Goal: Task Accomplishment & Management: Complete application form

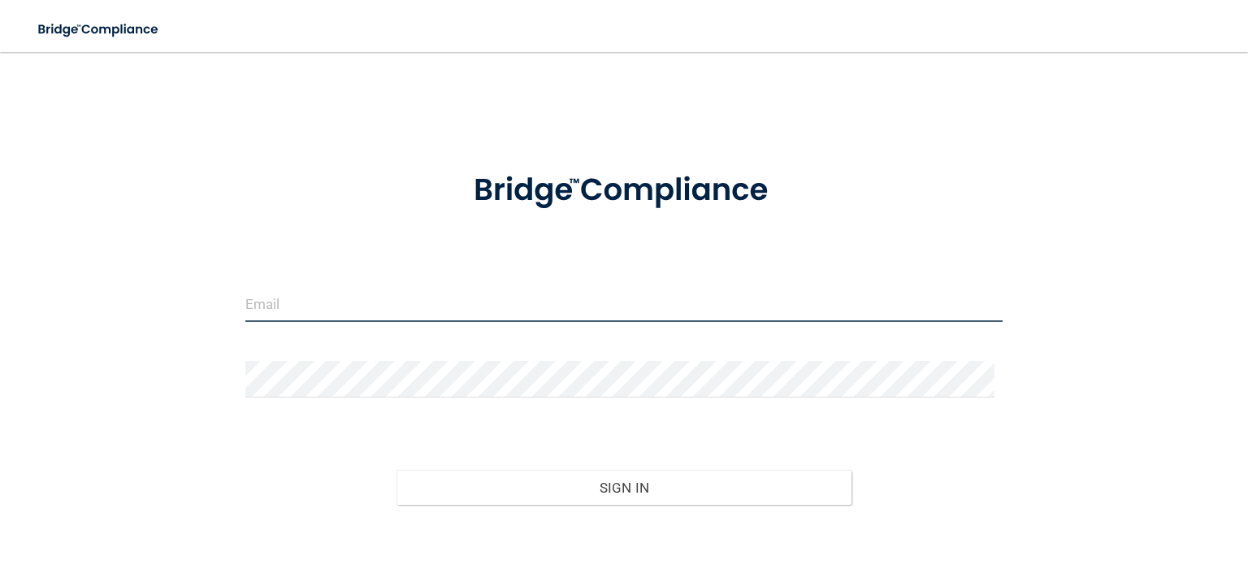
click at [341, 314] on input "email" at bounding box center [623, 303] width 757 height 37
type input "[EMAIL_ADDRESS][DOMAIN_NAME]"
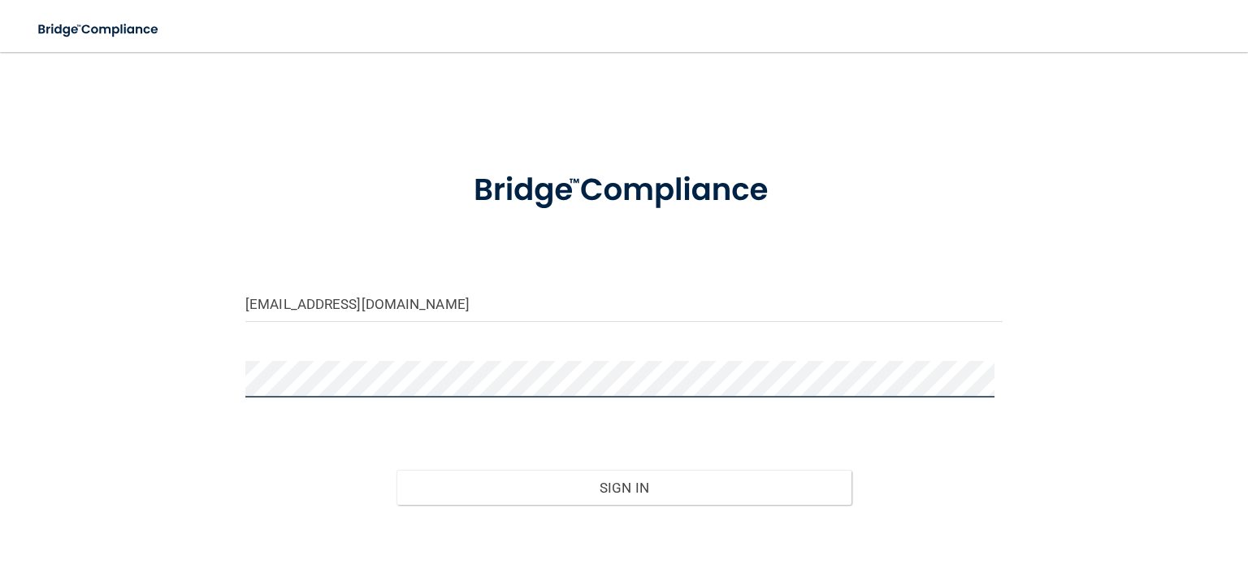
click at [396, 470] on button "Sign In" at bounding box center [623, 488] width 454 height 36
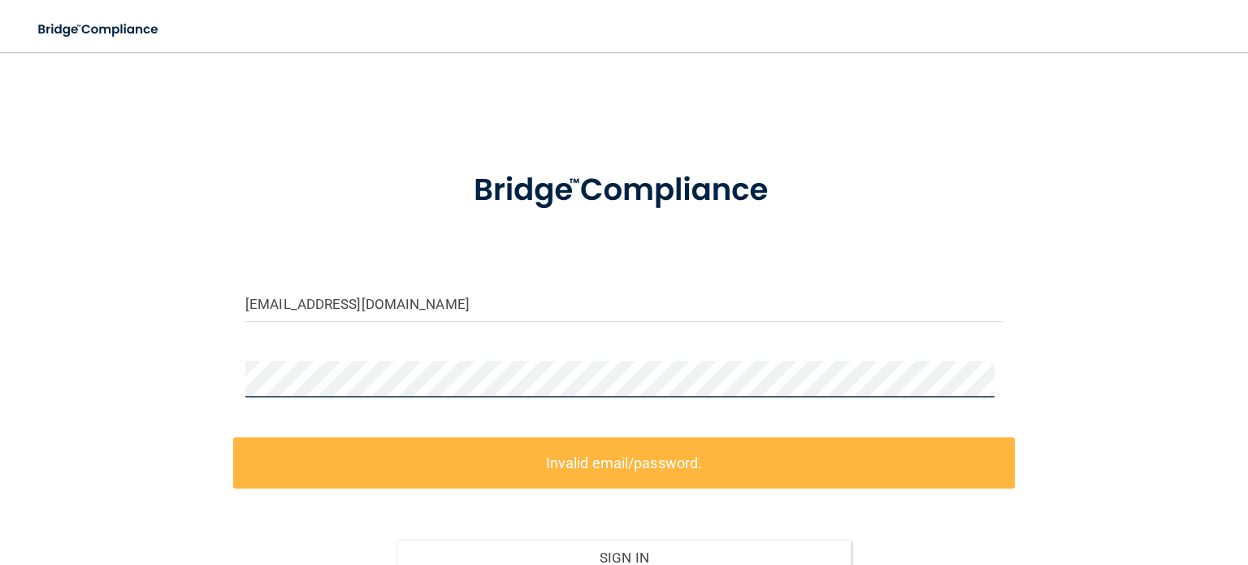
click at [396, 539] on button "Sign In" at bounding box center [623, 557] width 454 height 36
click at [177, 399] on div "whysongr@gmail.com Invalid email/password. You don't have permission to access …" at bounding box center [623, 361] width 1183 height 587
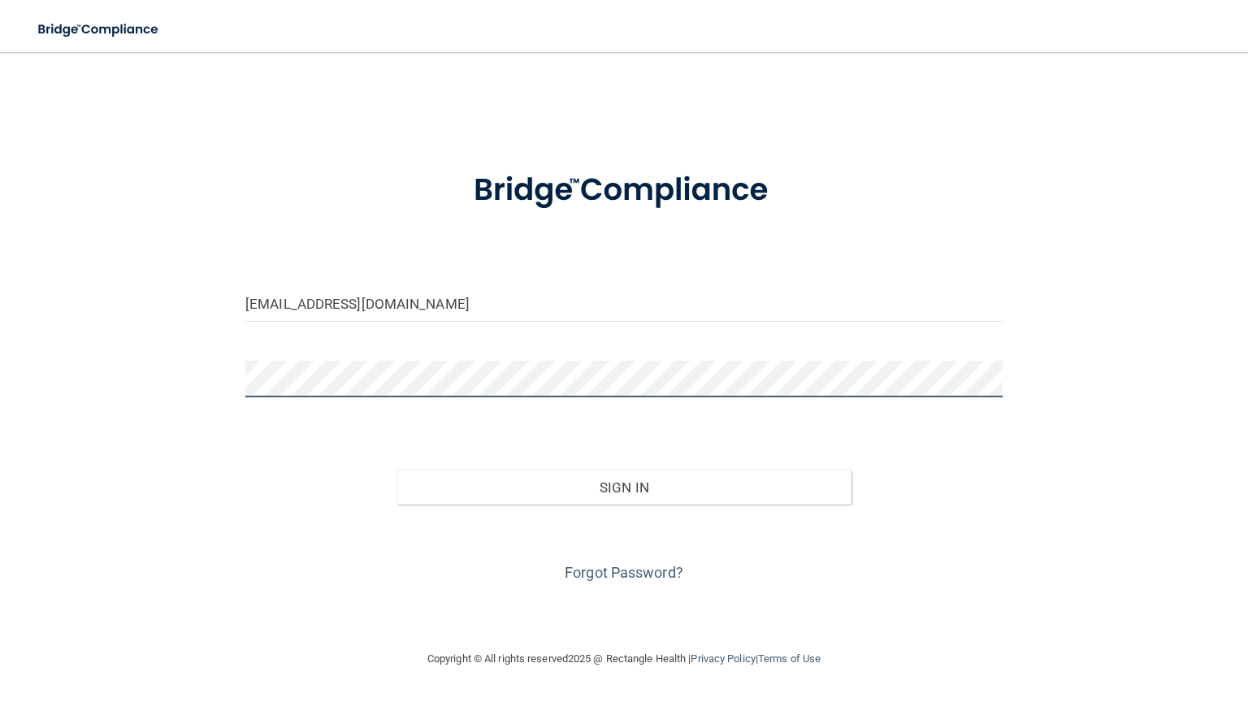
click at [396, 470] on button "Sign In" at bounding box center [623, 488] width 454 height 36
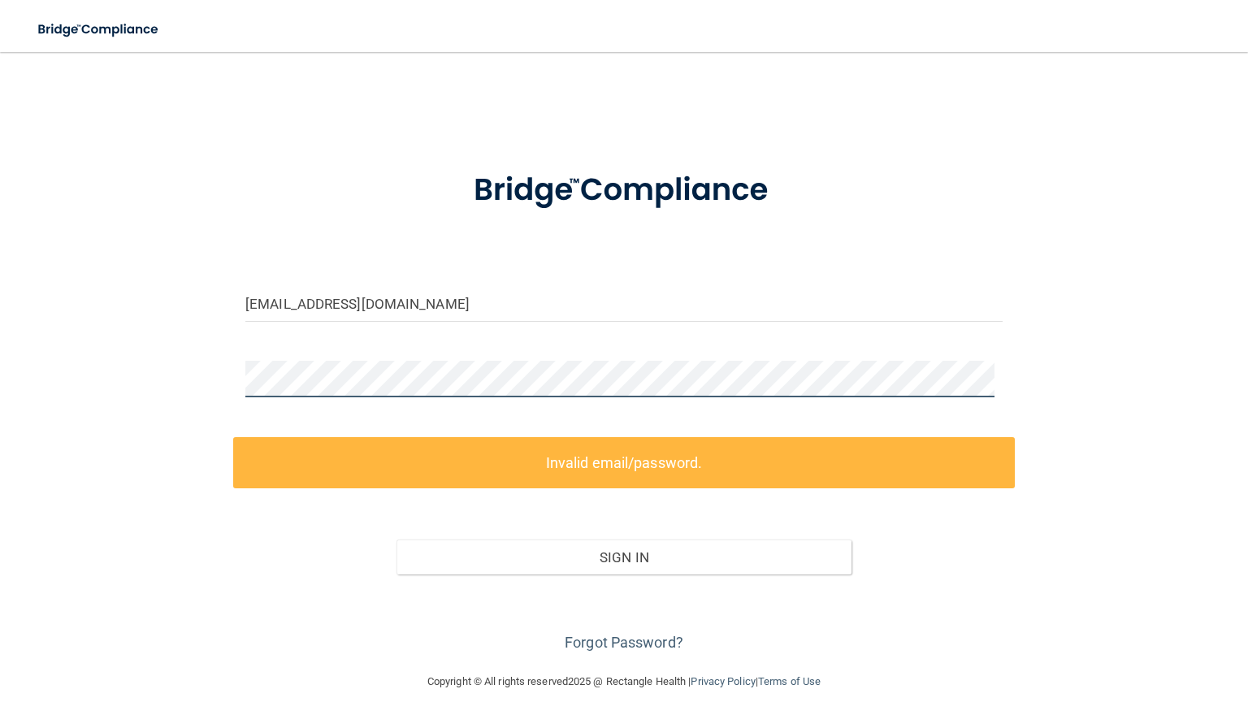
click at [396, 539] on button "Sign In" at bounding box center [623, 557] width 454 height 36
click at [615, 564] on link "Forgot Password?" at bounding box center [624, 642] width 119 height 17
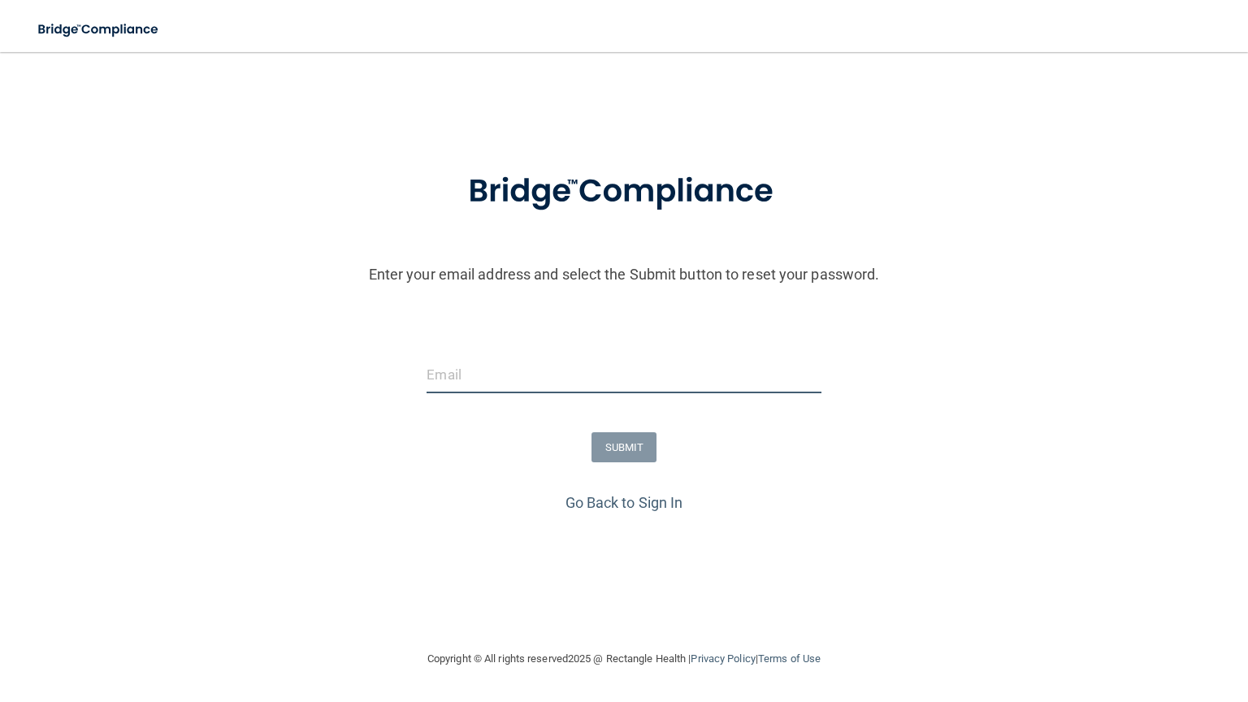
click at [478, 368] on input "email" at bounding box center [624, 375] width 394 height 37
type input "[EMAIL_ADDRESS][DOMAIN_NAME]"
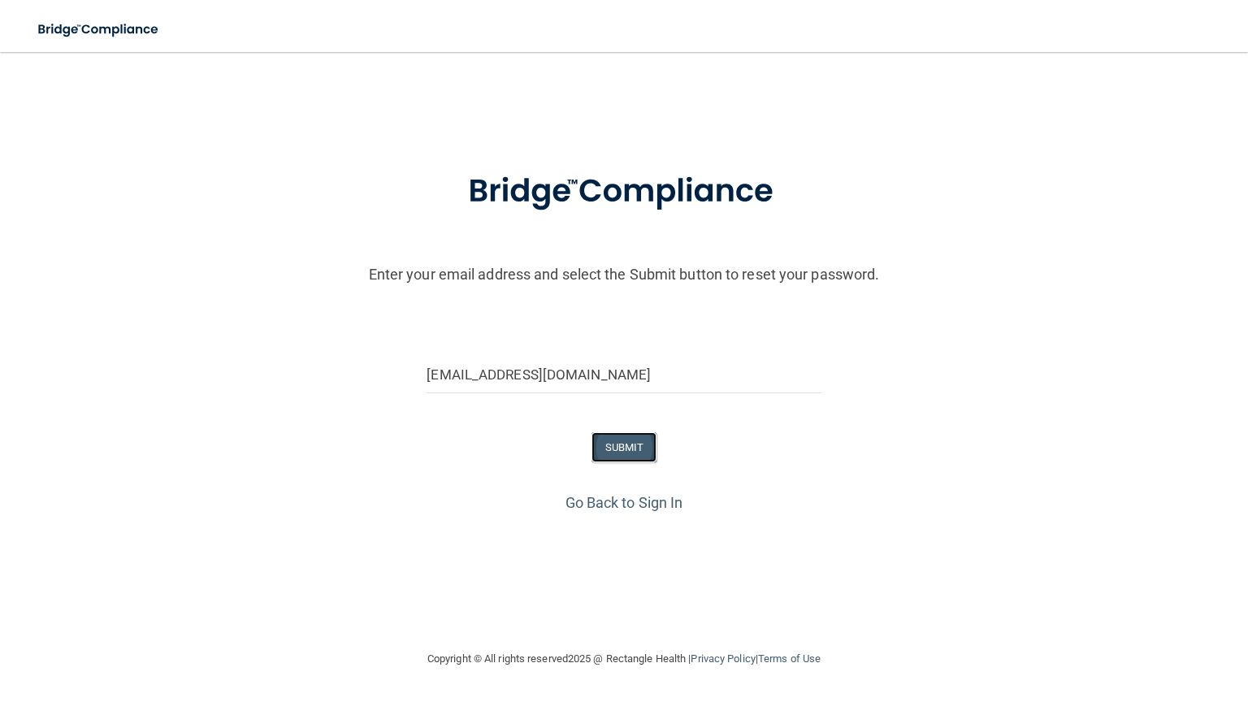
click at [627, 442] on button "SUBMIT" at bounding box center [624, 447] width 66 height 30
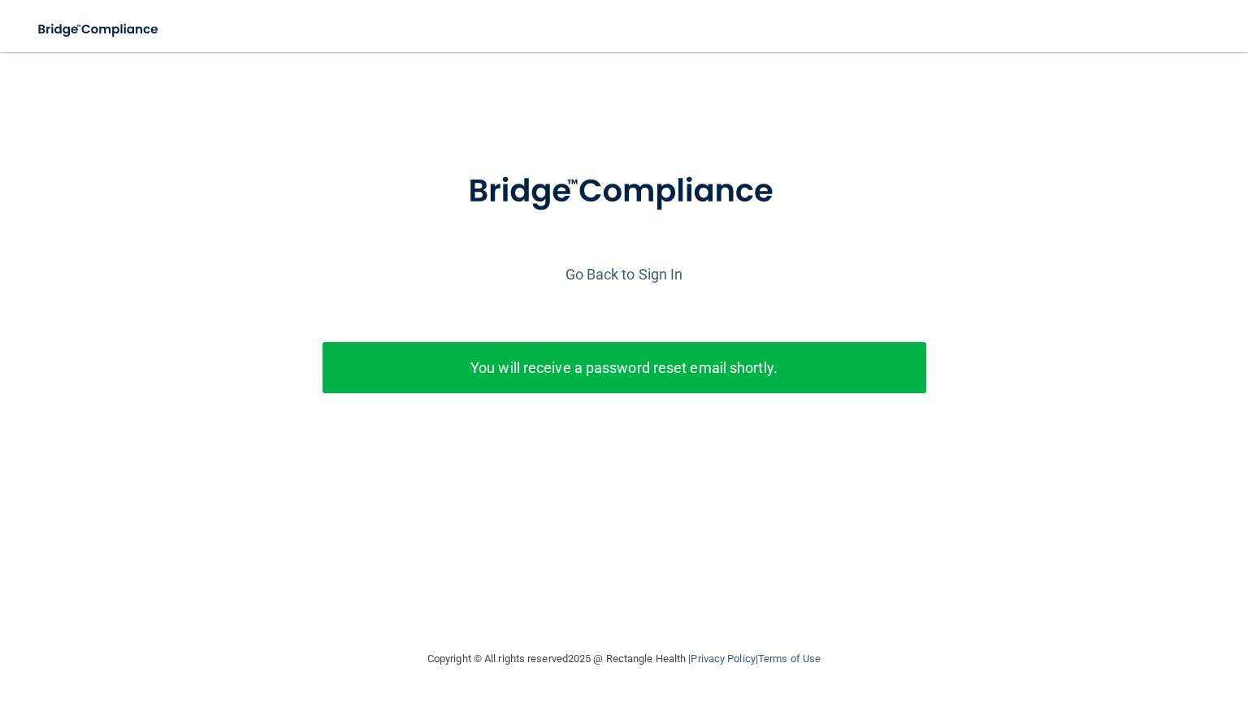
click at [517, 362] on p "You will receive a password reset email shortly." at bounding box center [624, 367] width 579 height 27
click at [562, 427] on div "Enter your email address and select the Submit button to reset your password. w…" at bounding box center [624, 307] width 1232 height 317
click at [629, 564] on div "Enter your email address and select the Submit button to reset your password. w…" at bounding box center [623, 350] width 1183 height 565
click at [630, 564] on div "Enter your email address and select the Submit button to reset your password. w…" at bounding box center [623, 350] width 1183 height 565
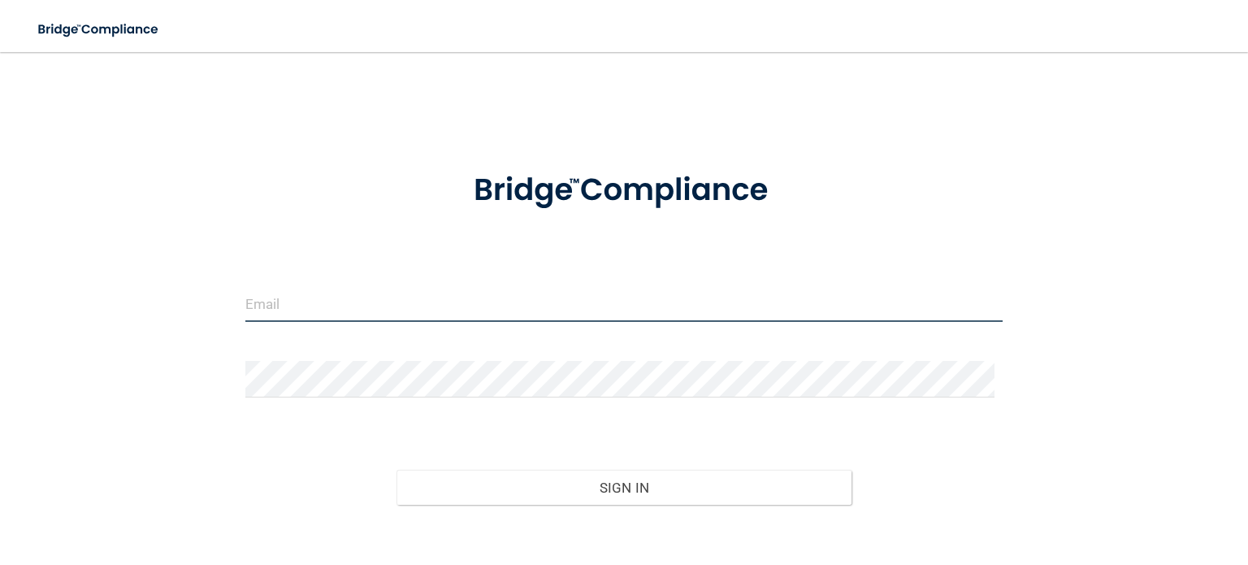
click at [297, 310] on input "email" at bounding box center [623, 303] width 757 height 37
type input "[EMAIL_ADDRESS][DOMAIN_NAME]"
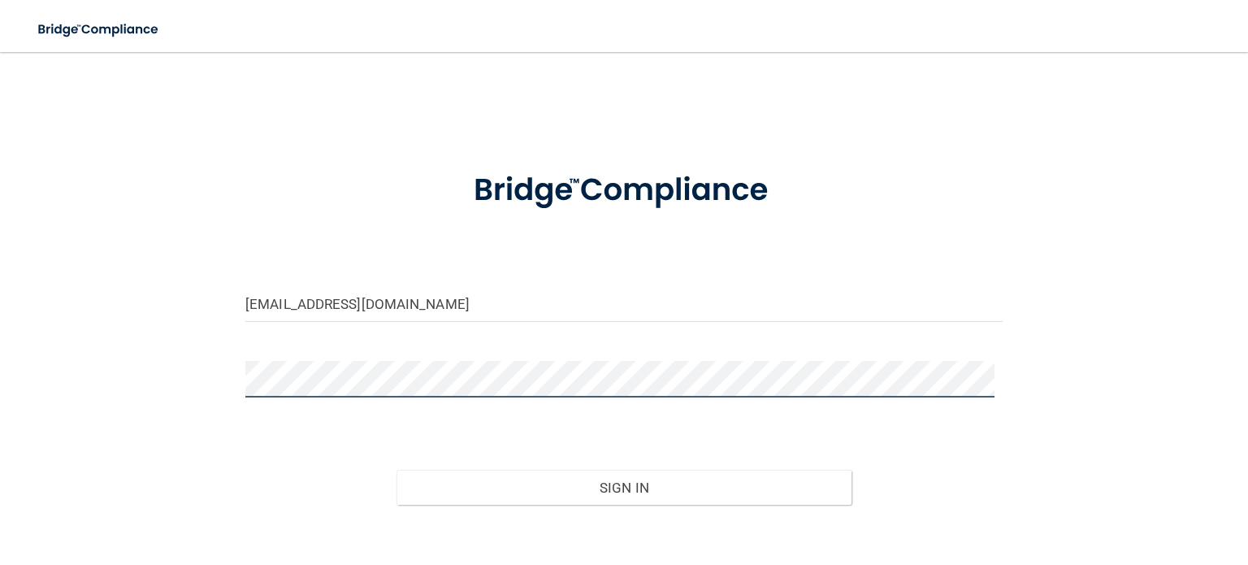
click at [396, 470] on button "Sign In" at bounding box center [623, 488] width 454 height 36
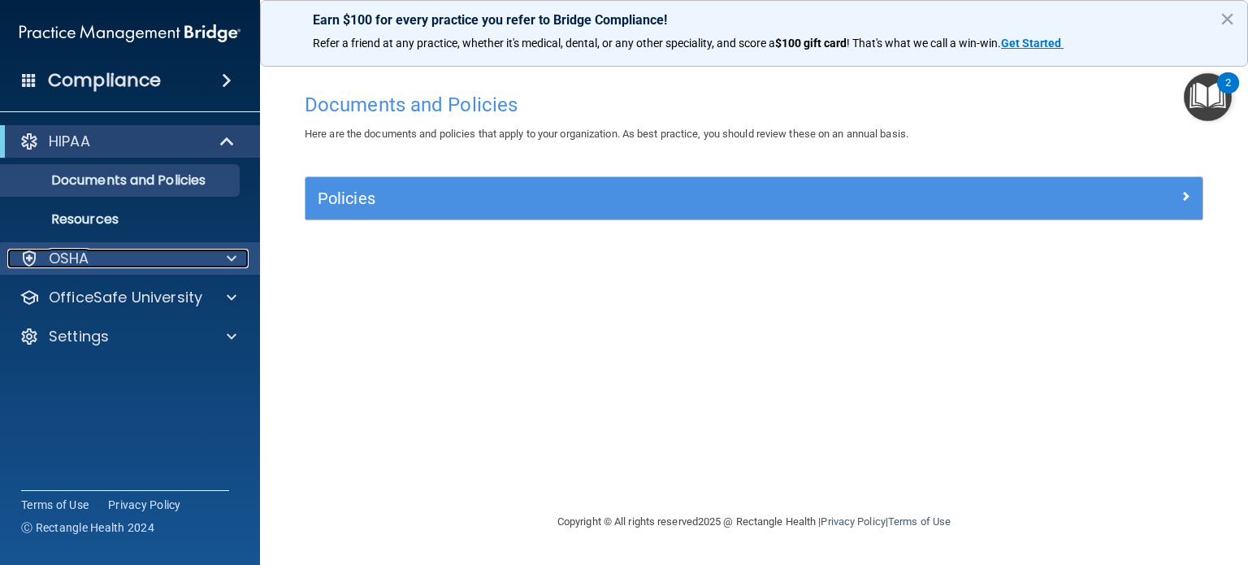
click at [169, 264] on div "OSHA" at bounding box center [107, 258] width 201 height 19
click at [170, 263] on div "OSHA" at bounding box center [107, 258] width 201 height 19
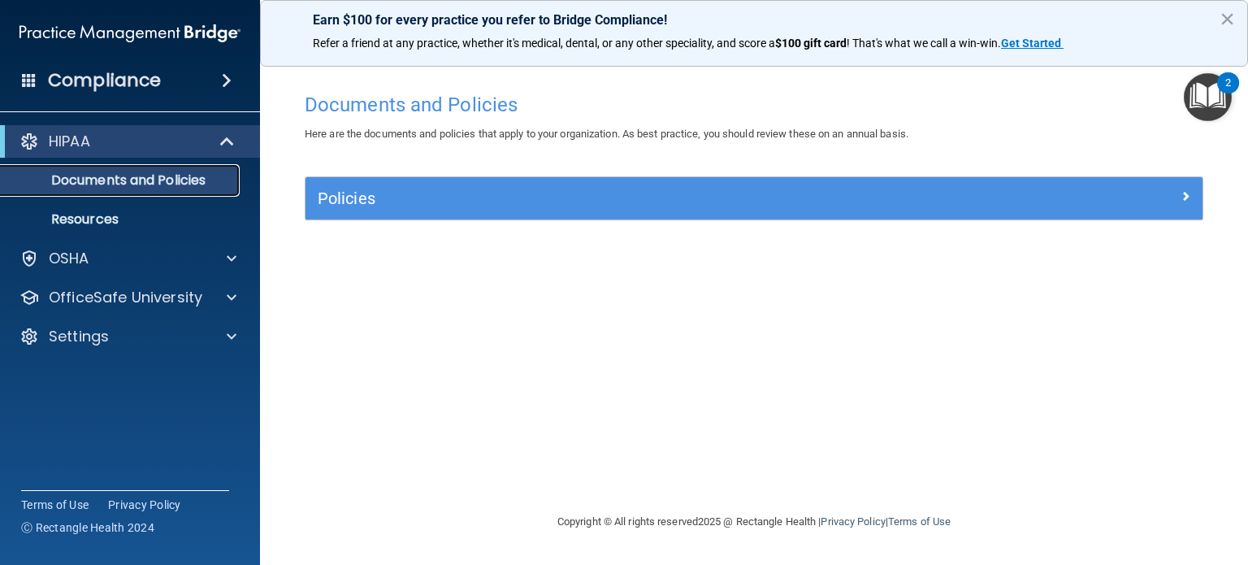
click at [213, 180] on p "Documents and Policies" at bounding box center [122, 180] width 222 height 16
click at [235, 154] on div "HIPAA" at bounding box center [130, 141] width 260 height 32
click at [234, 139] on span at bounding box center [229, 141] width 14 height 19
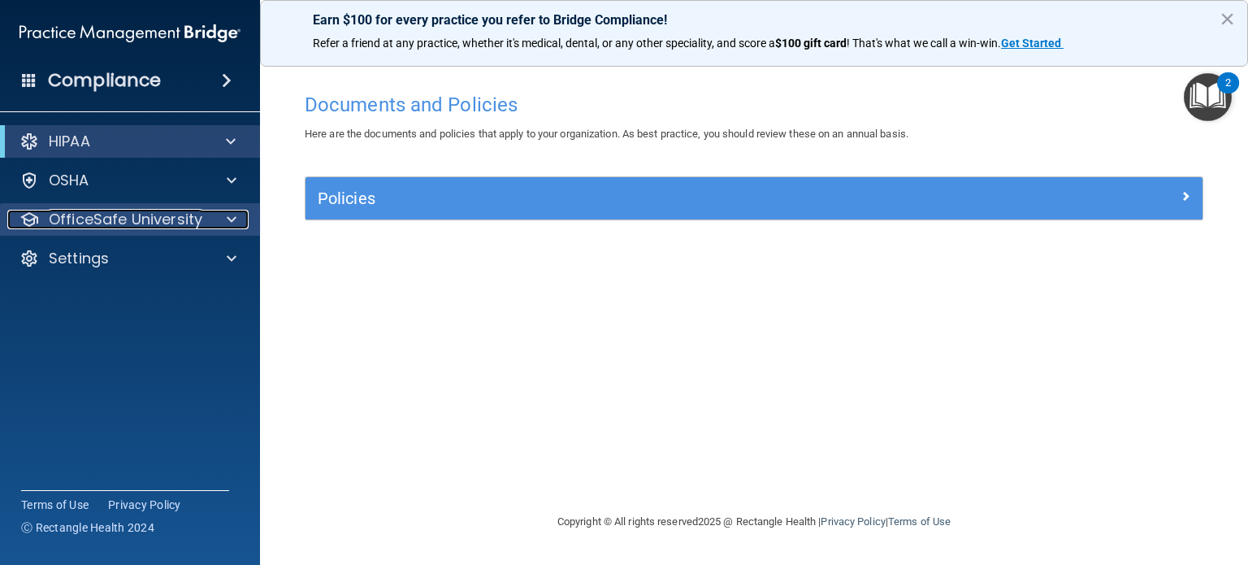
click at [236, 219] on span at bounding box center [232, 219] width 10 height 19
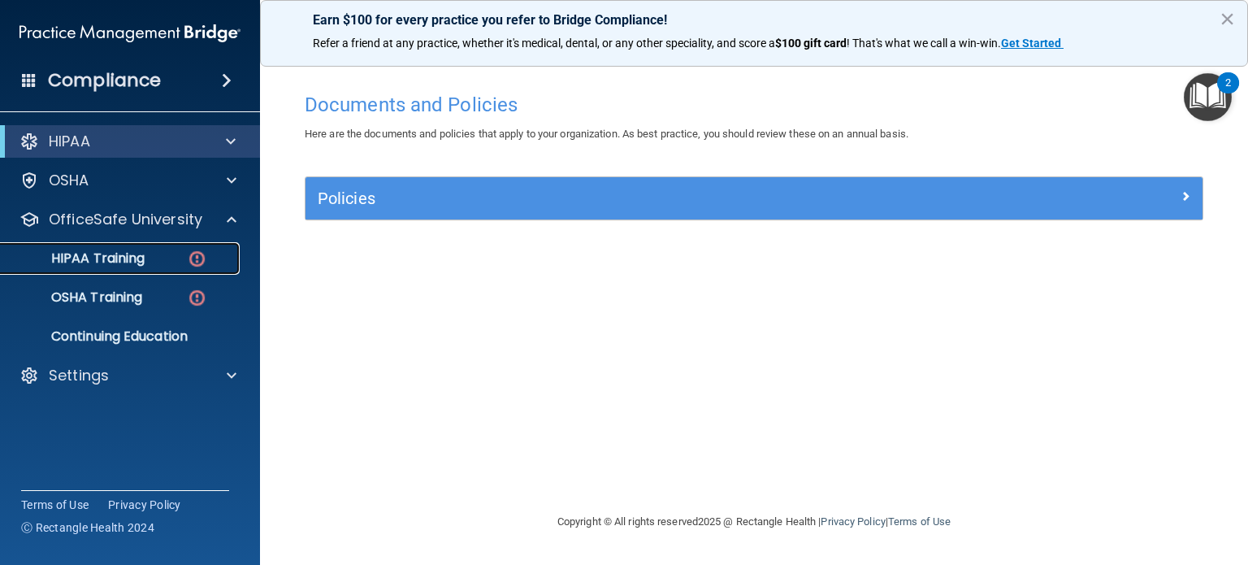
click at [137, 266] on p "HIPAA Training" at bounding box center [78, 258] width 134 height 16
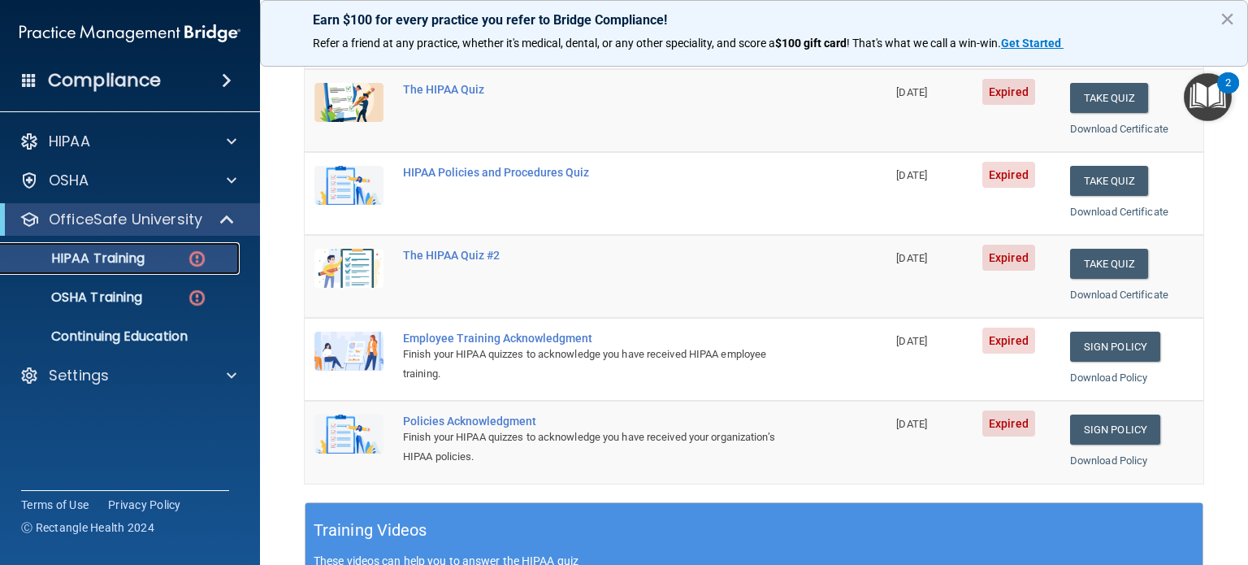
scroll to position [86, 0]
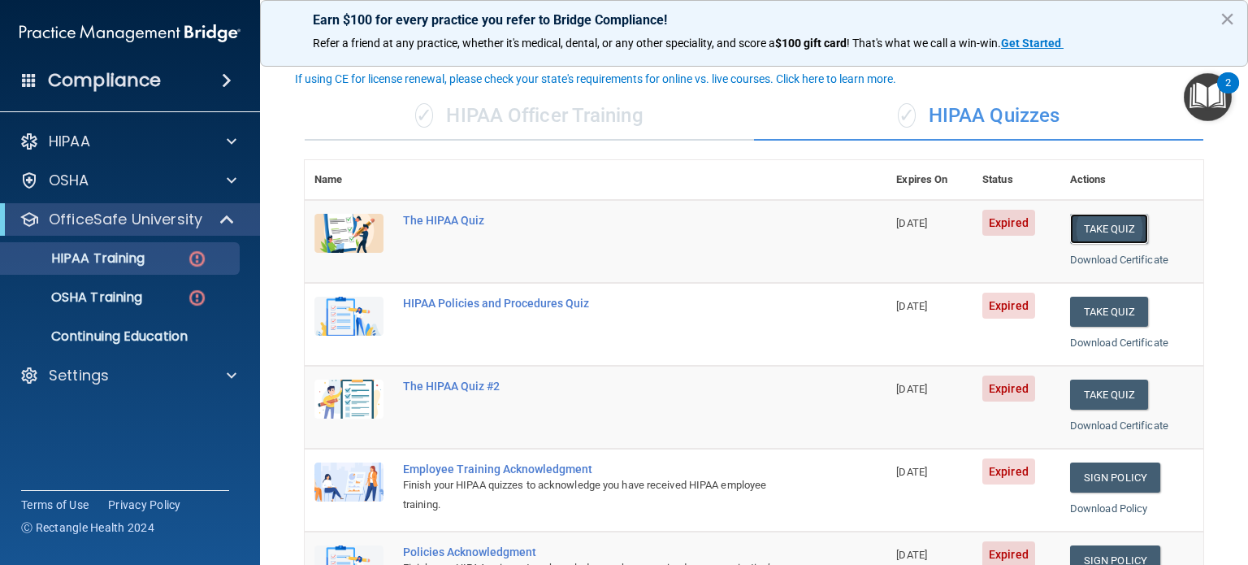
click at [1089, 226] on button "Take Quiz" at bounding box center [1109, 229] width 78 height 30
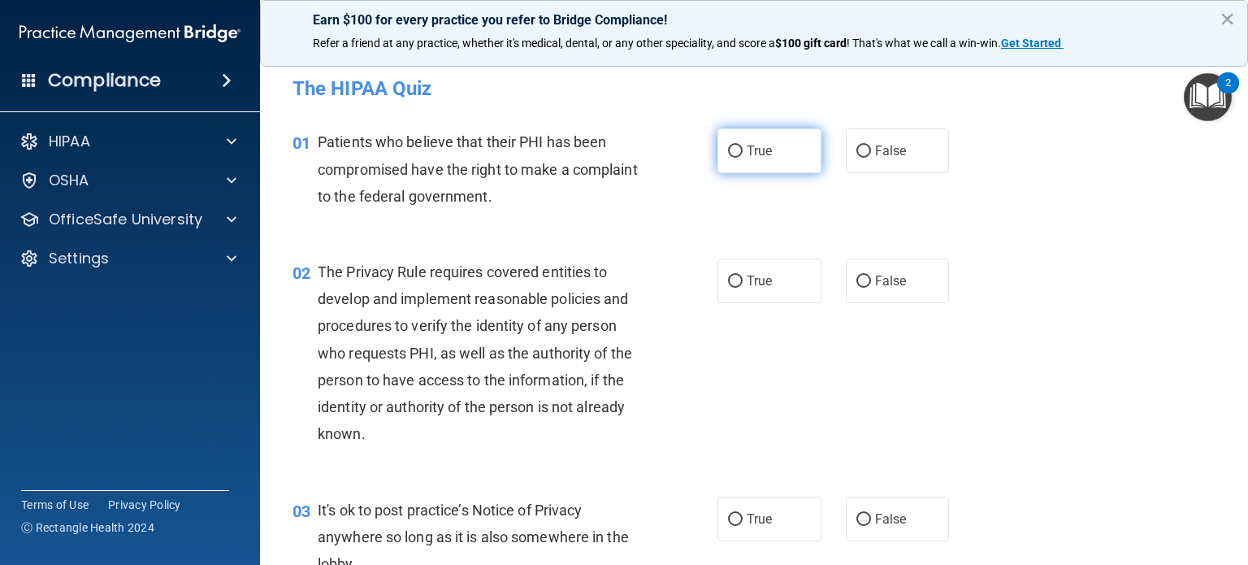
click at [728, 152] on input "True" at bounding box center [735, 151] width 15 height 12
radio input "true"
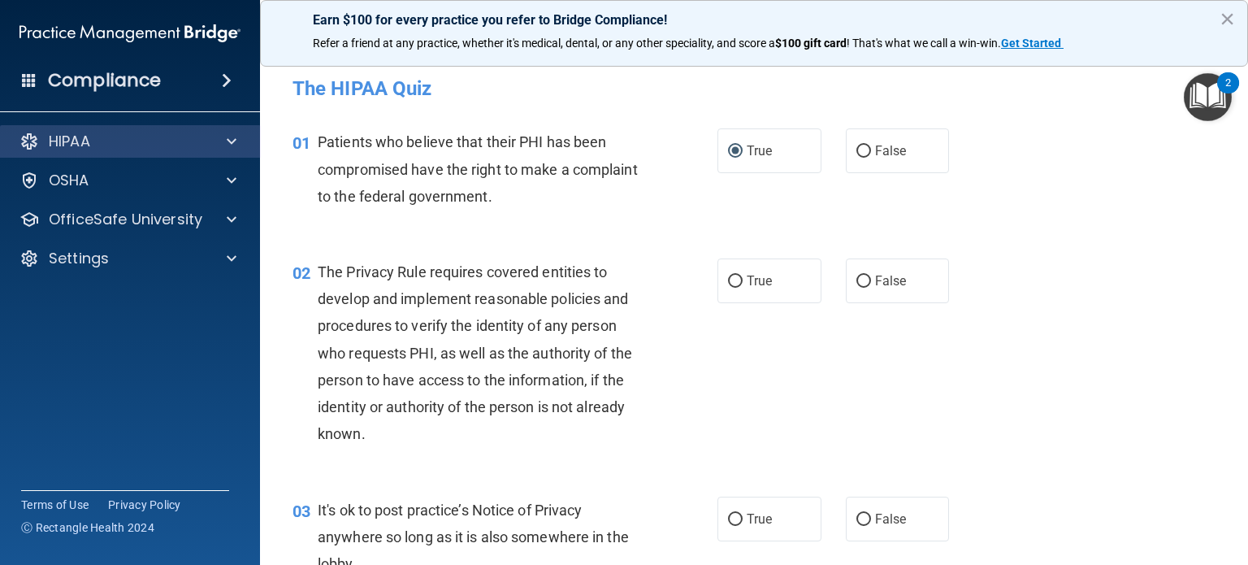
click at [117, 155] on div "HIPAA" at bounding box center [130, 141] width 261 height 32
click at [1225, 19] on button "×" at bounding box center [1226, 19] width 15 height 26
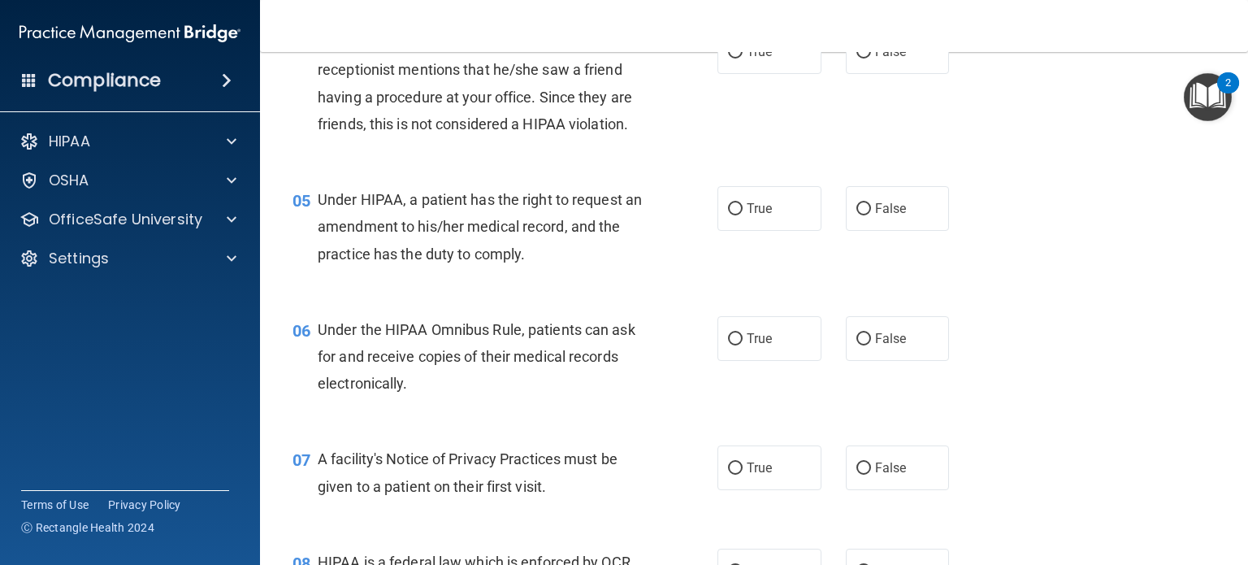
scroll to position [325, 0]
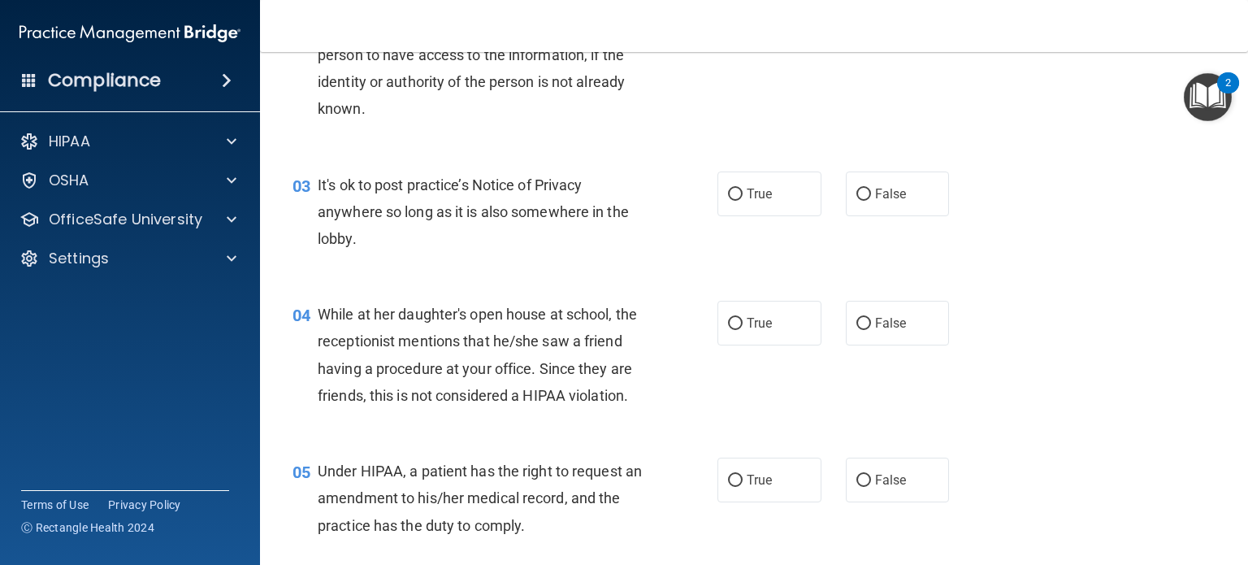
click at [1193, 90] on img "Open Resource Center, 2 new notifications" at bounding box center [1208, 97] width 48 height 48
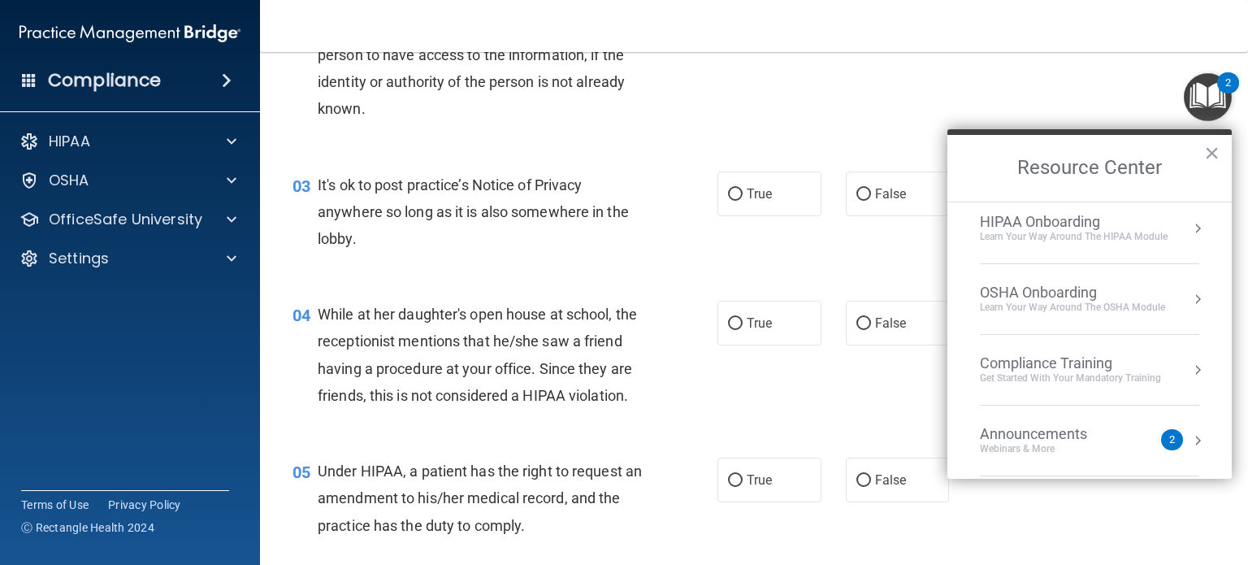
scroll to position [89, 0]
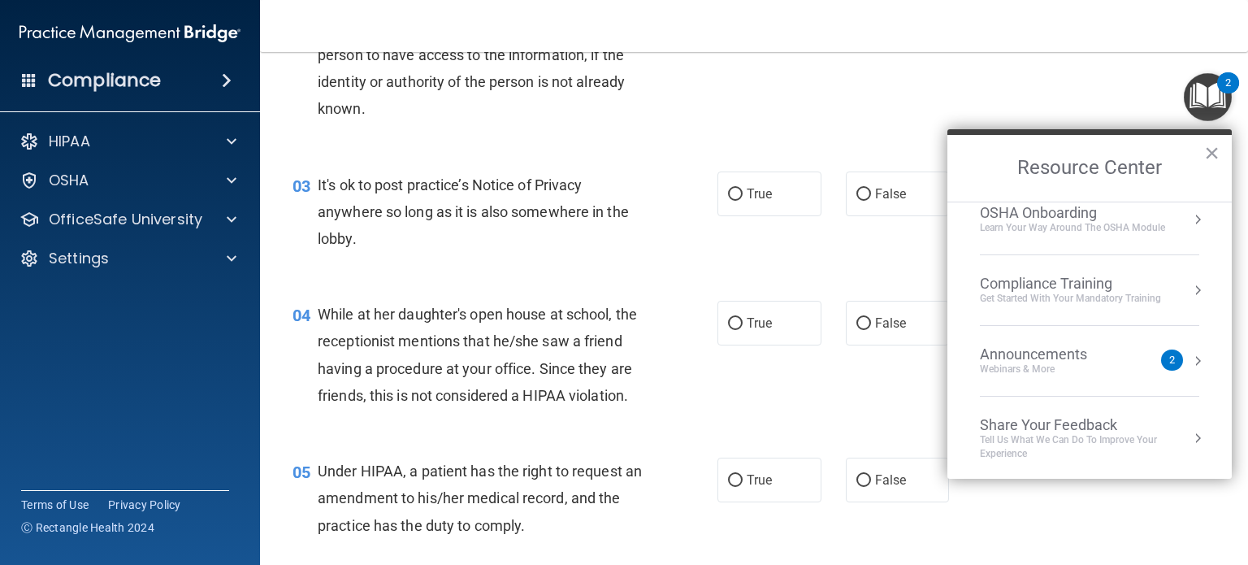
click at [1190, 357] on button "Resource Center" at bounding box center [1197, 361] width 16 height 16
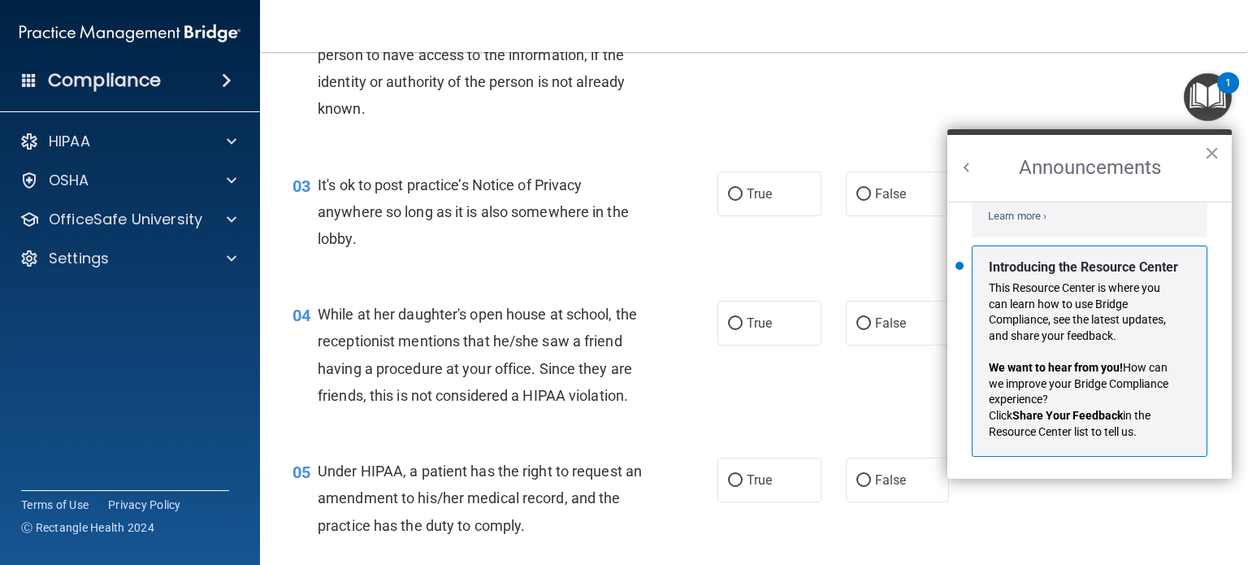
scroll to position [266, 0]
click at [1211, 149] on button "×" at bounding box center [1211, 153] width 15 height 26
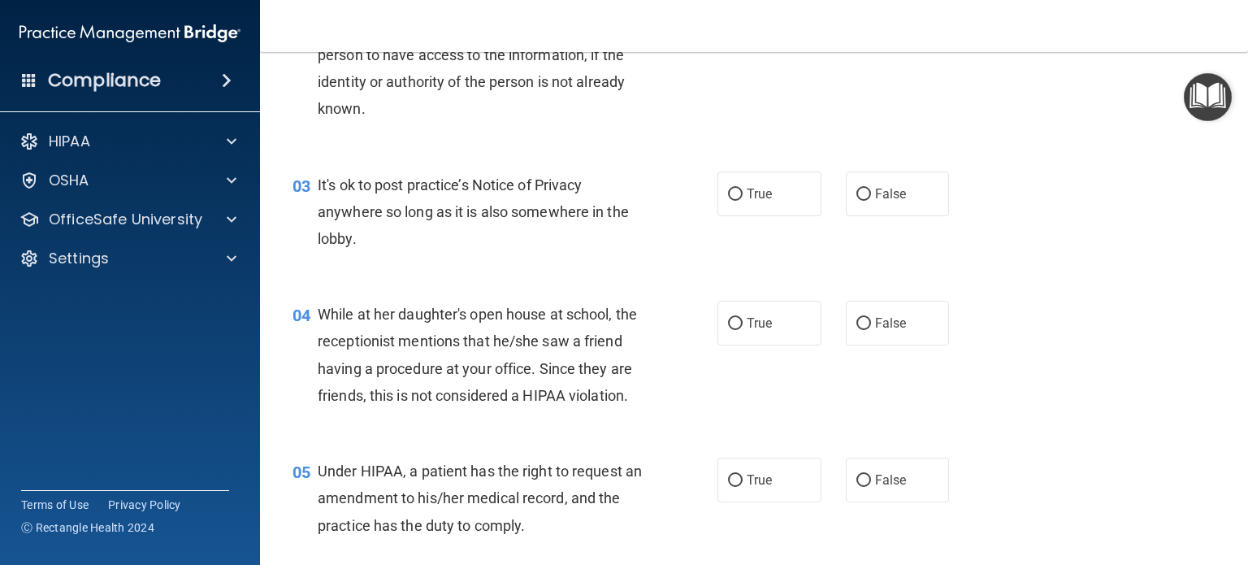
scroll to position [0, 0]
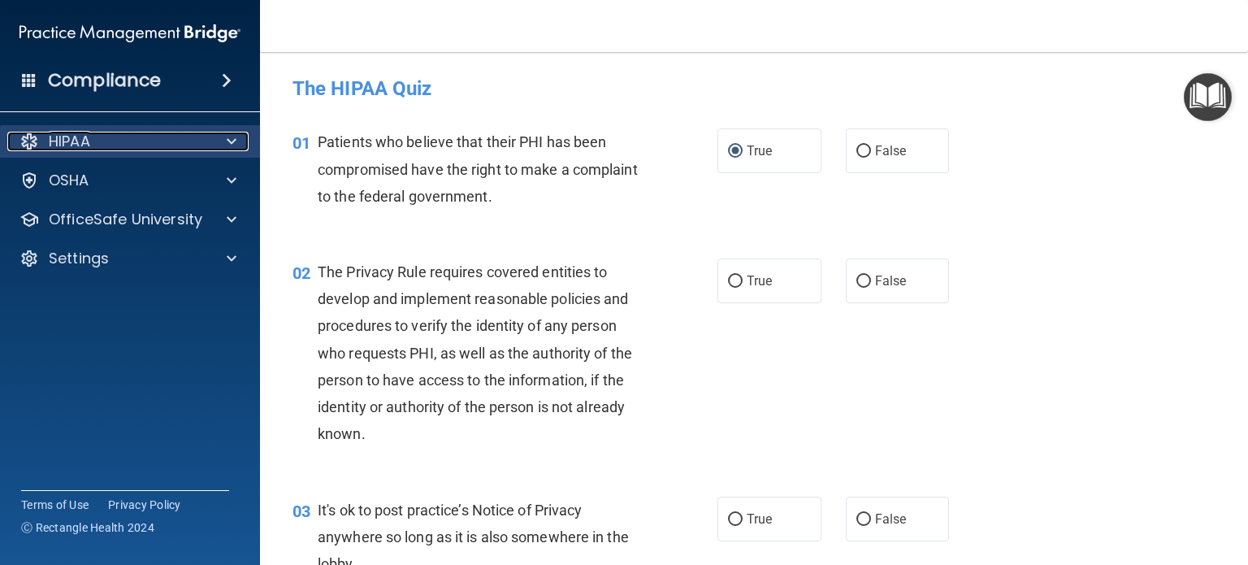
click at [171, 149] on div "HIPAA" at bounding box center [107, 141] width 201 height 19
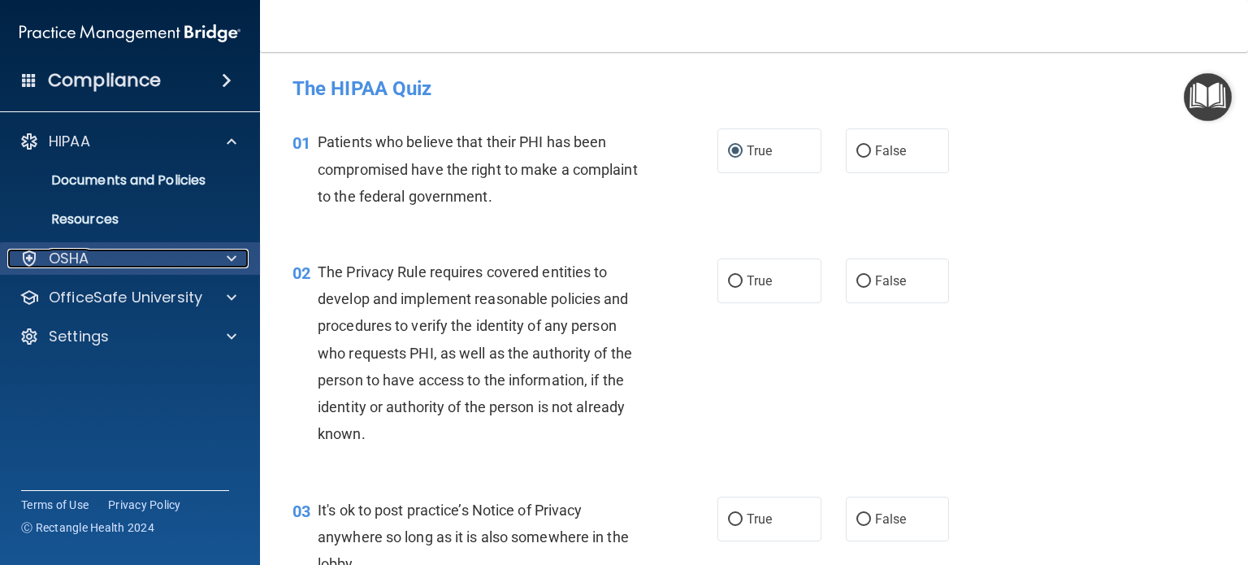
click at [128, 261] on div "OSHA" at bounding box center [107, 258] width 201 height 19
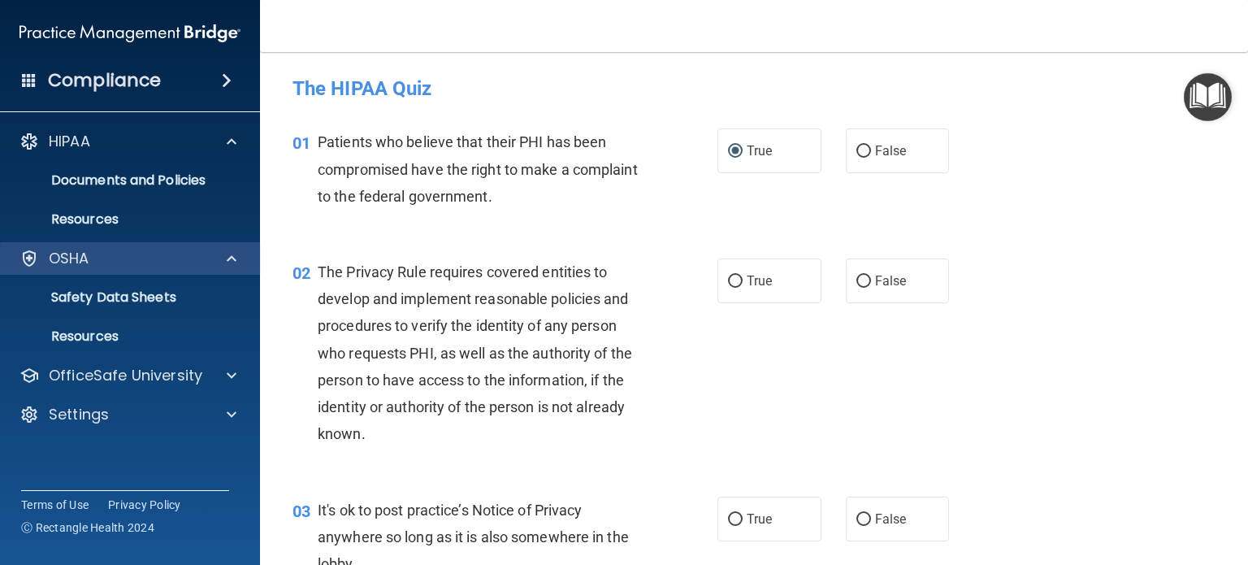
click at [192, 269] on div "OSHA" at bounding box center [130, 258] width 261 height 32
click at [227, 262] on span at bounding box center [232, 258] width 10 height 19
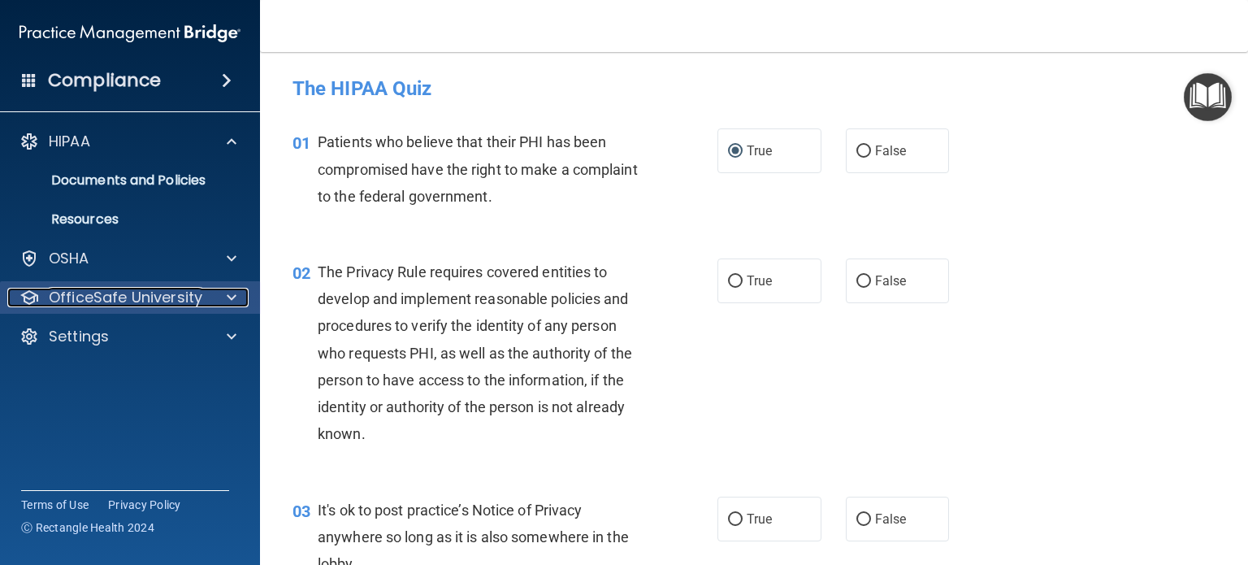
click at [231, 294] on span at bounding box center [232, 297] width 10 height 19
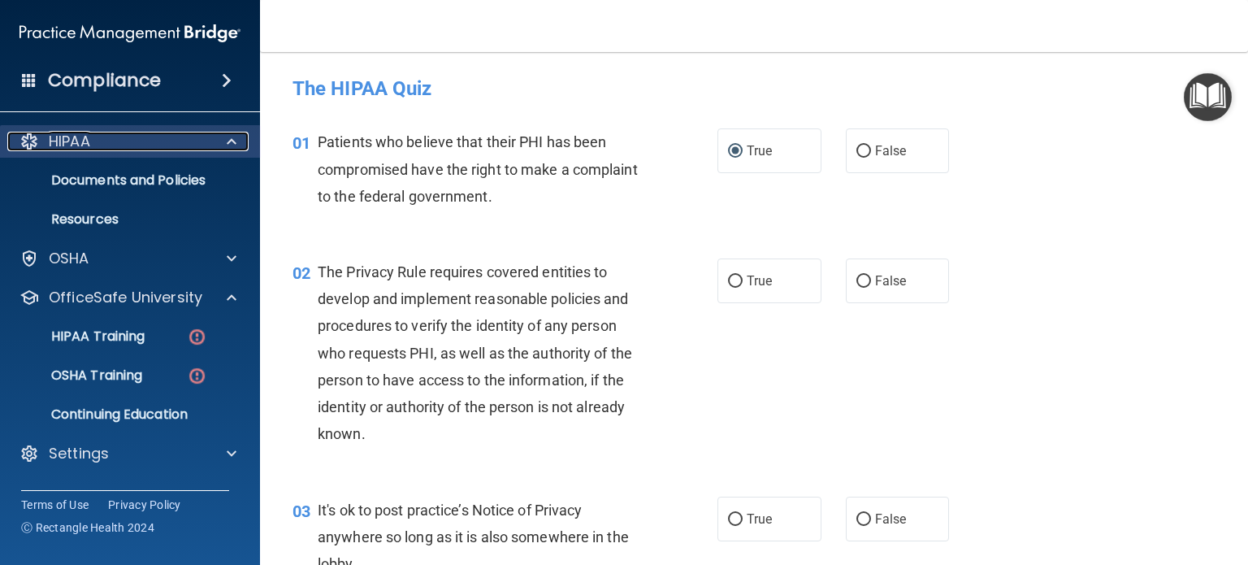
click at [232, 141] on span at bounding box center [232, 141] width 10 height 19
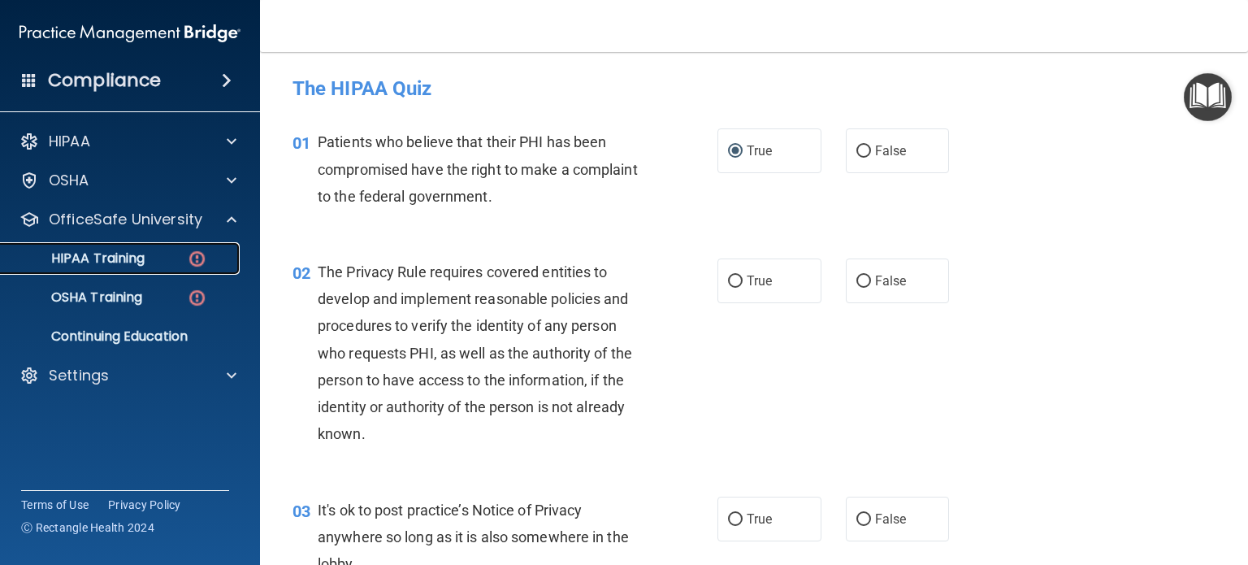
click at [132, 265] on p "HIPAA Training" at bounding box center [78, 258] width 134 height 16
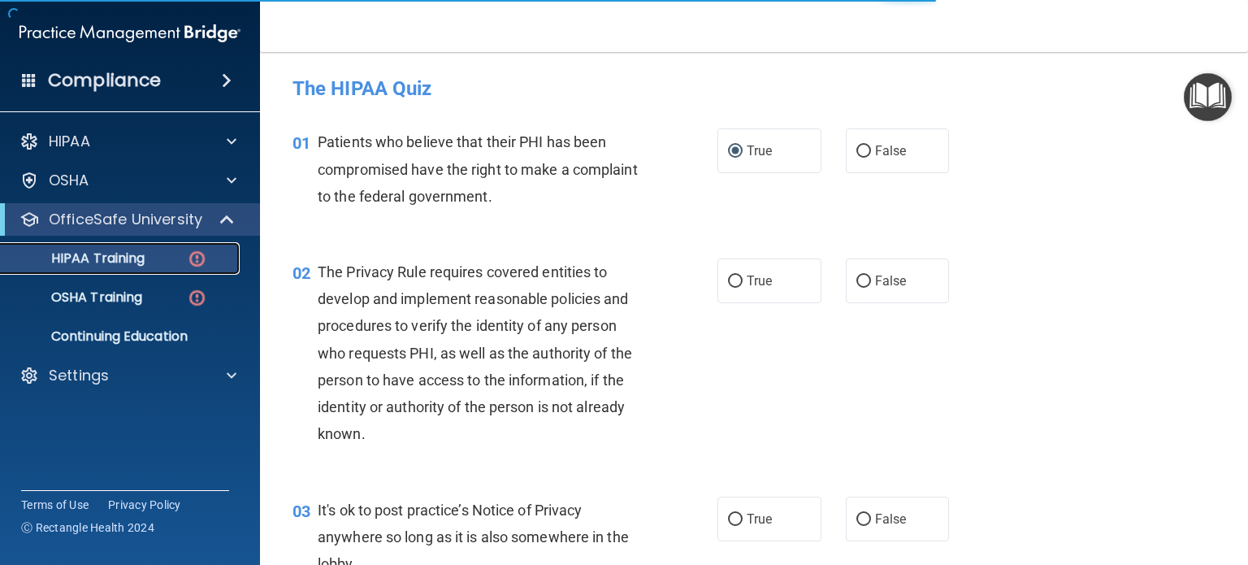
click at [115, 262] on p "HIPAA Training" at bounding box center [78, 258] width 134 height 16
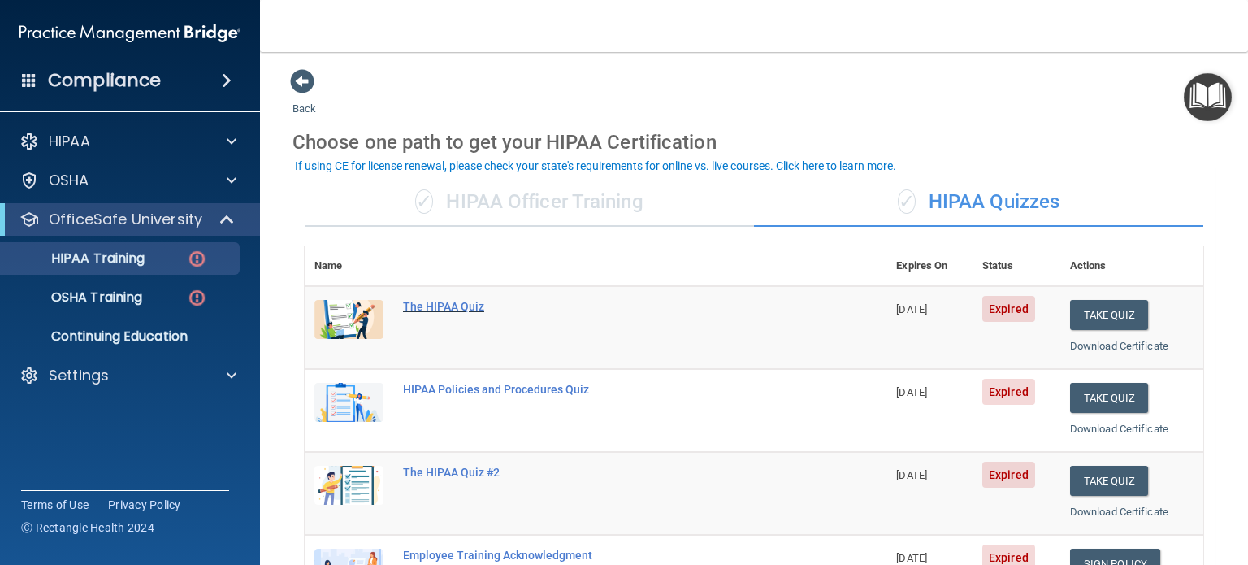
click at [460, 306] on div "The HIPAA Quiz" at bounding box center [604, 306] width 402 height 13
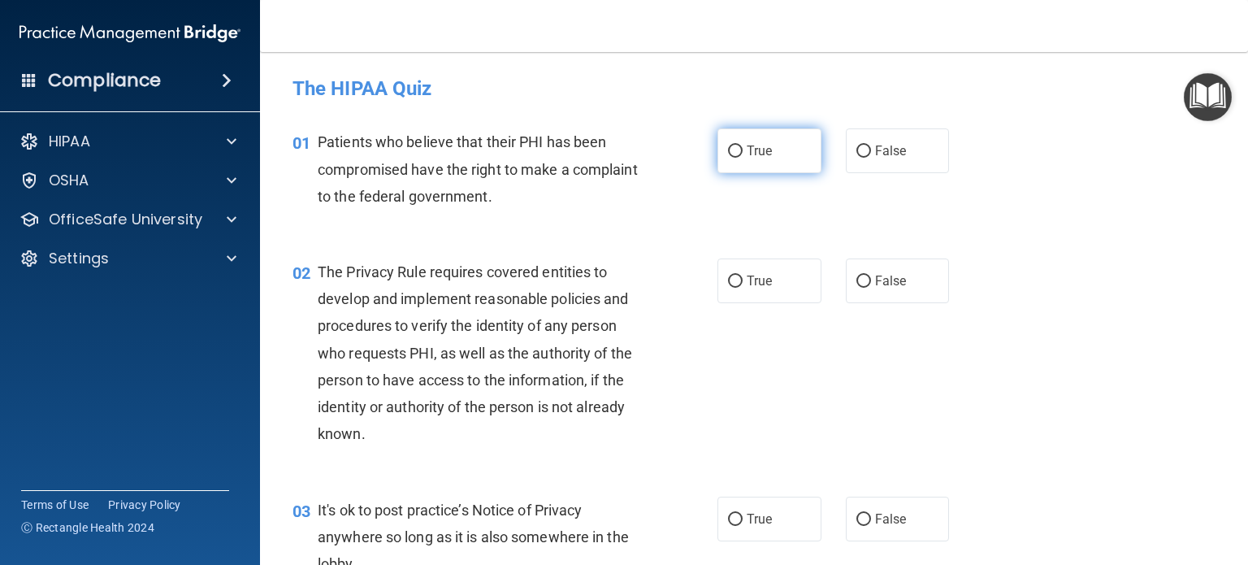
click at [719, 147] on label "True" at bounding box center [769, 150] width 104 height 45
click at [728, 147] on input "True" at bounding box center [735, 151] width 15 height 12
radio input "true"
click at [856, 280] on input "False" at bounding box center [863, 281] width 15 height 12
radio input "true"
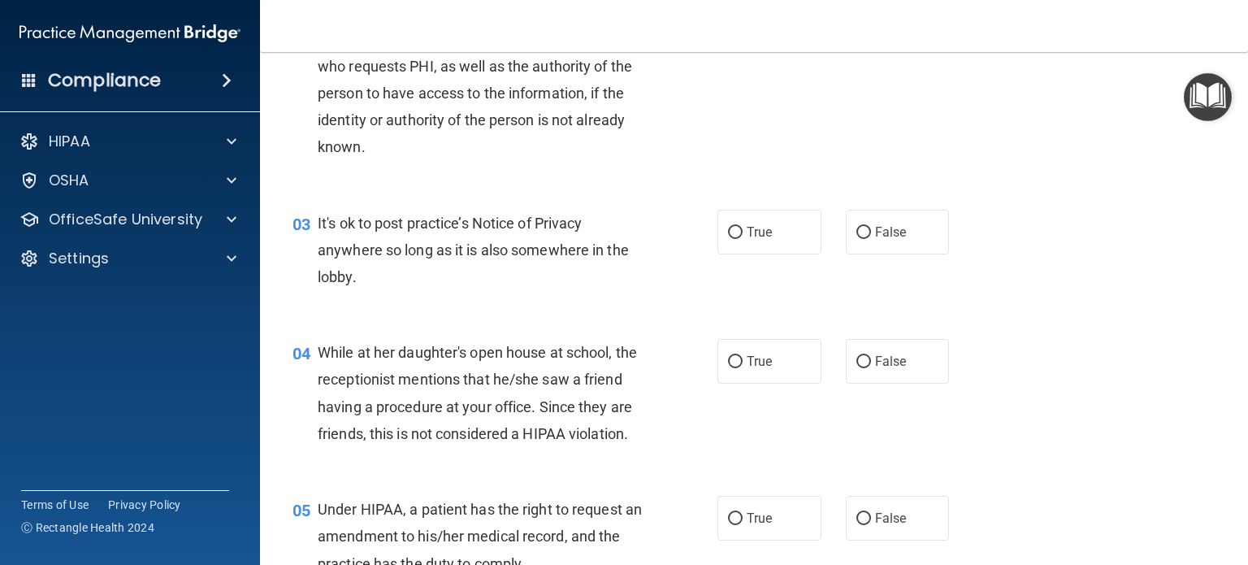
scroll to position [325, 0]
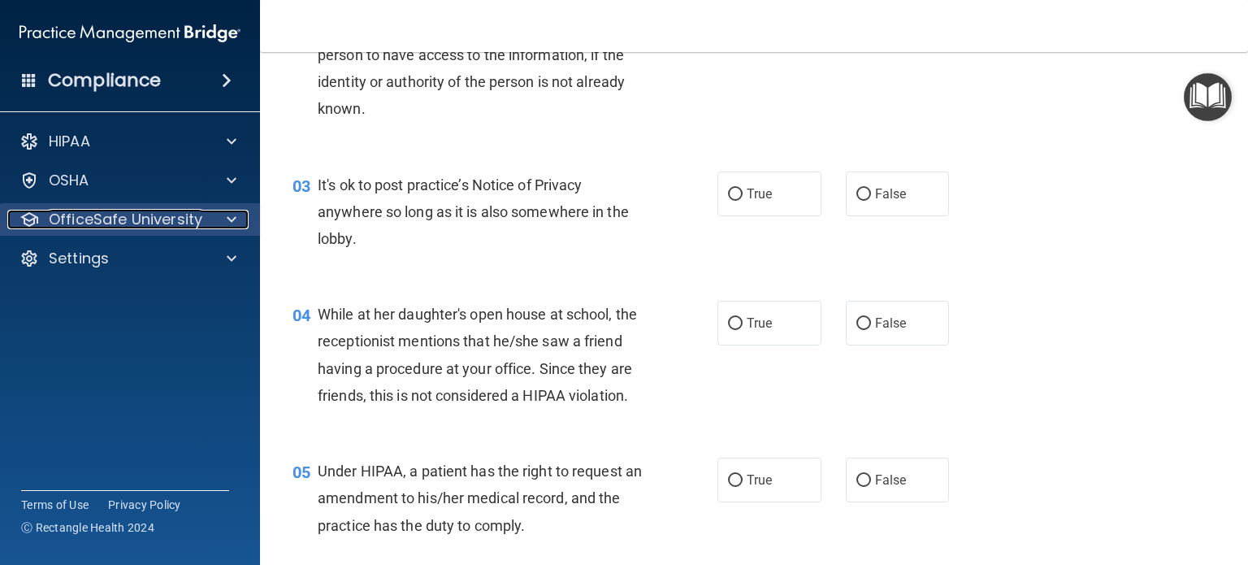
click at [171, 221] on p "OfficeSafe University" at bounding box center [126, 219] width 154 height 19
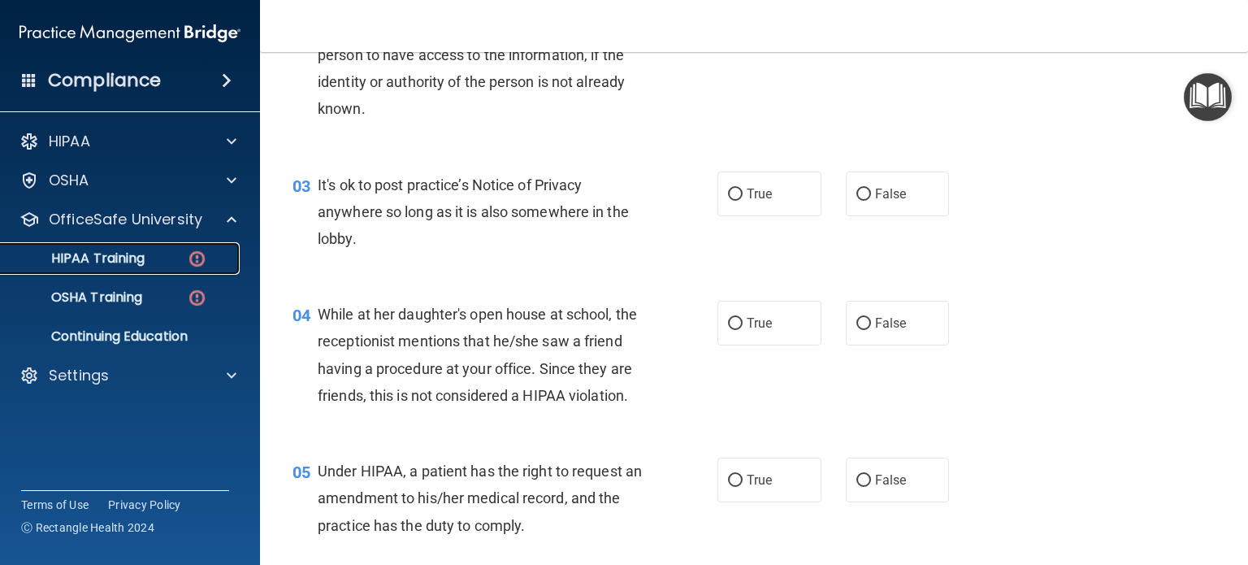
click at [149, 253] on div "HIPAA Training" at bounding box center [122, 258] width 222 height 16
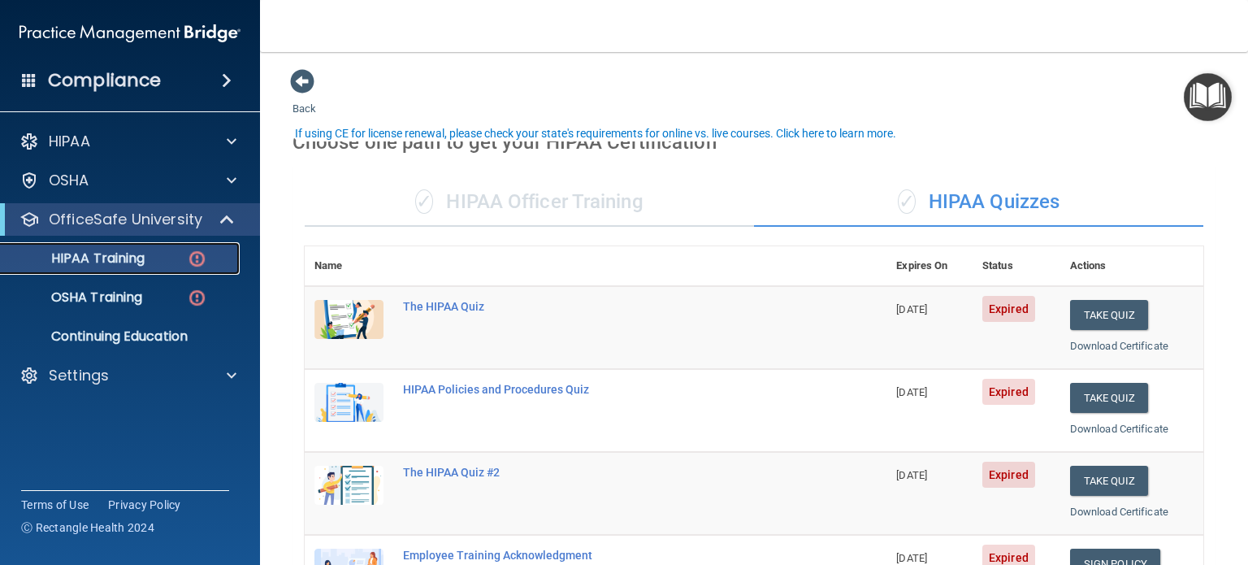
scroll to position [81, 0]
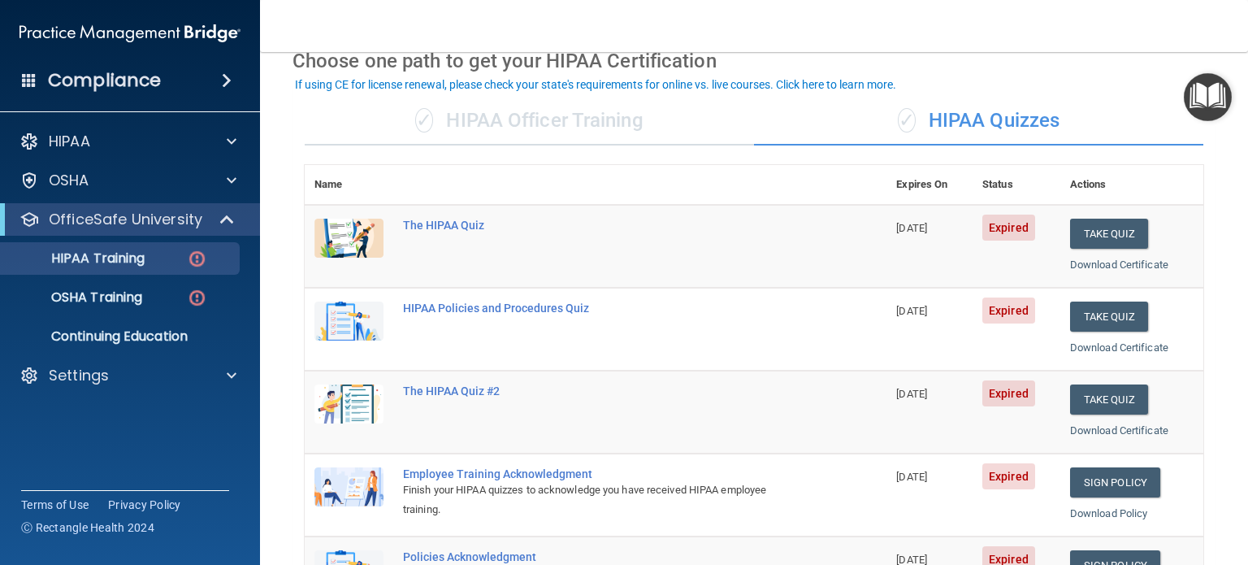
click at [505, 119] on div "✓ HIPAA Officer Training" at bounding box center [529, 121] width 449 height 49
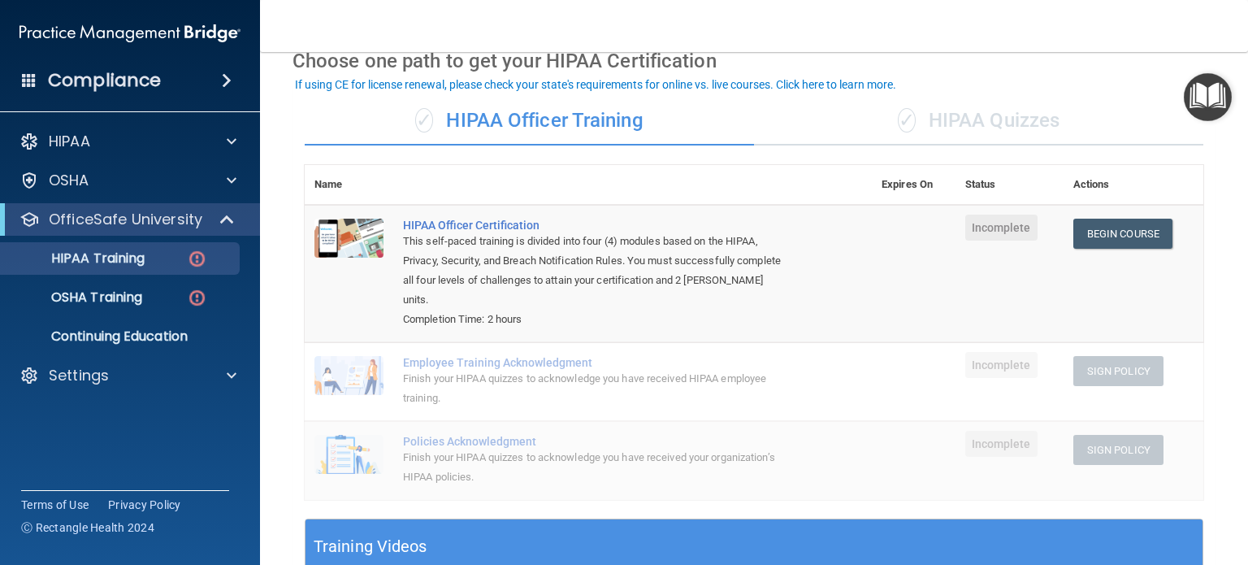
click at [929, 129] on div "✓ HIPAA Quizzes" at bounding box center [978, 121] width 449 height 49
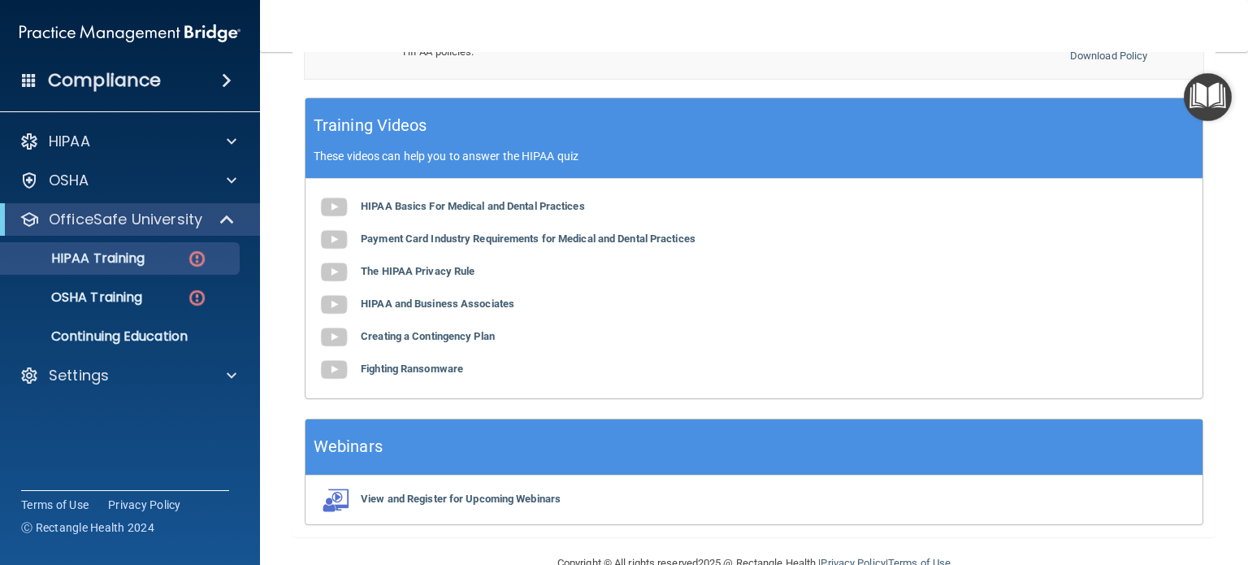
scroll to position [655, 0]
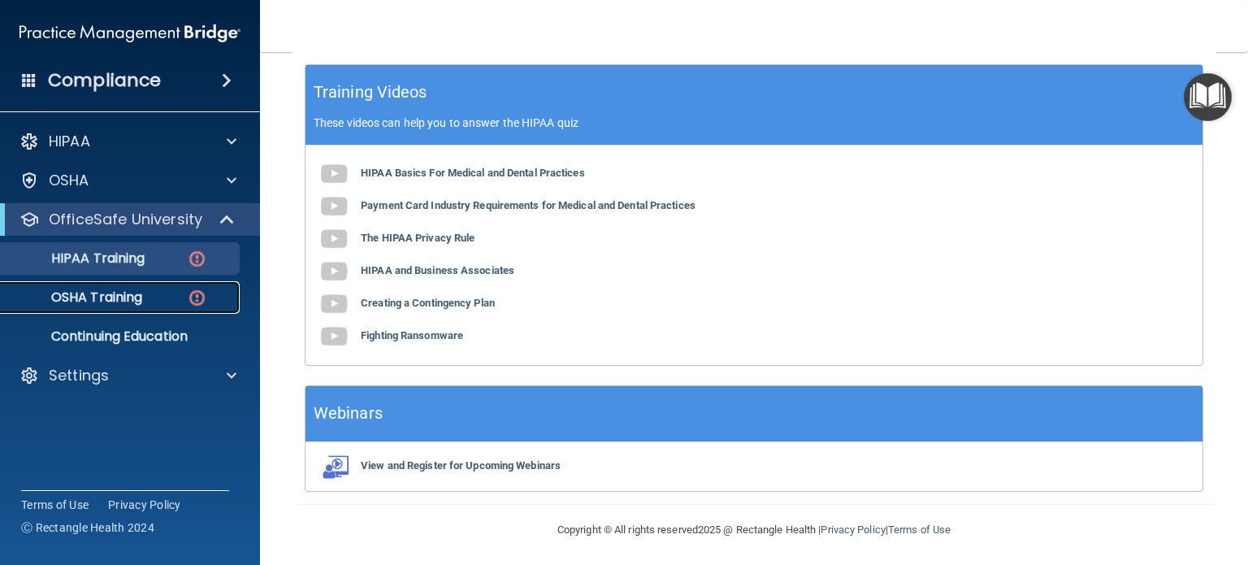
click at [150, 300] on div "OSHA Training" at bounding box center [122, 297] width 222 height 16
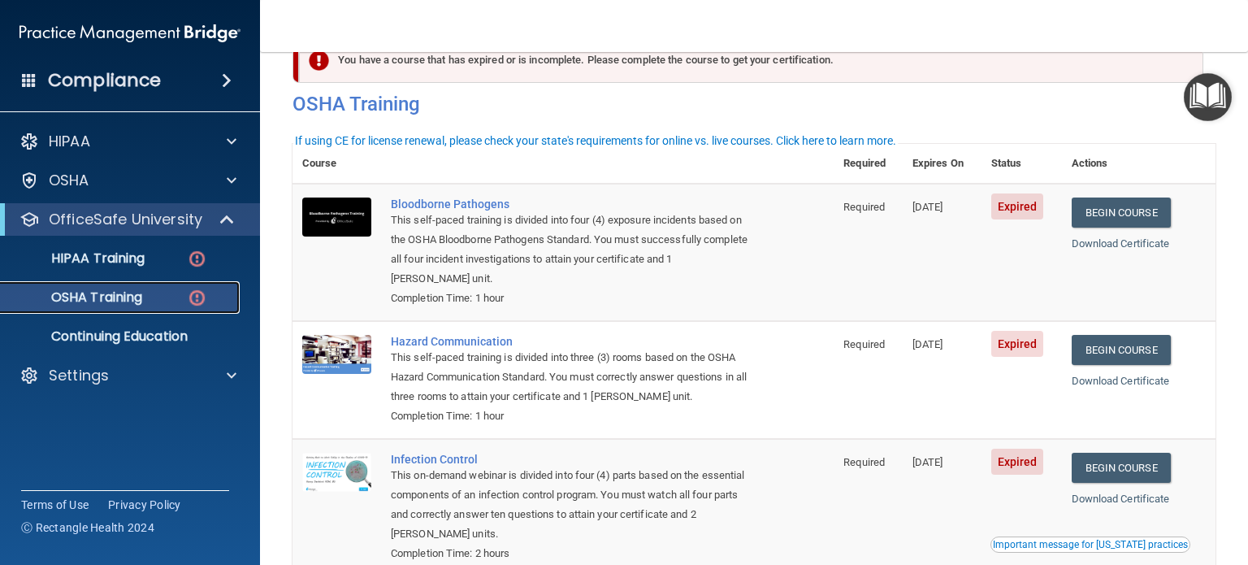
scroll to position [15, 0]
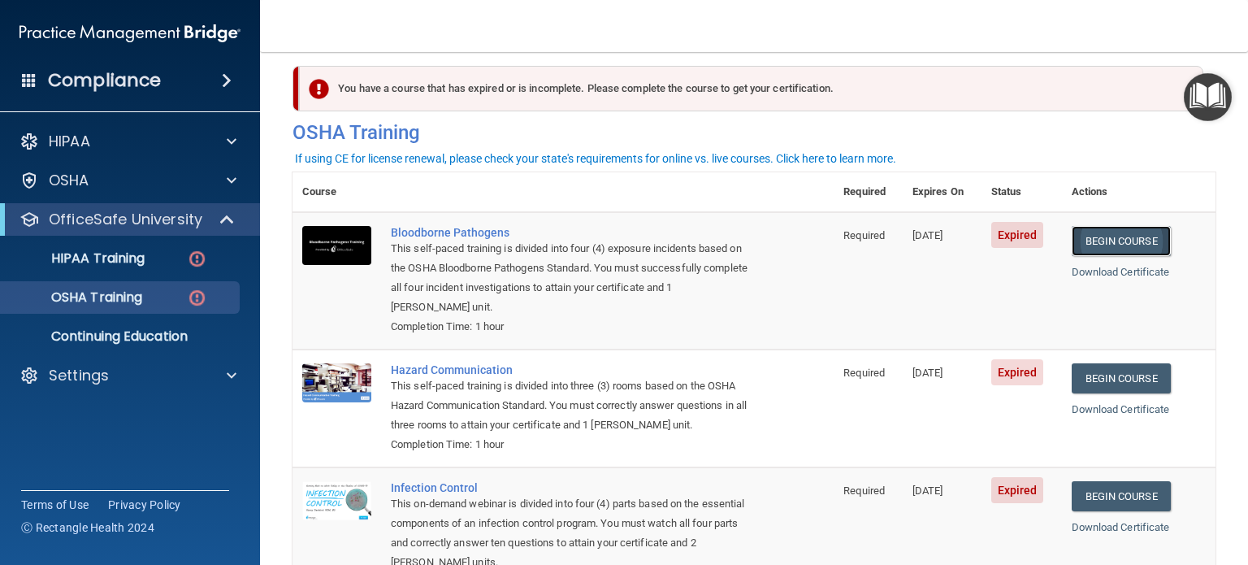
click at [1107, 246] on link "Begin Course" at bounding box center [1121, 241] width 99 height 30
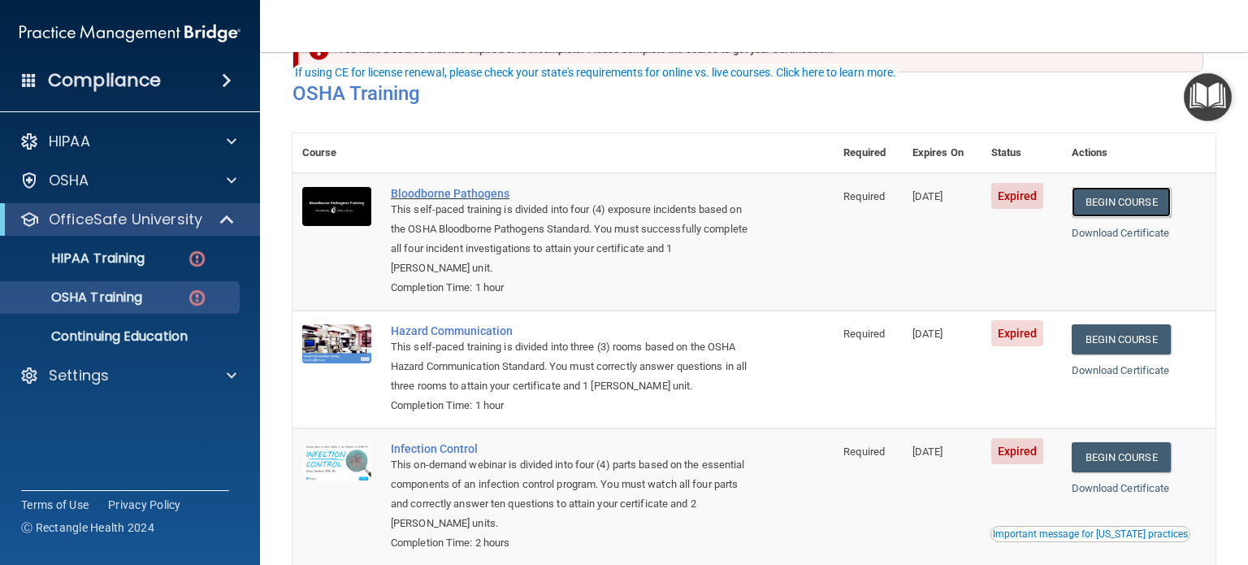
scroll to position [162, 0]
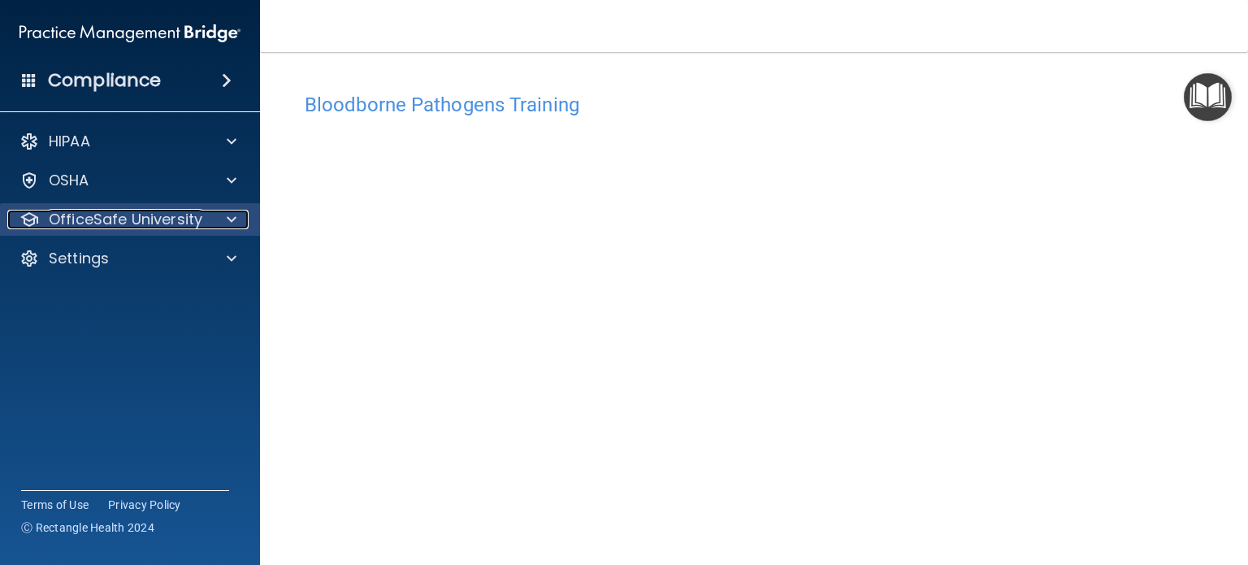
click at [173, 221] on p "OfficeSafe University" at bounding box center [126, 219] width 154 height 19
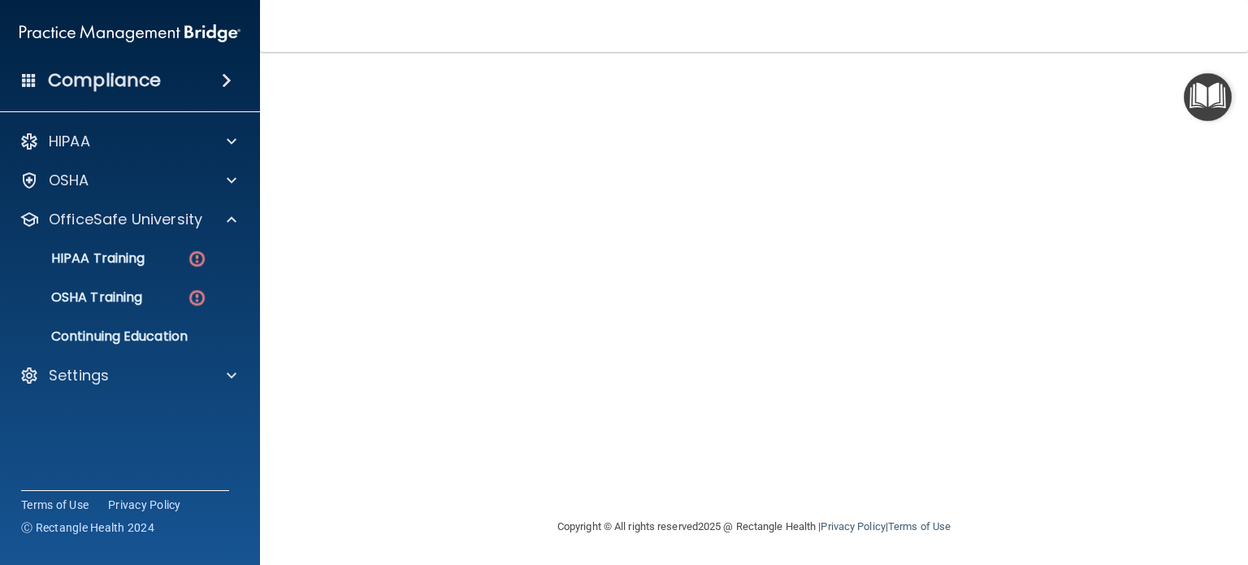
scroll to position [23, 0]
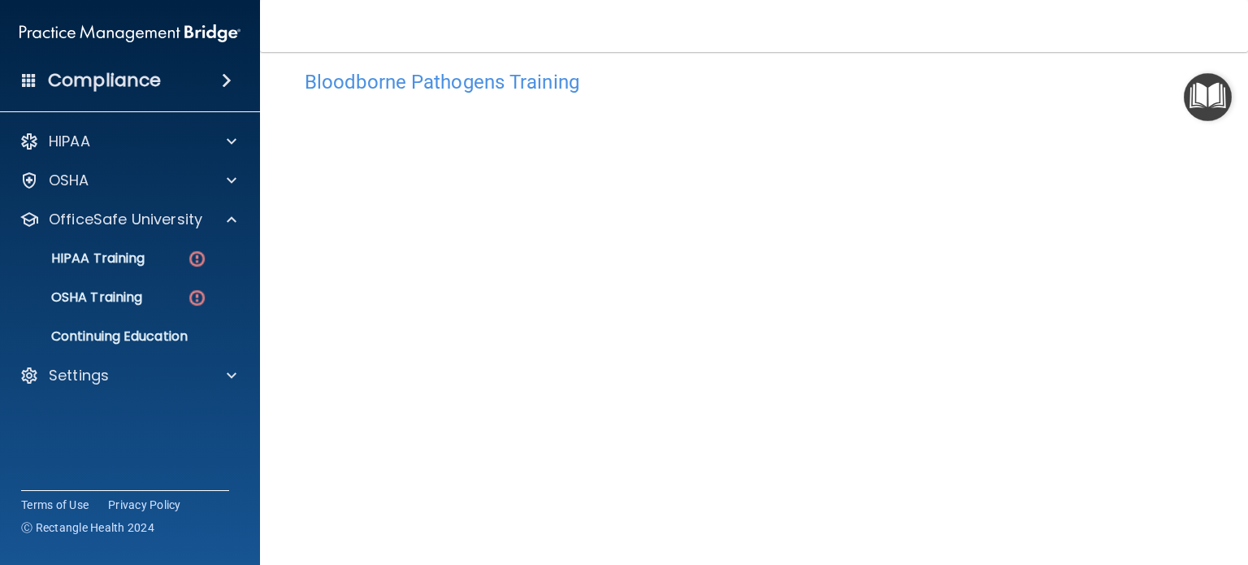
click at [1190, 93] on img "Open Resource Center" at bounding box center [1208, 97] width 48 height 48
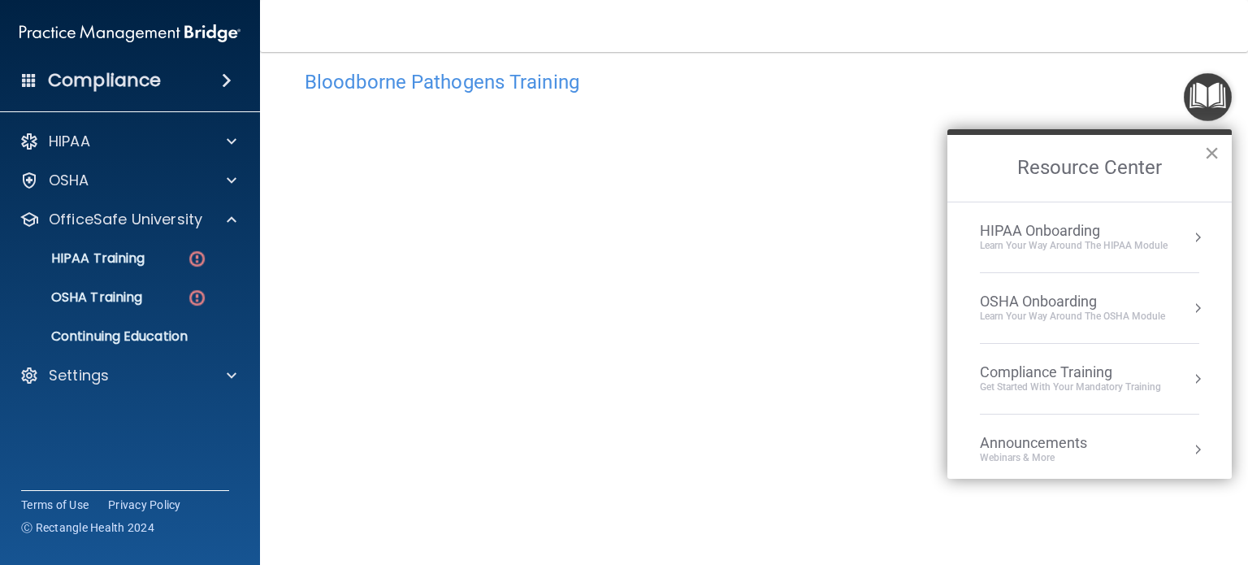
click at [1212, 154] on button "×" at bounding box center [1211, 153] width 15 height 26
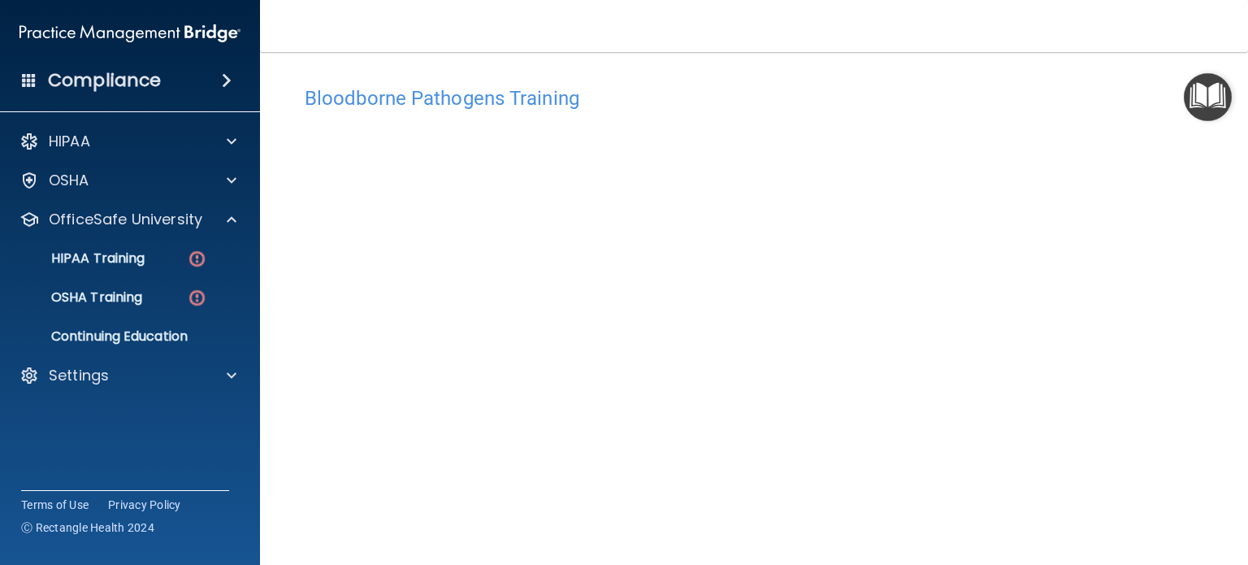
scroll to position [0, 0]
click at [521, 94] on h4 "Bloodborne Pathogens Training" at bounding box center [754, 104] width 899 height 21
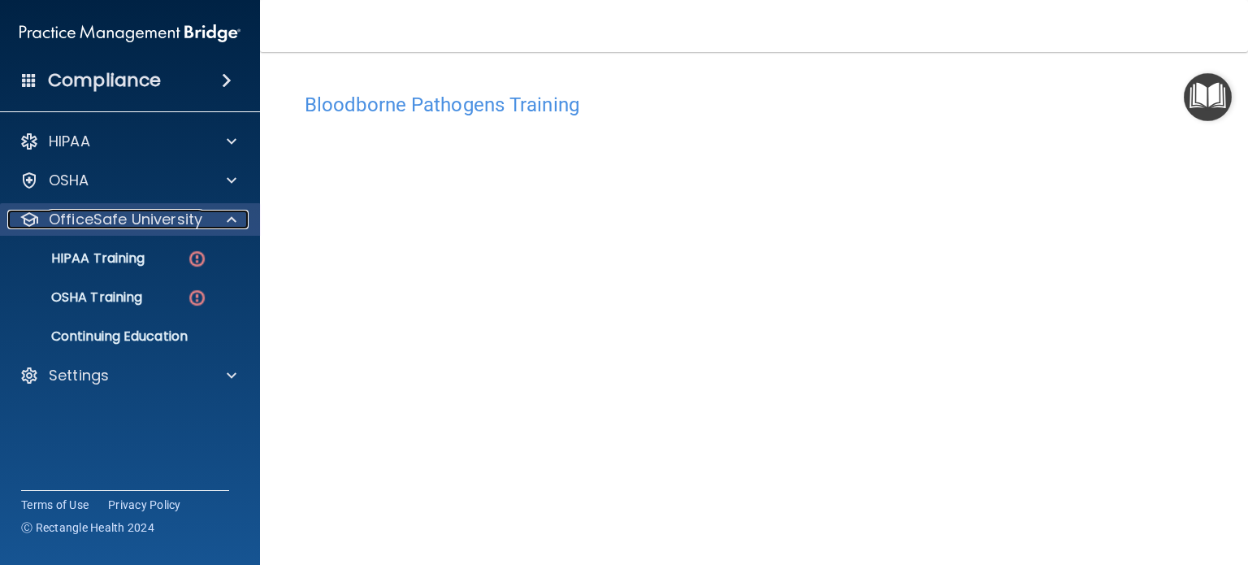
click at [140, 223] on p "OfficeSafe University" at bounding box center [126, 219] width 154 height 19
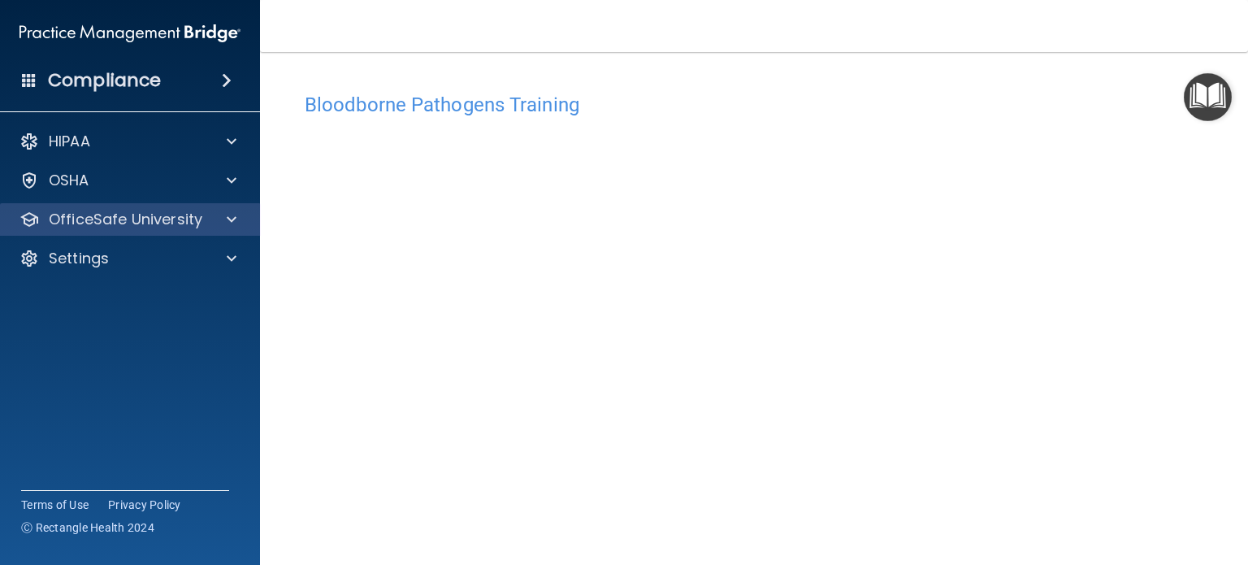
click at [146, 209] on div "OfficeSafe University" at bounding box center [130, 219] width 261 height 32
click at [144, 227] on p "OfficeSafe University" at bounding box center [126, 219] width 154 height 19
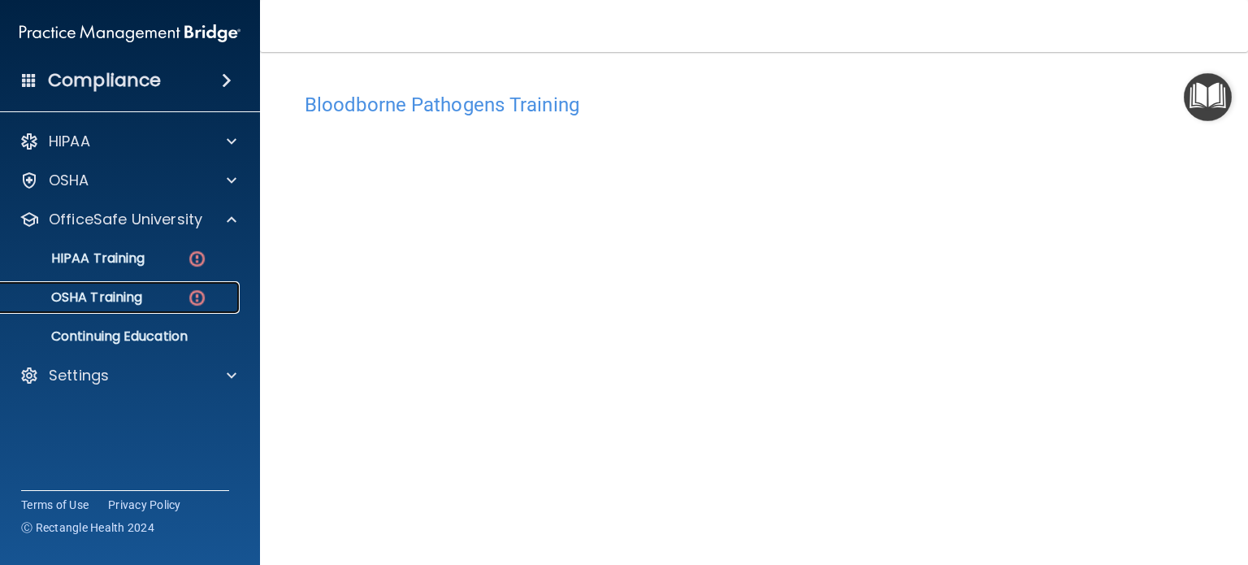
click at [123, 301] on p "OSHA Training" at bounding box center [77, 297] width 132 height 16
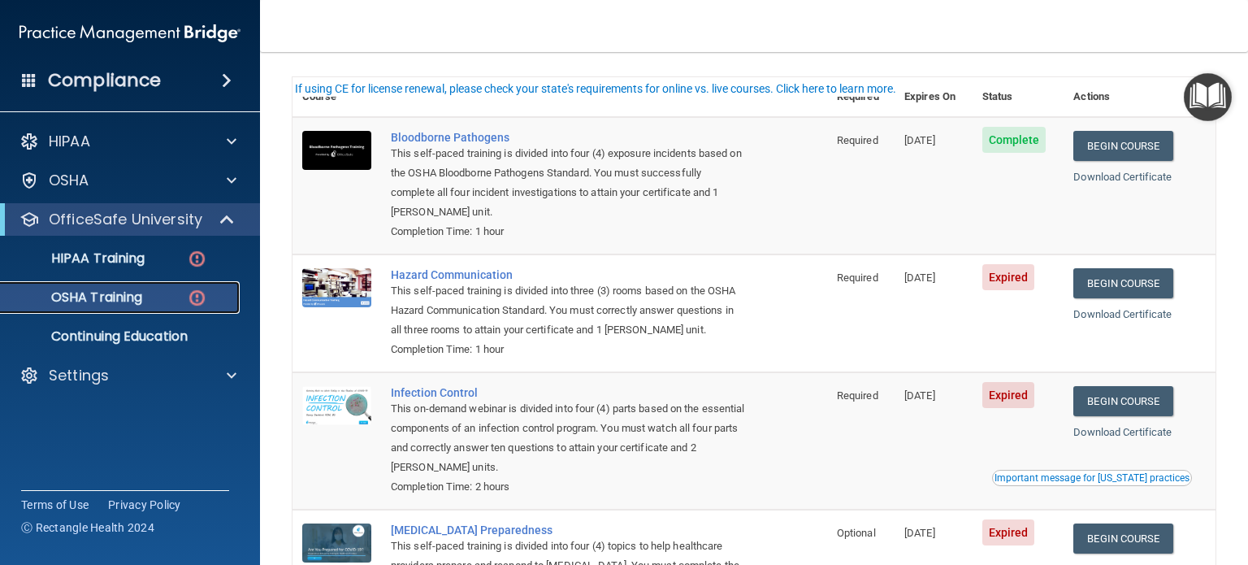
scroll to position [162, 0]
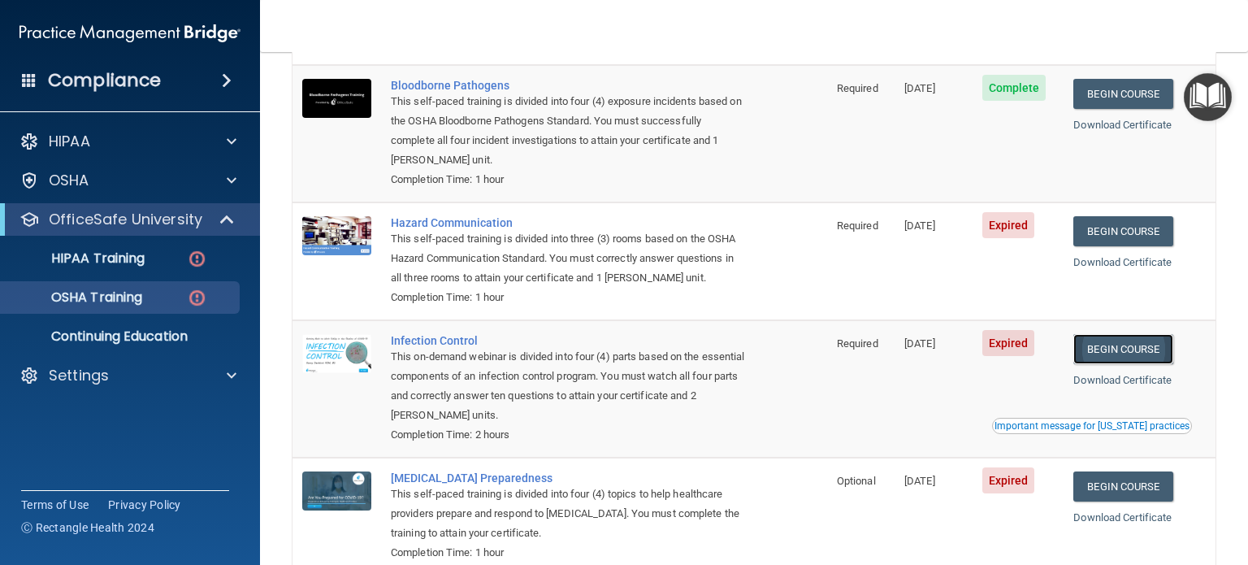
click at [1111, 353] on link "Begin Course" at bounding box center [1122, 349] width 99 height 30
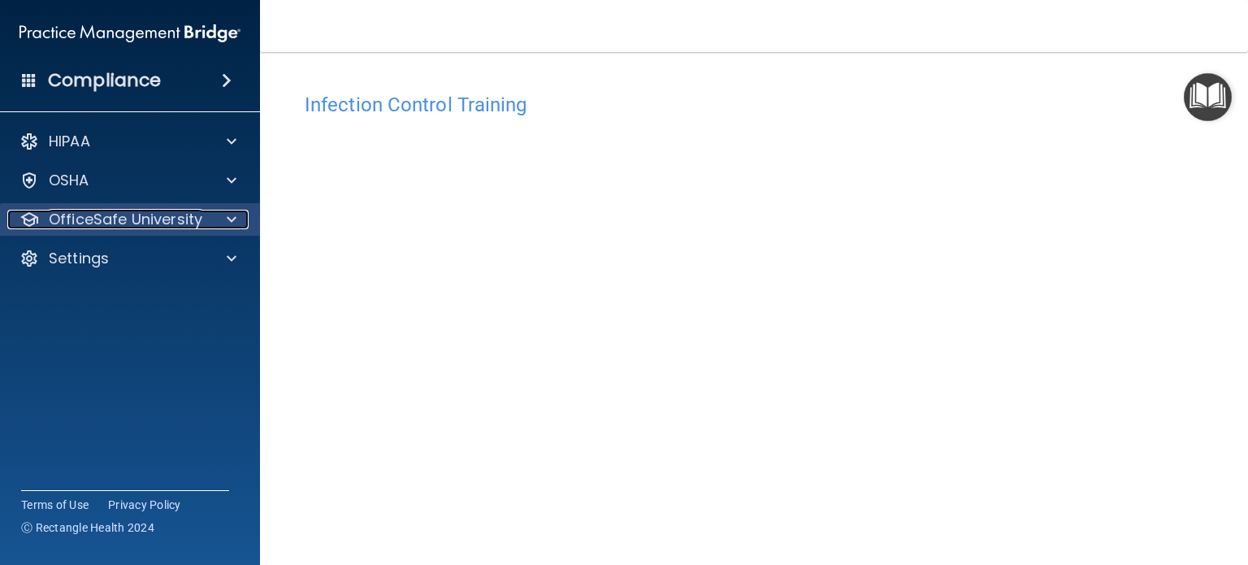
click at [89, 217] on p "OfficeSafe University" at bounding box center [126, 219] width 154 height 19
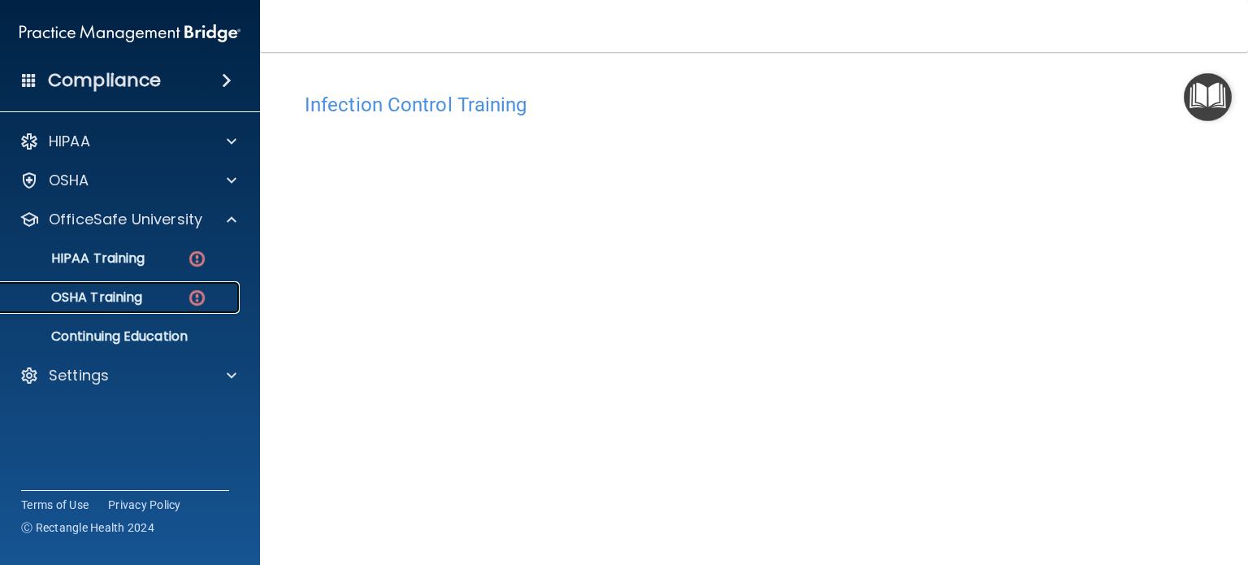
click at [124, 301] on p "OSHA Training" at bounding box center [77, 297] width 132 height 16
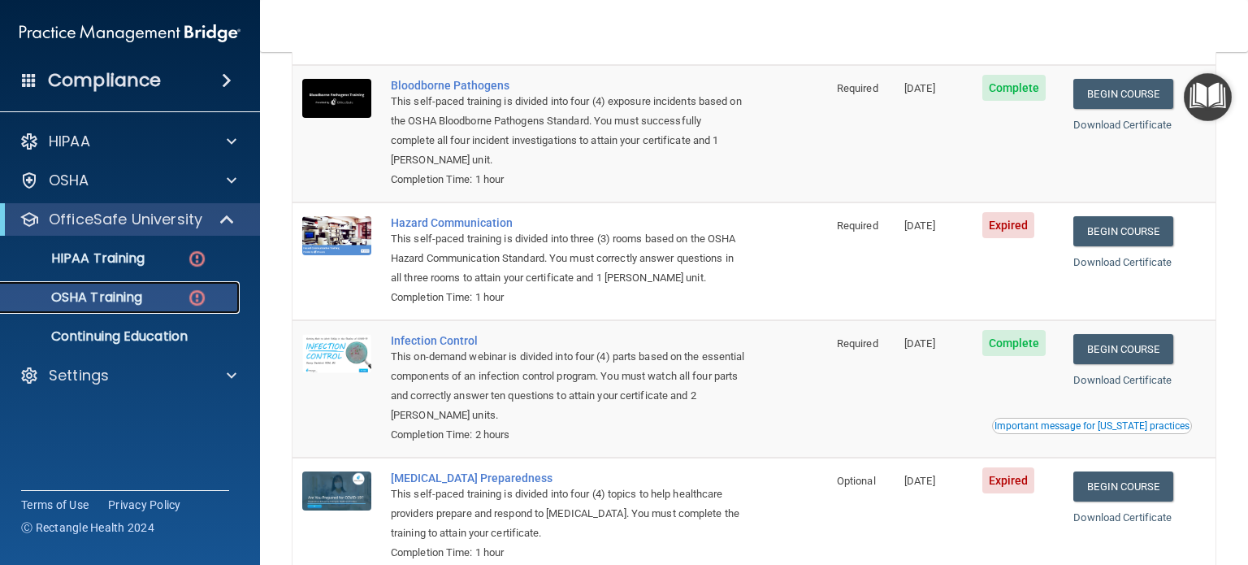
scroll to position [244, 0]
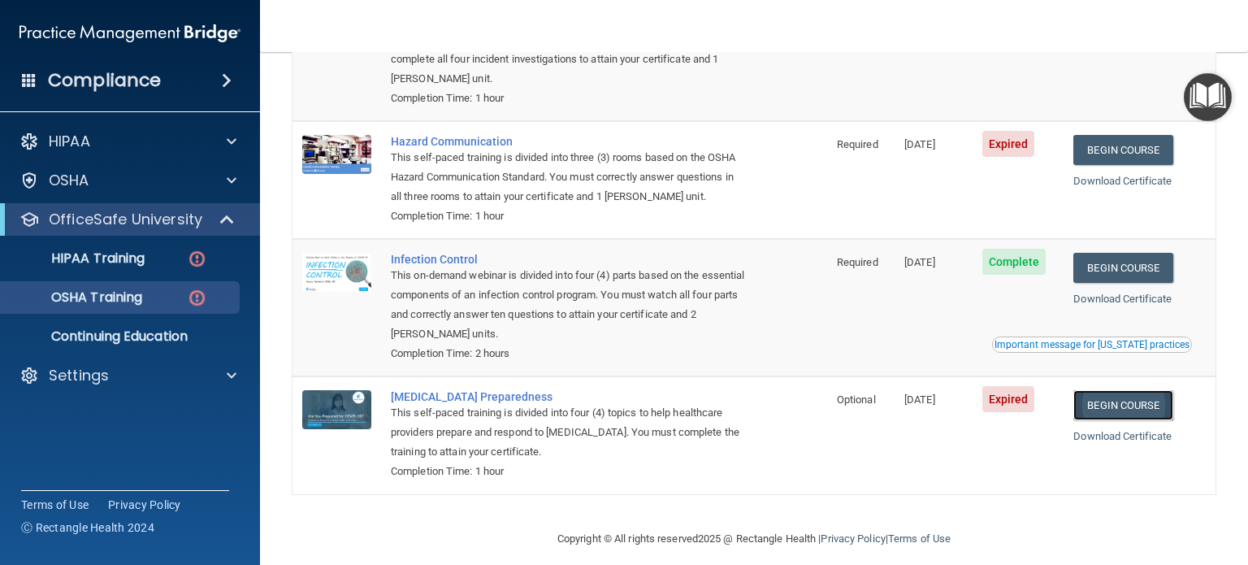
click at [1114, 417] on link "Begin Course" at bounding box center [1122, 405] width 99 height 30
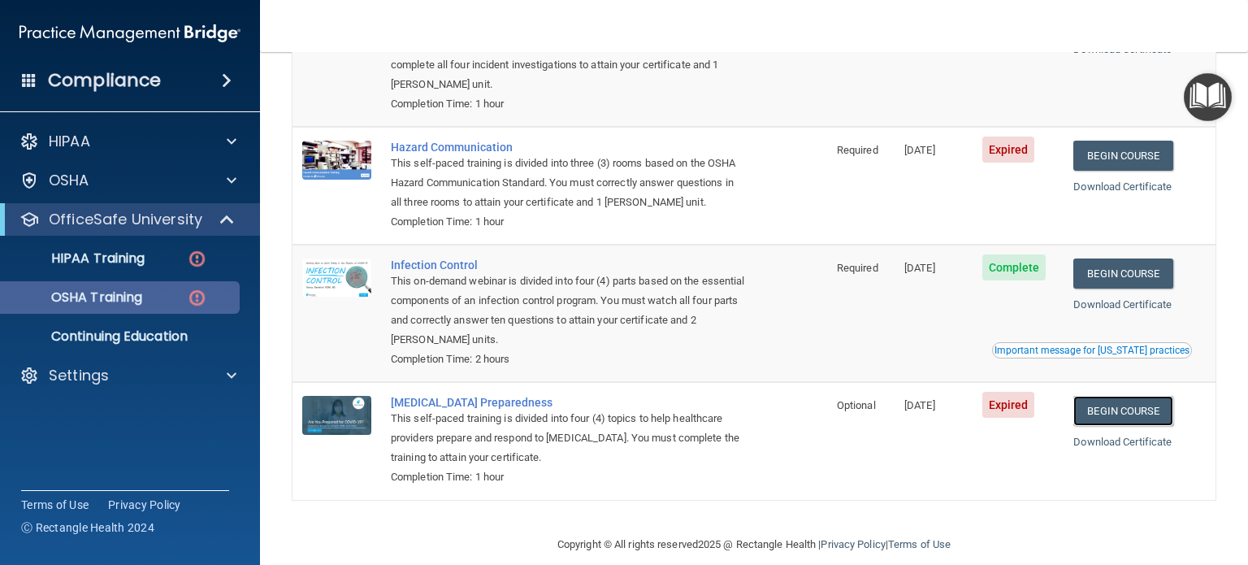
scroll to position [178, 0]
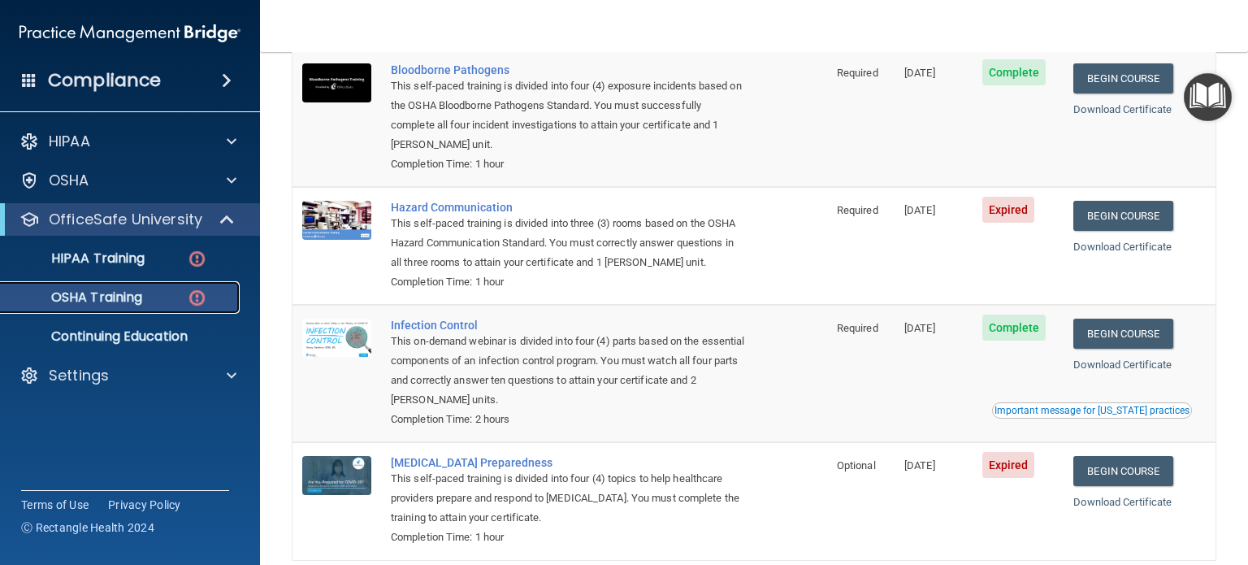
click at [129, 299] on p "OSHA Training" at bounding box center [77, 297] width 132 height 16
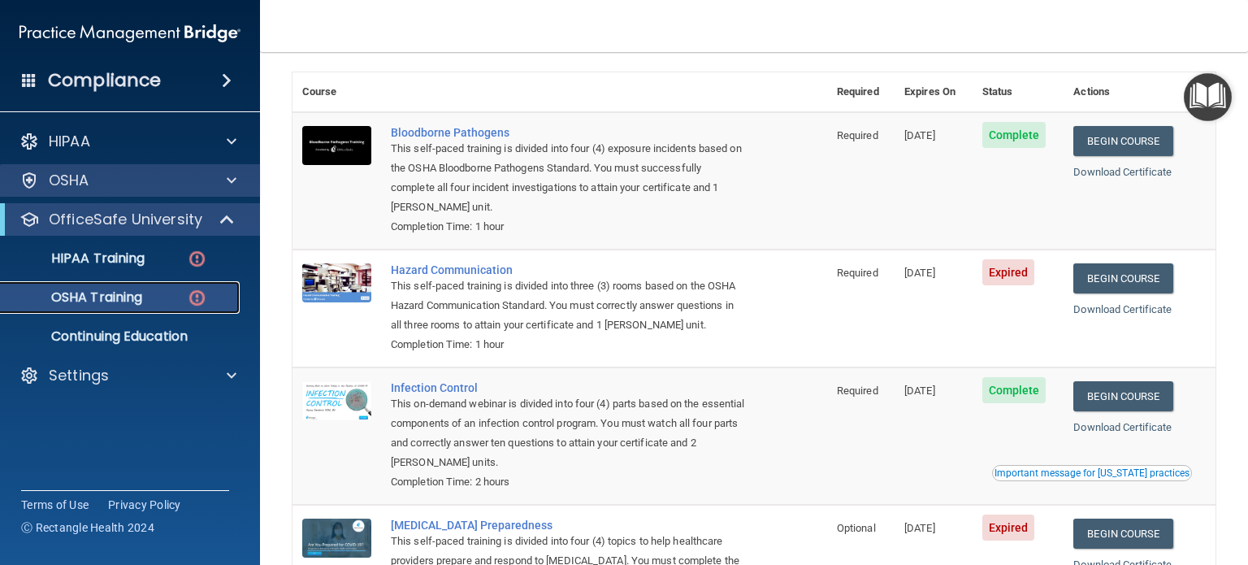
scroll to position [97, 0]
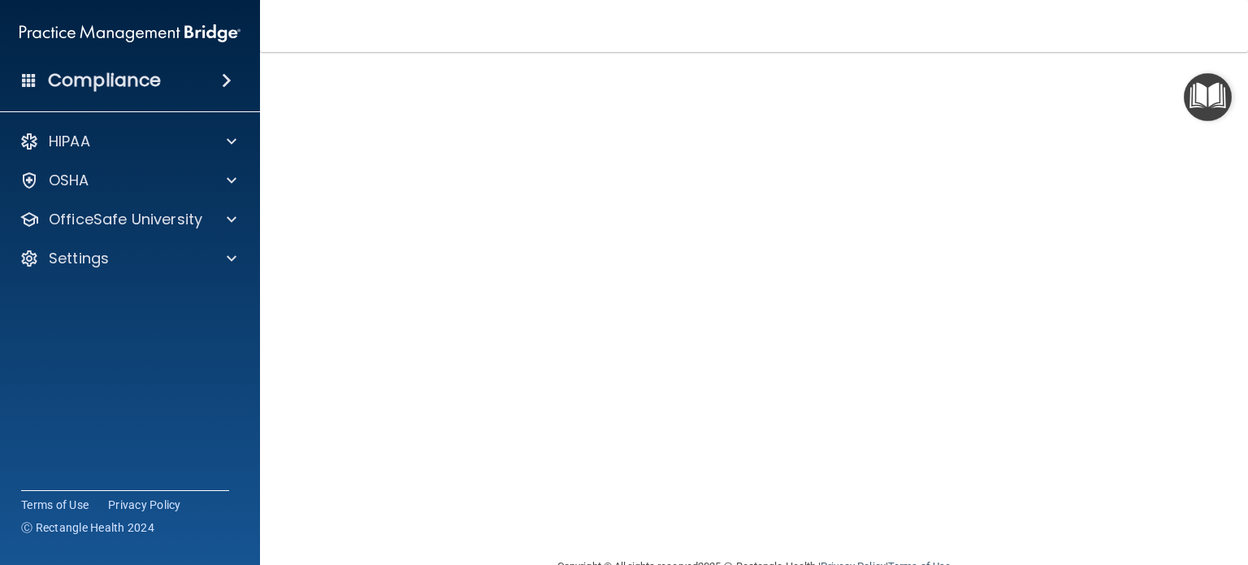
scroll to position [9, 0]
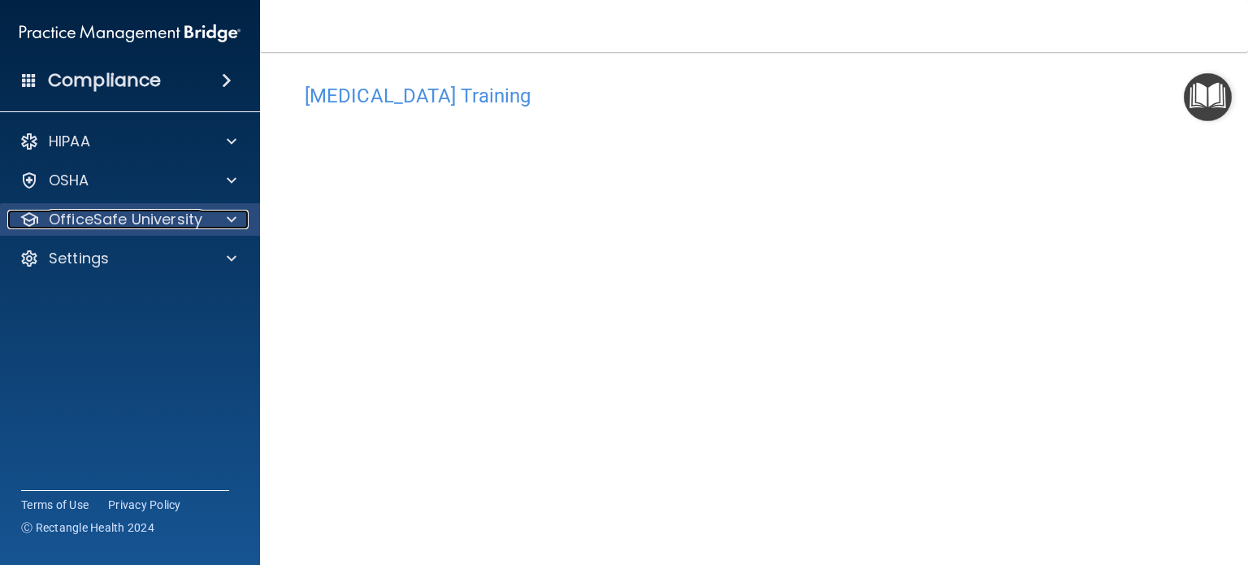
click at [219, 227] on div at bounding box center [229, 219] width 41 height 19
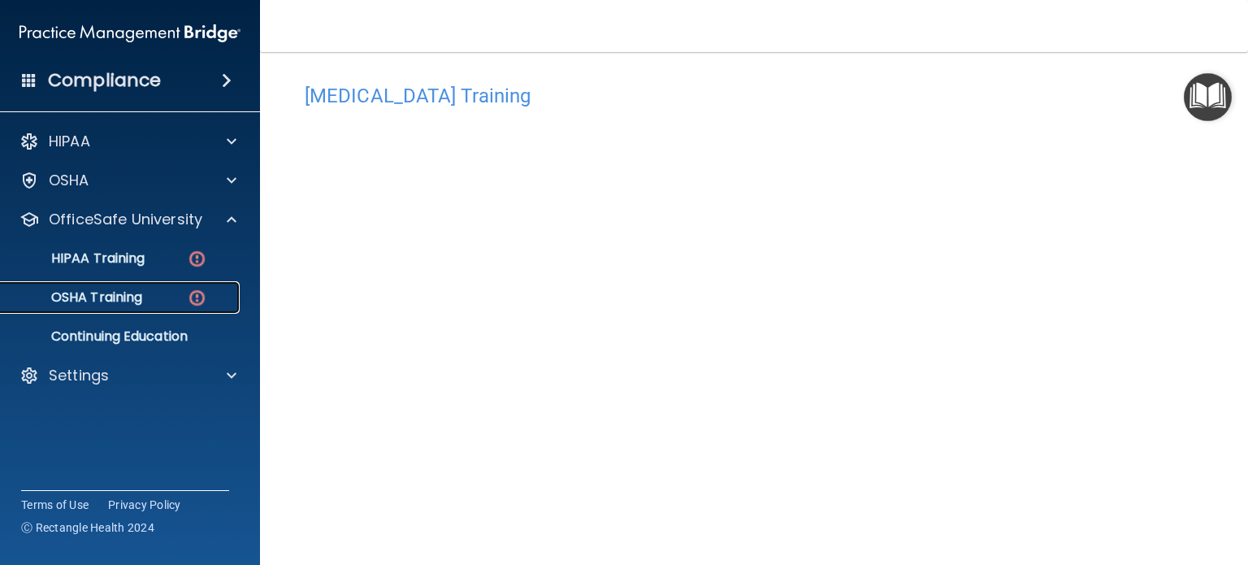
click at [180, 301] on div "OSHA Training" at bounding box center [122, 297] width 222 height 16
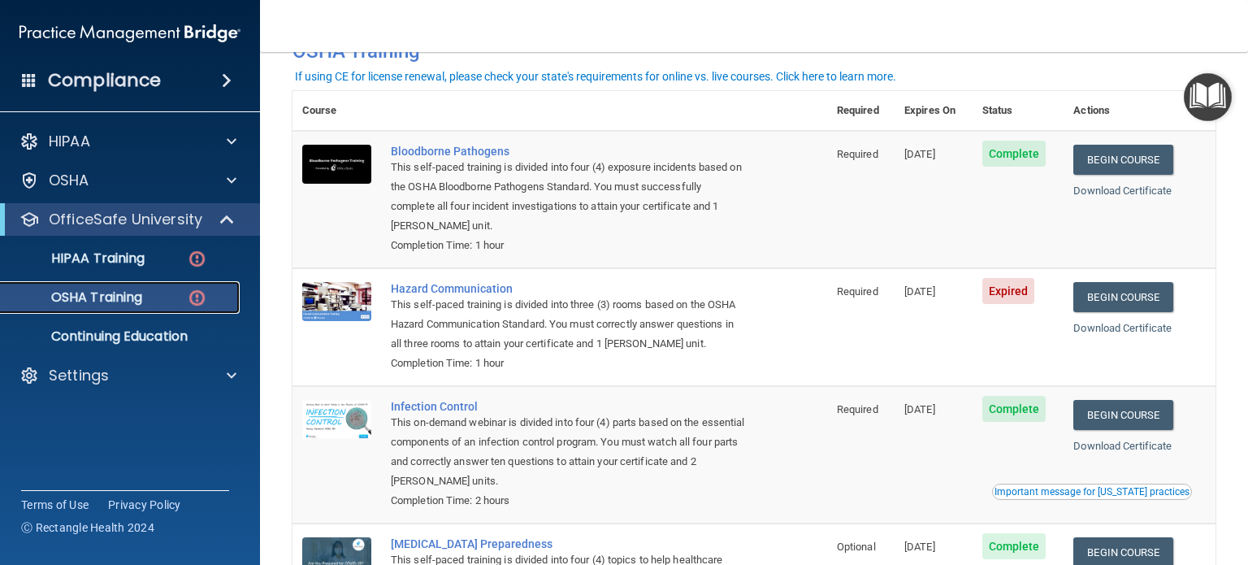
scroll to position [178, 0]
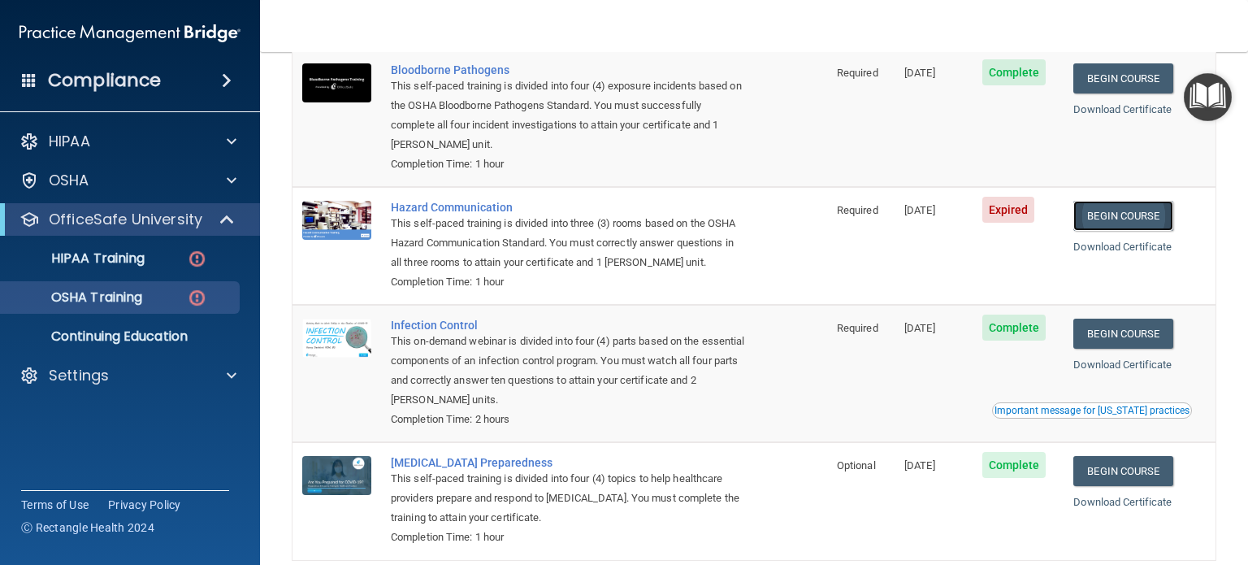
click at [1088, 214] on link "Begin Course" at bounding box center [1122, 216] width 99 height 30
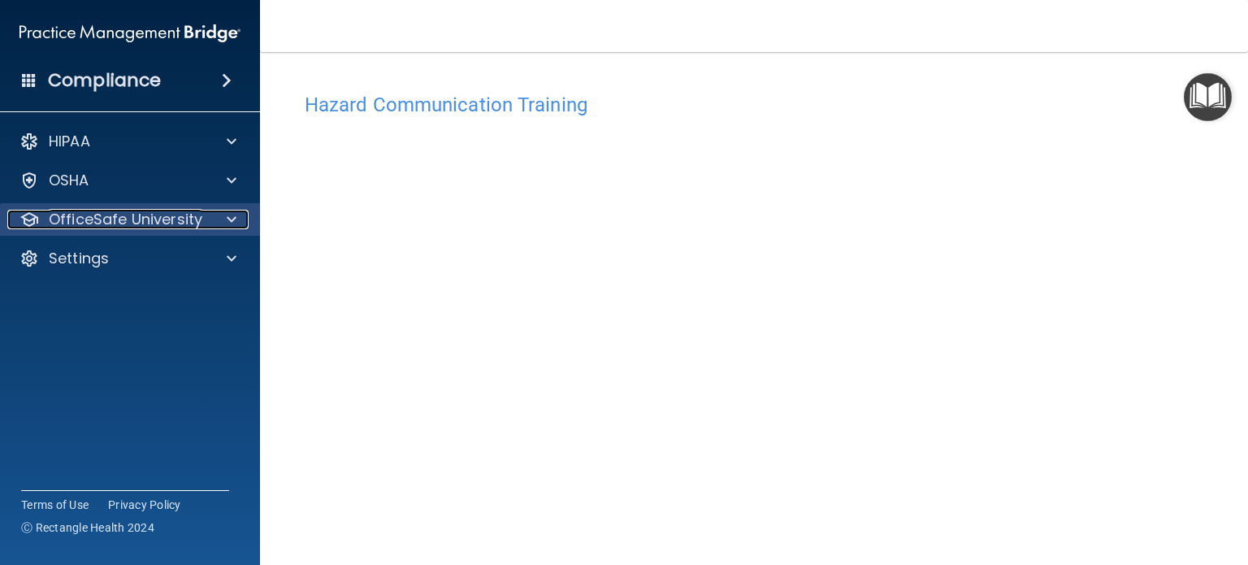
click at [175, 222] on p "OfficeSafe University" at bounding box center [126, 219] width 154 height 19
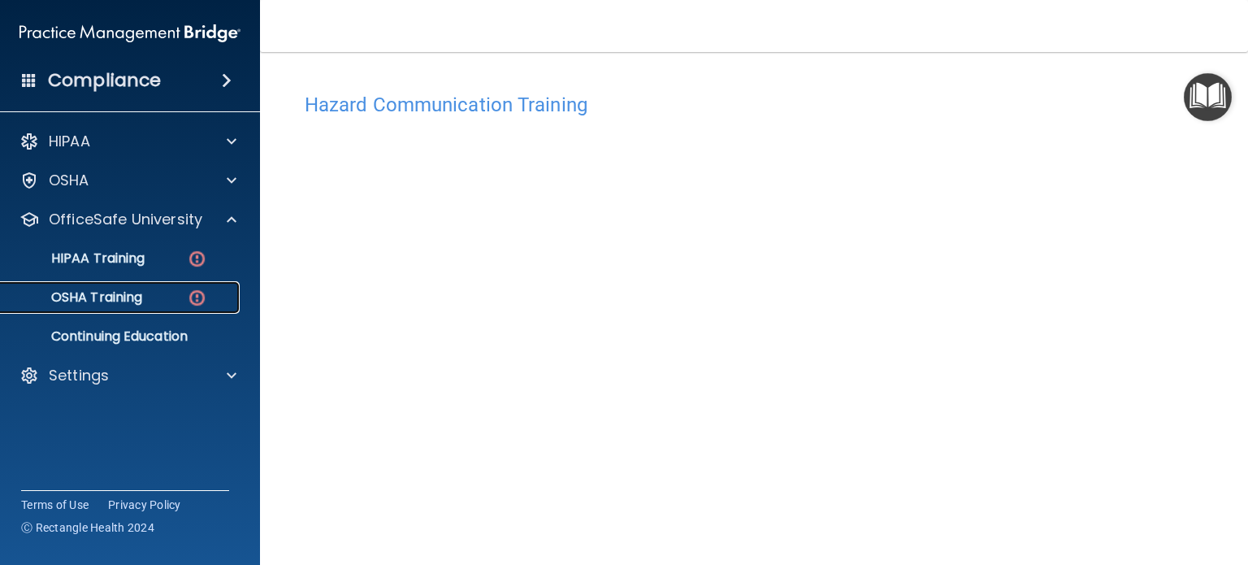
click at [141, 302] on p "OSHA Training" at bounding box center [77, 297] width 132 height 16
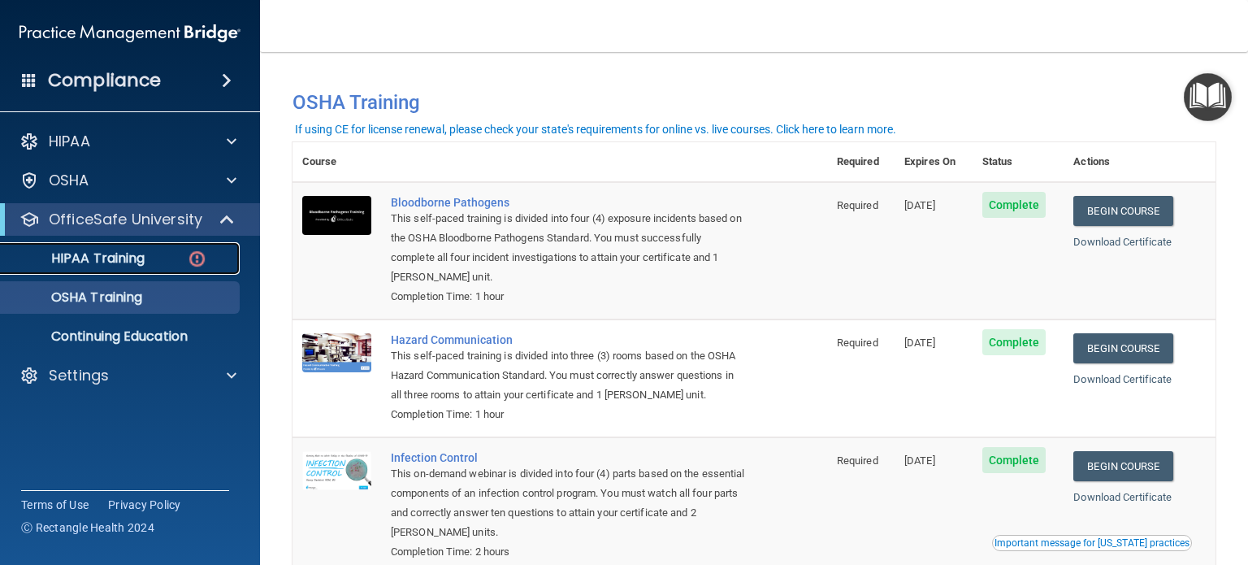
click at [207, 253] on div "HIPAA Training" at bounding box center [122, 258] width 222 height 16
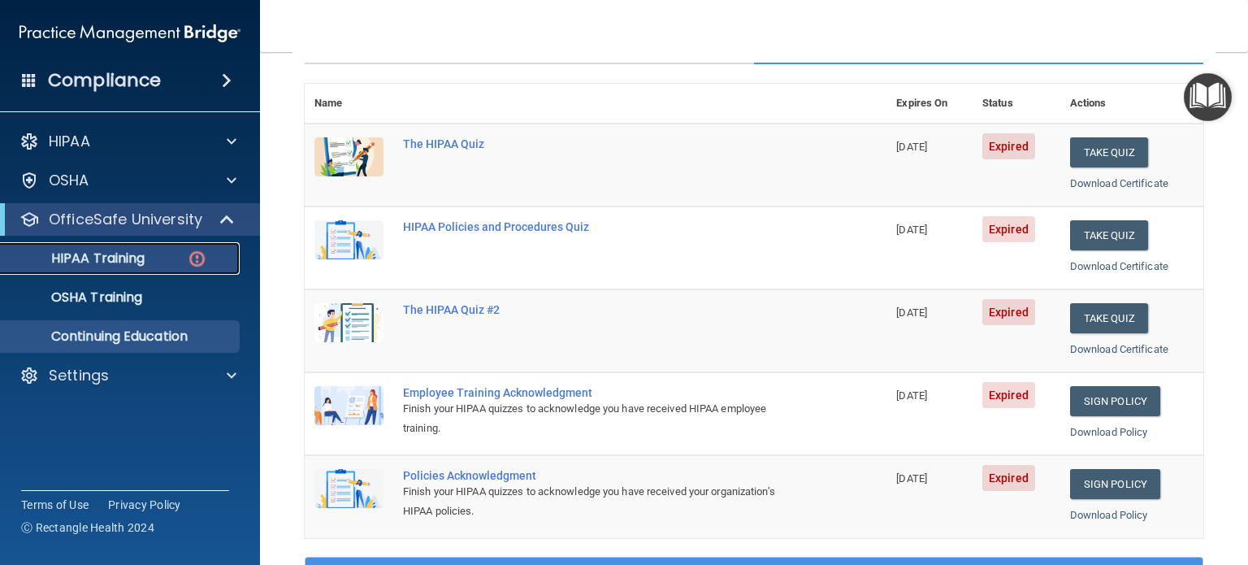
scroll to position [162, 0]
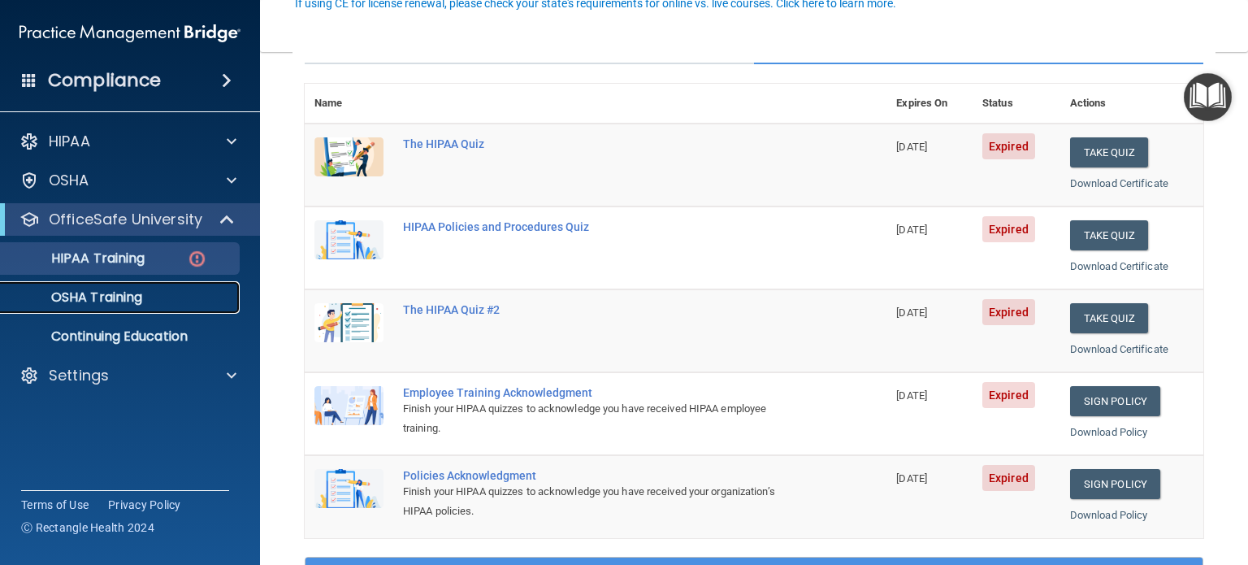
click at [133, 297] on p "OSHA Training" at bounding box center [77, 297] width 132 height 16
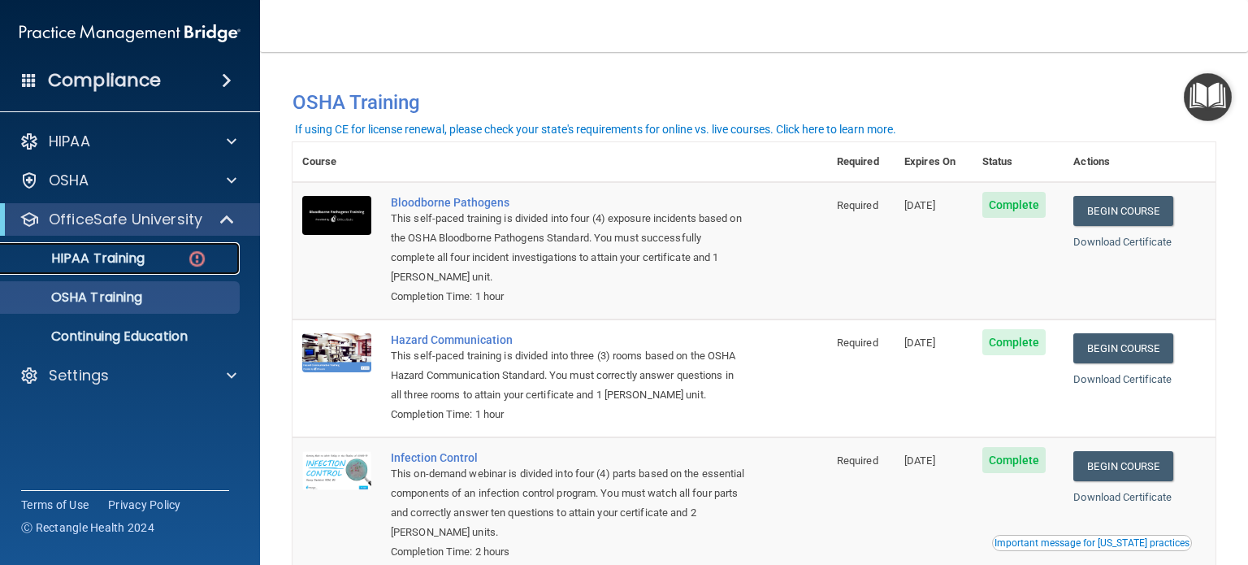
click at [156, 259] on div "HIPAA Training" at bounding box center [122, 258] width 222 height 16
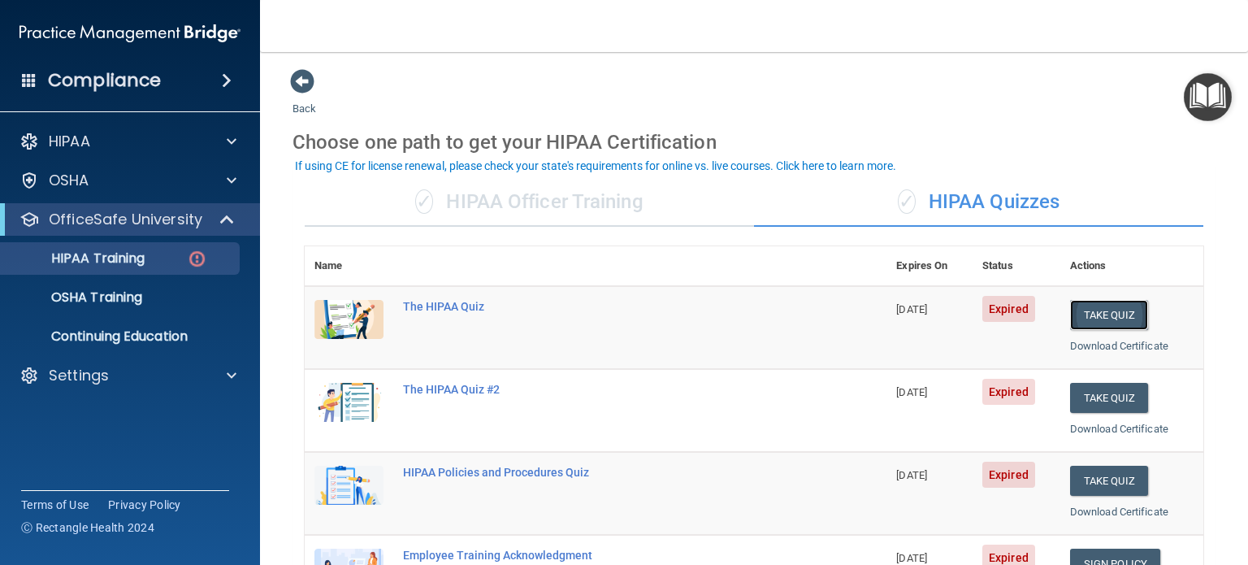
click at [1111, 307] on button "Take Quiz" at bounding box center [1109, 315] width 78 height 30
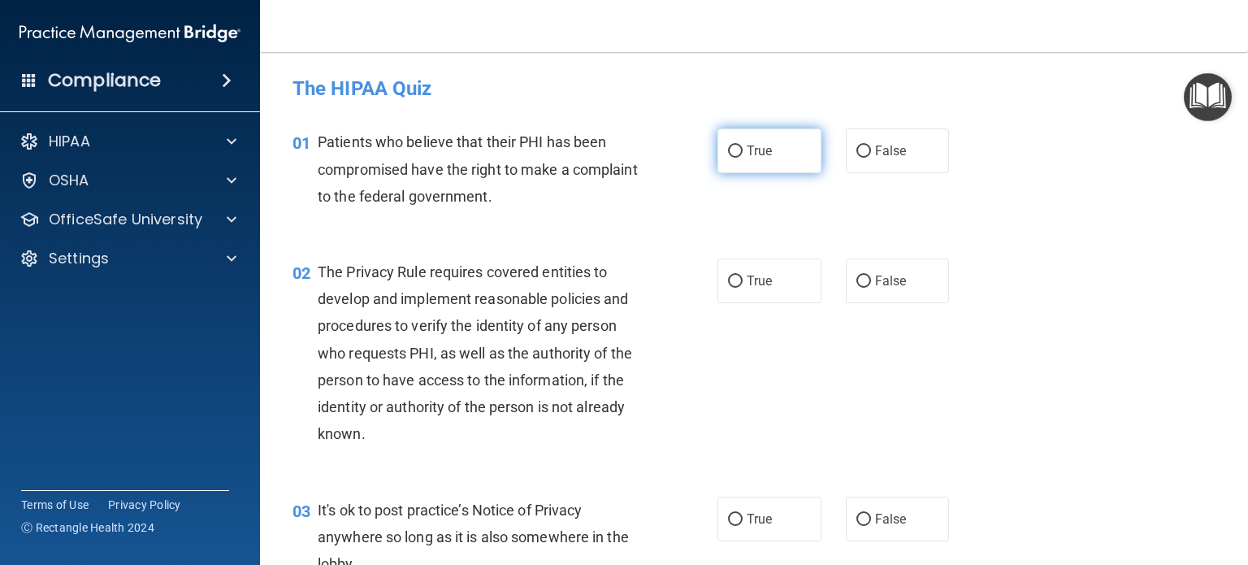
click at [738, 150] on label "True" at bounding box center [769, 150] width 104 height 45
click at [738, 150] on input "True" at bounding box center [735, 151] width 15 height 12
radio input "true"
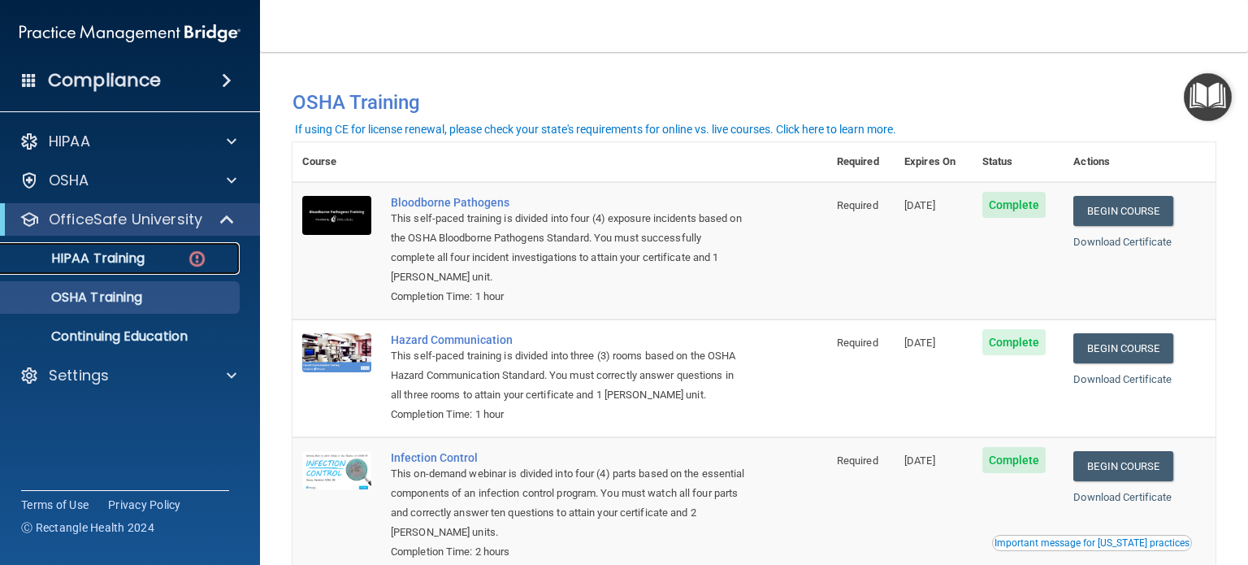
click at [147, 258] on div "HIPAA Training" at bounding box center [122, 258] width 222 height 16
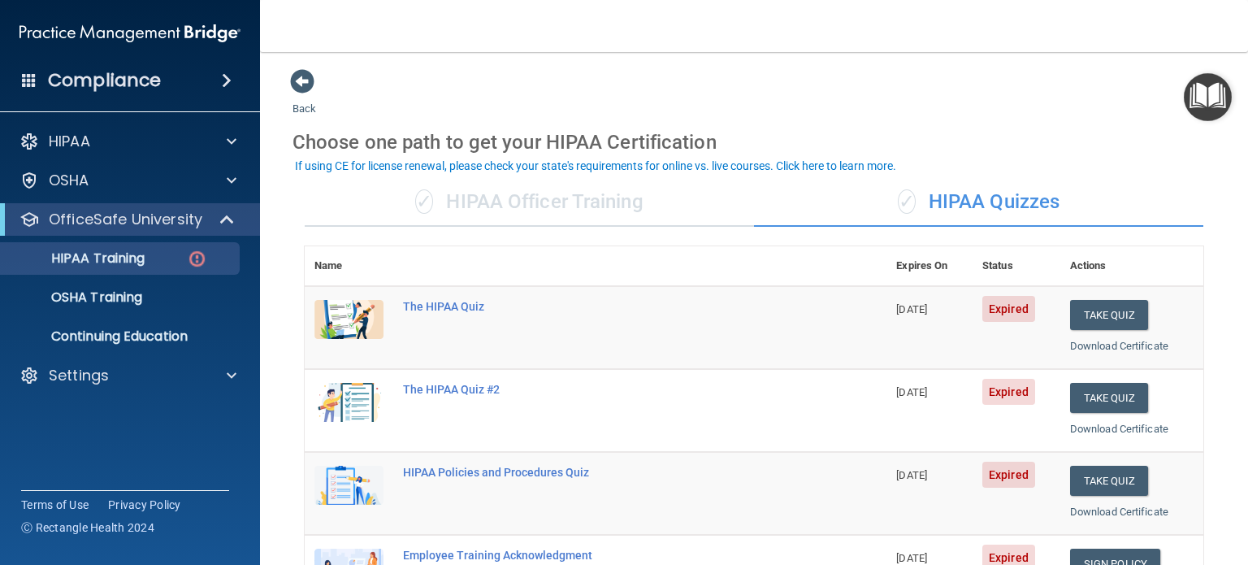
click at [598, 211] on div "✓ HIPAA Officer Training" at bounding box center [529, 202] width 449 height 49
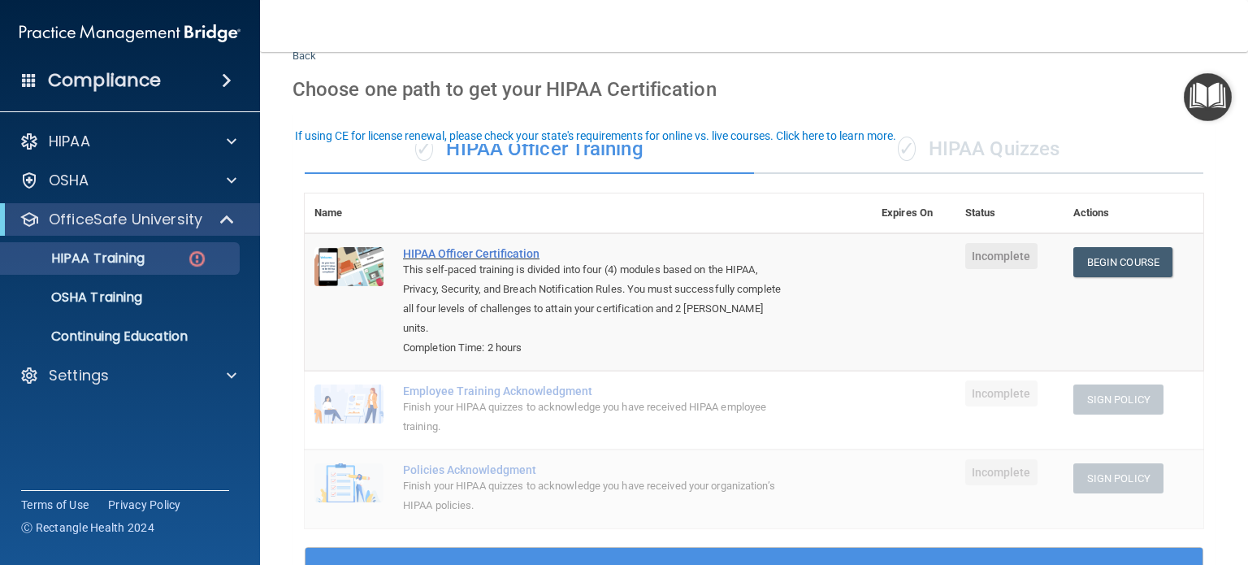
scroll to position [81, 0]
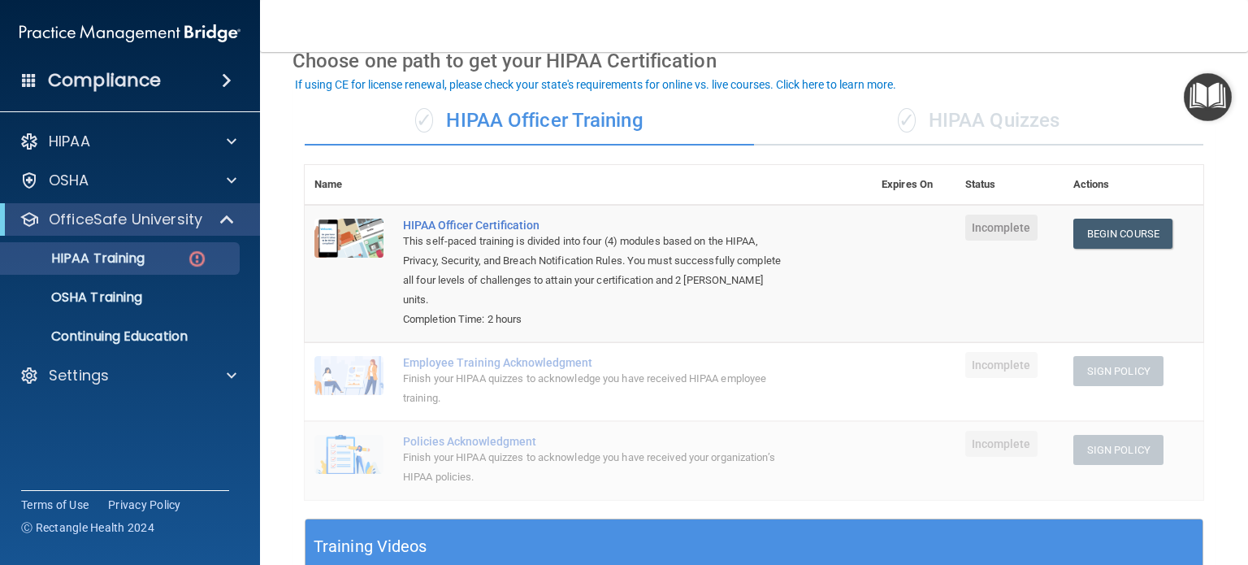
click at [1007, 370] on span "Incomplete" at bounding box center [1001, 365] width 72 height 26
click at [838, 307] on td "HIPAA Officer Certification This self-paced training is divided into four (4) m…" at bounding box center [632, 273] width 479 height 137
click at [634, 396] on div "Finish your HIPAA quizzes to acknowledge you have received HIPAA employee train…" at bounding box center [597, 388] width 388 height 39
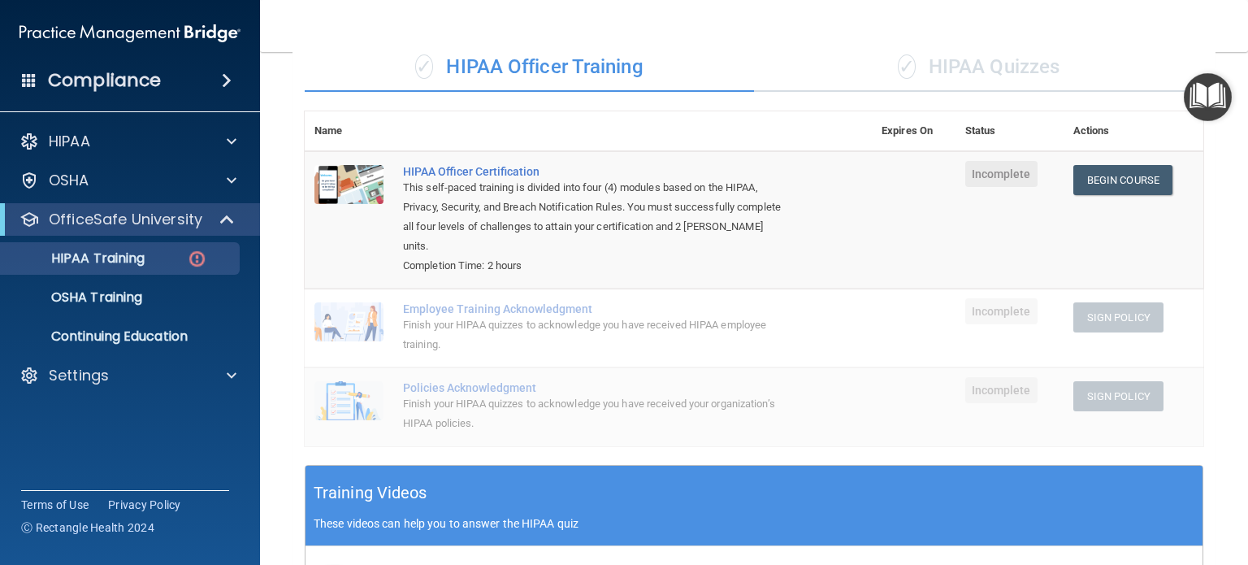
scroll to position [132, 0]
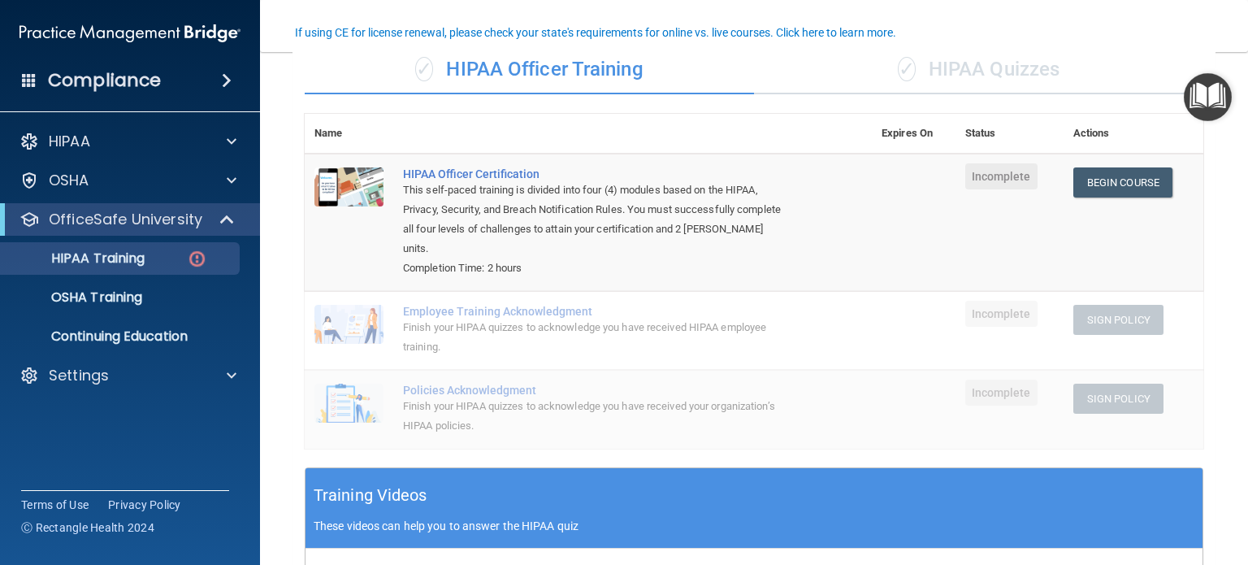
click at [875, 75] on div "✓ HIPAA Quizzes" at bounding box center [978, 69] width 449 height 49
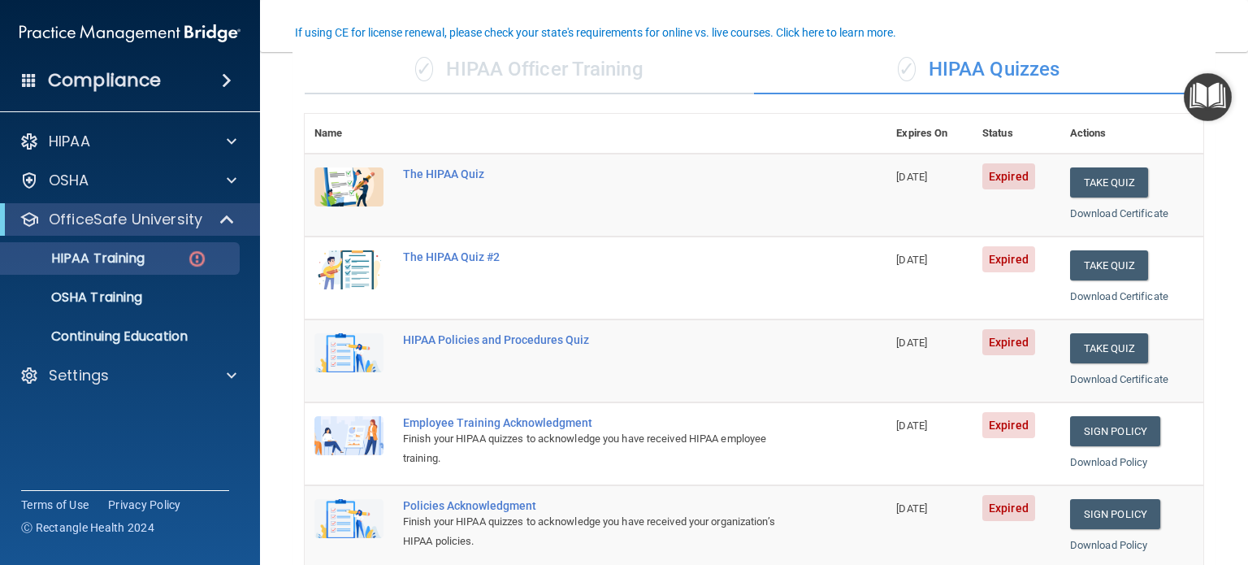
click at [1007, 180] on span "Expired" at bounding box center [1008, 176] width 53 height 26
click at [900, 180] on span "[DATE]" at bounding box center [911, 177] width 31 height 12
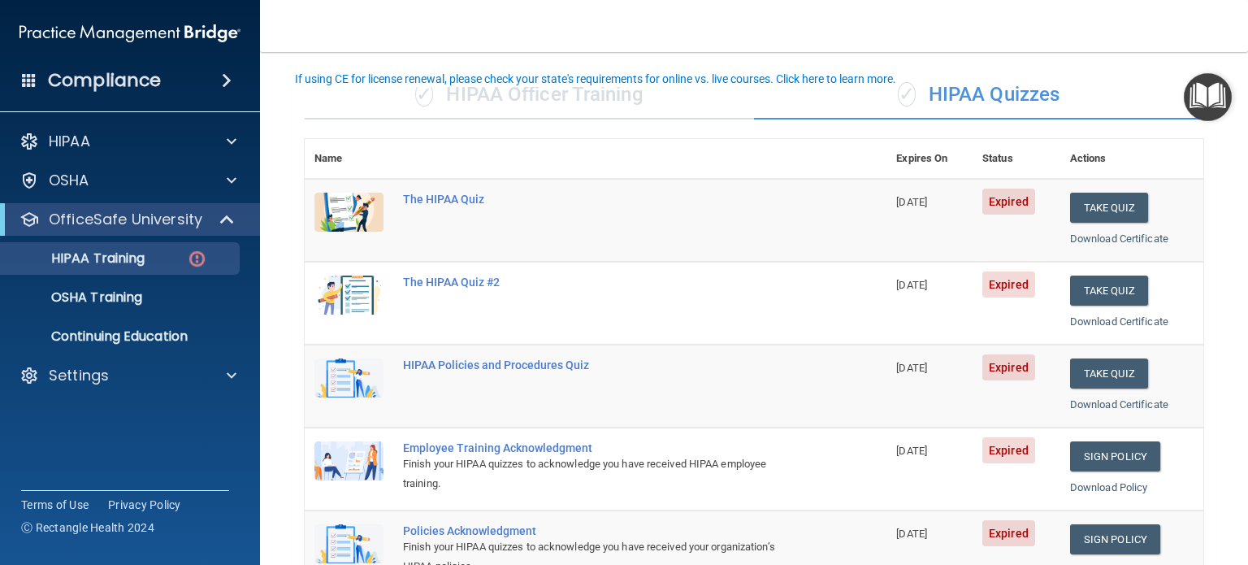
scroll to position [0, 0]
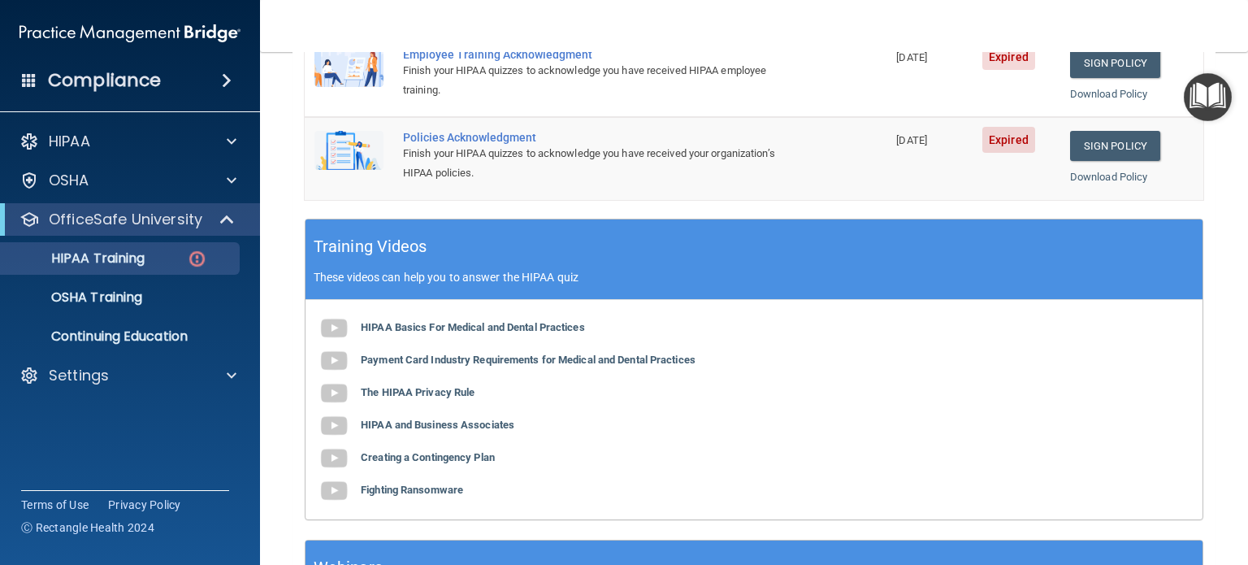
scroll to position [655, 0]
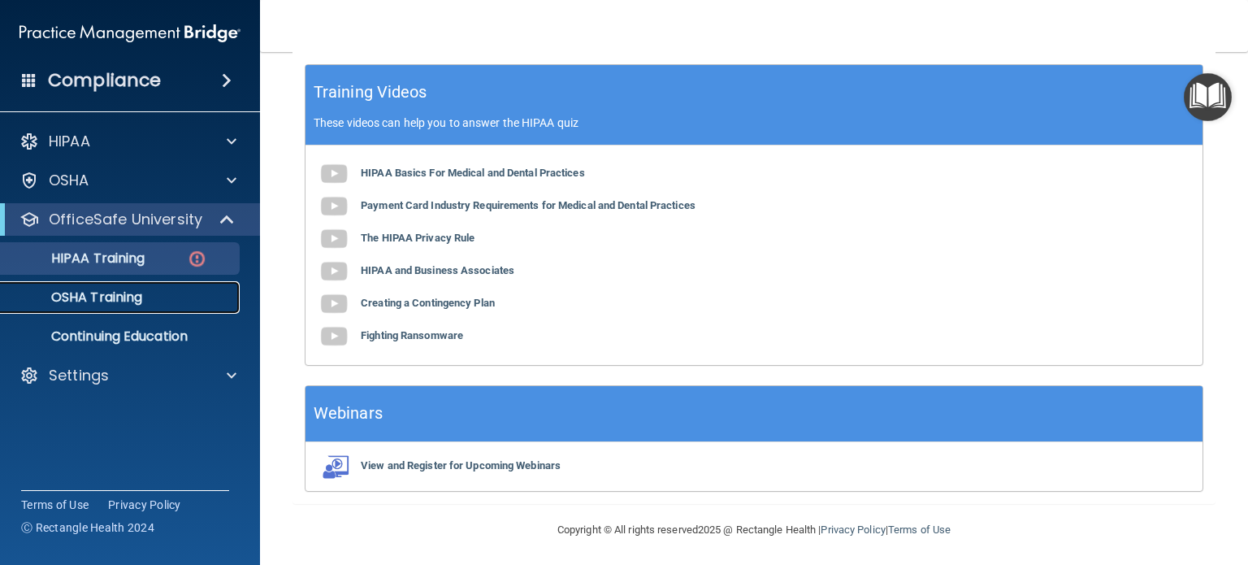
click at [172, 300] on div "OSHA Training" at bounding box center [122, 297] width 222 height 16
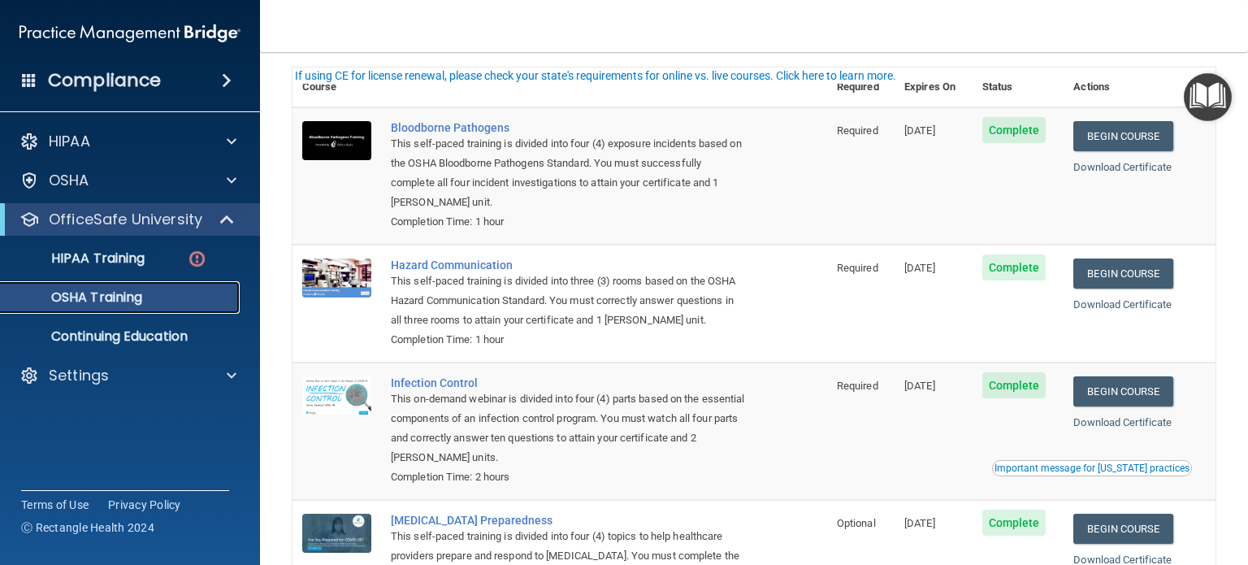
scroll to position [162, 0]
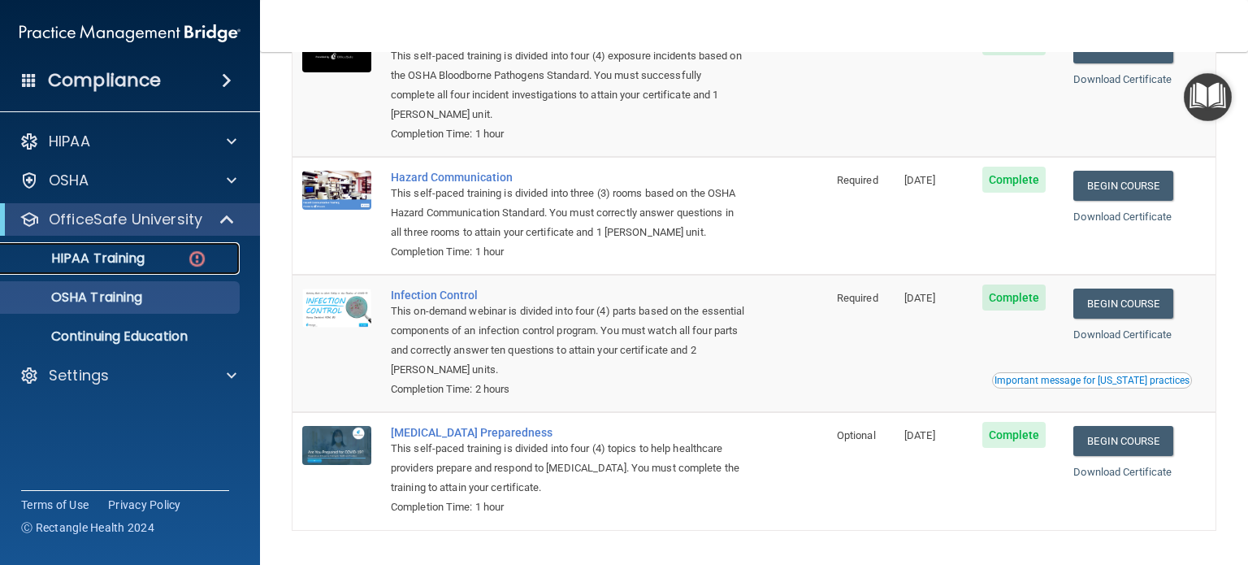
click at [197, 262] on img at bounding box center [197, 259] width 20 height 20
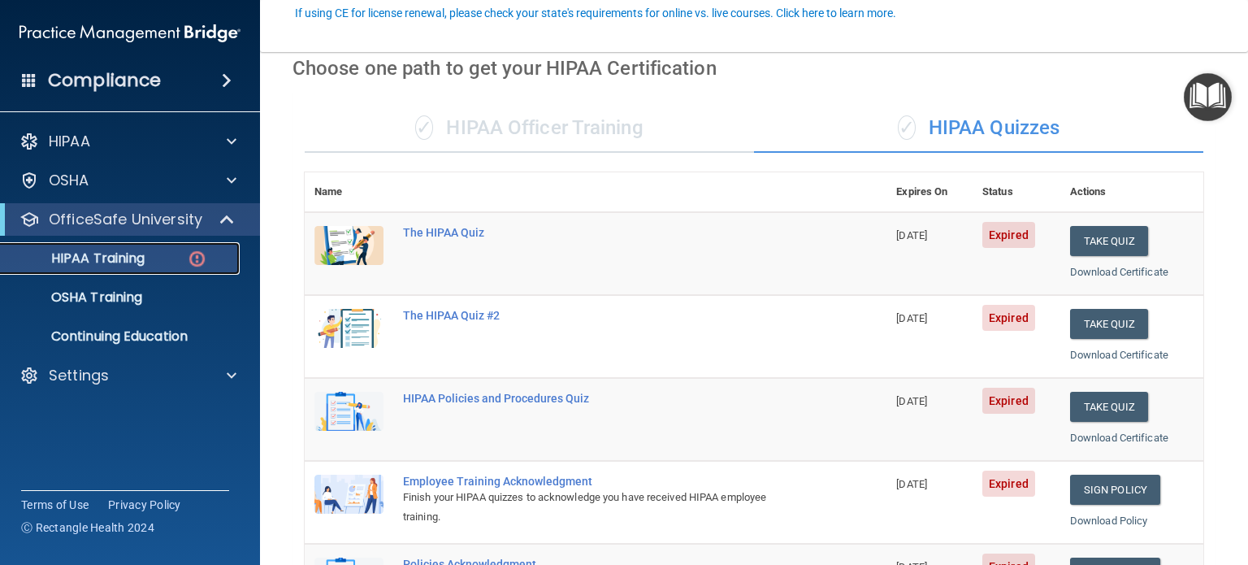
scroll to position [162, 0]
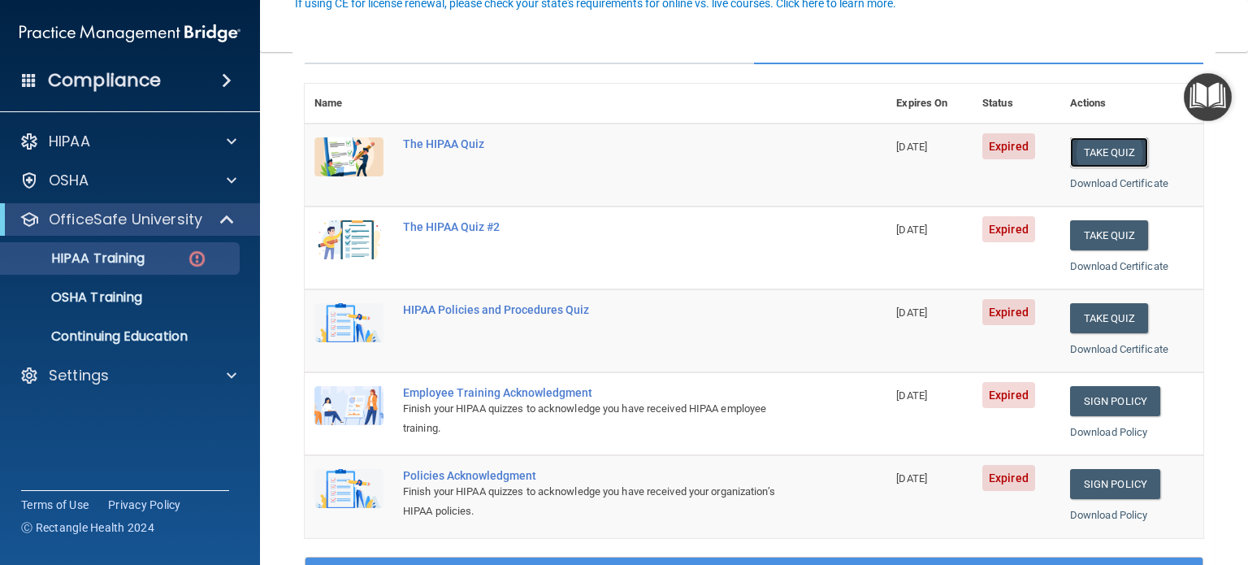
click at [1087, 153] on button "Take Quiz" at bounding box center [1109, 152] width 78 height 30
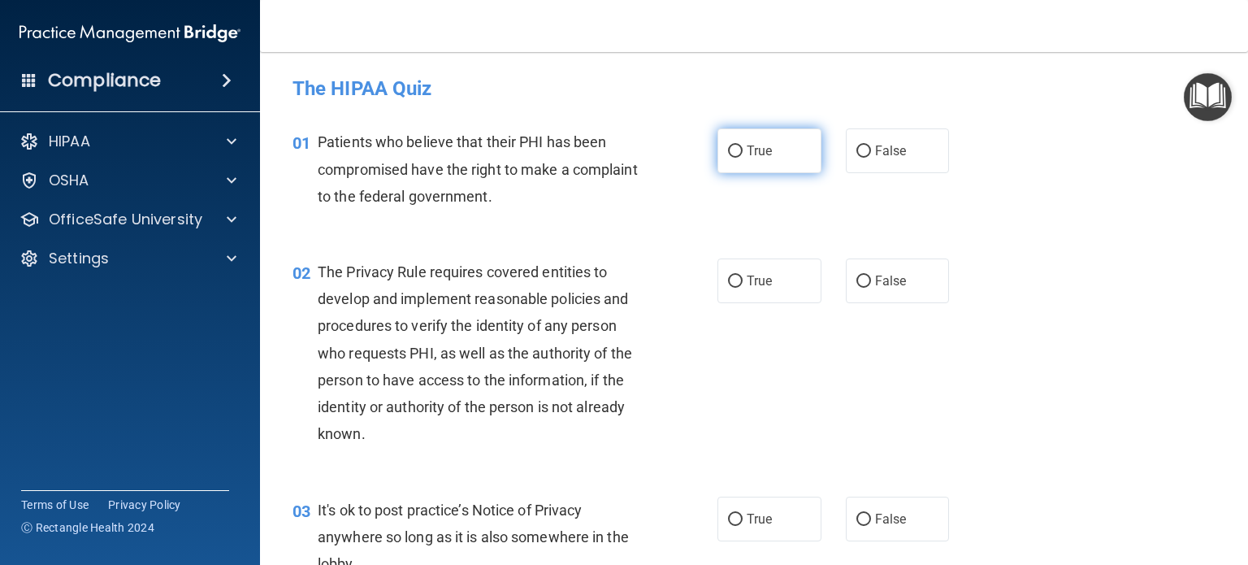
click at [728, 151] on input "True" at bounding box center [735, 151] width 15 height 12
radio input "true"
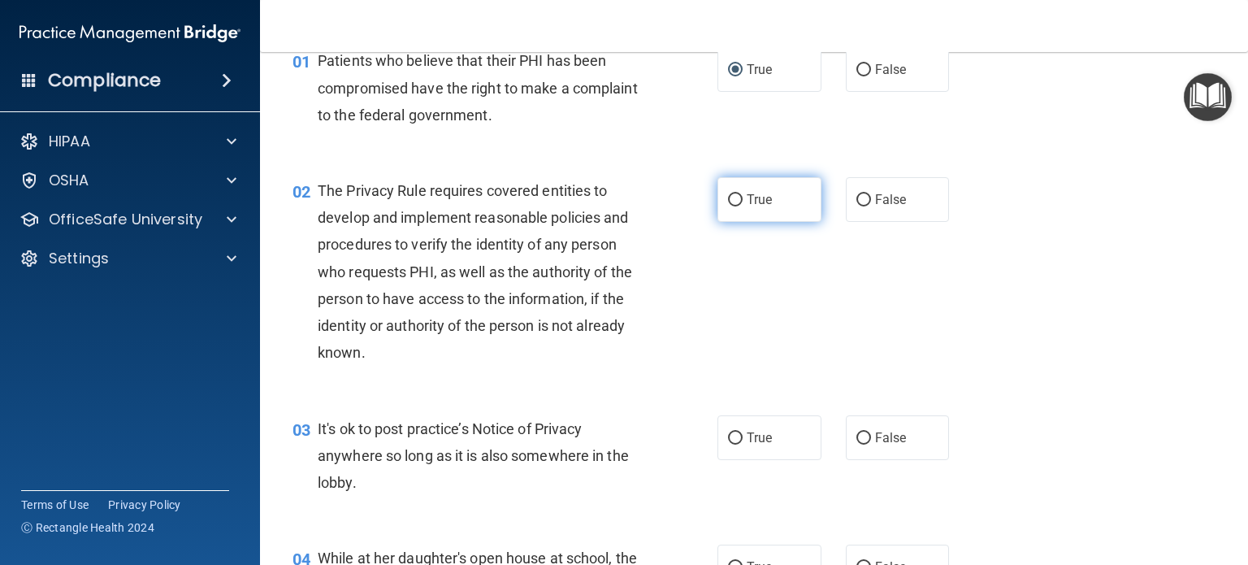
click at [719, 191] on label "True" at bounding box center [769, 199] width 104 height 45
click at [728, 194] on input "True" at bounding box center [735, 200] width 15 height 12
radio input "true"
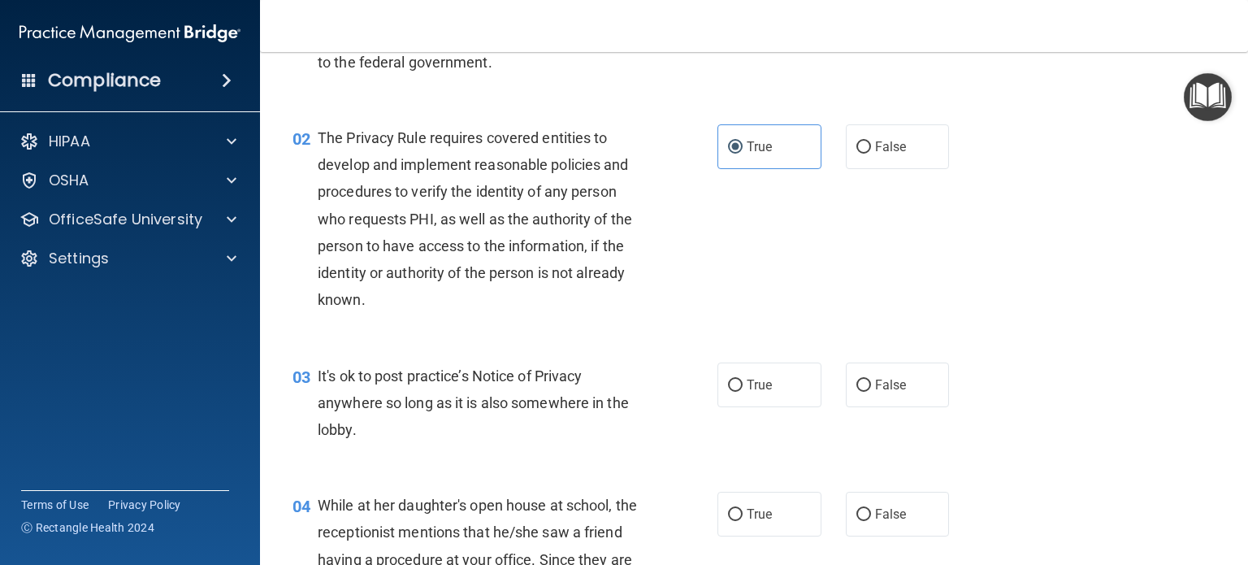
scroll to position [162, 0]
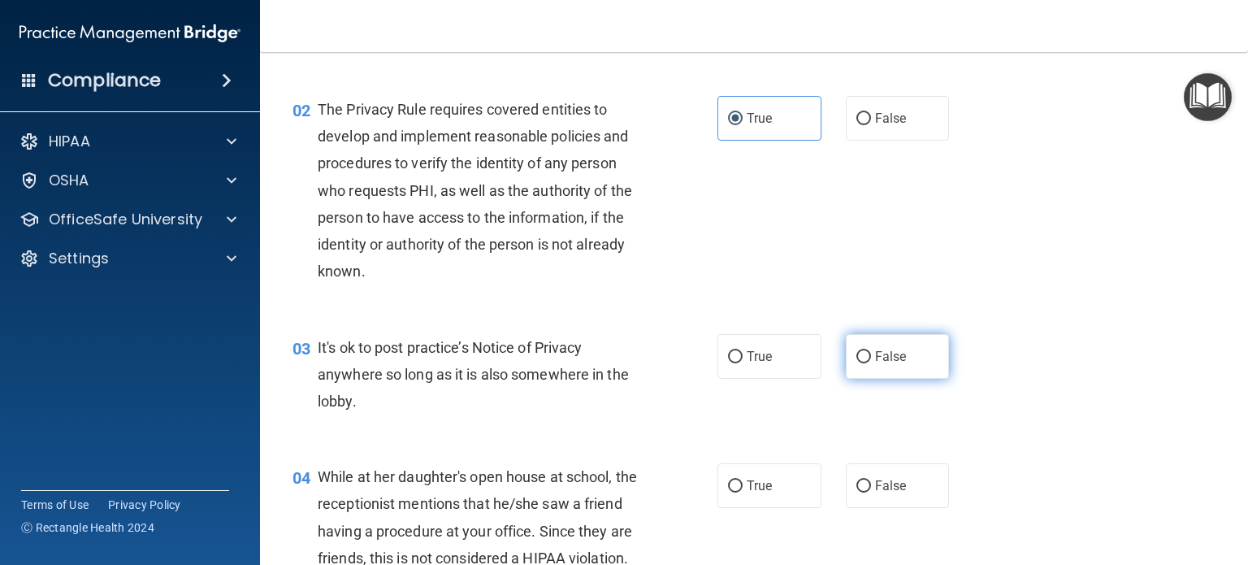
click at [856, 355] on input "False" at bounding box center [863, 357] width 15 height 12
radio input "true"
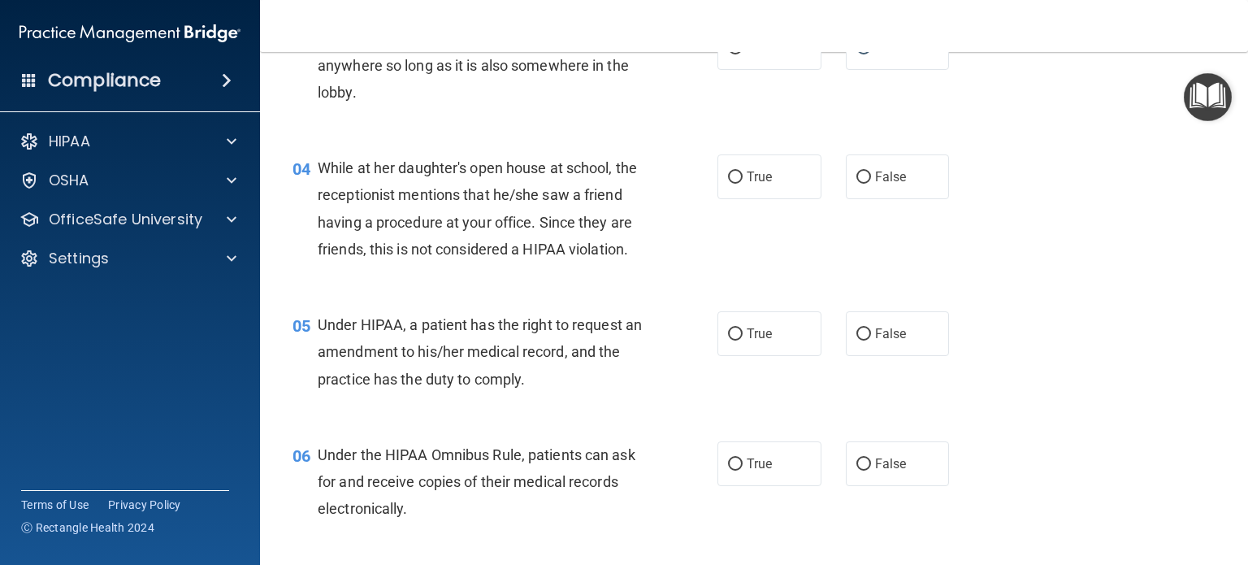
scroll to position [487, 0]
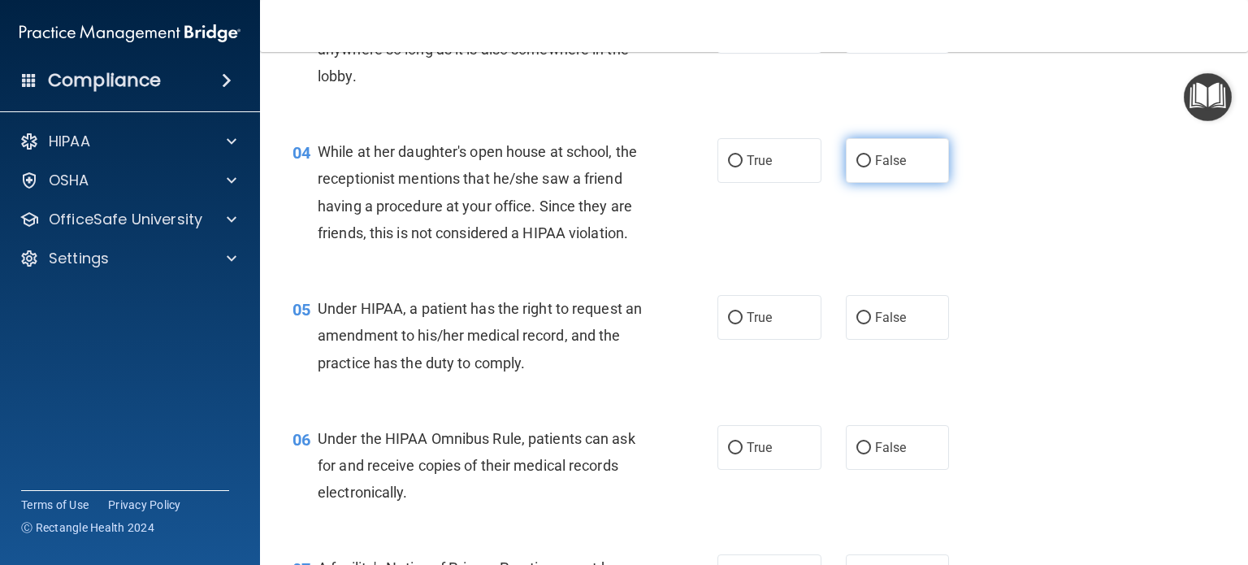
click at [856, 155] on input "False" at bounding box center [863, 161] width 15 height 12
radio input "true"
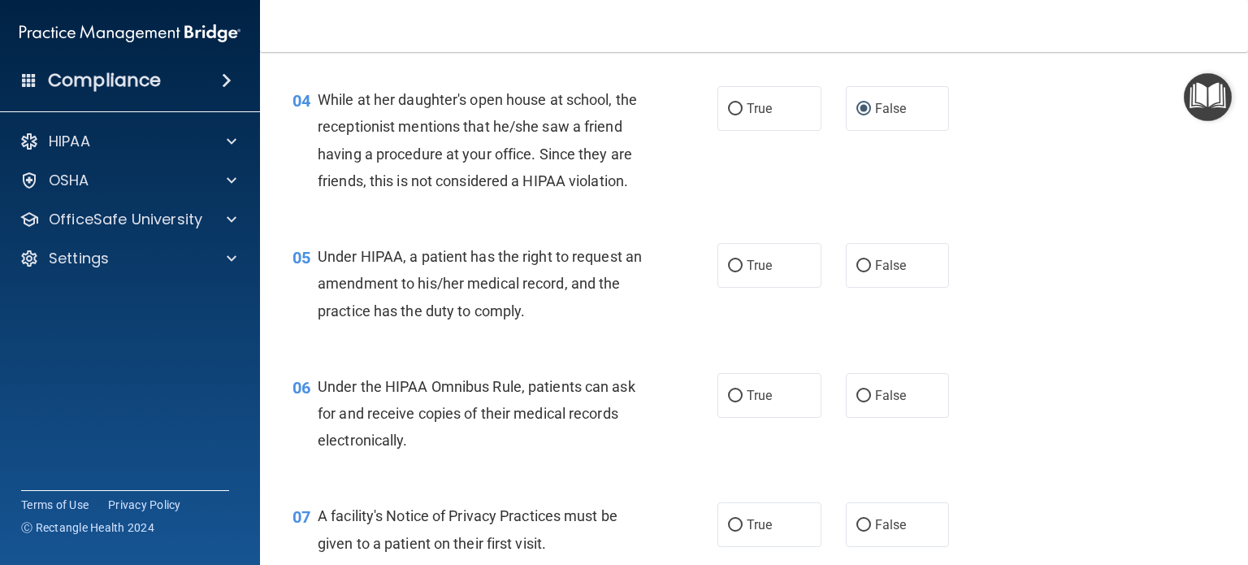
scroll to position [569, 0]
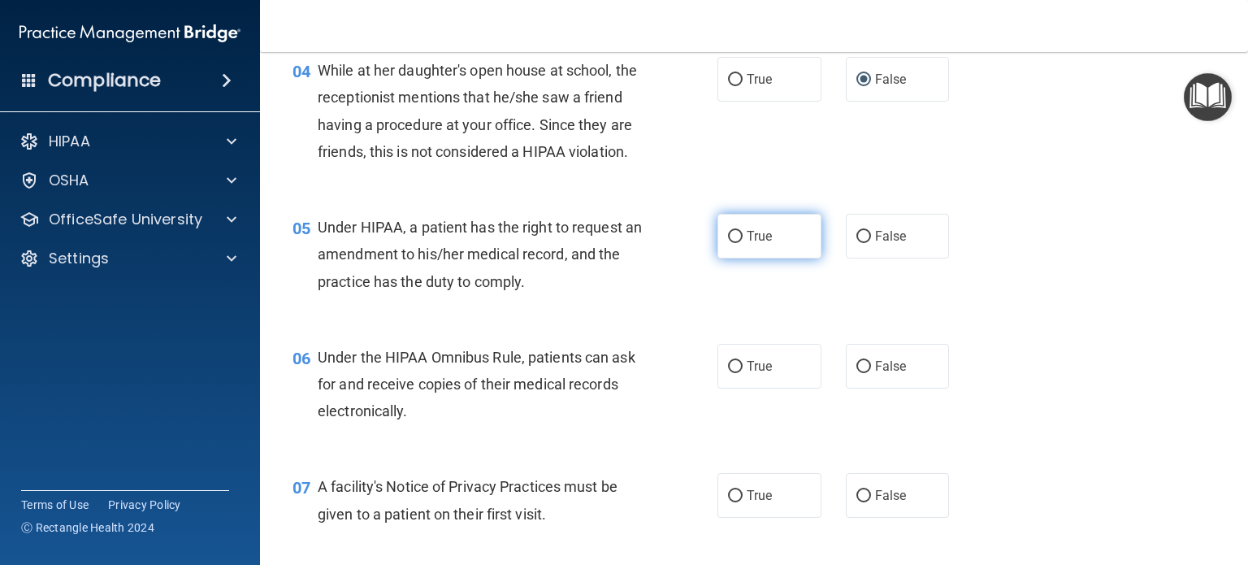
click at [728, 243] on input "True" at bounding box center [735, 237] width 15 height 12
radio input "true"
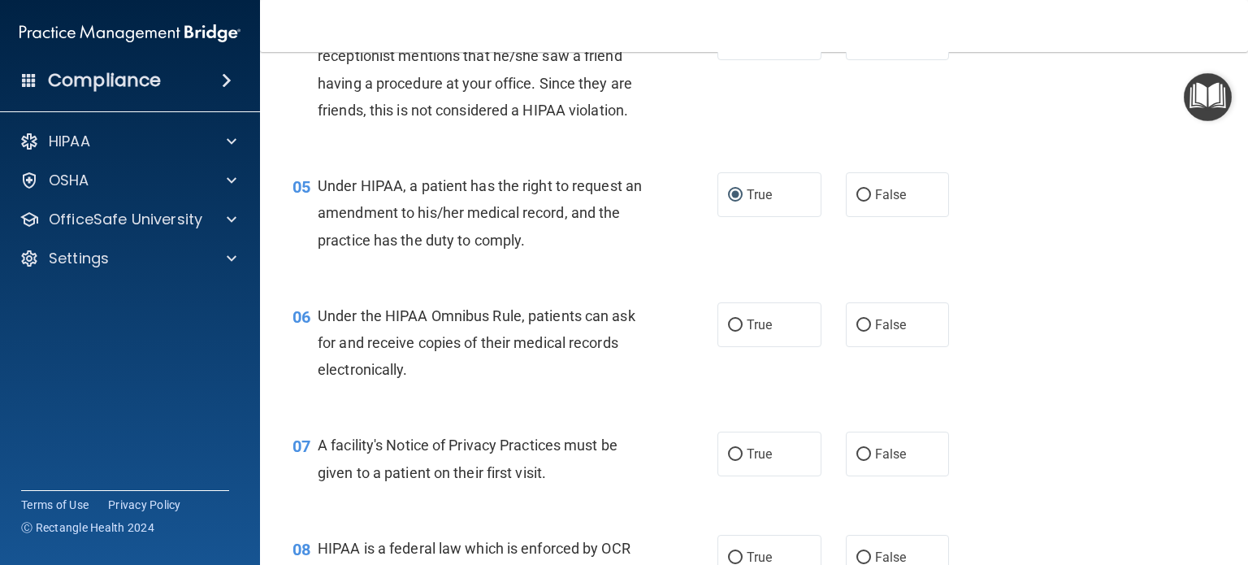
scroll to position [650, 0]
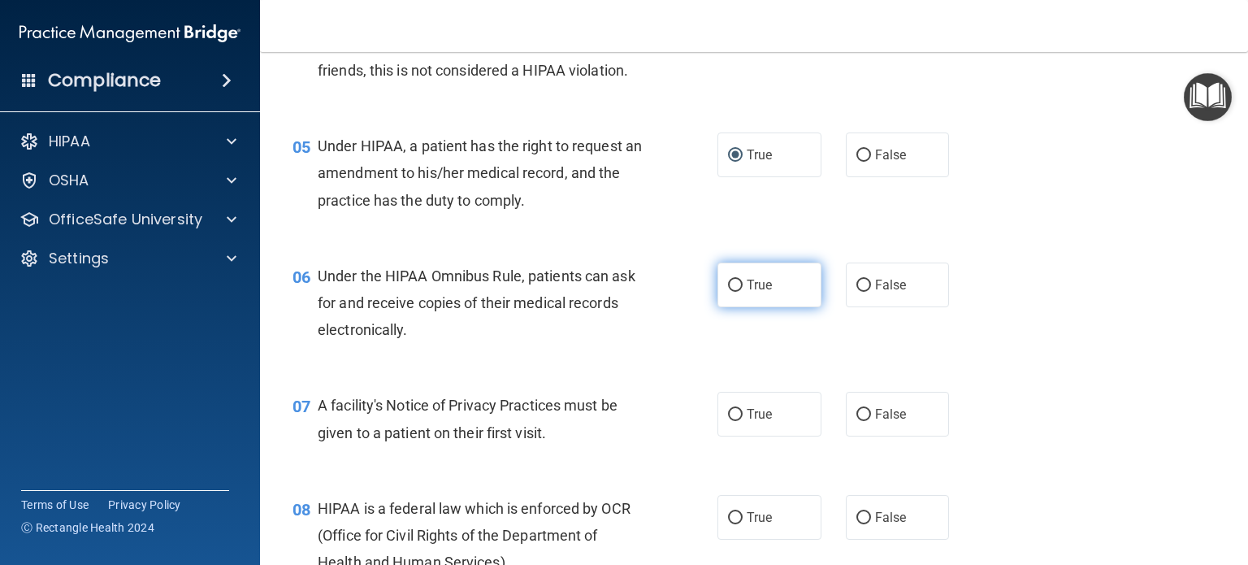
click at [734, 292] on input "True" at bounding box center [735, 285] width 15 height 12
radio input "true"
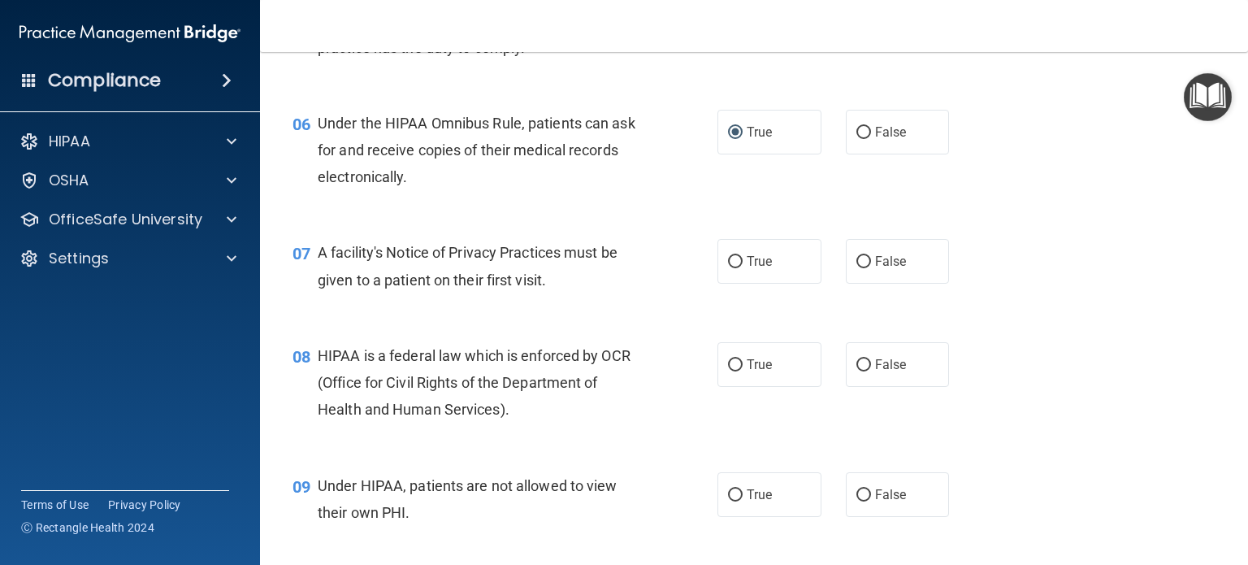
scroll to position [812, 0]
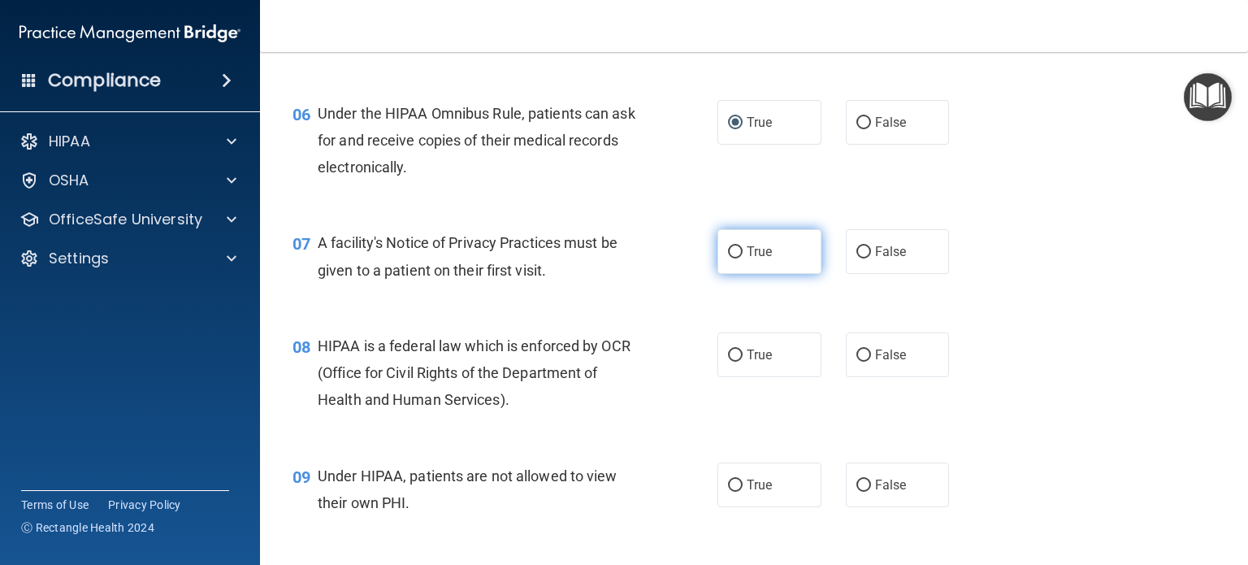
click at [732, 258] on input "True" at bounding box center [735, 252] width 15 height 12
radio input "true"
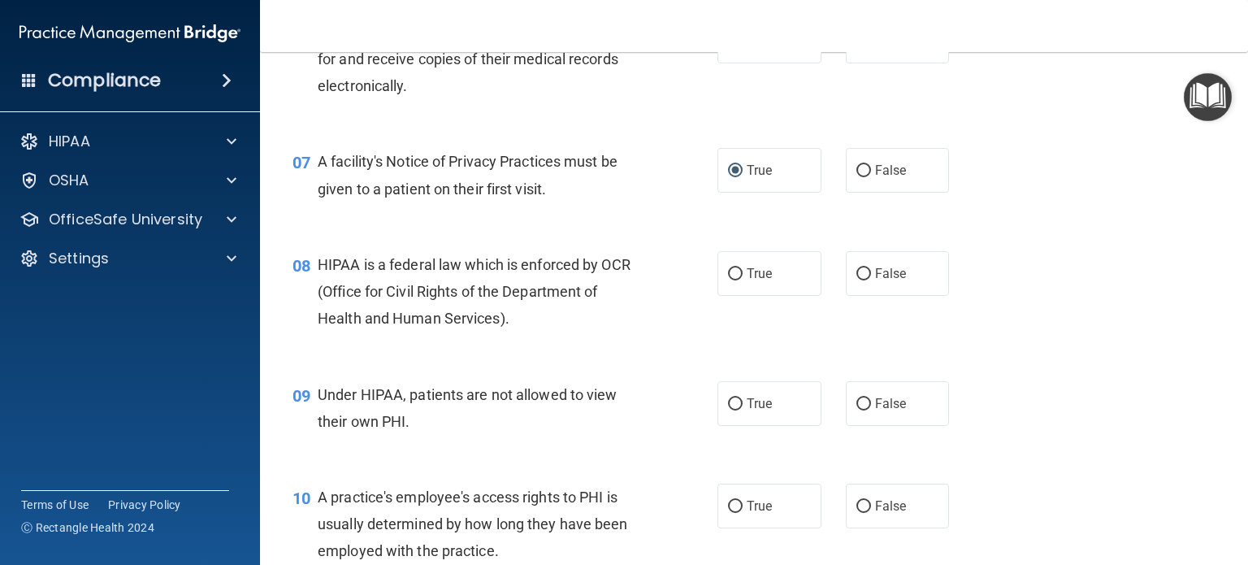
scroll to position [975, 0]
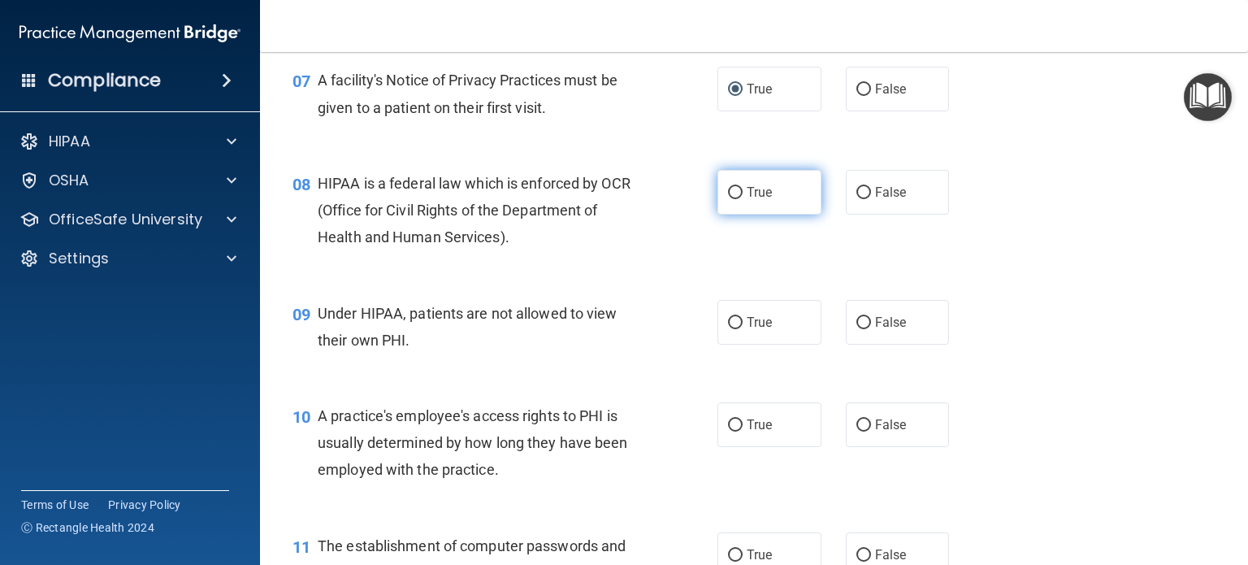
click at [730, 199] on input "True" at bounding box center [735, 193] width 15 height 12
radio input "true"
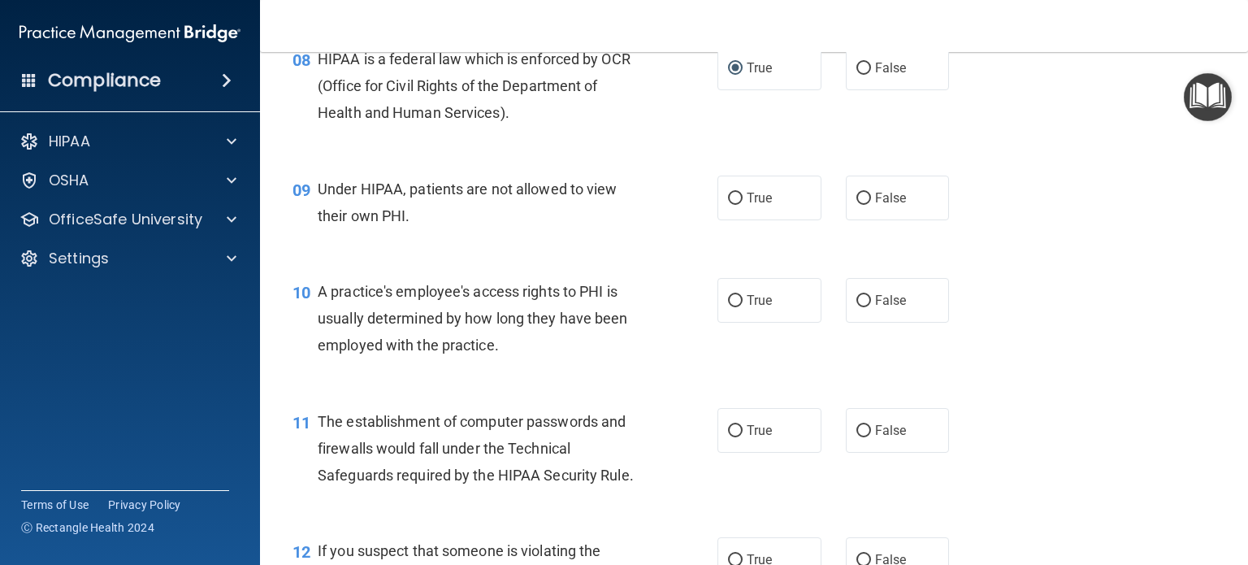
scroll to position [1137, 0]
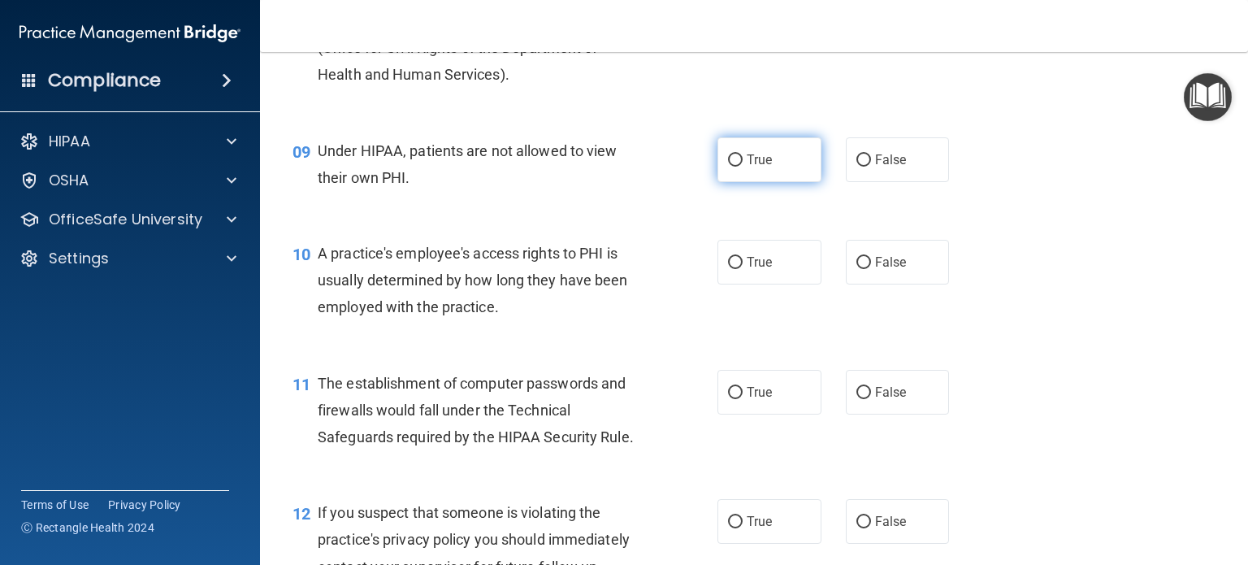
click at [731, 167] on input "True" at bounding box center [735, 160] width 15 height 12
radio input "true"
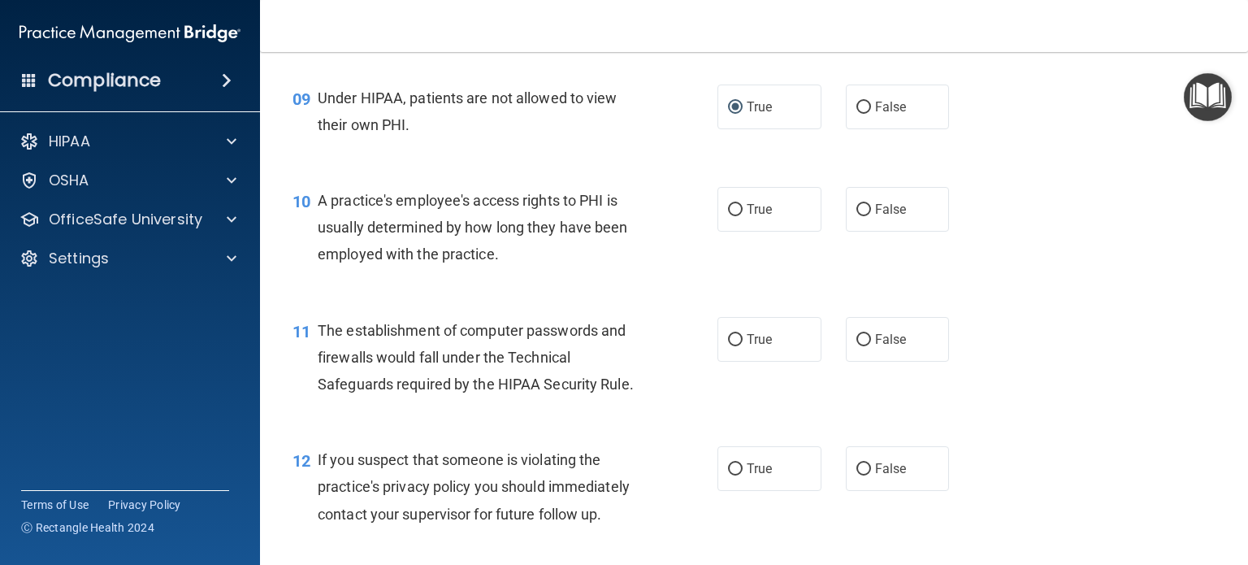
scroll to position [1219, 0]
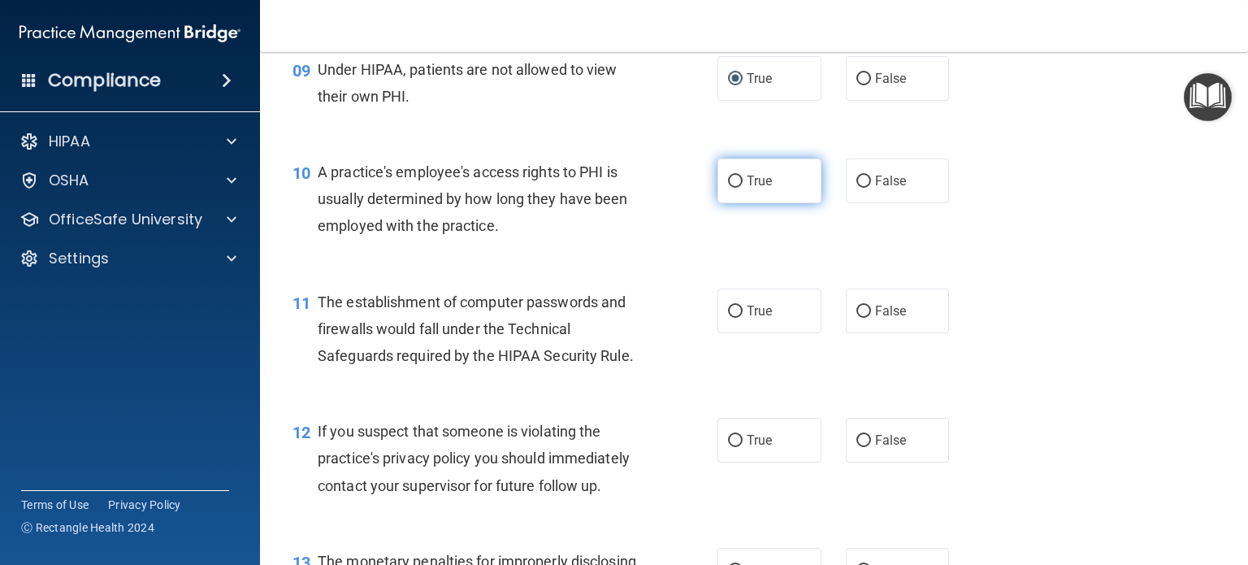
click at [728, 188] on input "True" at bounding box center [735, 181] width 15 height 12
radio input "true"
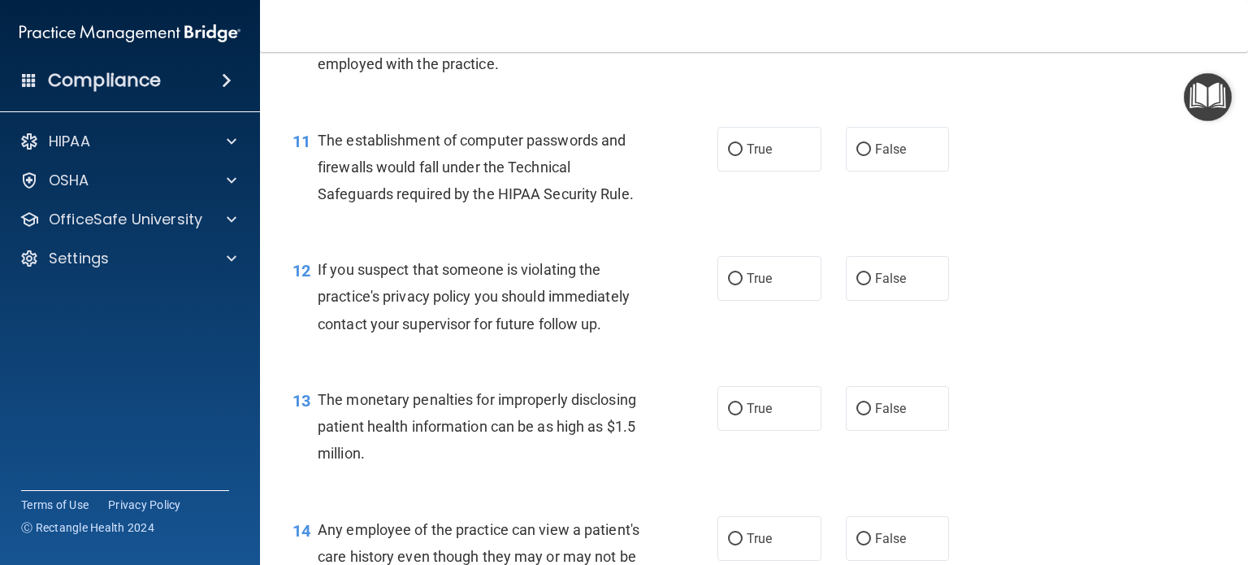
scroll to position [1381, 0]
click at [728, 155] on input "True" at bounding box center [735, 149] width 15 height 12
radio input "true"
click at [729, 284] on input "True" at bounding box center [735, 278] width 15 height 12
radio input "true"
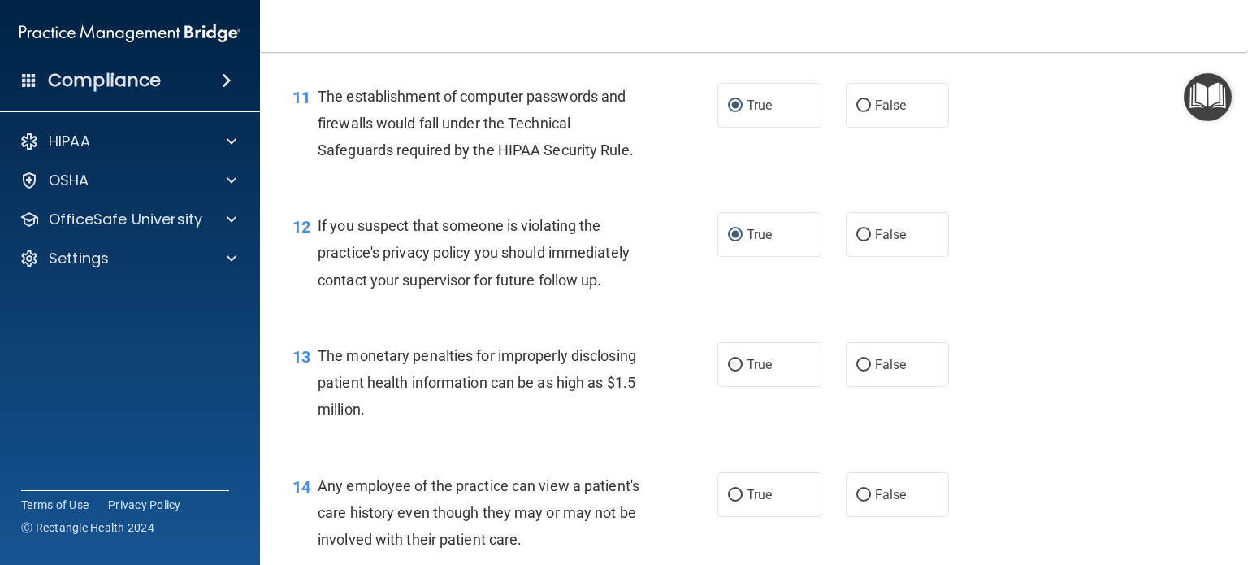
scroll to position [1462, 0]
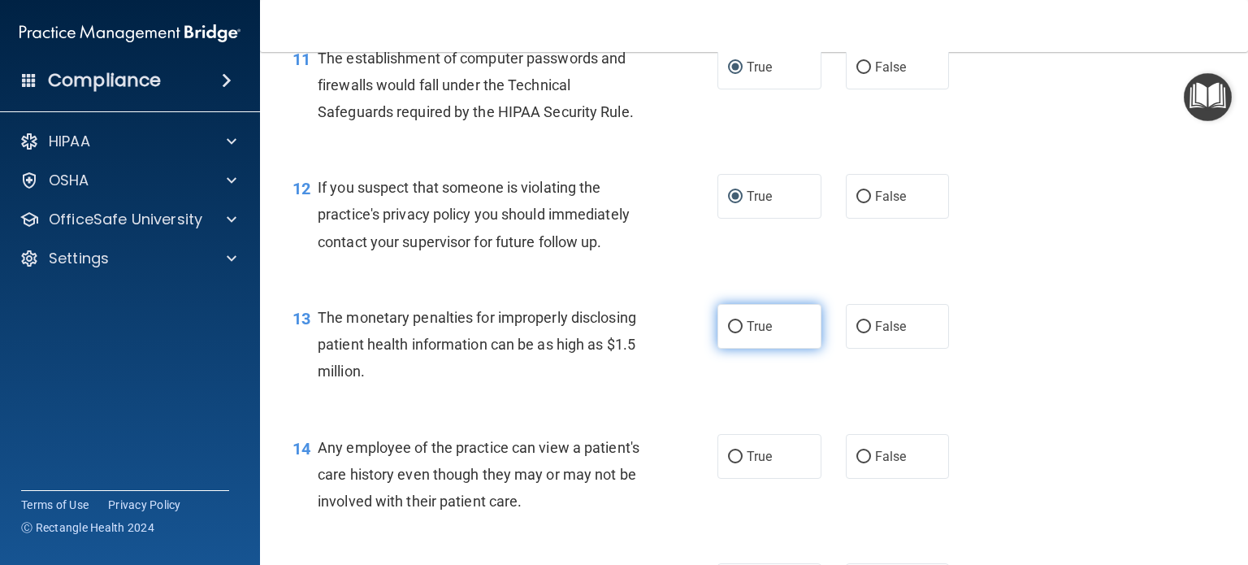
click at [728, 333] on input "True" at bounding box center [735, 327] width 15 height 12
radio input "true"
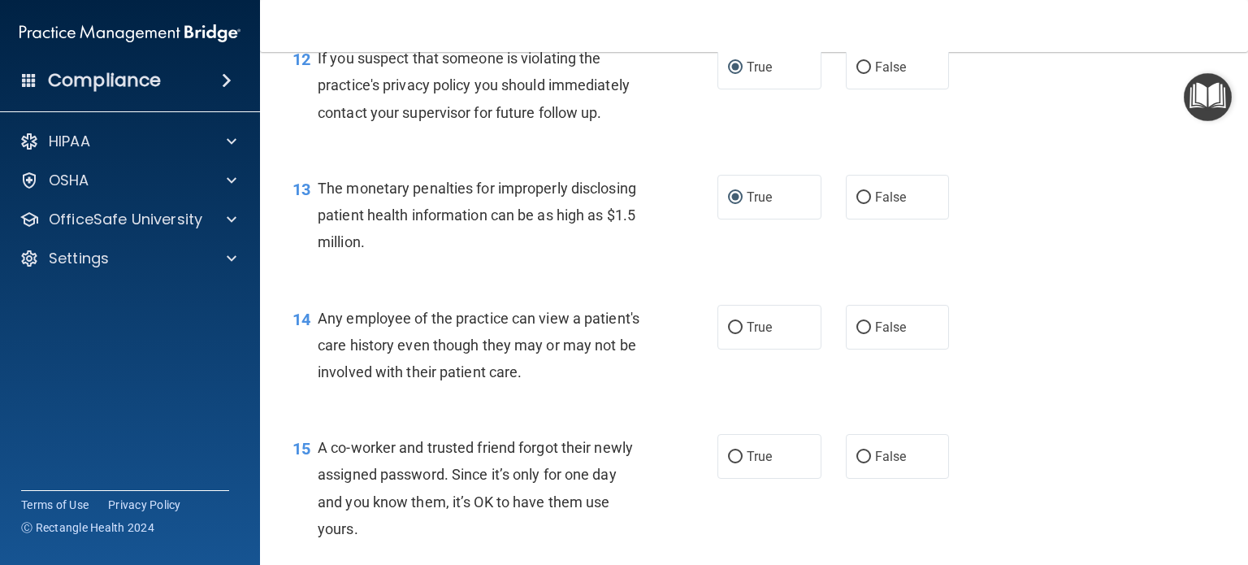
scroll to position [1625, 0]
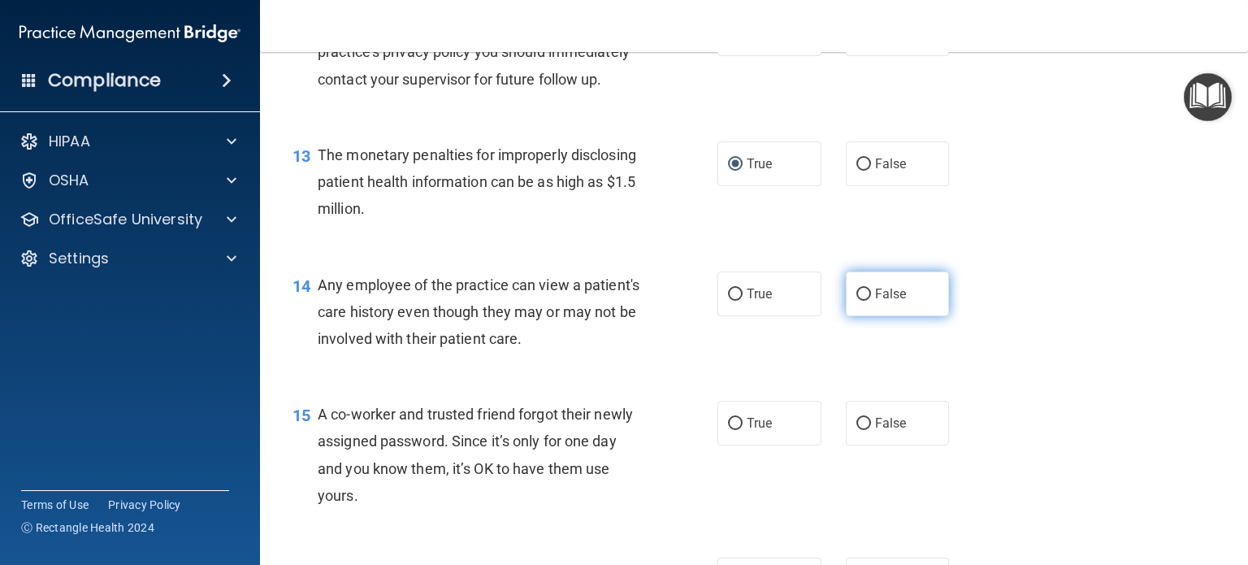
click at [856, 301] on input "False" at bounding box center [863, 294] width 15 height 12
radio input "true"
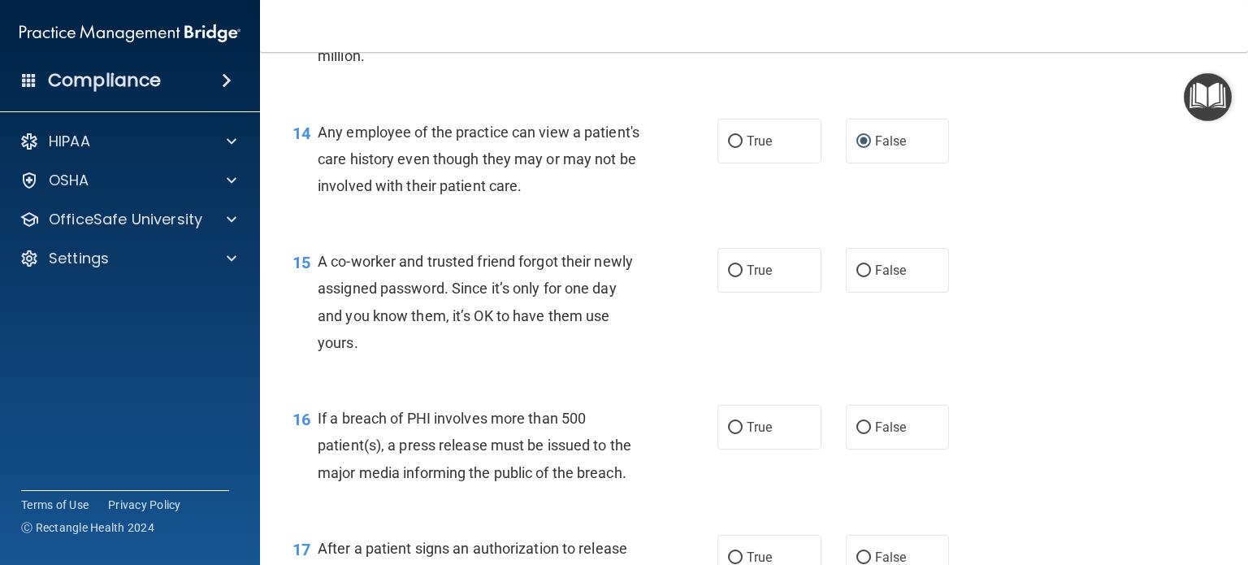
scroll to position [1787, 0]
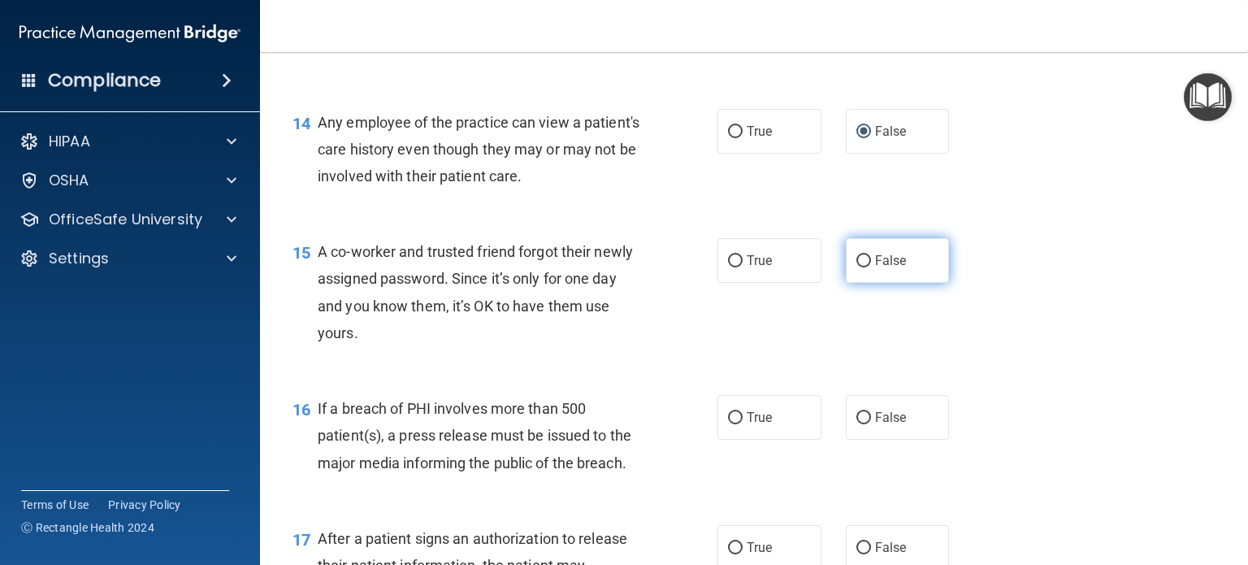
click at [860, 267] on input "False" at bounding box center [863, 261] width 15 height 12
radio input "true"
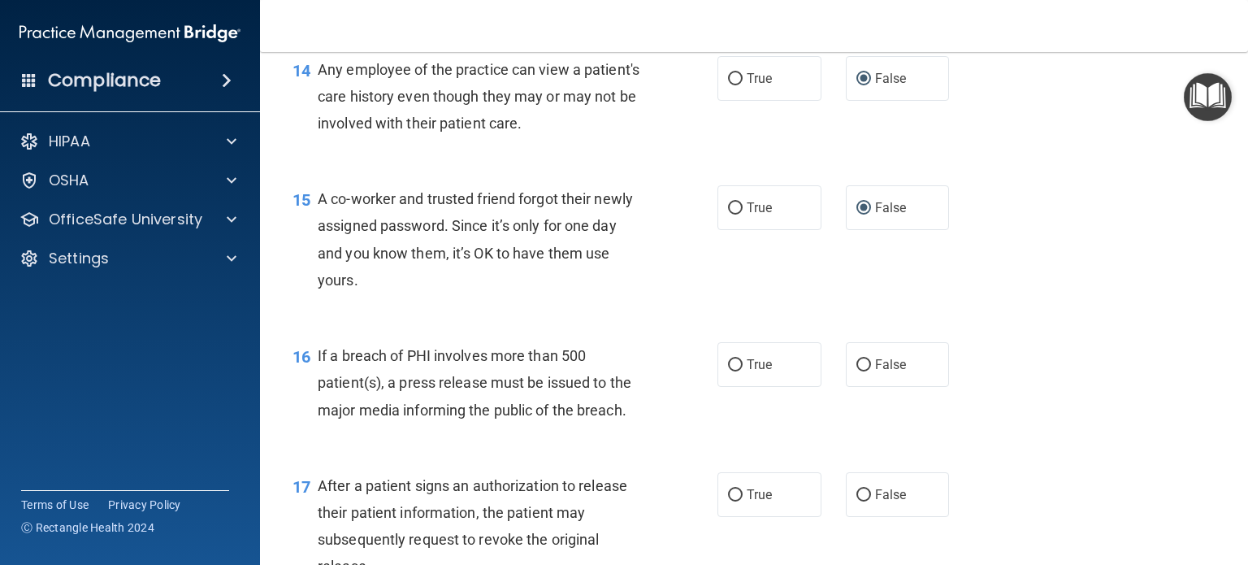
scroll to position [1869, 0]
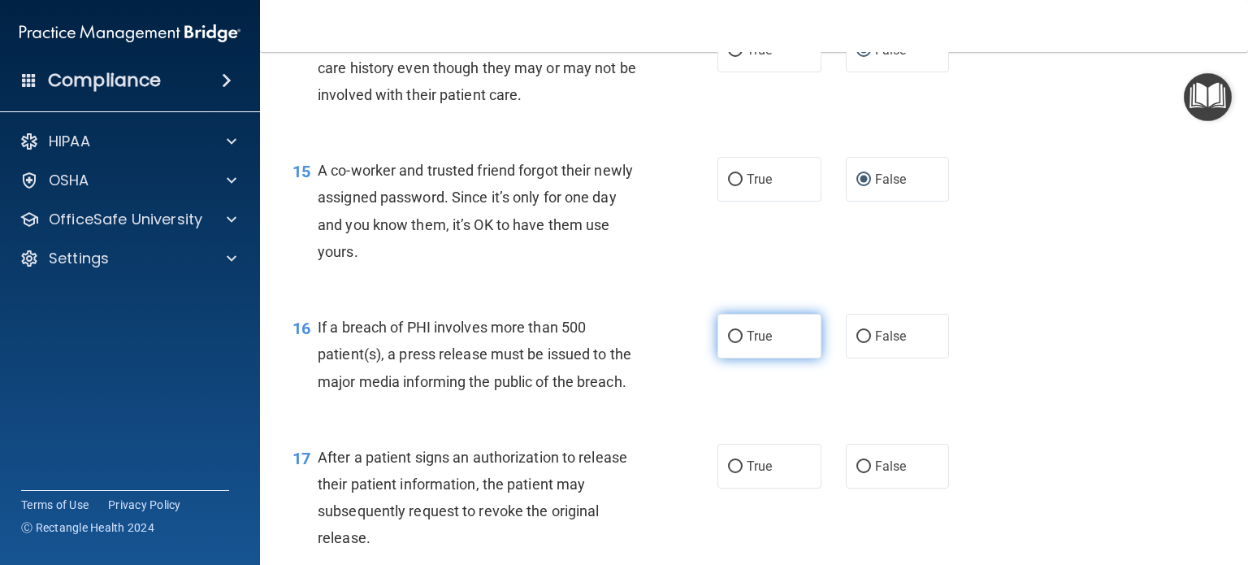
click at [728, 343] on input "True" at bounding box center [735, 337] width 15 height 12
radio input "true"
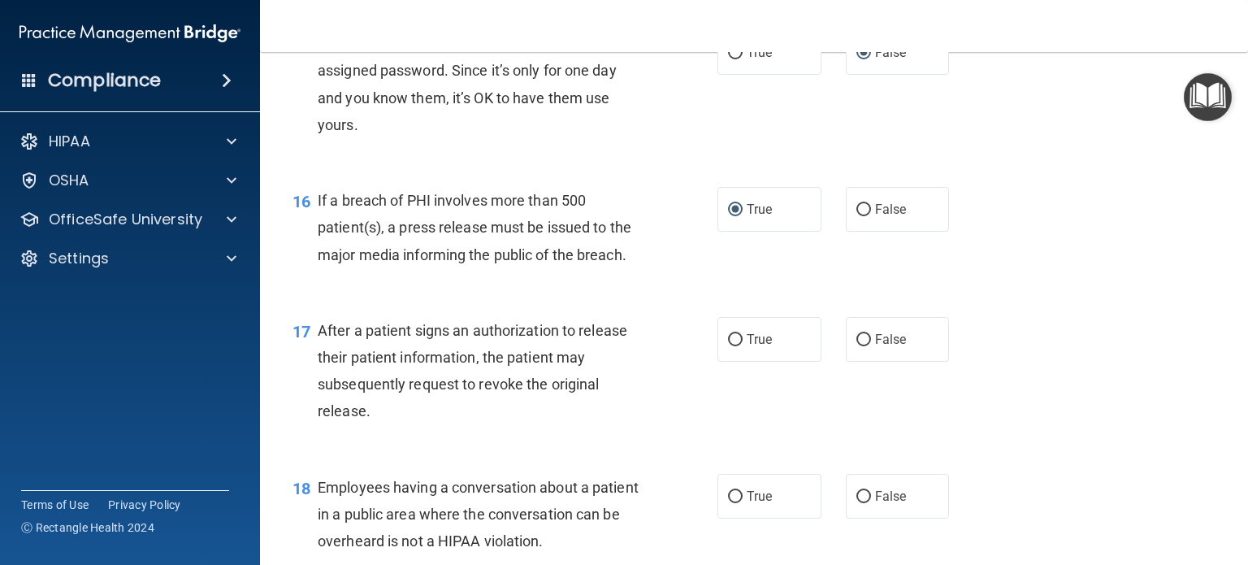
scroll to position [2031, 0]
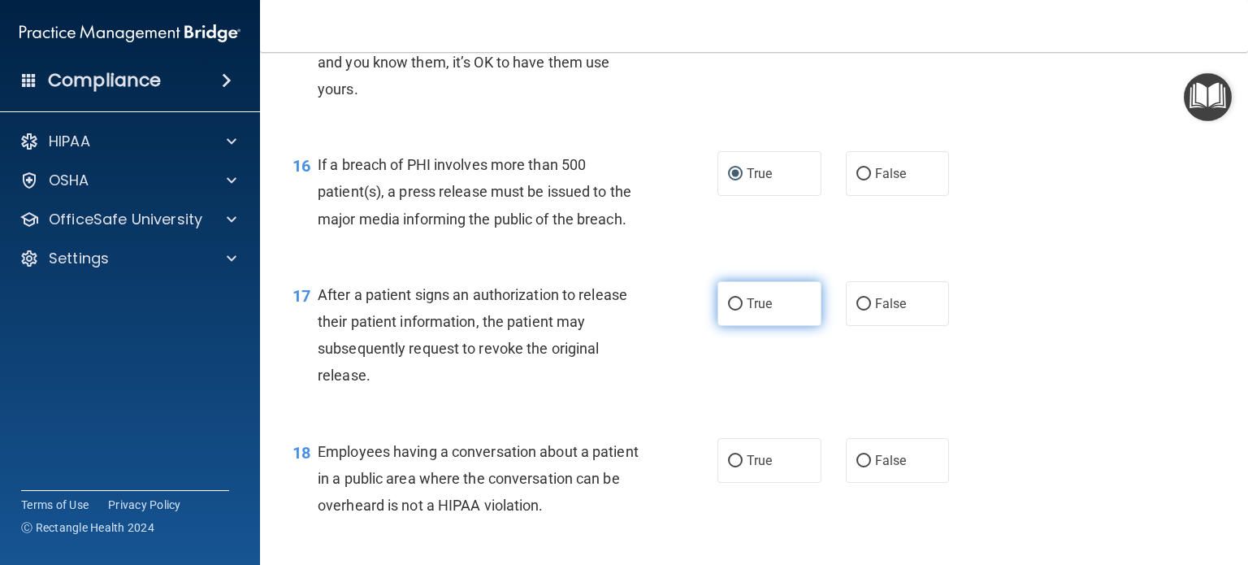
click at [730, 310] on input "True" at bounding box center [735, 304] width 15 height 12
radio input "true"
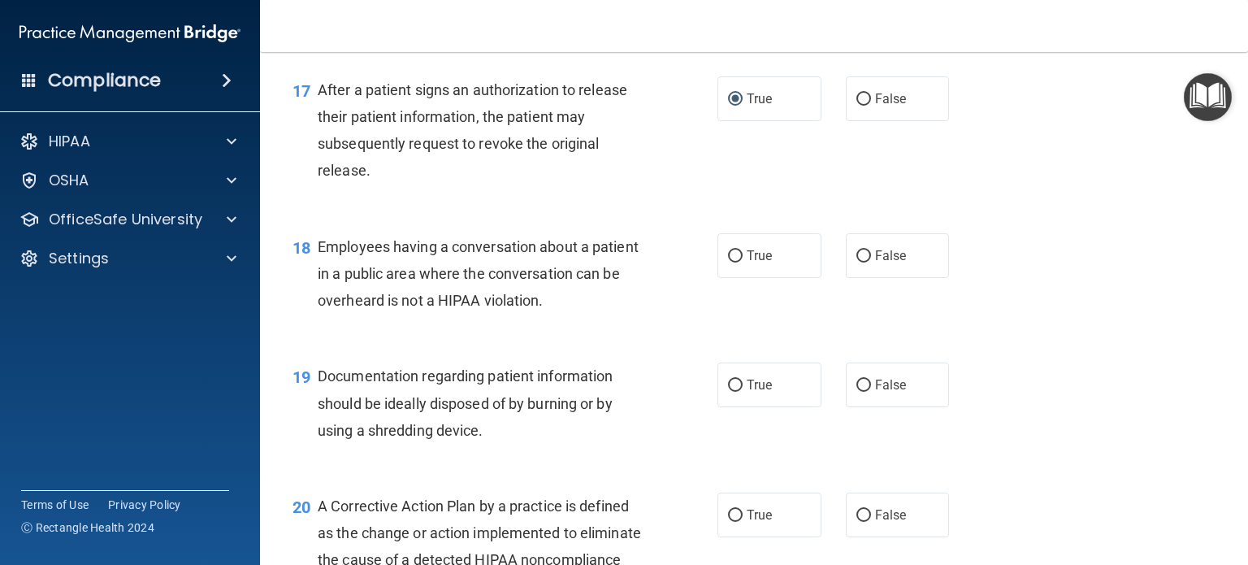
scroll to position [2275, 0]
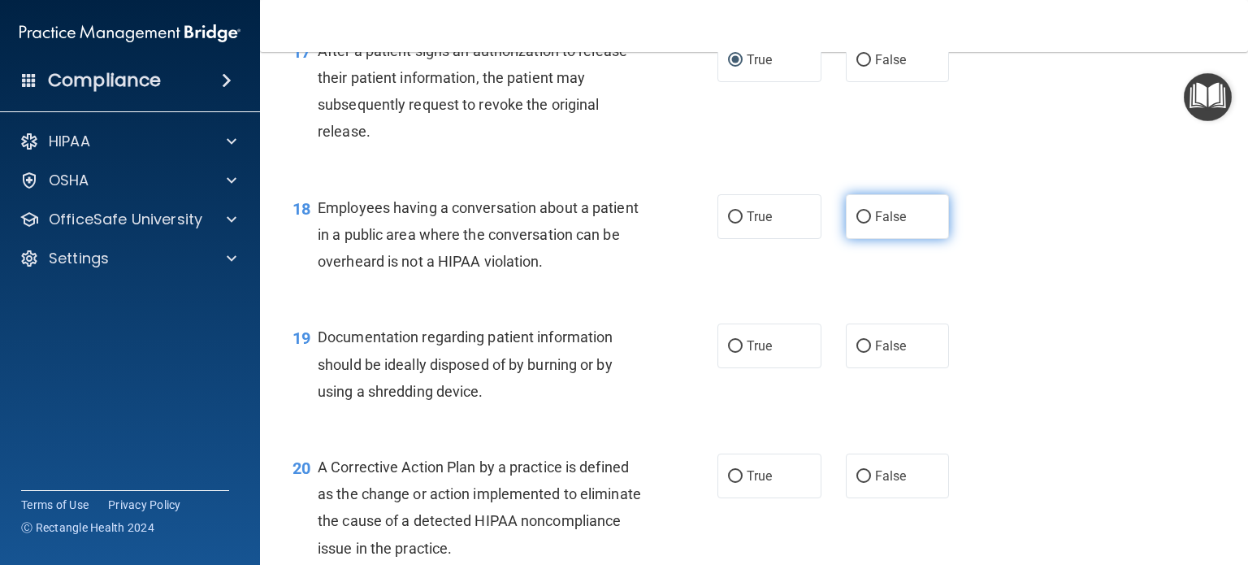
click at [856, 223] on input "False" at bounding box center [863, 217] width 15 height 12
radio input "true"
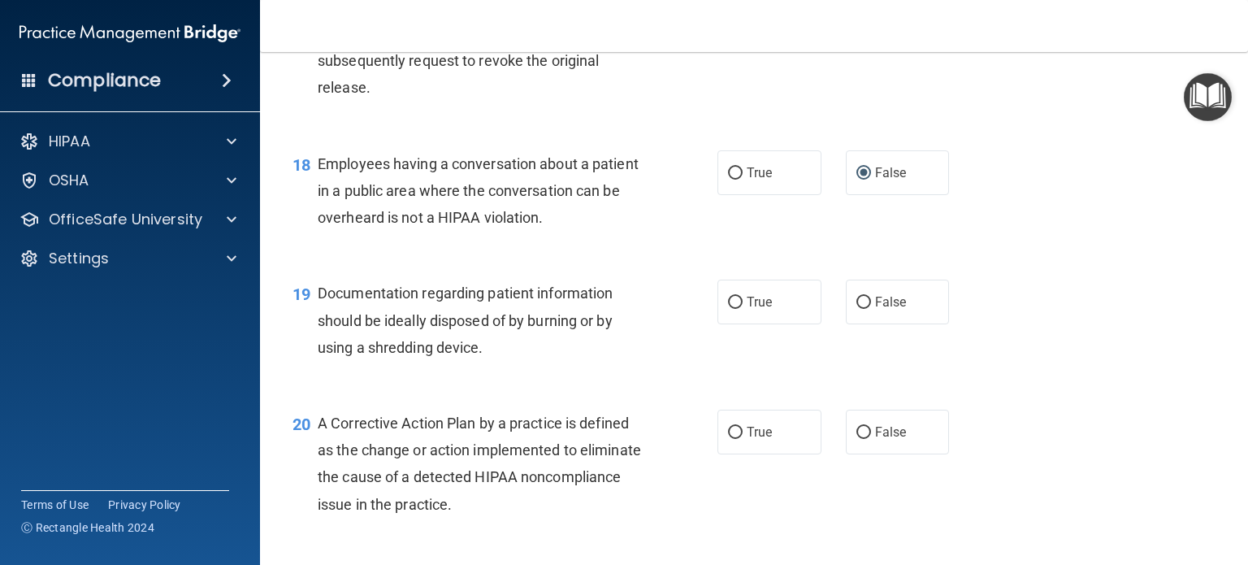
scroll to position [2356, 0]
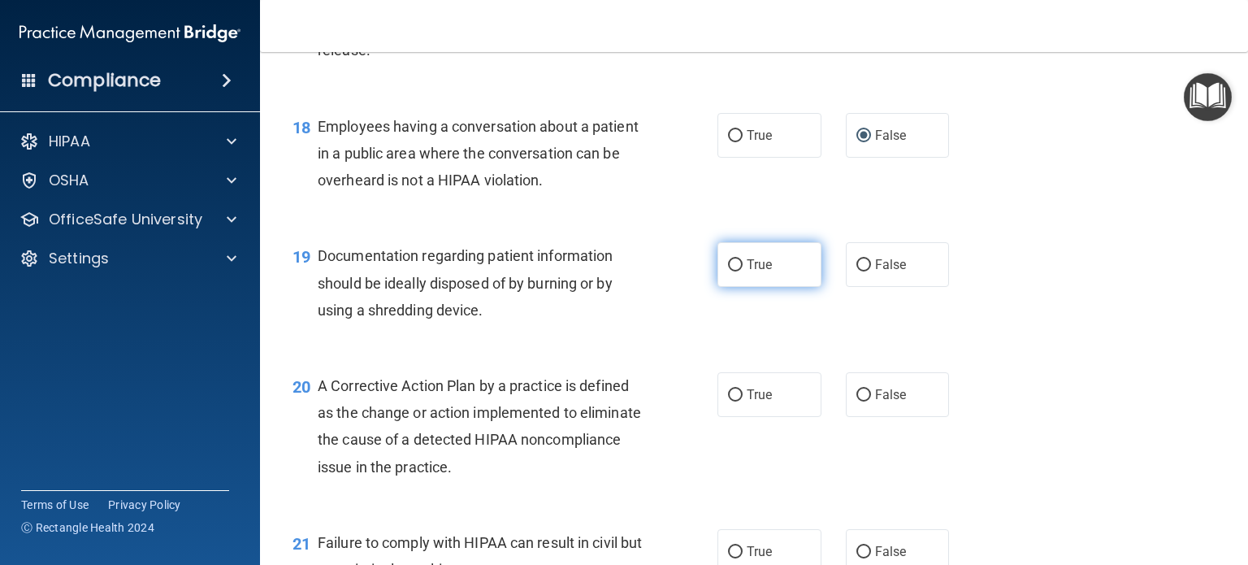
click at [731, 271] on input "True" at bounding box center [735, 265] width 15 height 12
radio input "true"
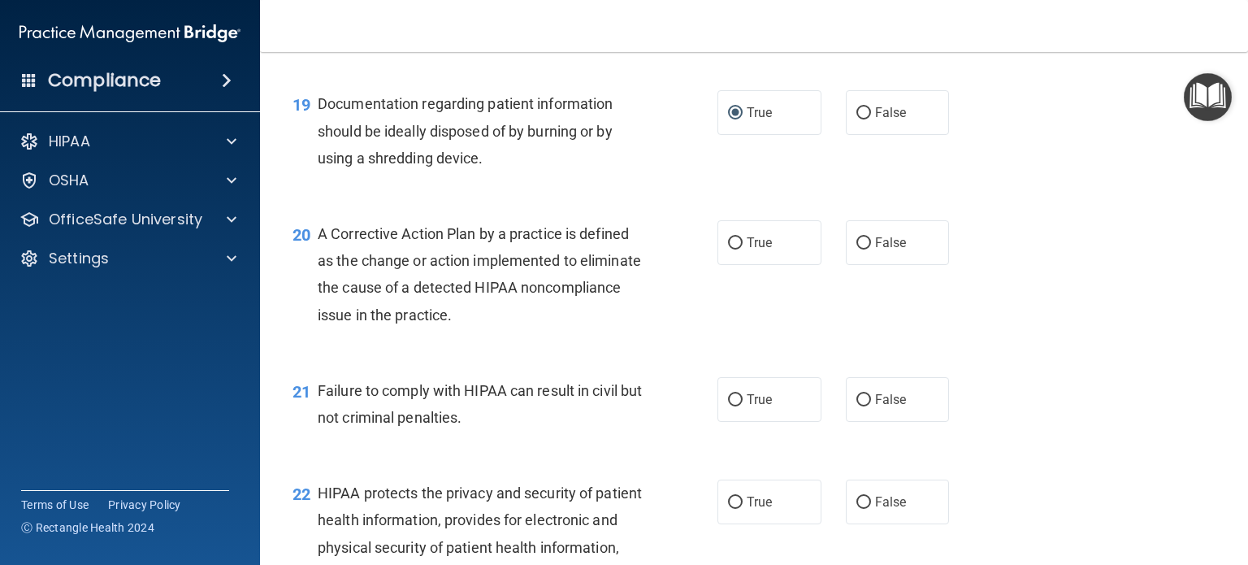
scroll to position [2518, 0]
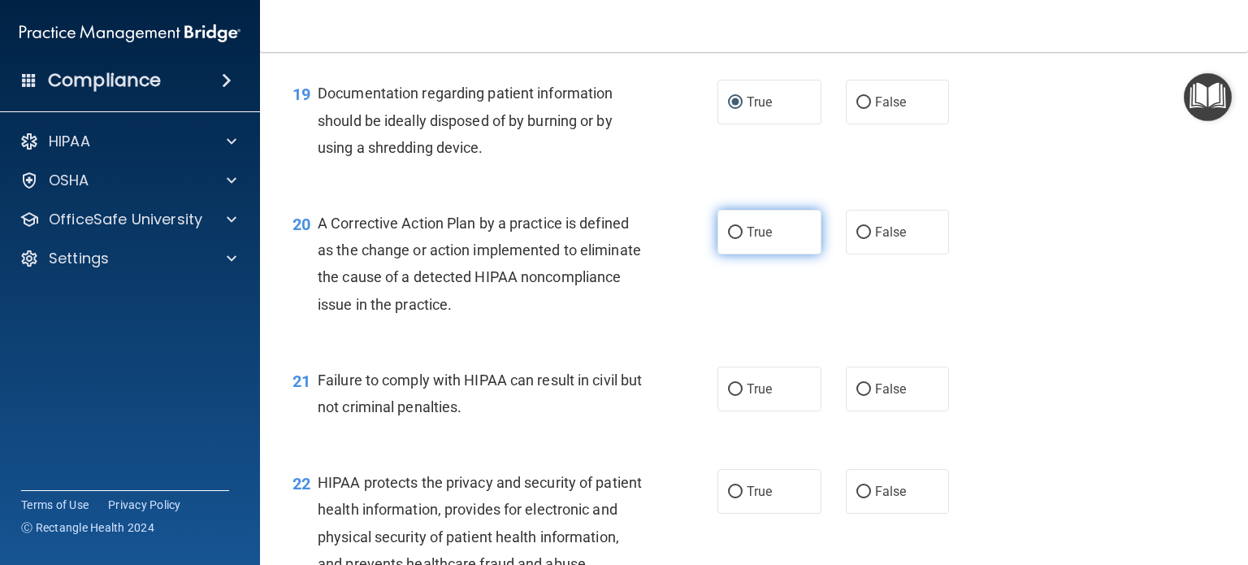
click at [718, 254] on label "True" at bounding box center [769, 232] width 104 height 45
click at [728, 239] on input "True" at bounding box center [735, 233] width 15 height 12
radio input "true"
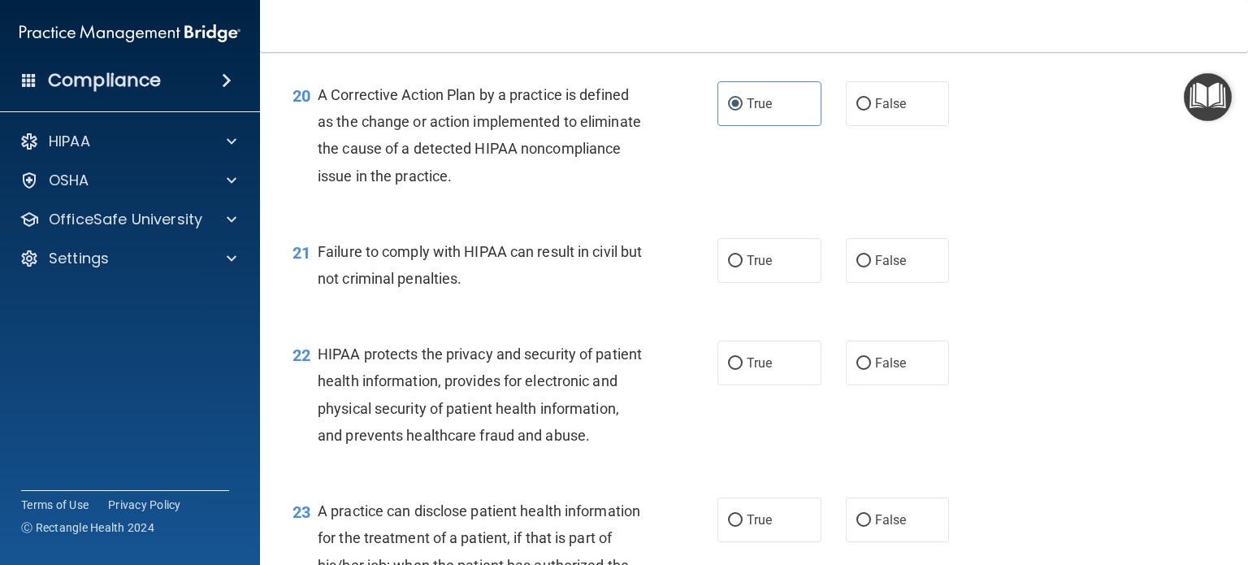
scroll to position [2681, 0]
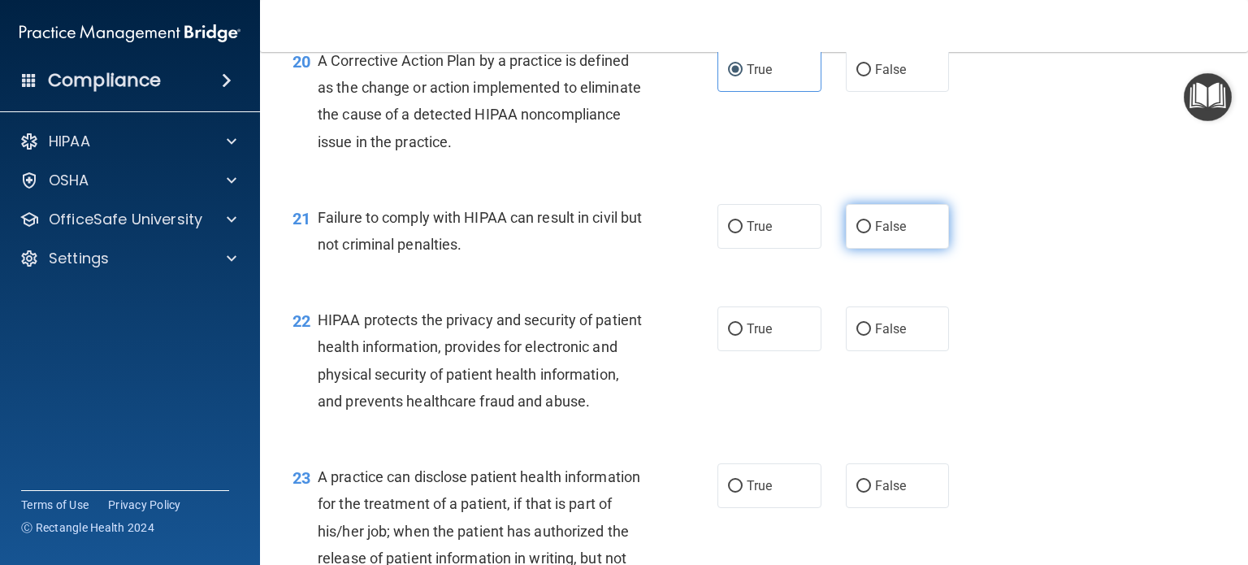
click at [856, 233] on input "False" at bounding box center [863, 227] width 15 height 12
radio input "true"
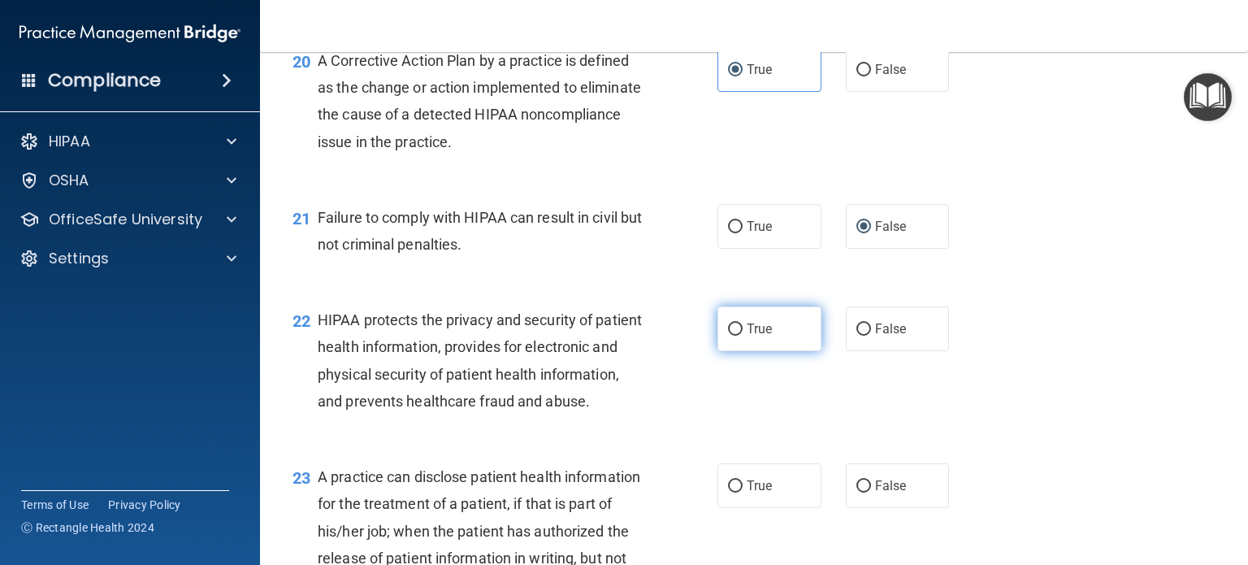
click at [728, 336] on input "True" at bounding box center [735, 329] width 15 height 12
radio input "true"
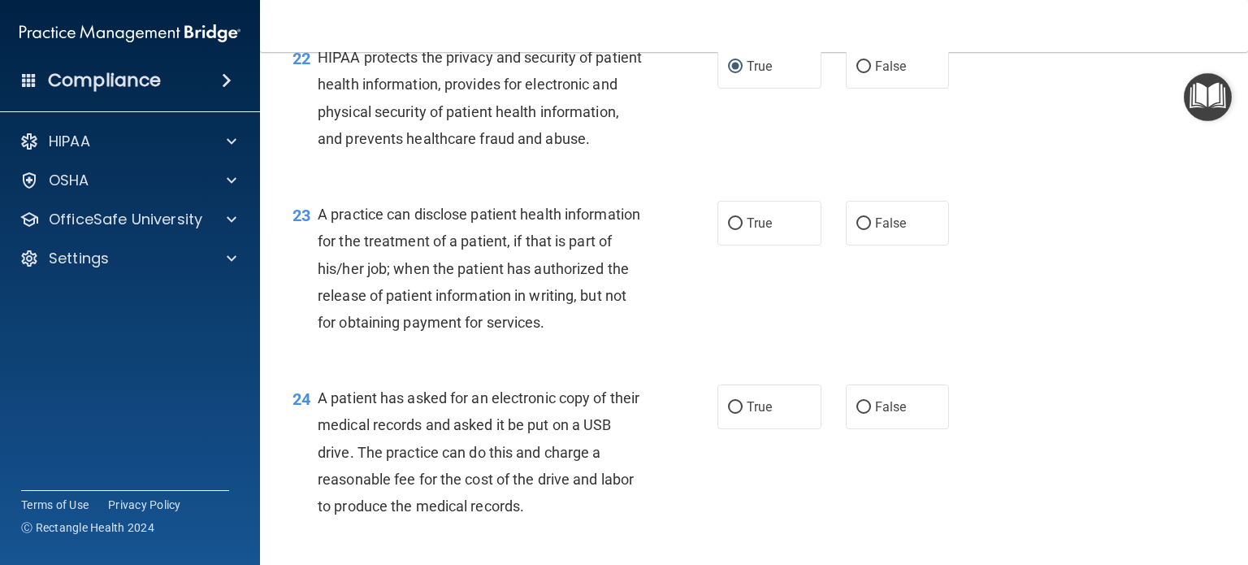
scroll to position [3006, 0]
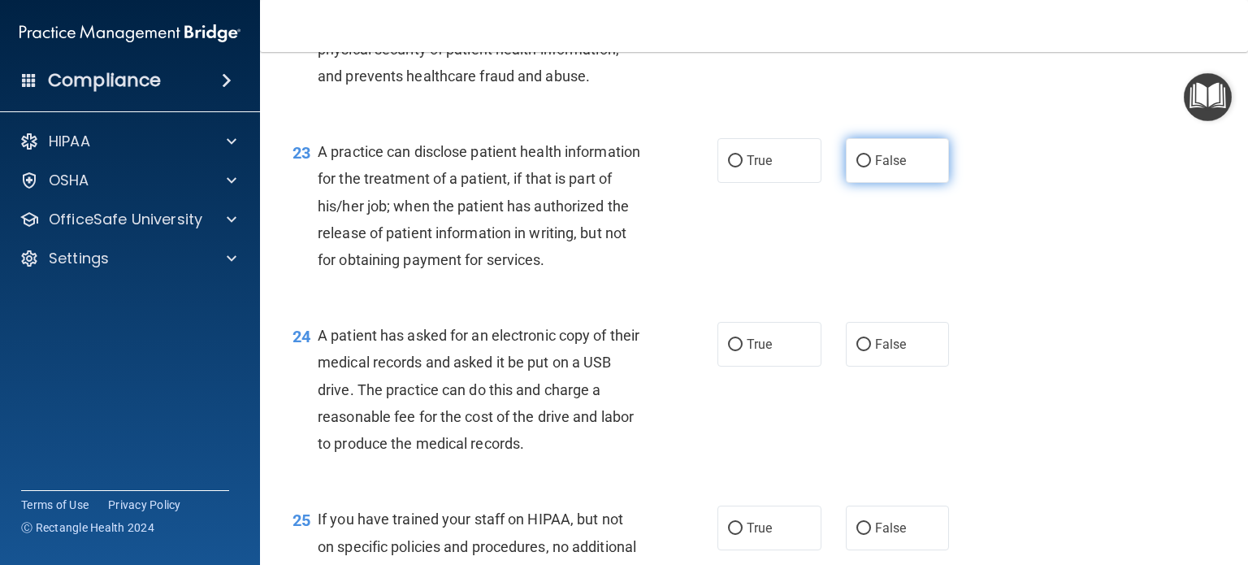
click at [846, 183] on label "False" at bounding box center [898, 160] width 104 height 45
click at [856, 167] on input "False" at bounding box center [863, 161] width 15 height 12
radio input "true"
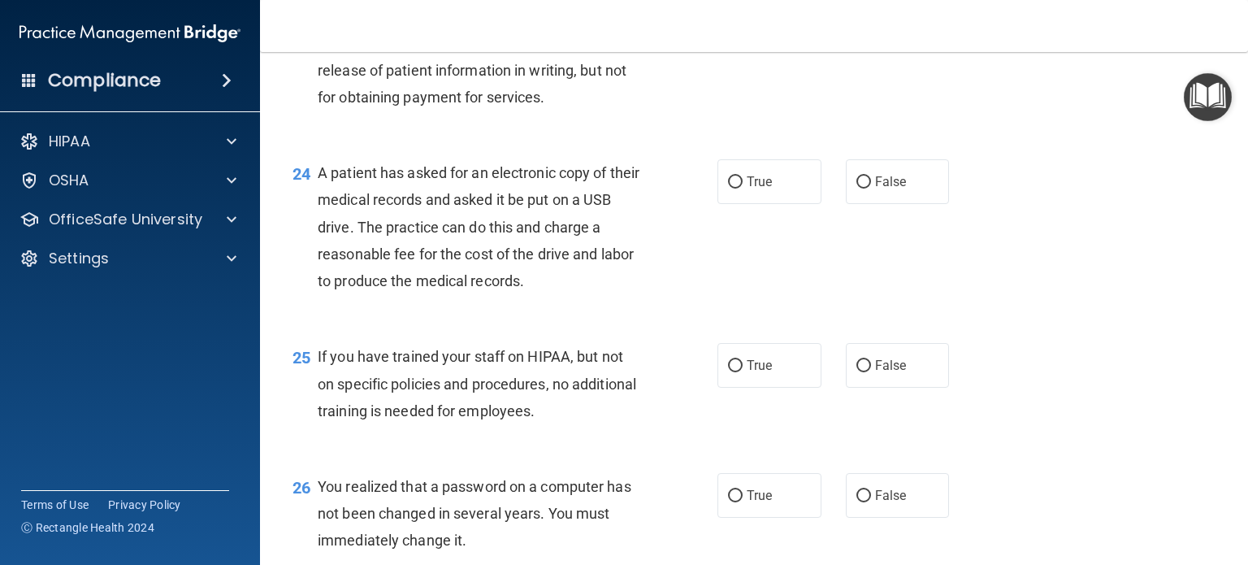
scroll to position [3250, 0]
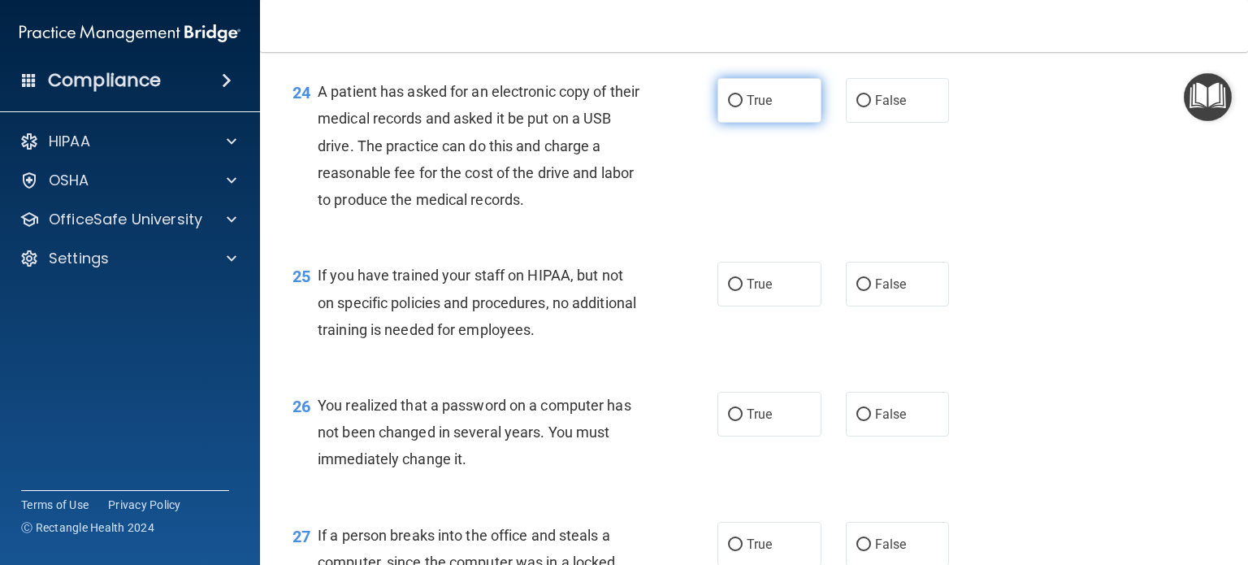
click at [728, 107] on input "True" at bounding box center [735, 101] width 15 height 12
radio input "true"
click at [860, 291] on input "False" at bounding box center [863, 285] width 15 height 12
radio input "true"
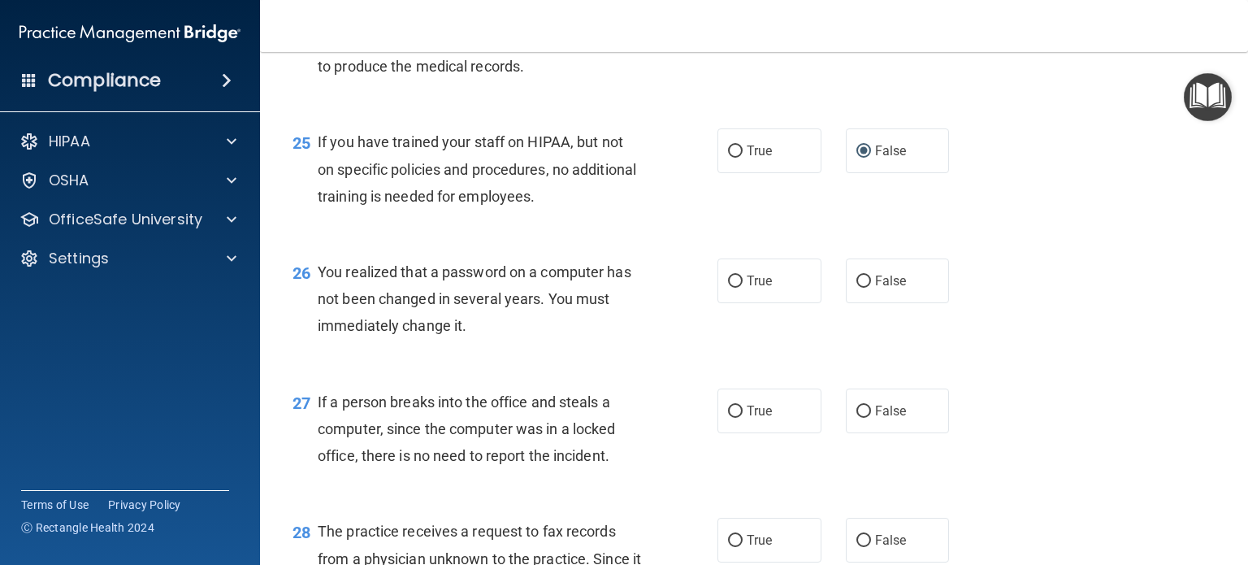
scroll to position [3412, 0]
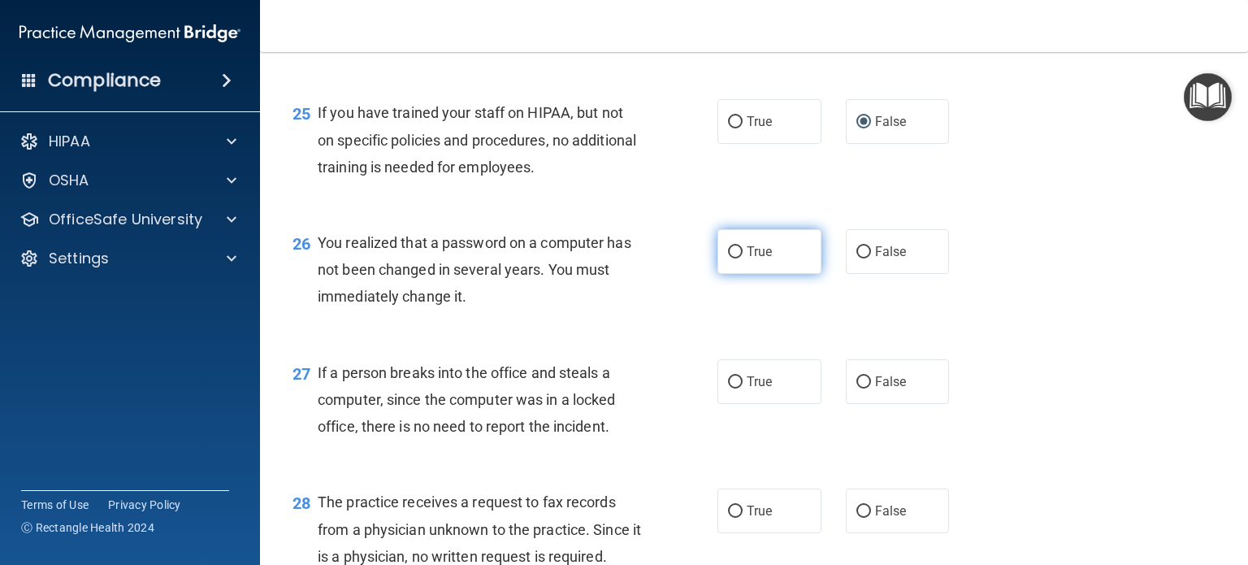
click at [728, 258] on input "True" at bounding box center [735, 252] width 15 height 12
radio input "true"
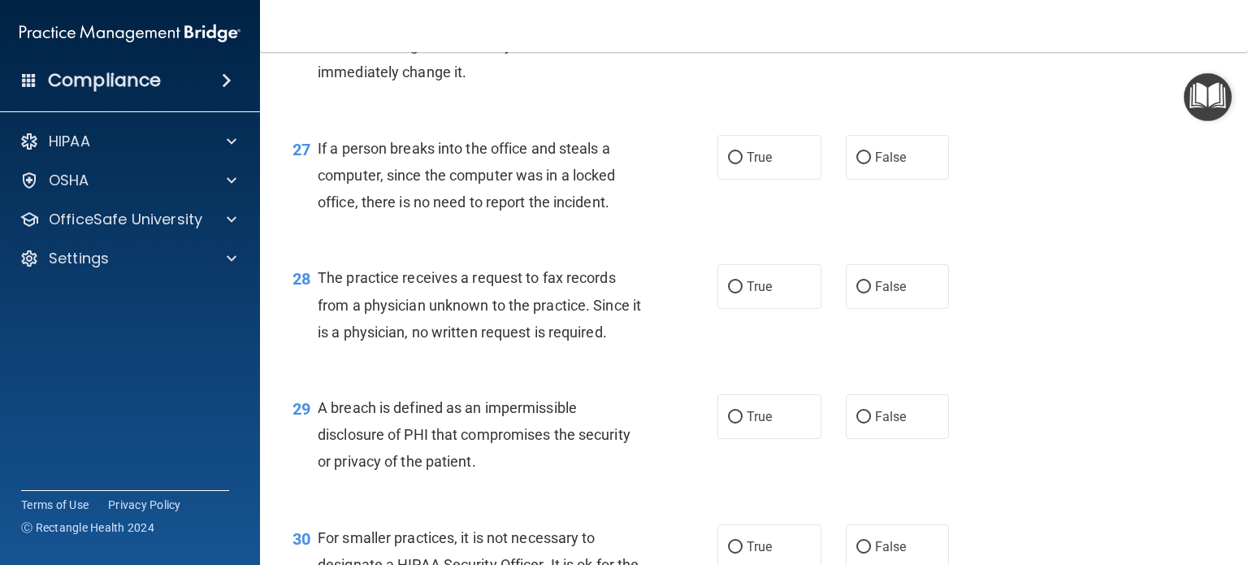
scroll to position [3656, 0]
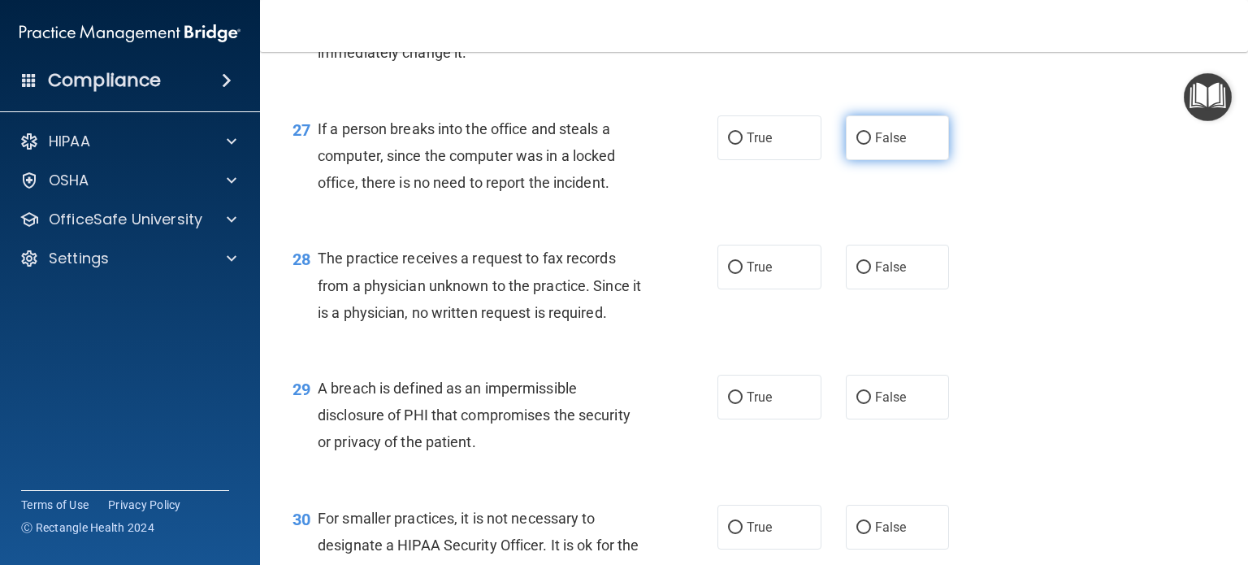
click at [849, 160] on label "False" at bounding box center [898, 137] width 104 height 45
click at [856, 145] on input "False" at bounding box center [863, 138] width 15 height 12
radio input "true"
click at [859, 274] on input "False" at bounding box center [863, 268] width 15 height 12
radio input "true"
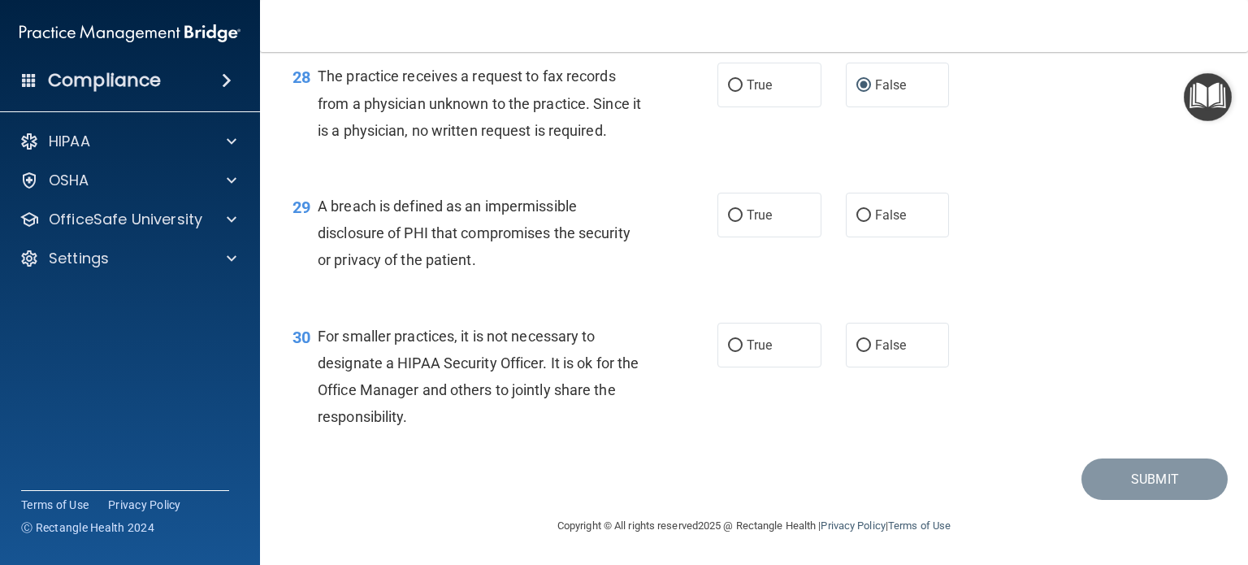
scroll to position [3919, 0]
click at [731, 223] on label "True" at bounding box center [769, 215] width 104 height 45
click at [731, 222] on input "True" at bounding box center [735, 216] width 15 height 12
radio input "true"
click at [856, 340] on input "False" at bounding box center [863, 346] width 15 height 12
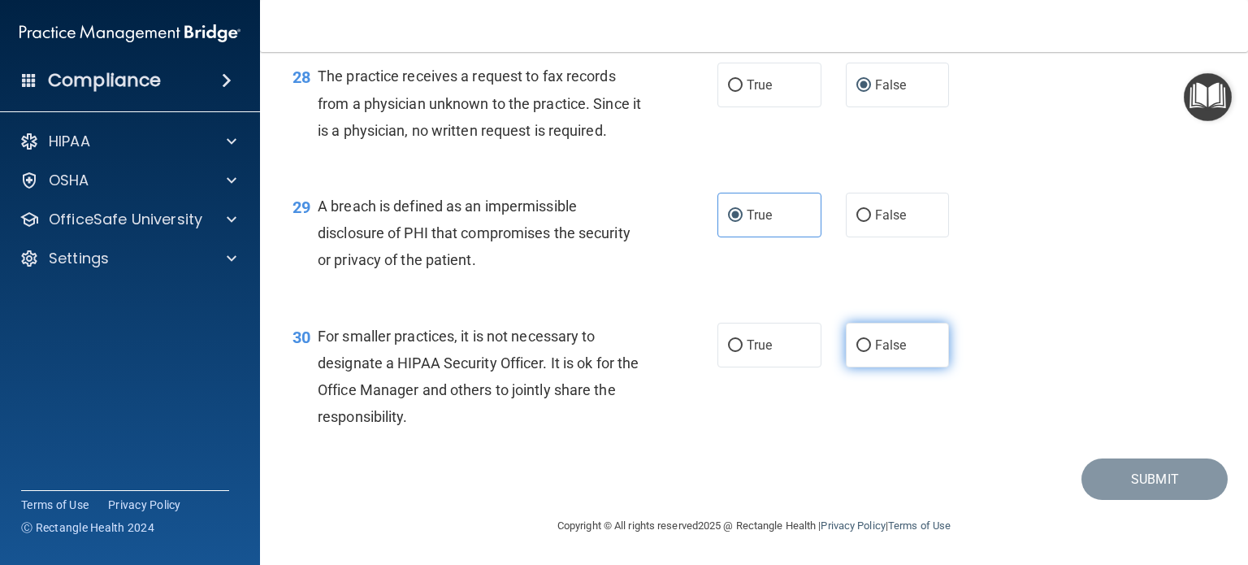
radio input "true"
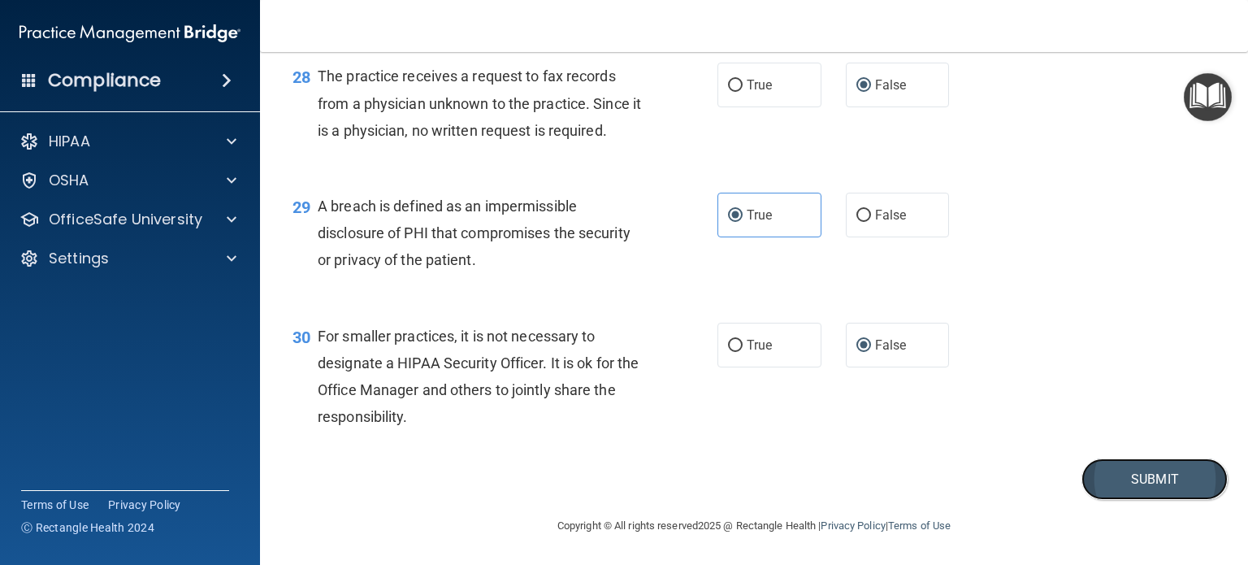
click at [1099, 492] on button "Submit" at bounding box center [1154, 478] width 146 height 41
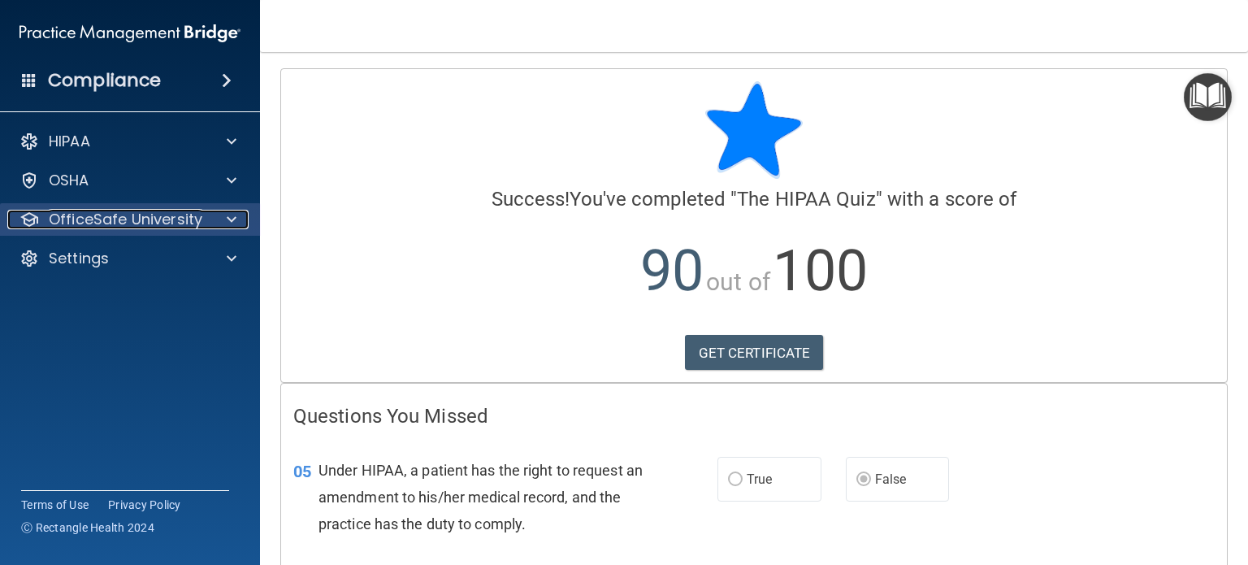
click at [157, 223] on p "OfficeSafe University" at bounding box center [126, 219] width 154 height 19
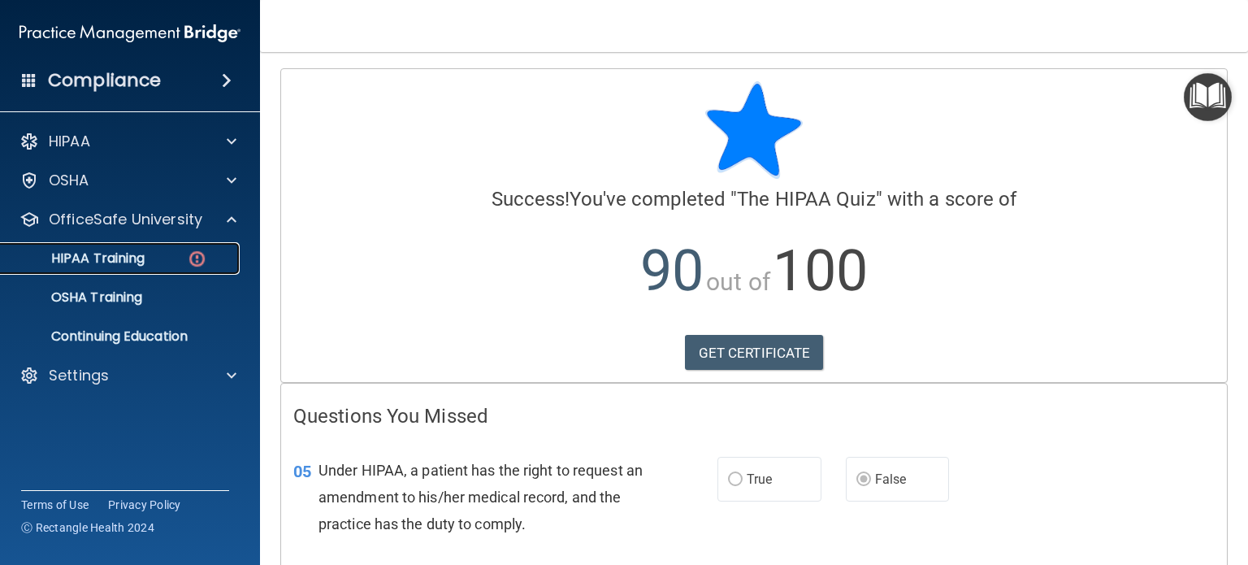
click at [156, 261] on div "HIPAA Training" at bounding box center [122, 258] width 222 height 16
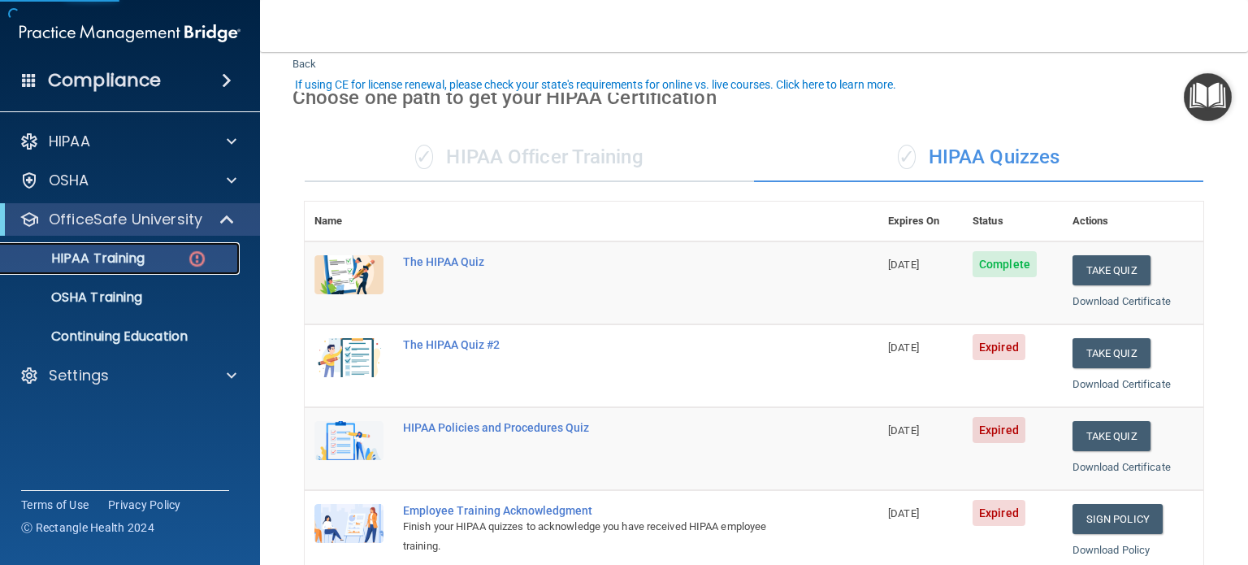
scroll to position [81, 0]
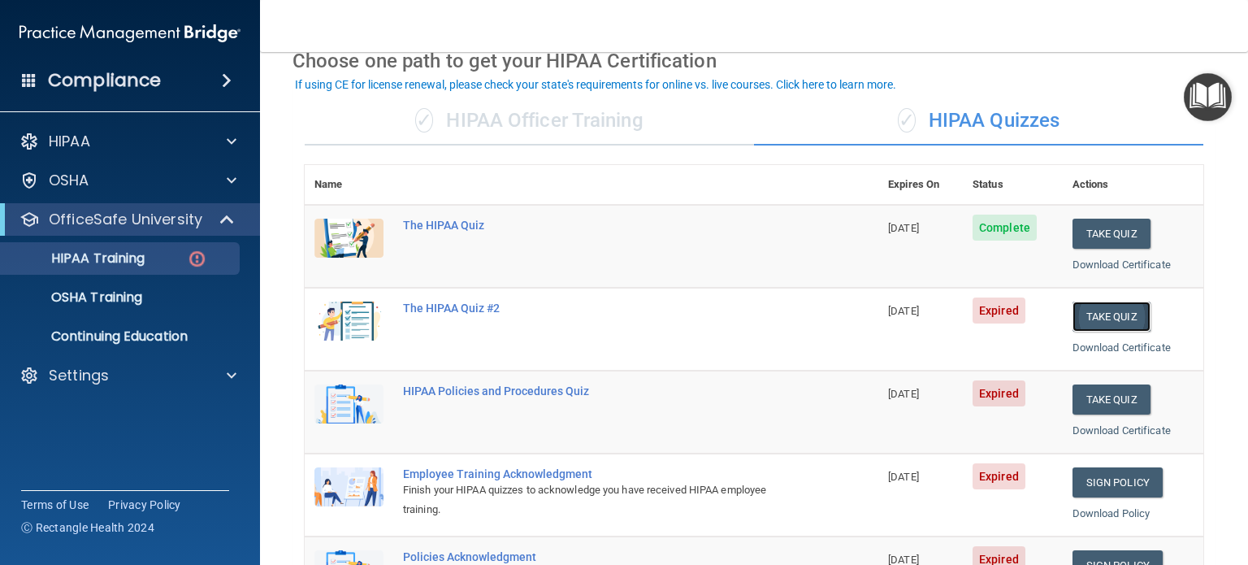
click at [1082, 315] on button "Take Quiz" at bounding box center [1111, 316] width 78 height 30
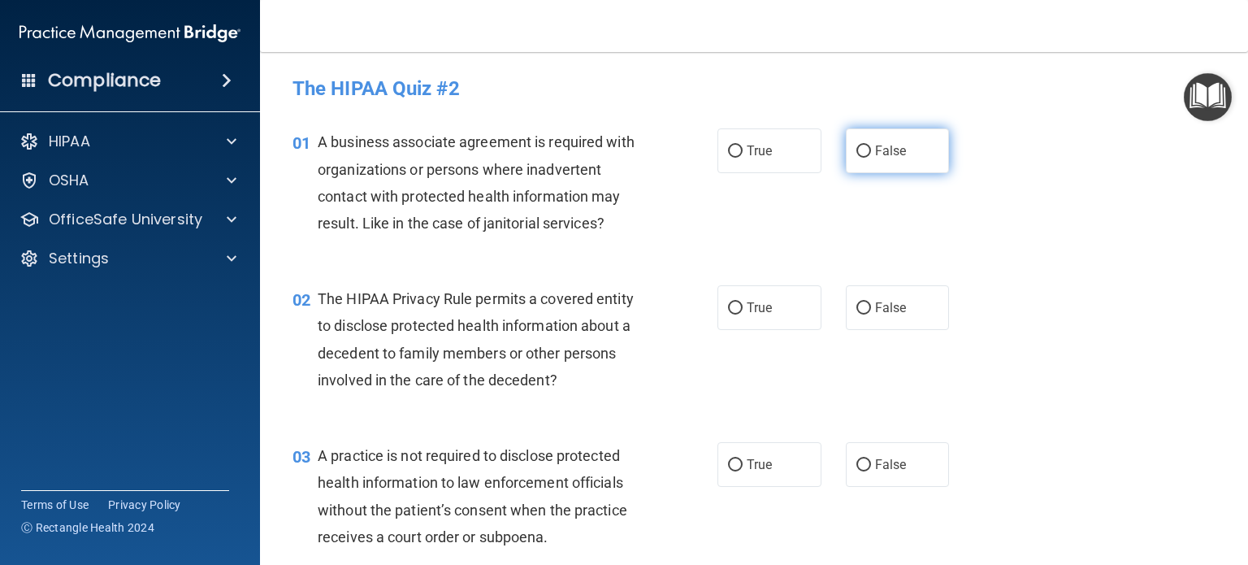
click at [856, 154] on input "False" at bounding box center [863, 151] width 15 height 12
radio input "true"
click at [732, 302] on input "True" at bounding box center [735, 308] width 15 height 12
radio input "true"
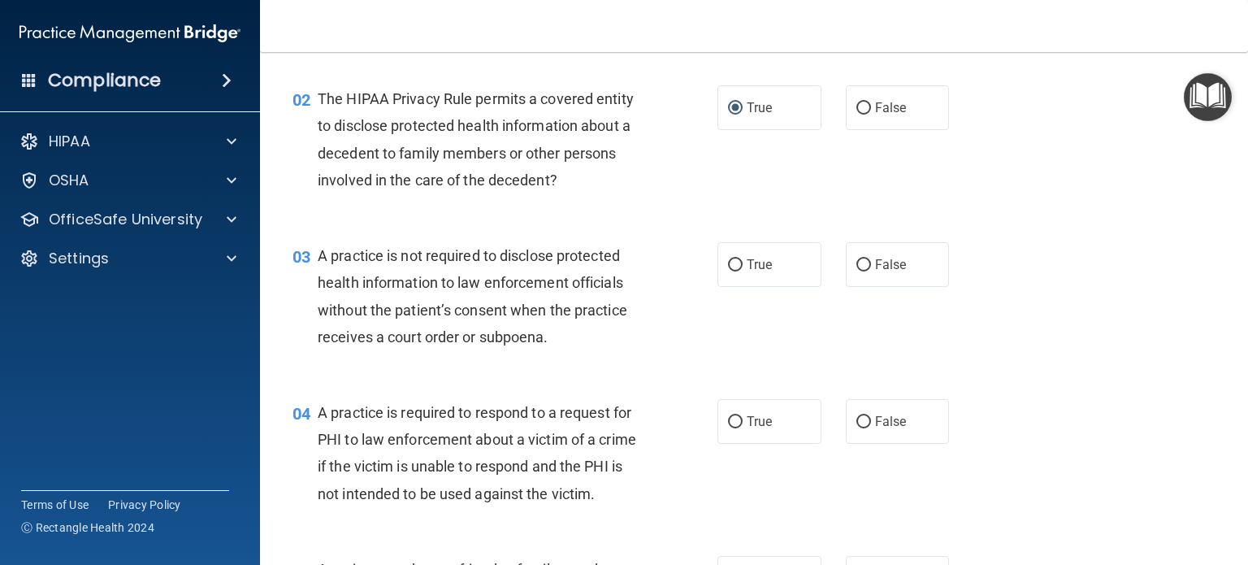
scroll to position [244, 0]
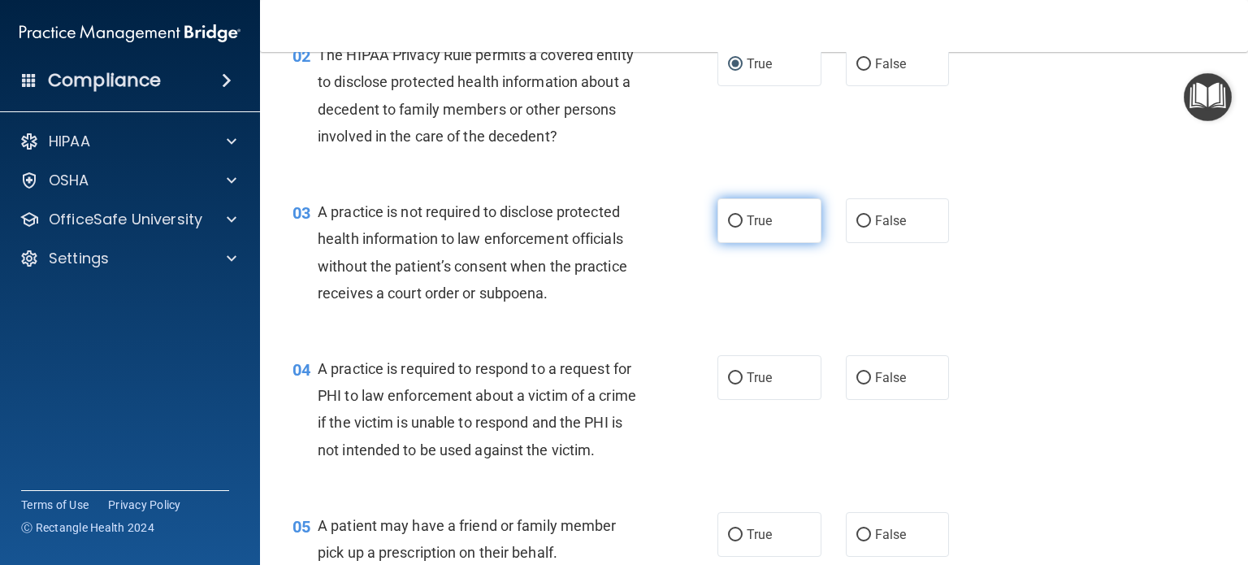
click at [730, 219] on input "True" at bounding box center [735, 221] width 15 height 12
radio input "true"
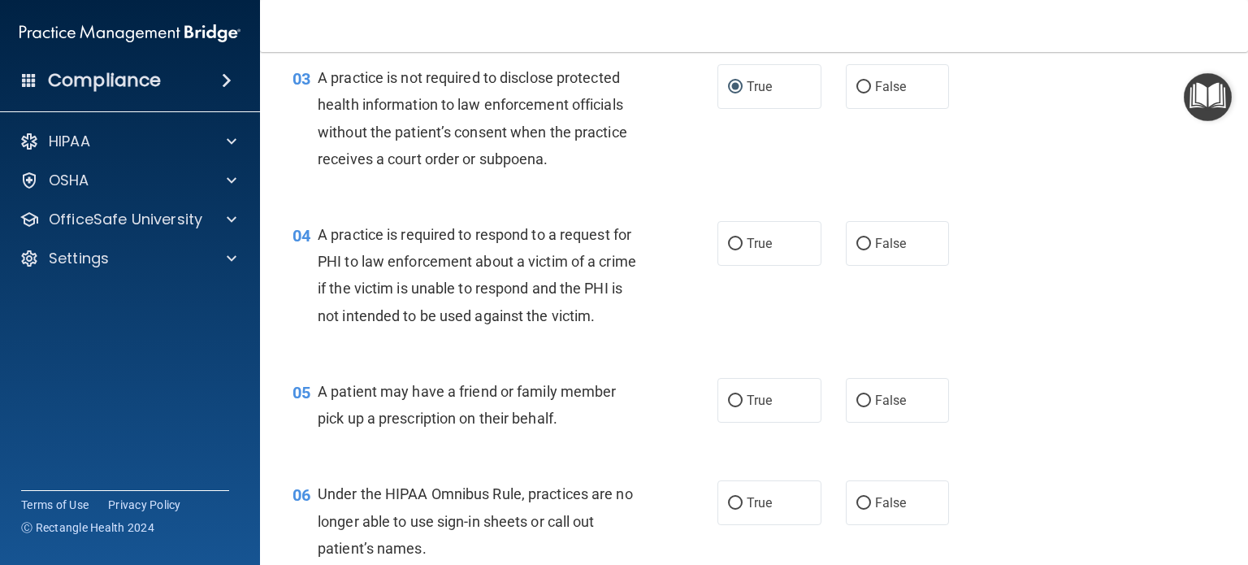
scroll to position [406, 0]
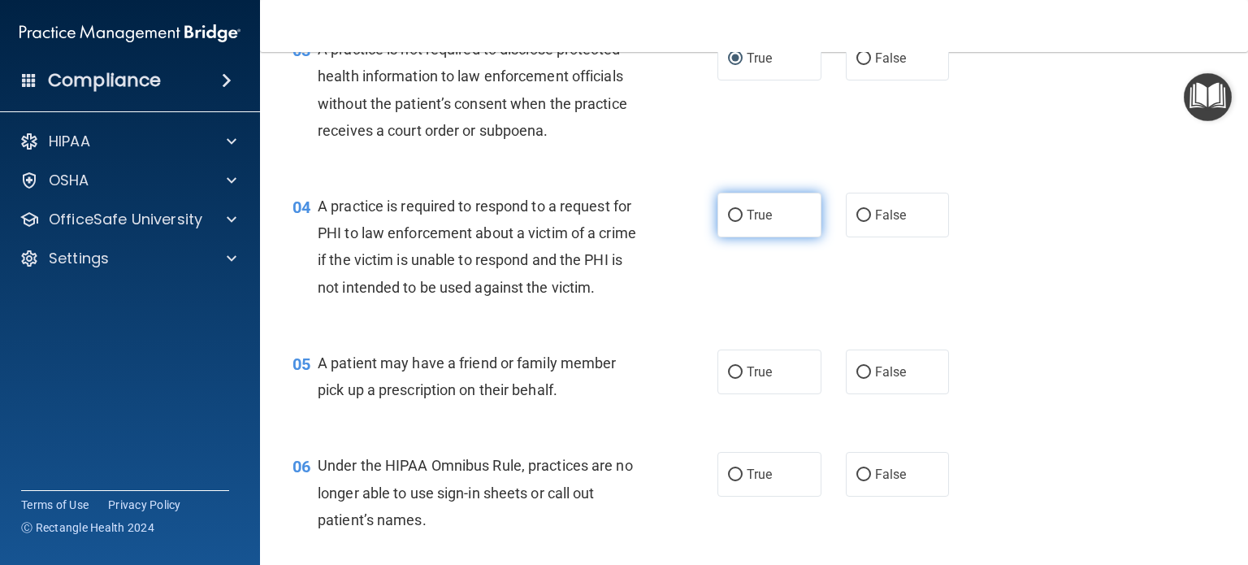
click at [730, 210] on input "True" at bounding box center [735, 216] width 15 height 12
radio input "true"
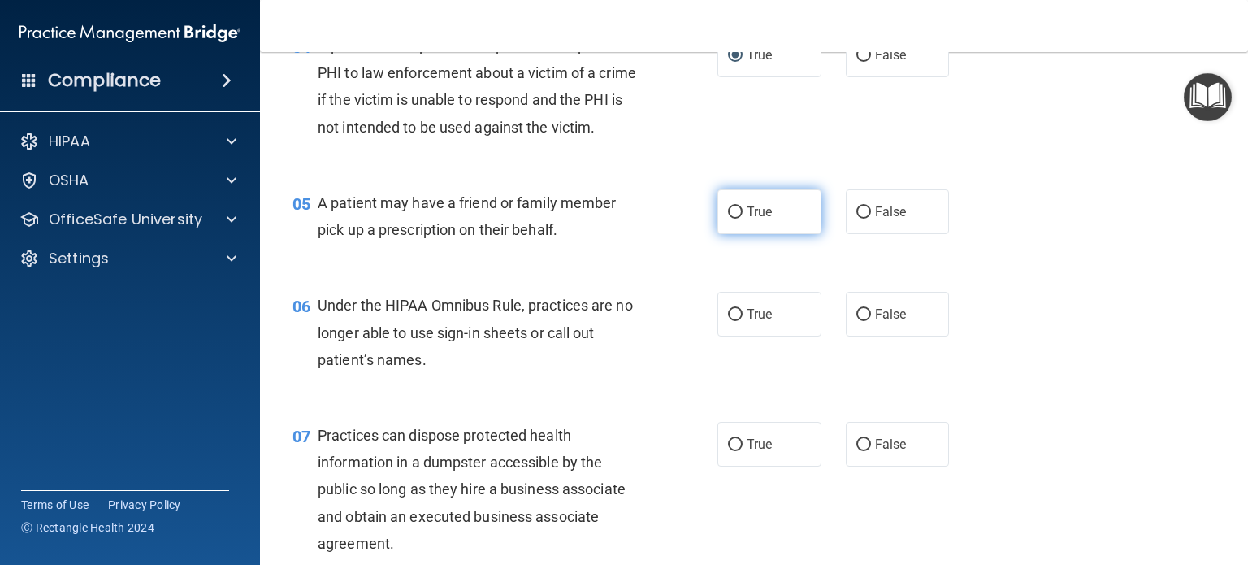
scroll to position [569, 0]
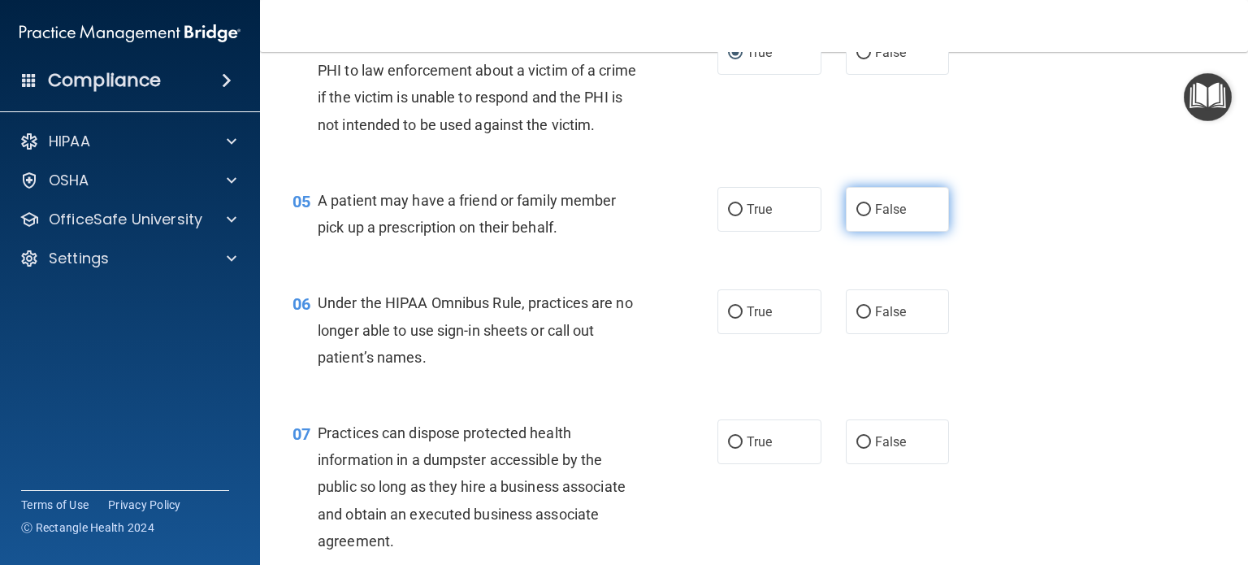
click at [856, 216] on input "False" at bounding box center [863, 210] width 15 height 12
radio input "true"
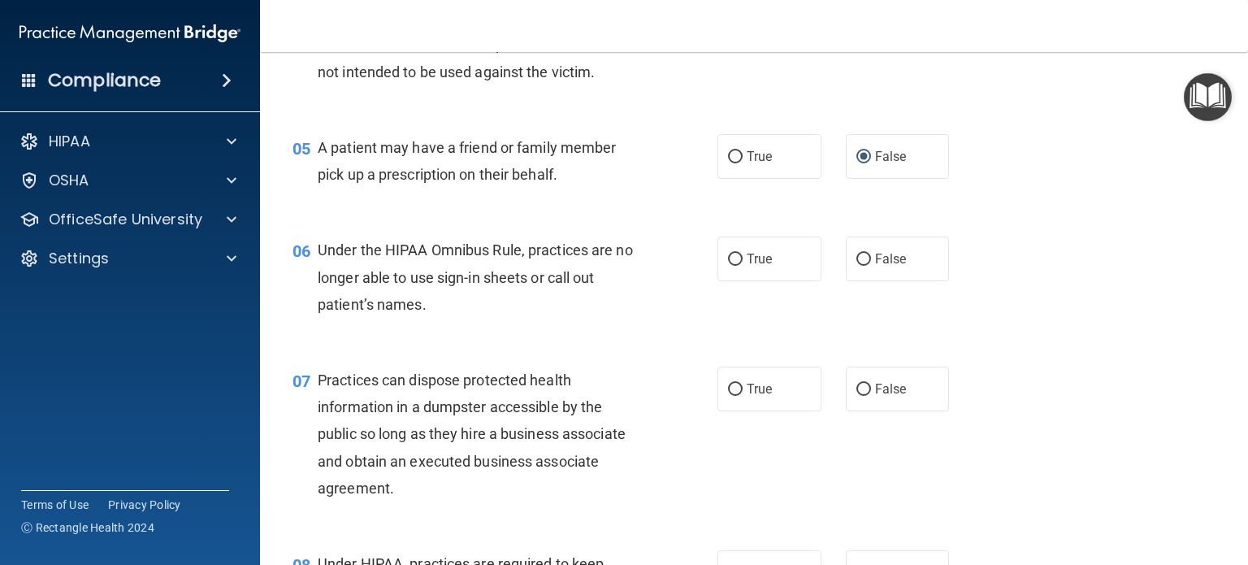
scroll to position [650, 0]
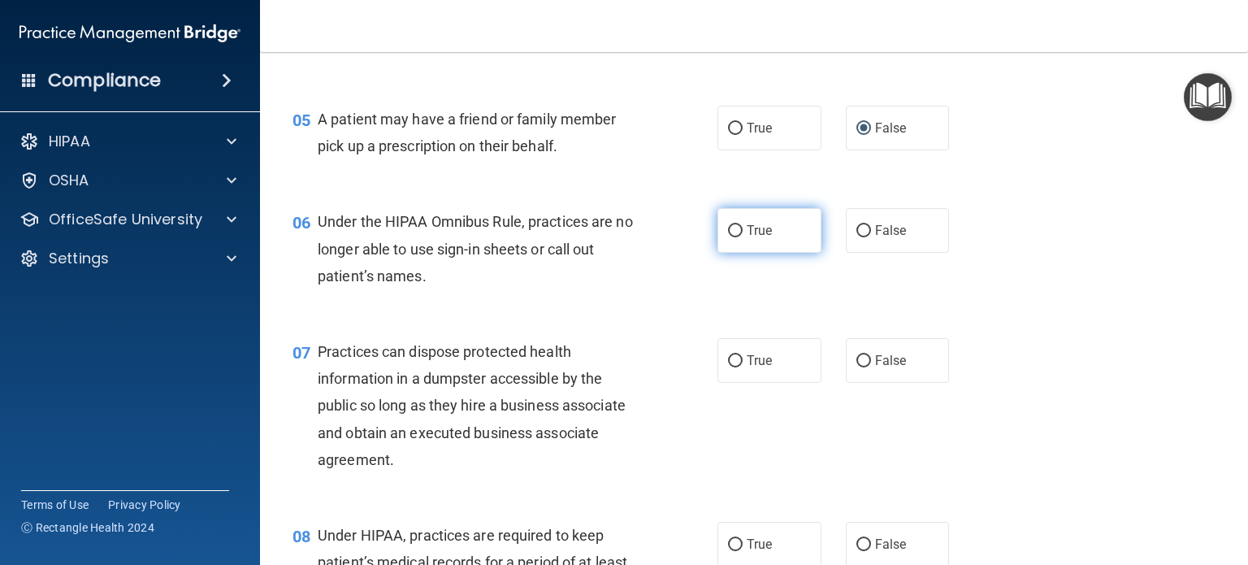
click at [728, 237] on input "True" at bounding box center [735, 231] width 15 height 12
radio input "true"
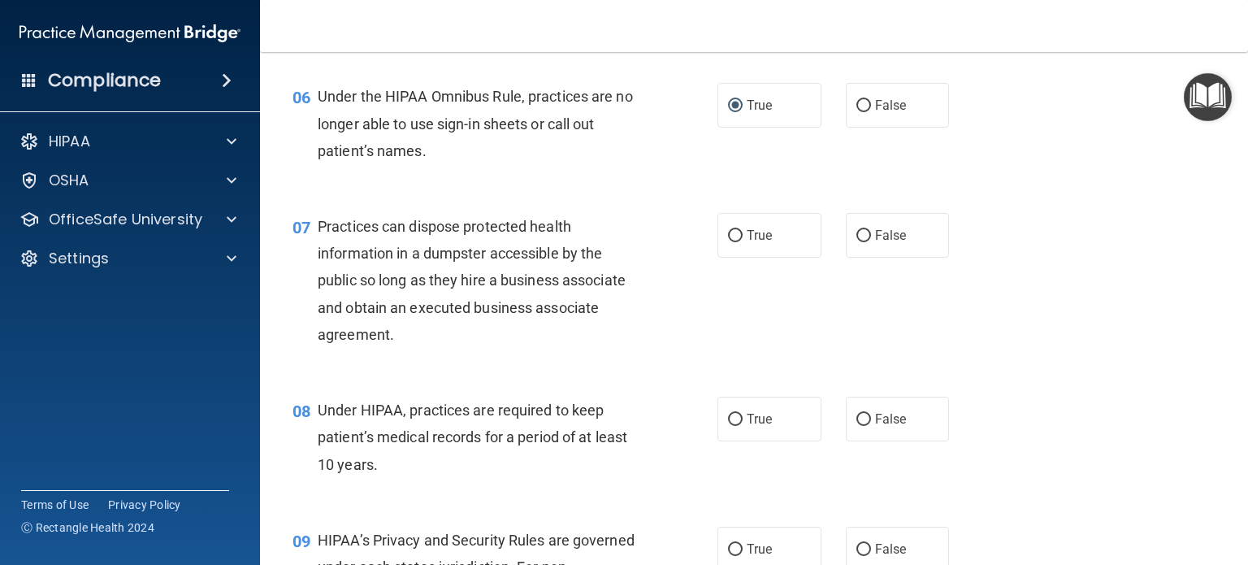
scroll to position [812, 0]
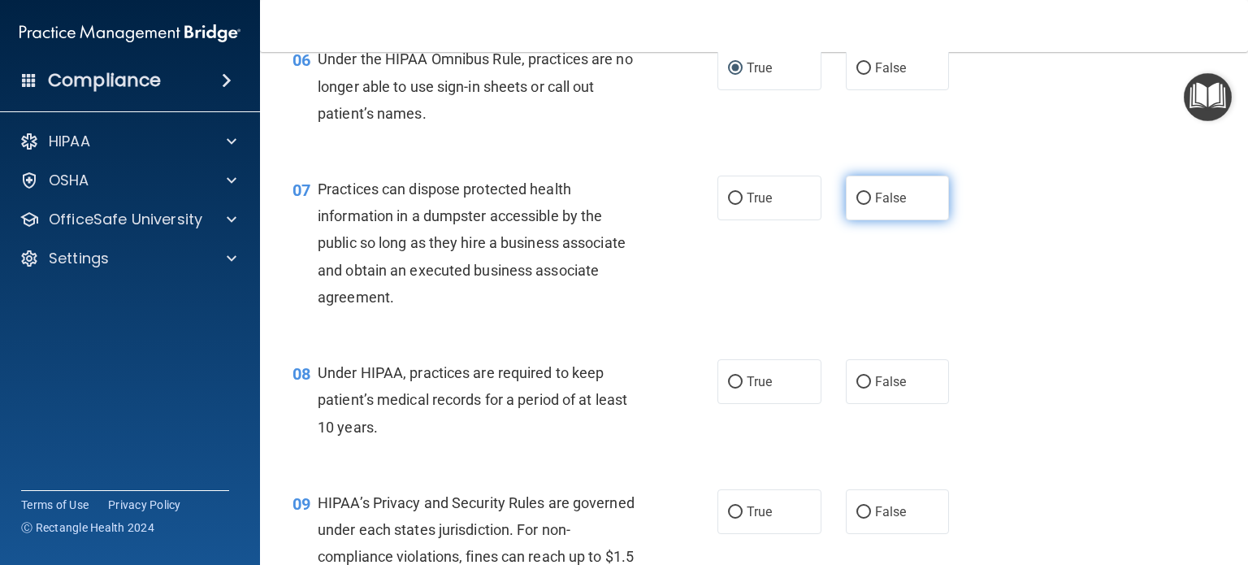
click at [856, 205] on input "False" at bounding box center [863, 199] width 15 height 12
radio input "true"
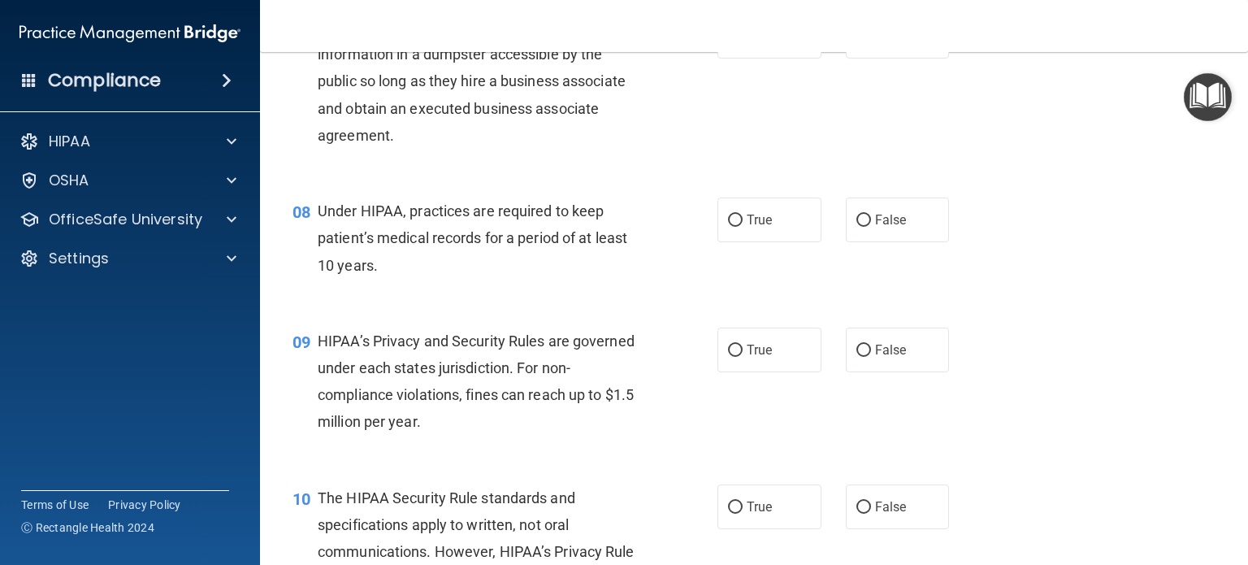
scroll to position [975, 0]
click at [860, 226] on input "False" at bounding box center [863, 220] width 15 height 12
radio input "true"
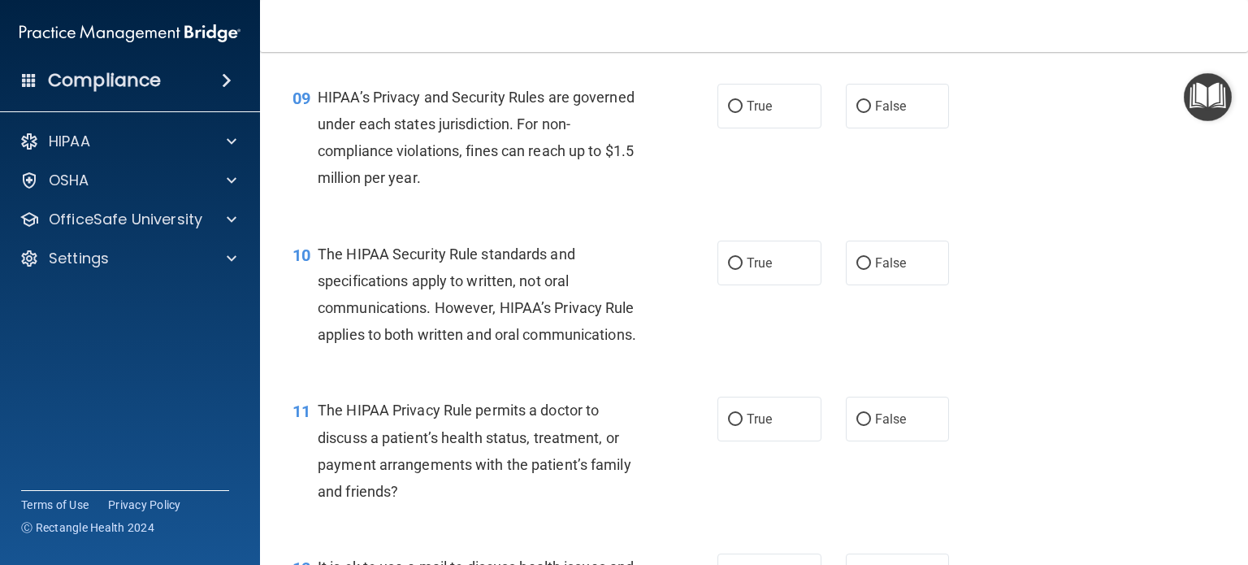
scroll to position [1219, 0]
click at [728, 112] on input "True" at bounding box center [735, 106] width 15 height 12
radio input "true"
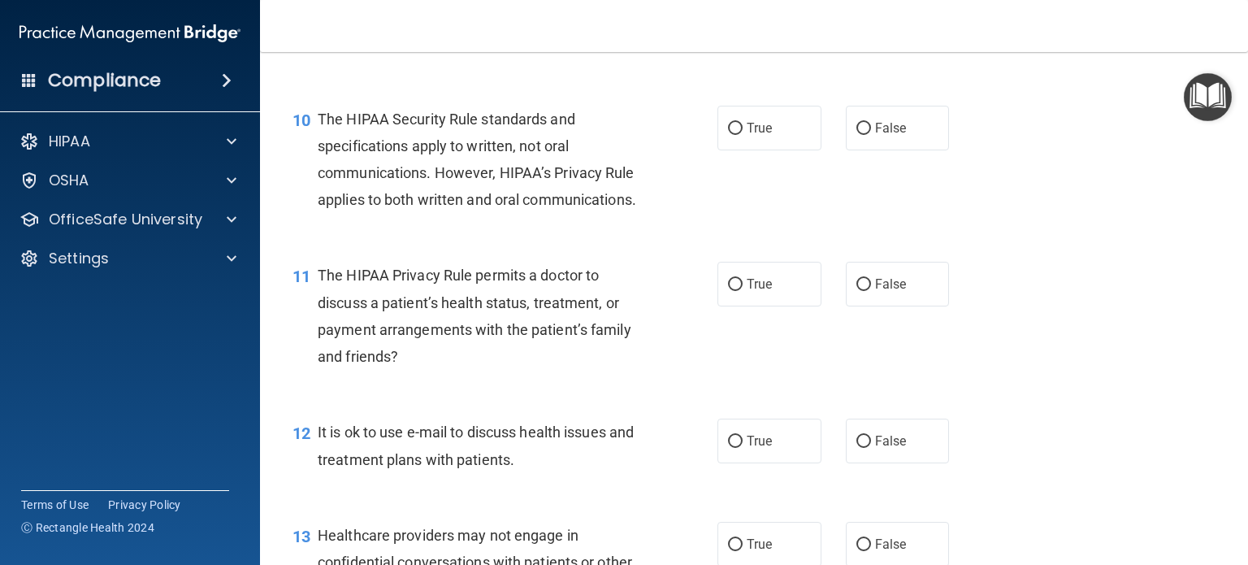
scroll to position [1381, 0]
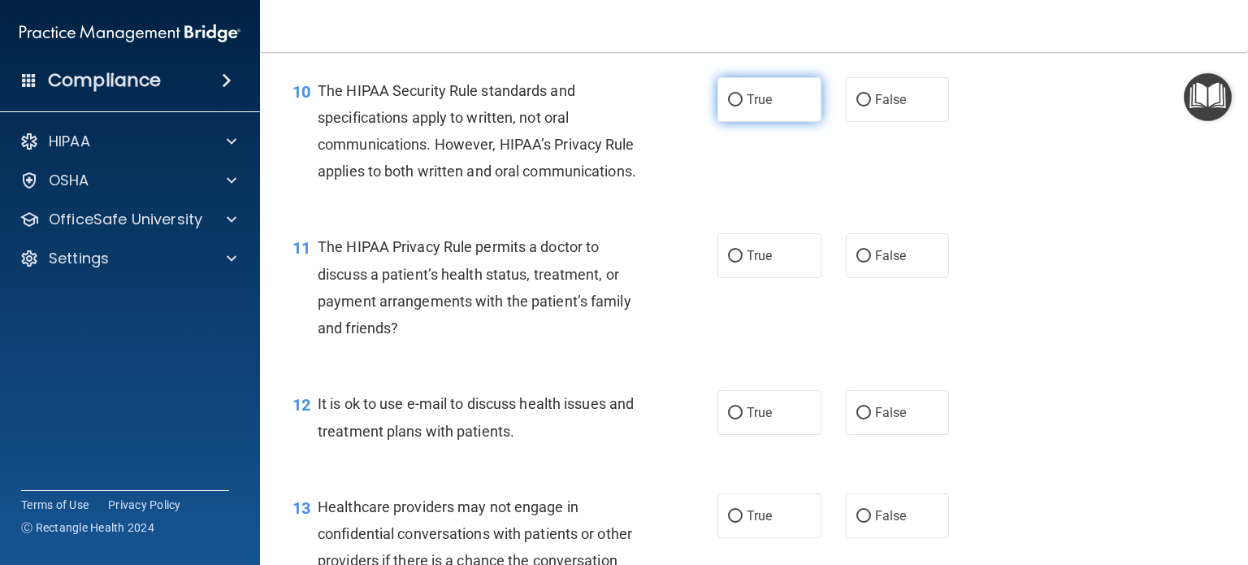
click at [728, 106] on input "True" at bounding box center [735, 100] width 15 height 12
radio input "true"
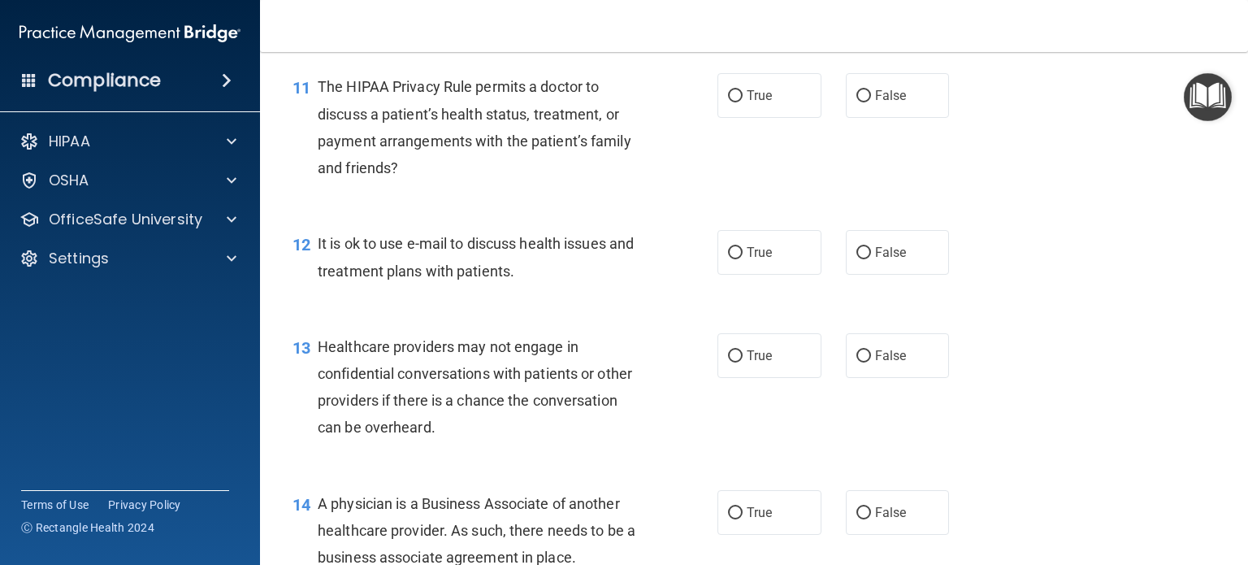
scroll to position [1544, 0]
click at [728, 100] on input "True" at bounding box center [735, 94] width 15 height 12
radio input "true"
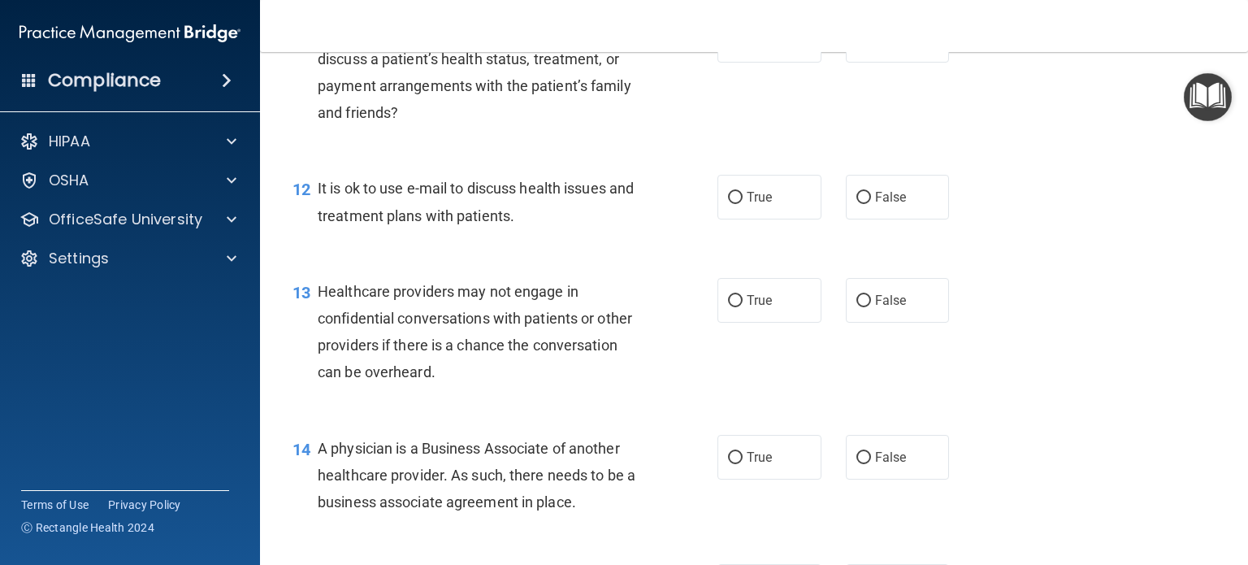
scroll to position [1625, 0]
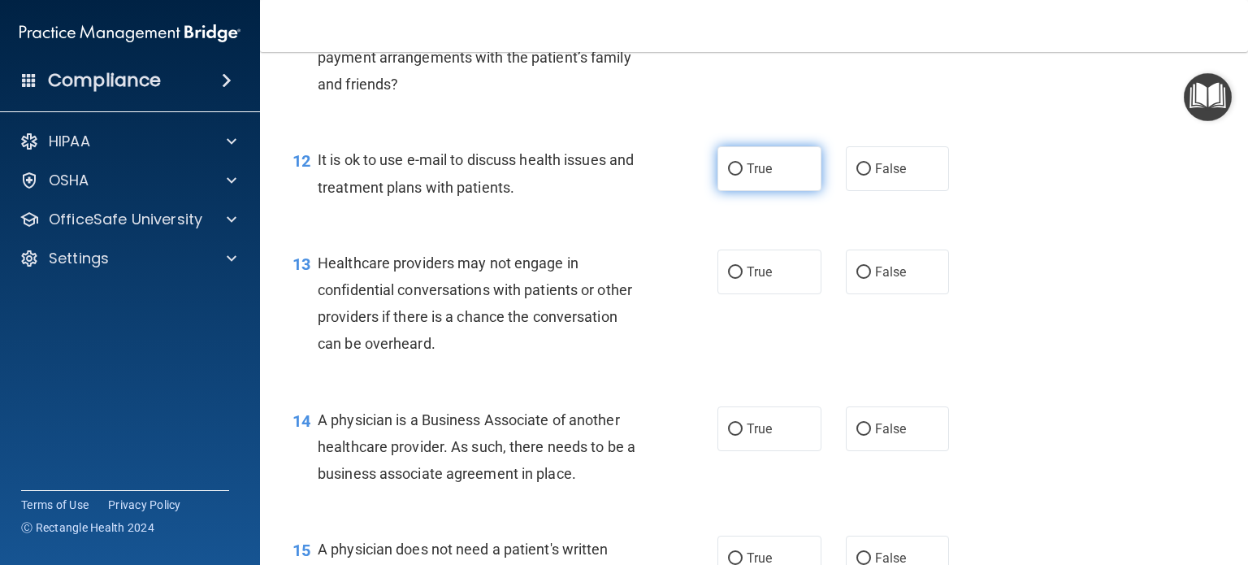
click at [731, 175] on input "True" at bounding box center [735, 169] width 15 height 12
radio input "true"
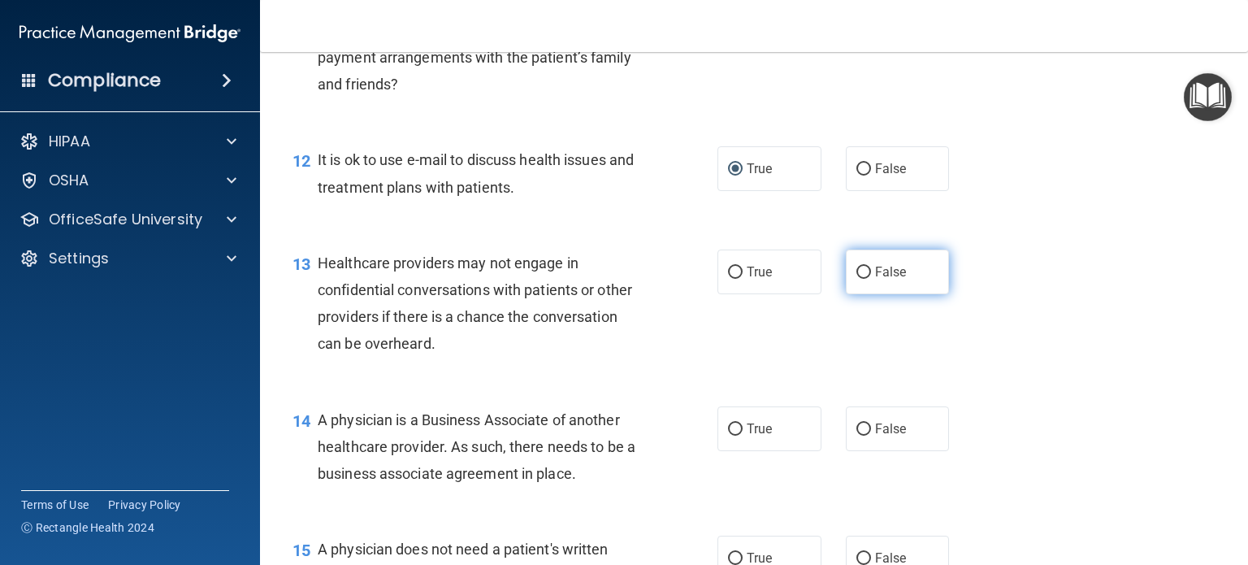
click at [856, 279] on input "False" at bounding box center [863, 272] width 15 height 12
radio input "true"
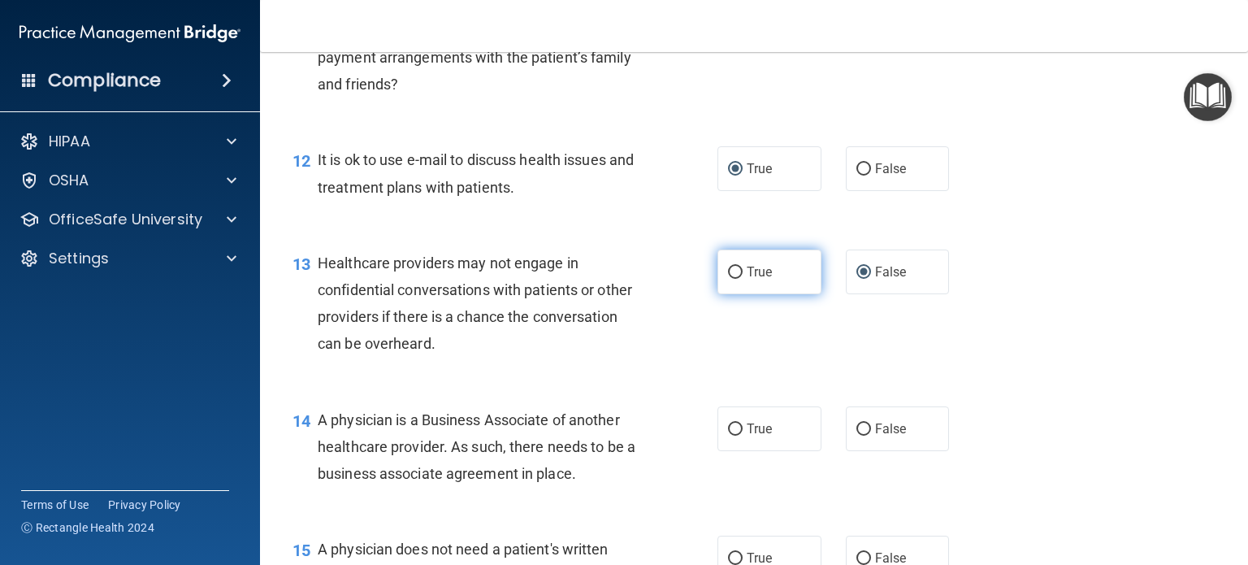
click at [731, 279] on input "True" at bounding box center [735, 272] width 15 height 12
radio input "true"
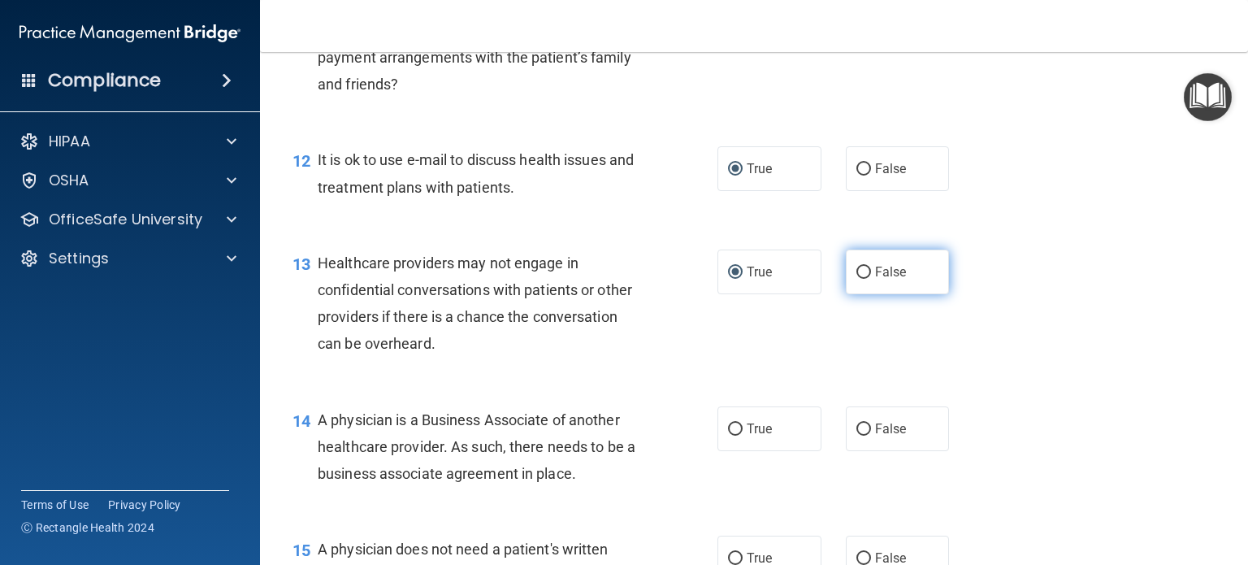
click at [856, 279] on input "False" at bounding box center [863, 272] width 15 height 12
radio input "true"
radio input "false"
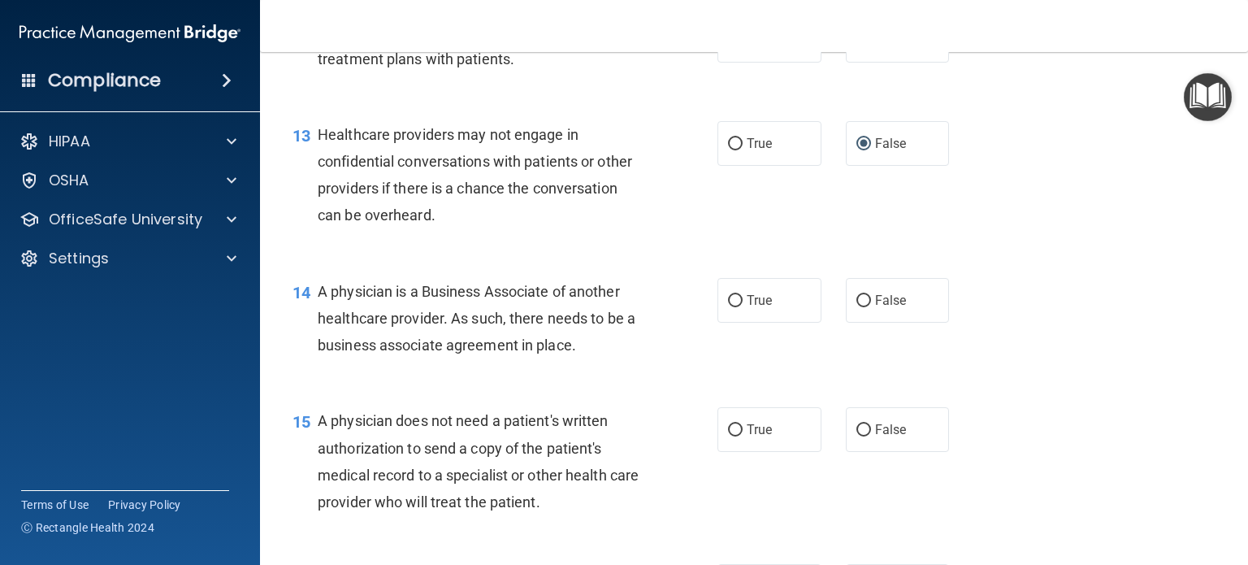
scroll to position [1787, 0]
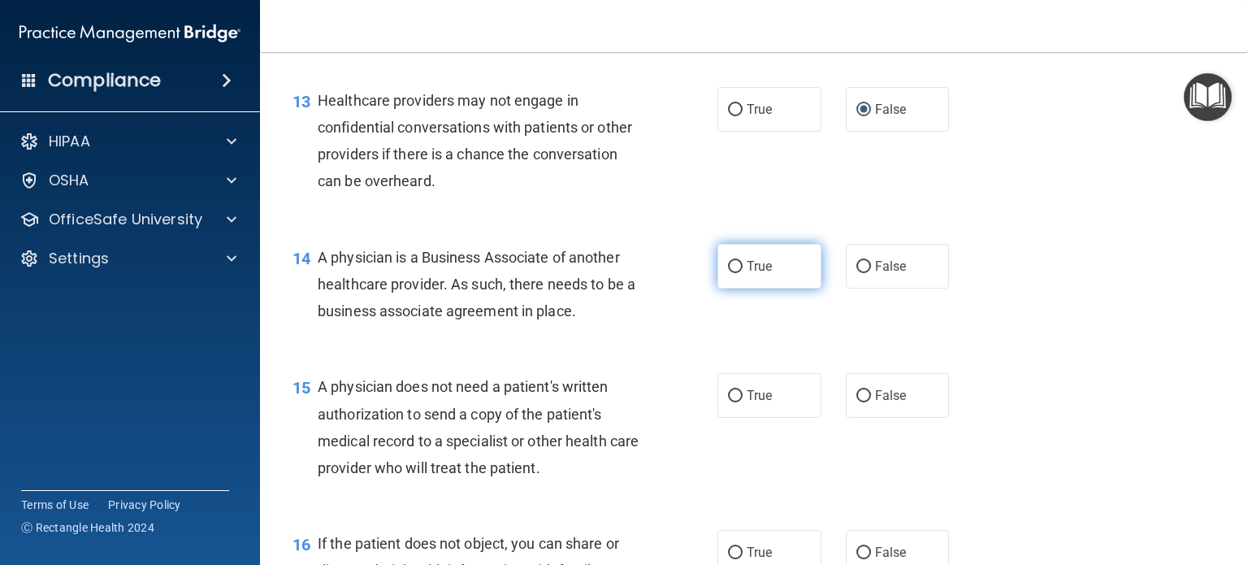
click at [731, 273] on input "True" at bounding box center [735, 267] width 15 height 12
radio input "true"
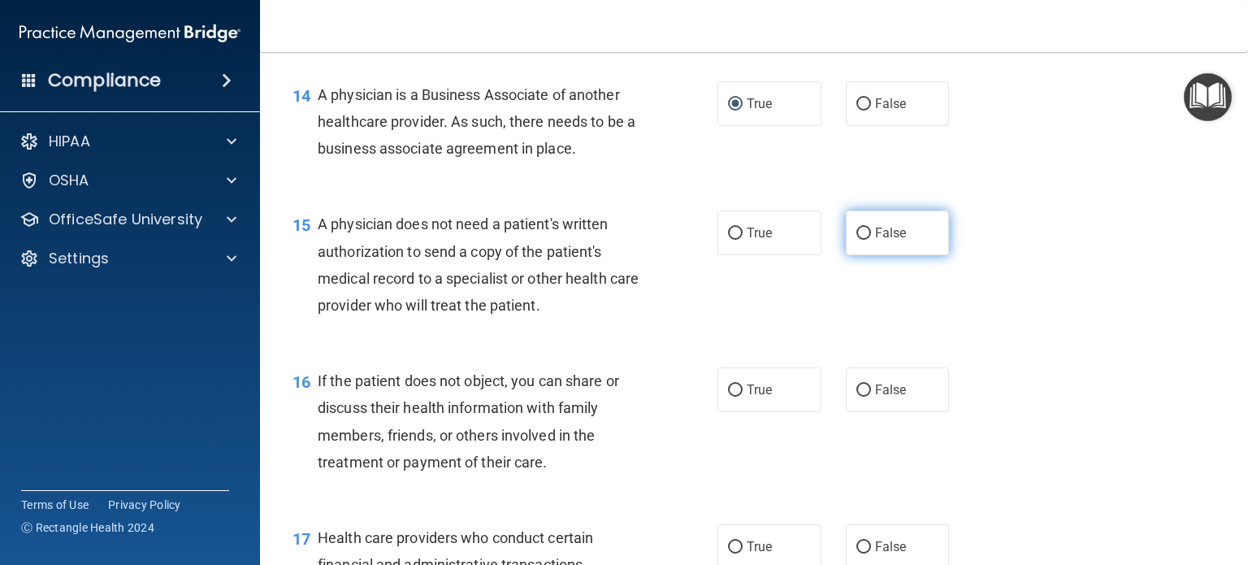
click at [856, 240] on input "False" at bounding box center [863, 233] width 15 height 12
radio input "true"
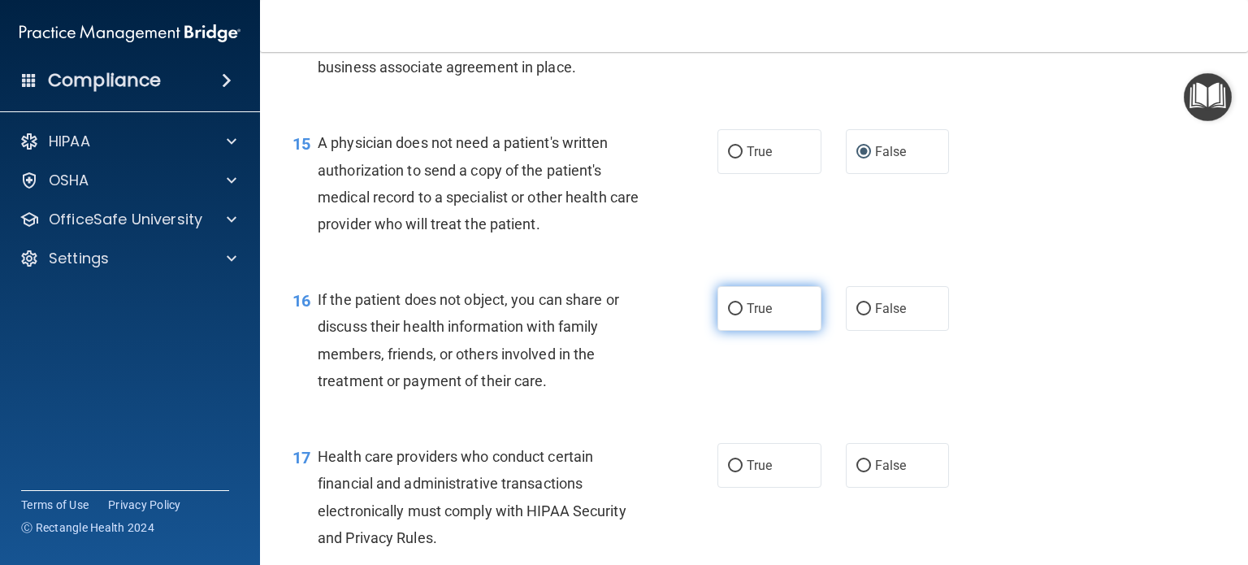
click at [728, 315] on input "True" at bounding box center [735, 309] width 15 height 12
radio input "true"
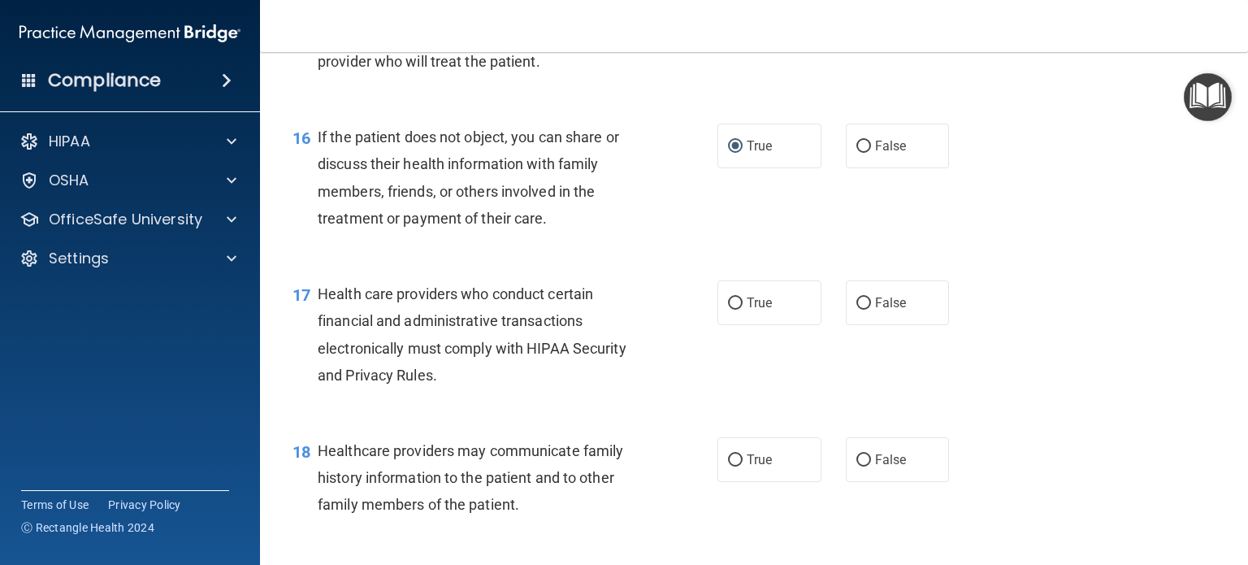
scroll to position [2275, 0]
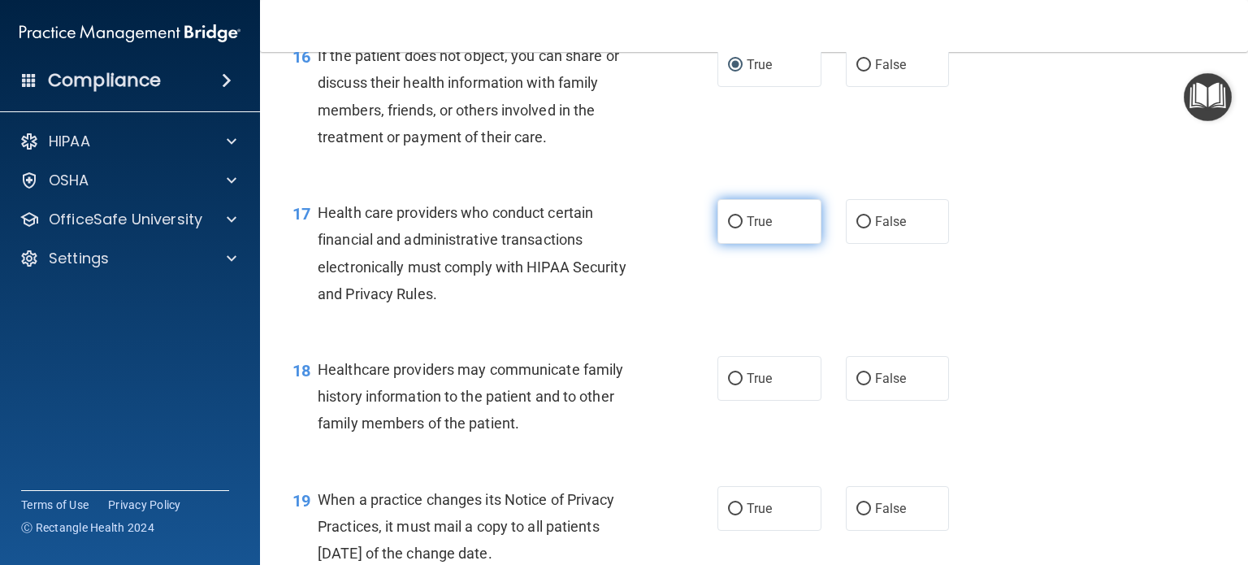
click at [720, 244] on label "True" at bounding box center [769, 221] width 104 height 45
click at [728, 228] on input "True" at bounding box center [735, 222] width 15 height 12
radio input "true"
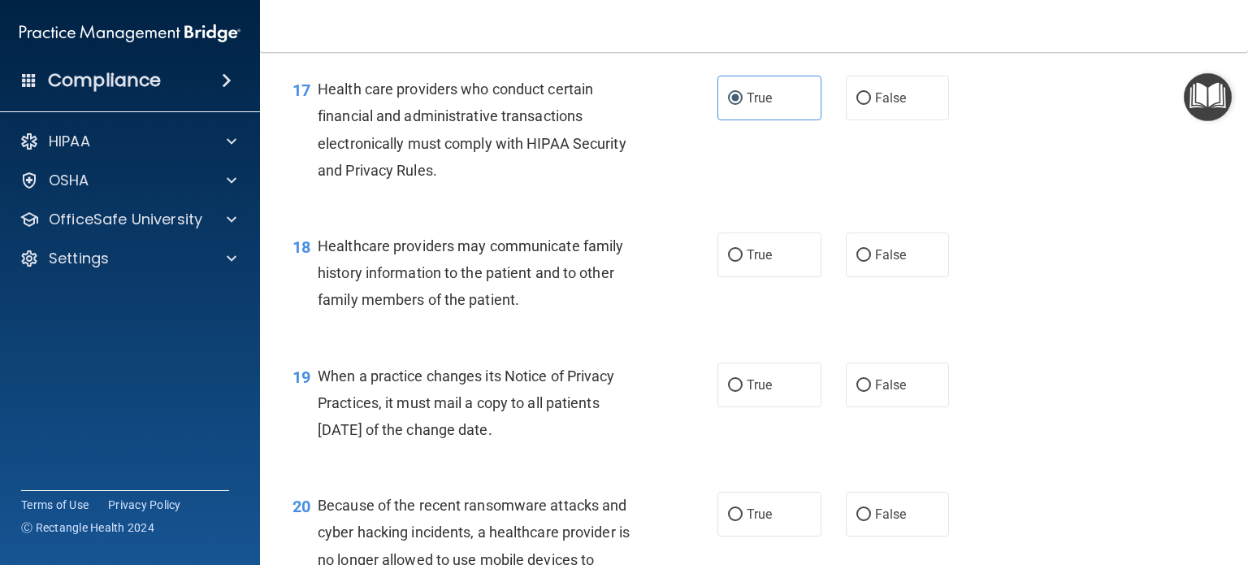
scroll to position [2437, 0]
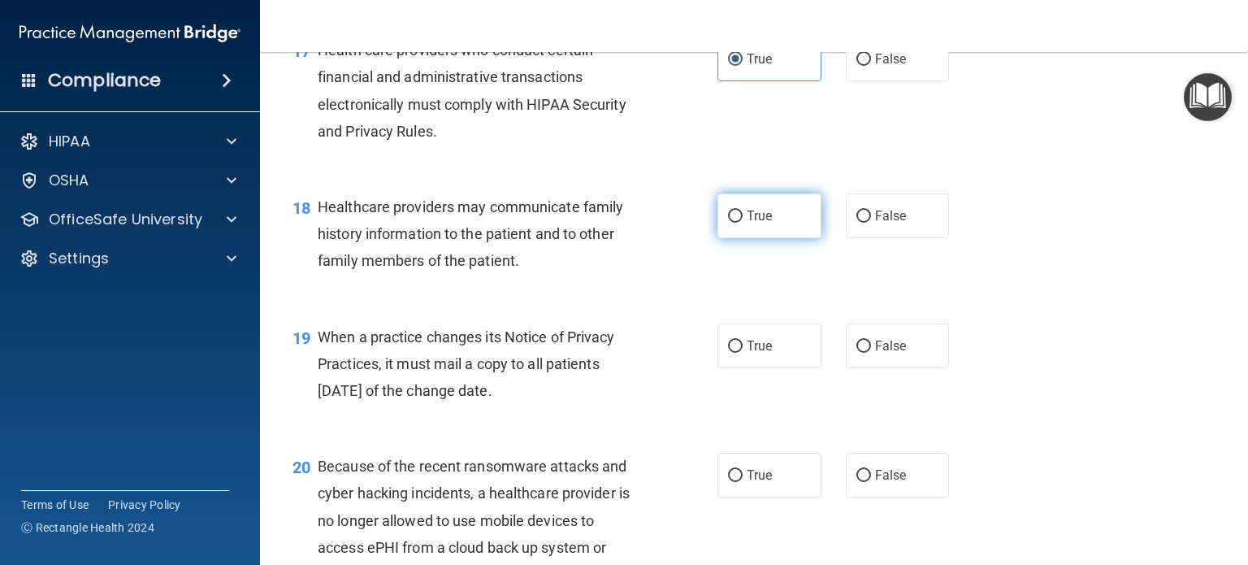
click at [733, 223] on input "True" at bounding box center [735, 216] width 15 height 12
radio input "true"
click at [858, 223] on input "False" at bounding box center [863, 216] width 15 height 12
radio input "true"
radio input "false"
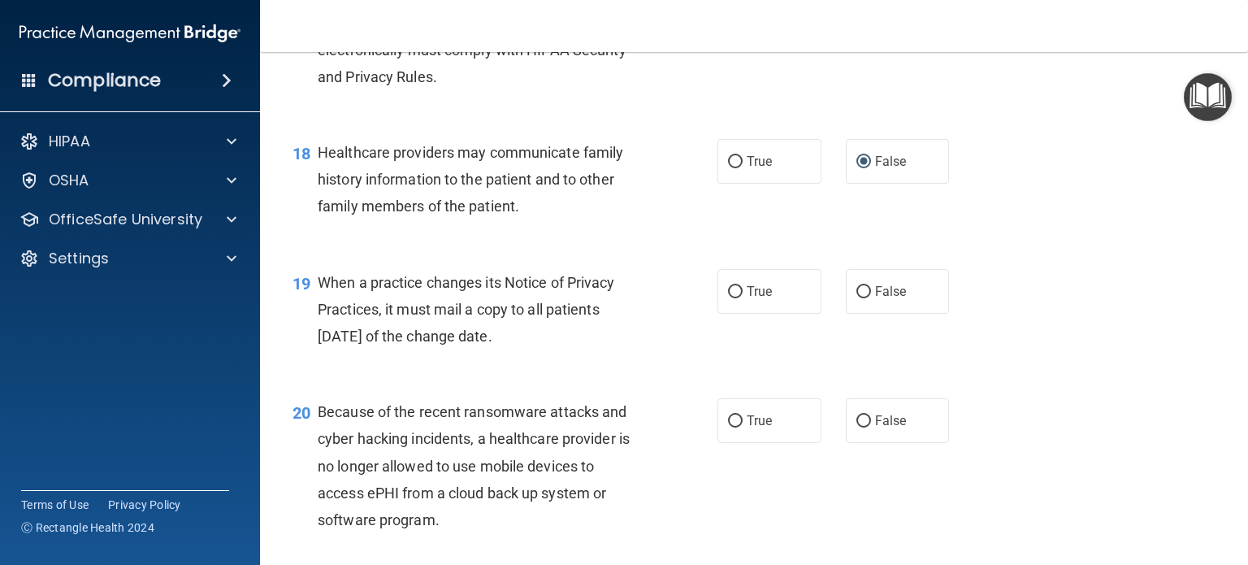
scroll to position [2600, 0]
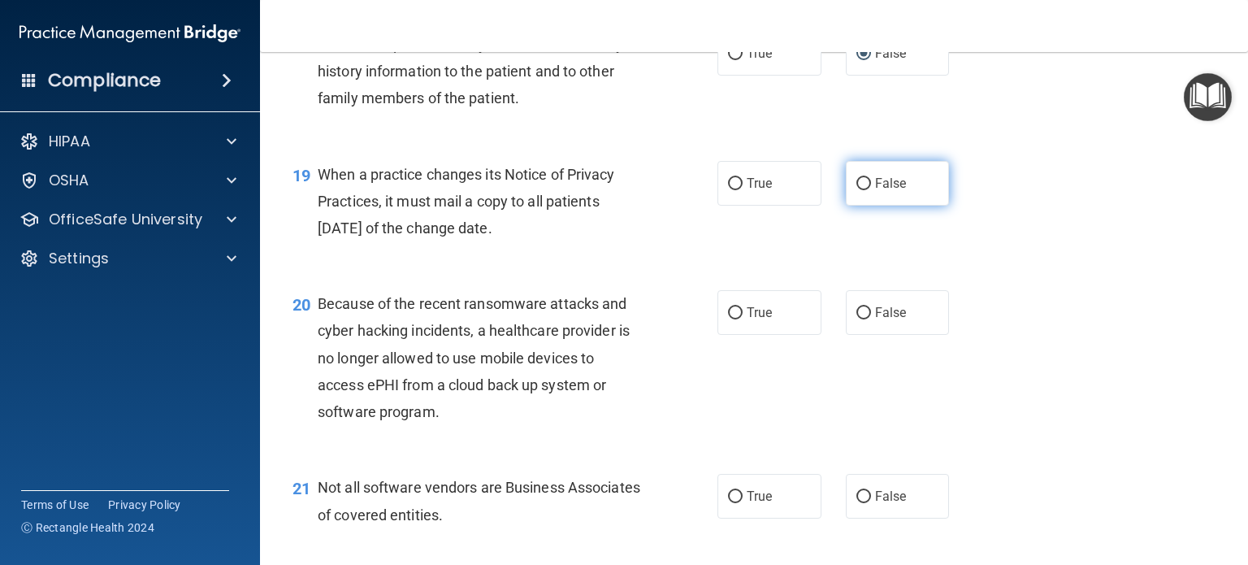
click at [859, 190] on input "False" at bounding box center [863, 184] width 15 height 12
radio input "true"
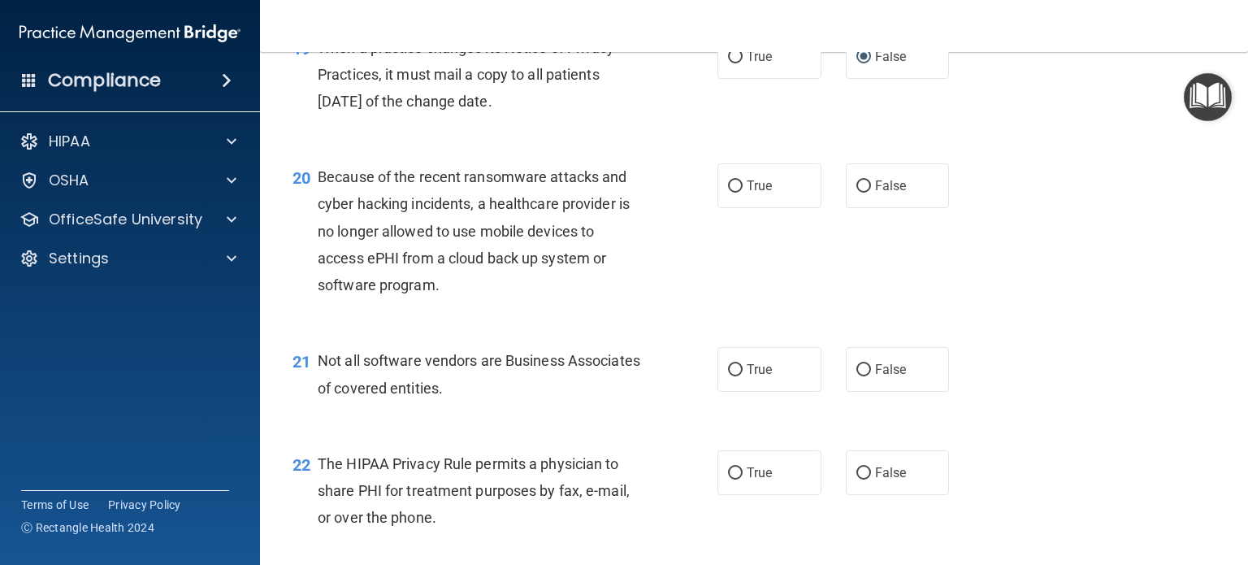
scroll to position [2762, 0]
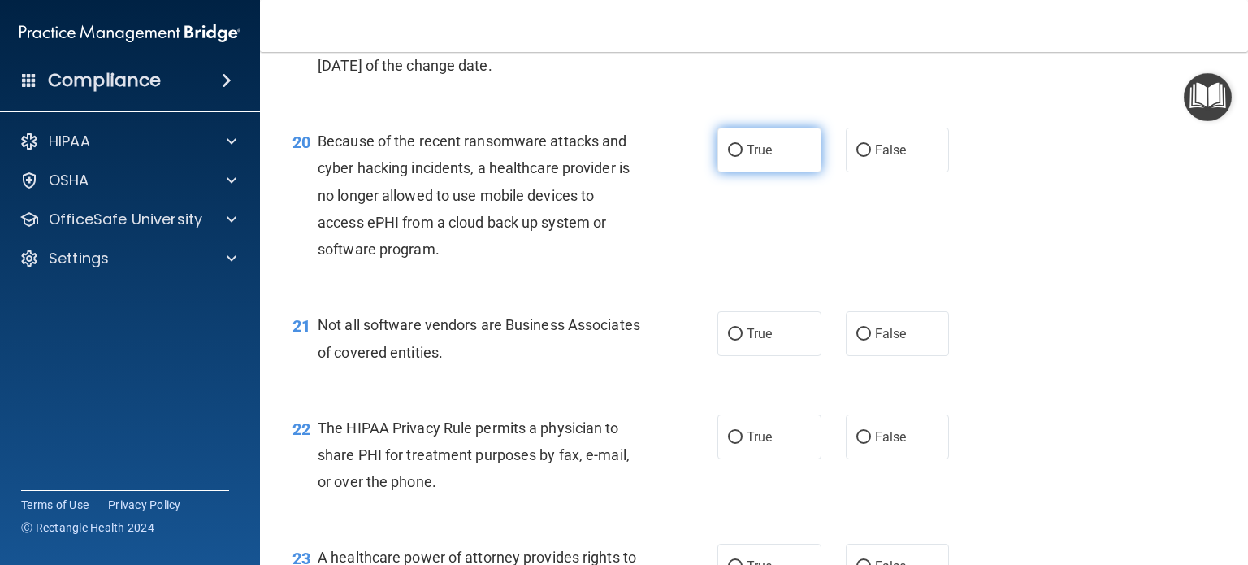
click at [728, 157] on input "True" at bounding box center [735, 151] width 15 height 12
radio input "true"
click at [846, 172] on label "False" at bounding box center [898, 150] width 104 height 45
click at [856, 157] on input "False" at bounding box center [863, 151] width 15 height 12
radio input "true"
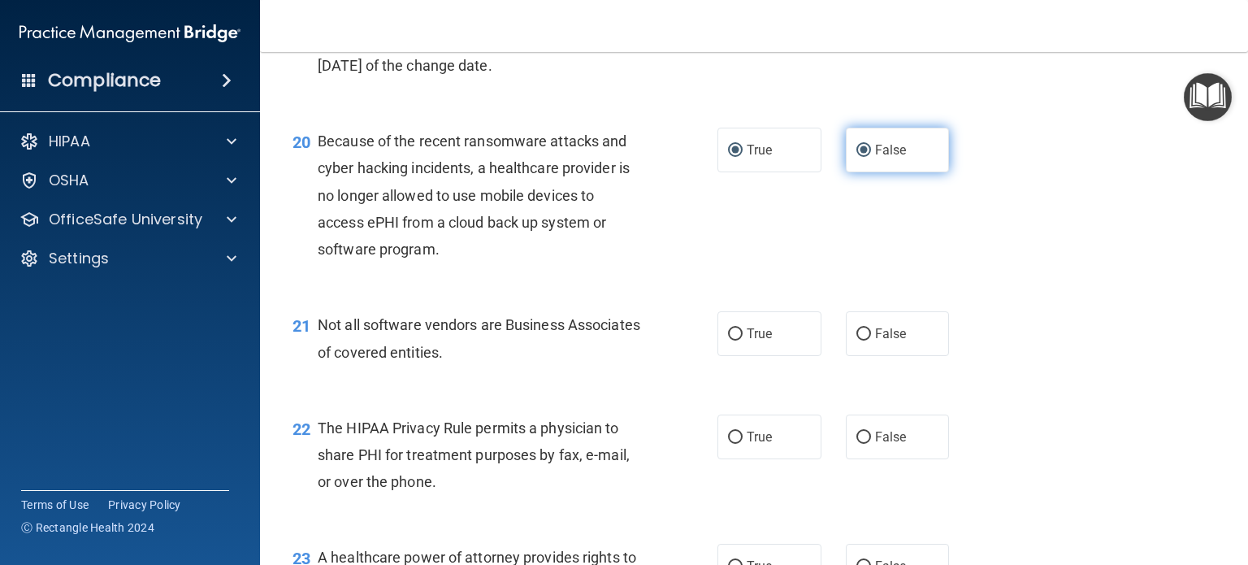
radio input "false"
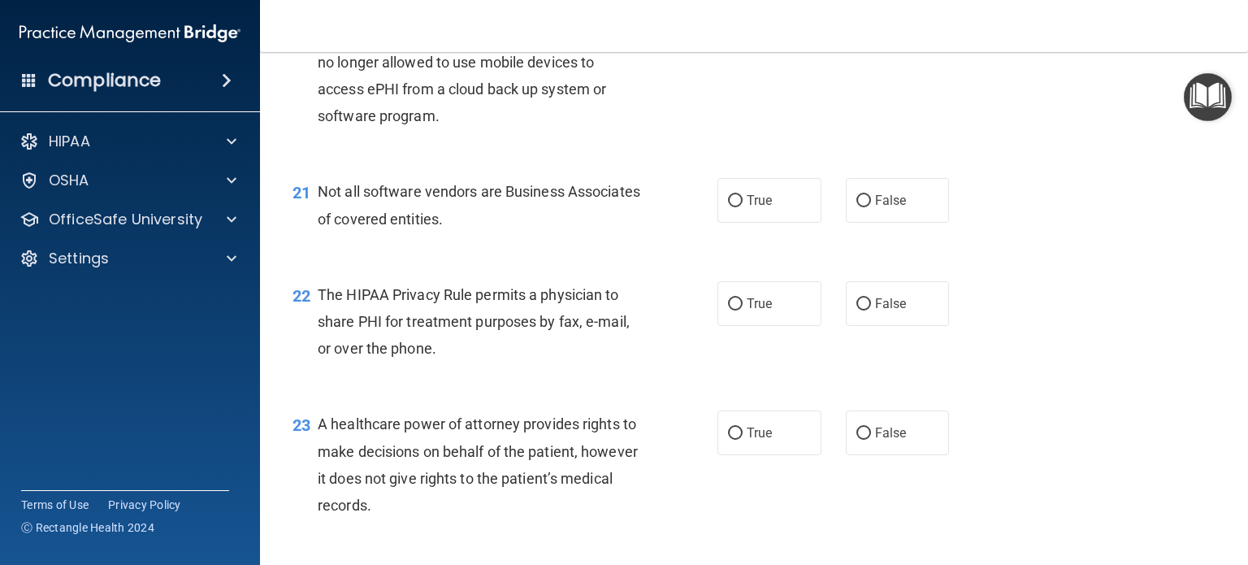
scroll to position [2925, 0]
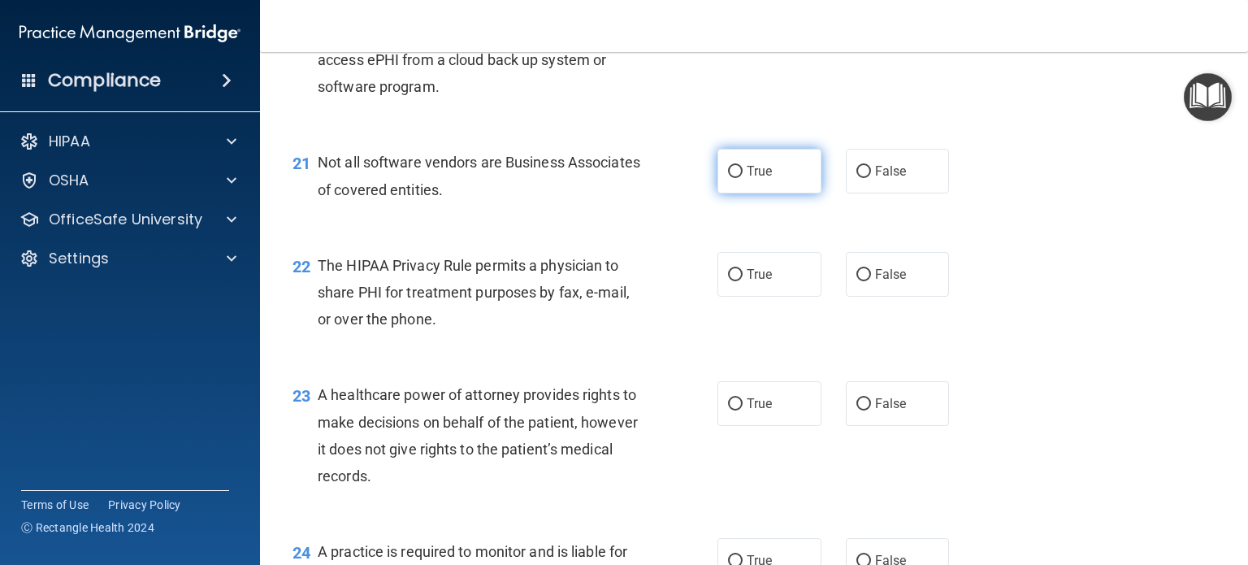
click at [733, 178] on input "True" at bounding box center [735, 172] width 15 height 12
radio input "true"
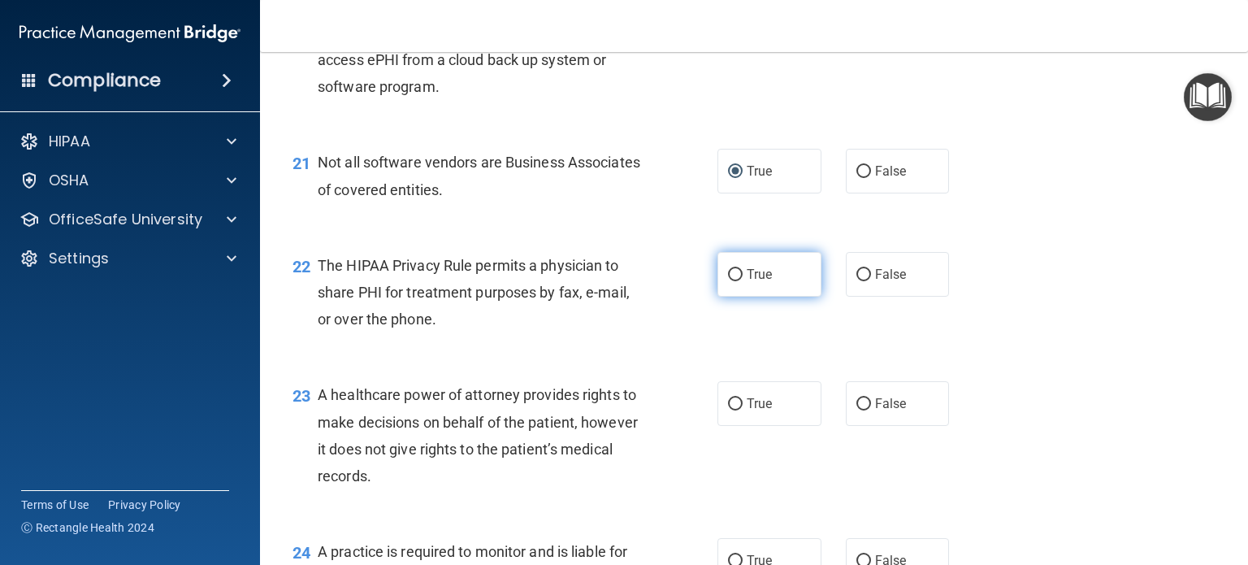
click at [728, 281] on input "True" at bounding box center [735, 275] width 15 height 12
radio input "true"
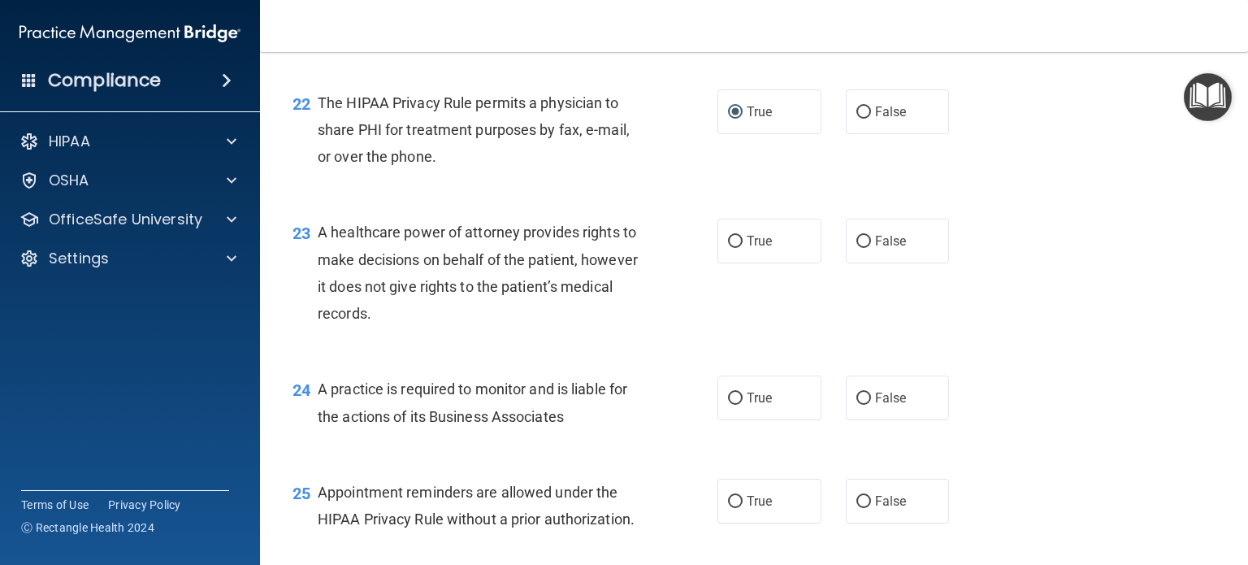
scroll to position [3168, 0]
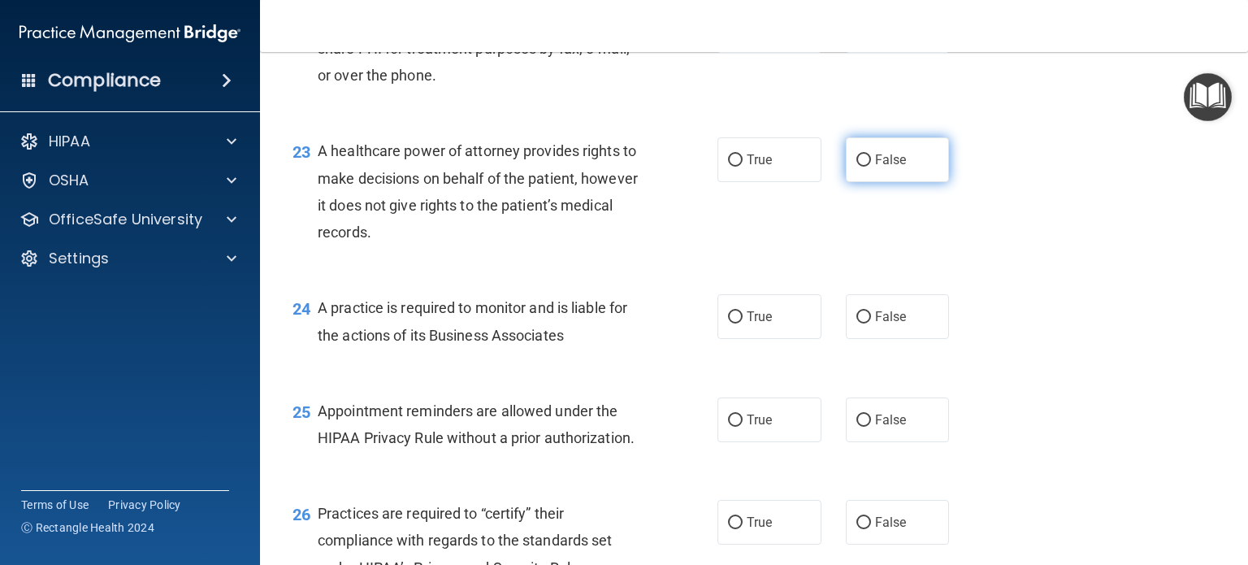
click at [856, 167] on input "False" at bounding box center [863, 160] width 15 height 12
radio input "true"
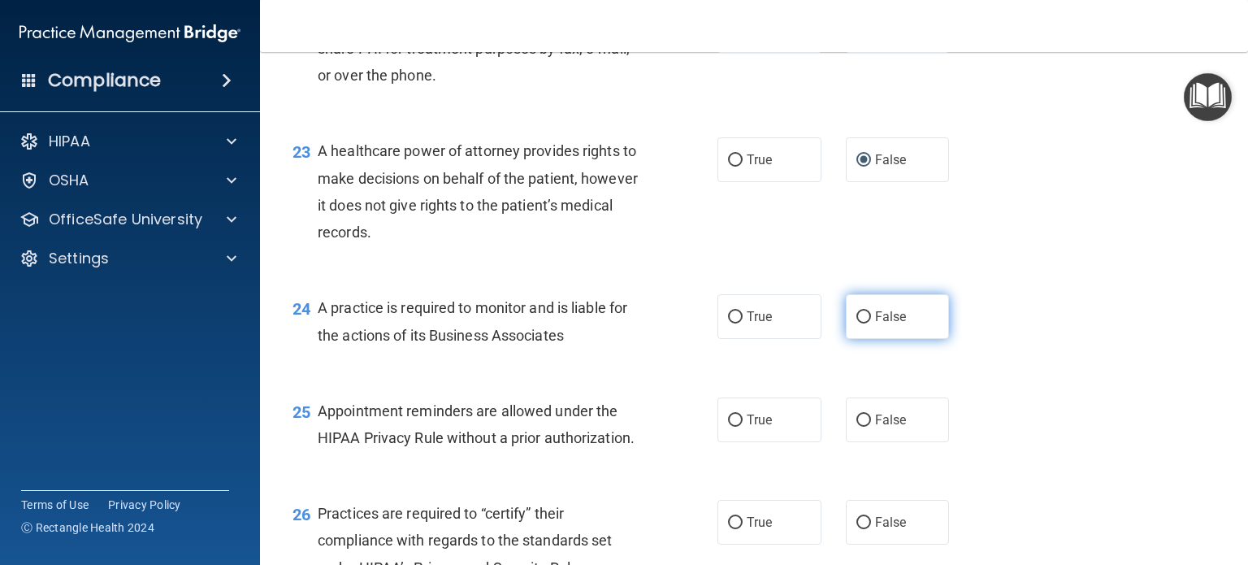
click at [856, 323] on input "False" at bounding box center [863, 317] width 15 height 12
radio input "true"
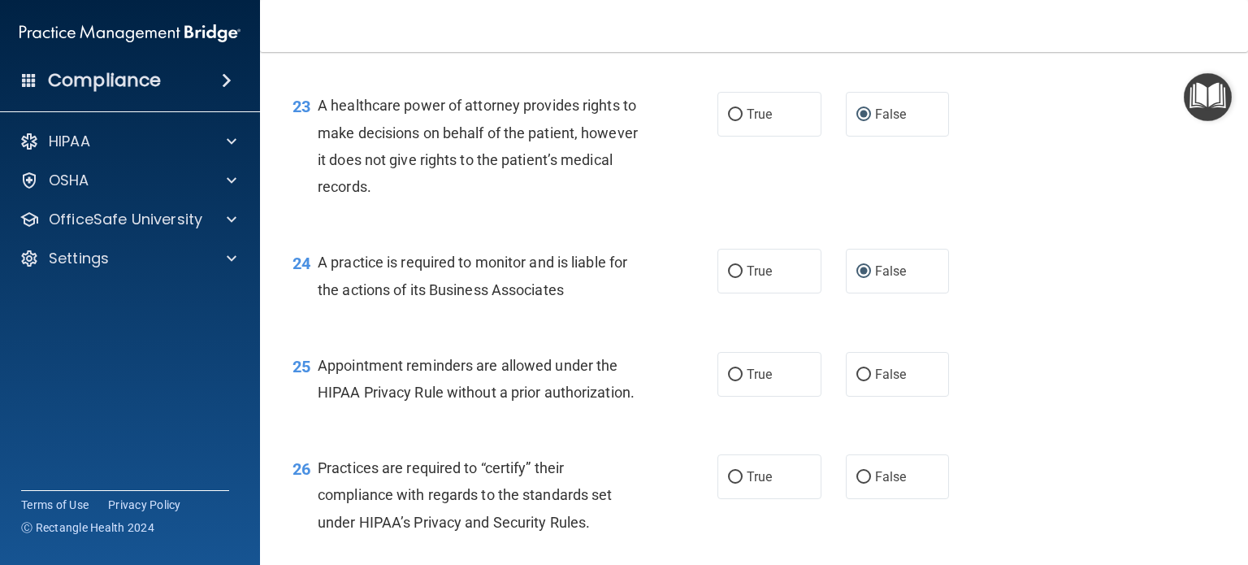
scroll to position [3250, 0]
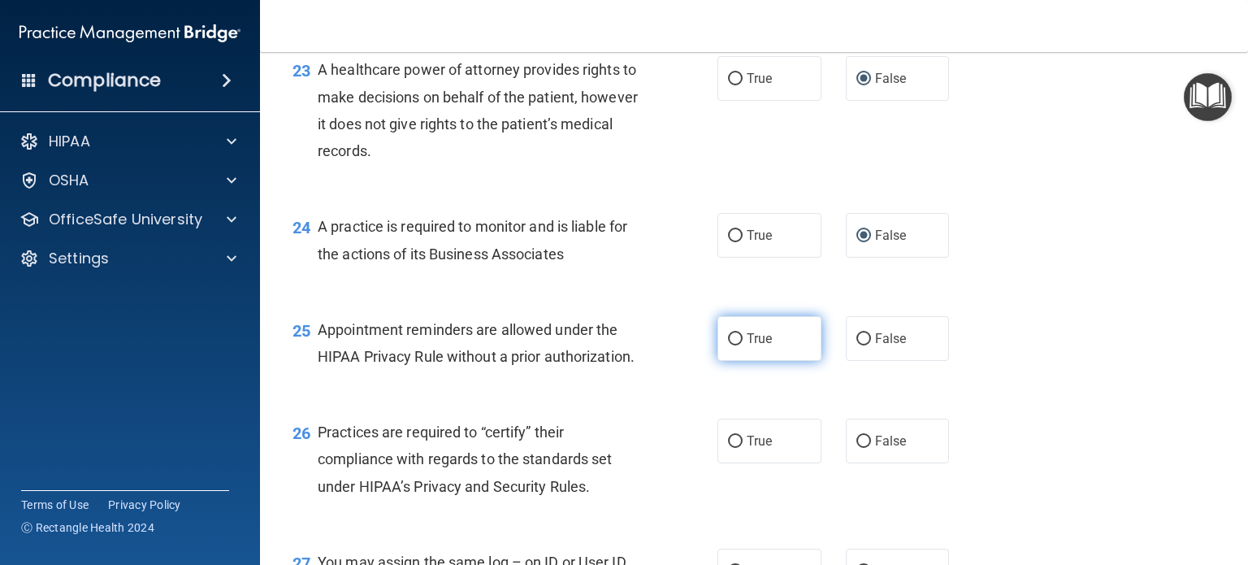
click at [730, 345] on input "True" at bounding box center [735, 339] width 15 height 12
radio input "true"
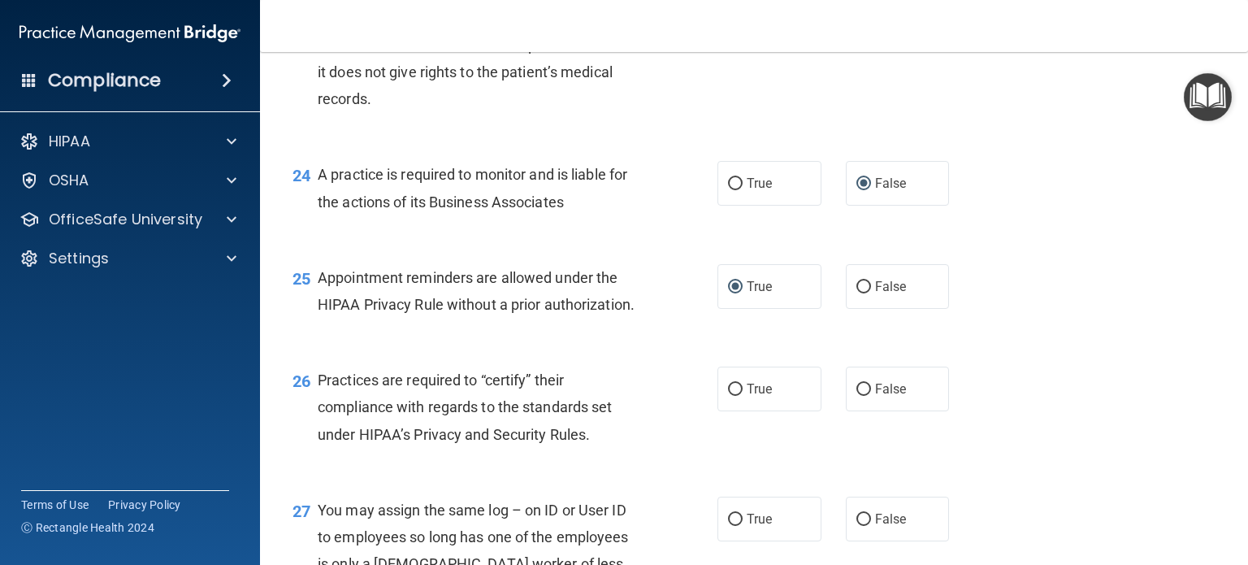
scroll to position [3331, 0]
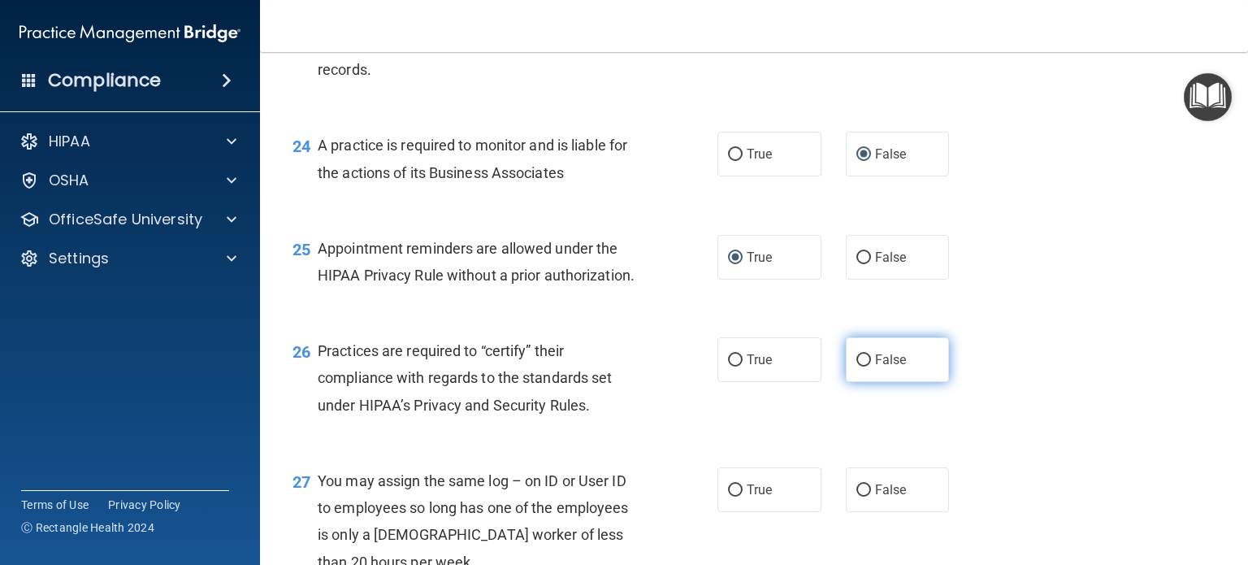
click at [858, 366] on input "False" at bounding box center [863, 360] width 15 height 12
radio input "true"
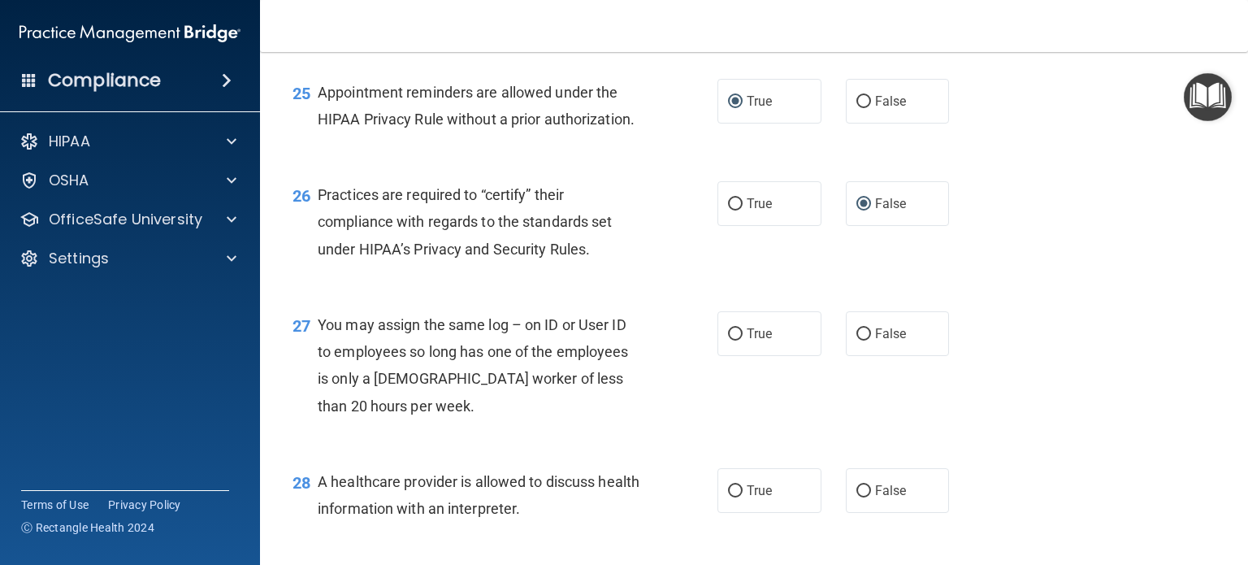
scroll to position [3493, 0]
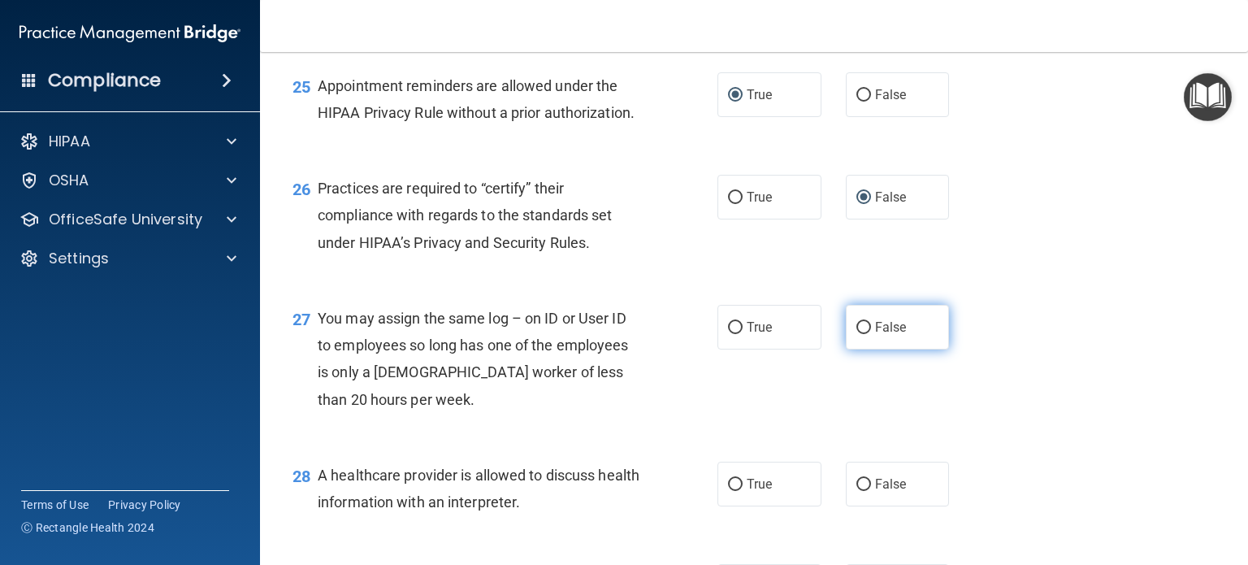
click at [856, 334] on input "False" at bounding box center [863, 328] width 15 height 12
radio input "true"
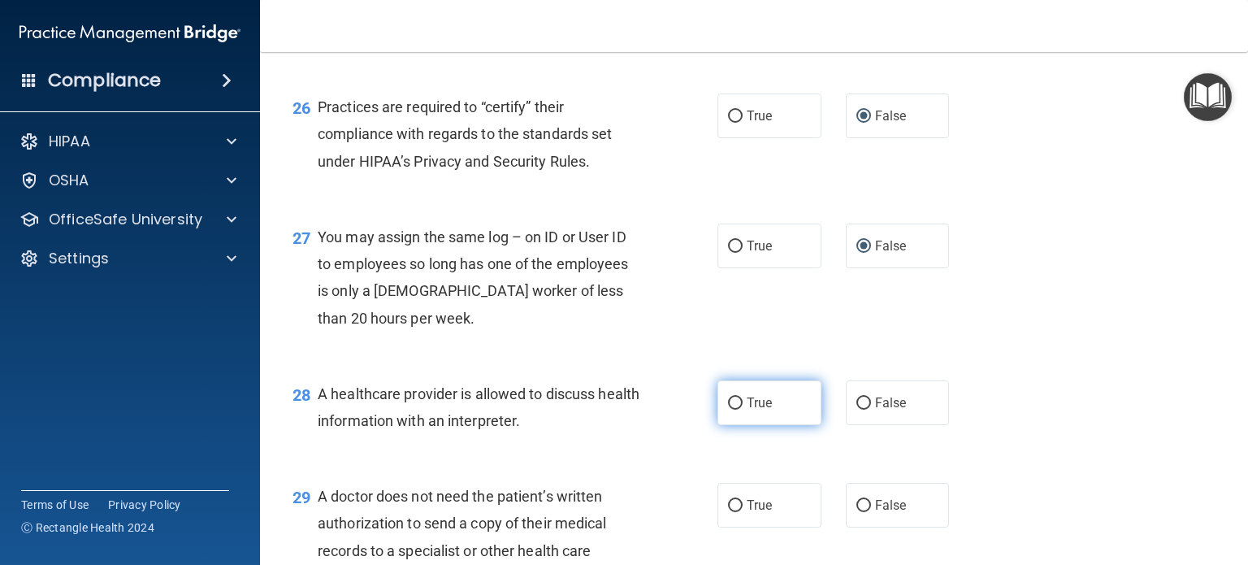
click at [728, 409] on input "True" at bounding box center [735, 403] width 15 height 12
radio input "true"
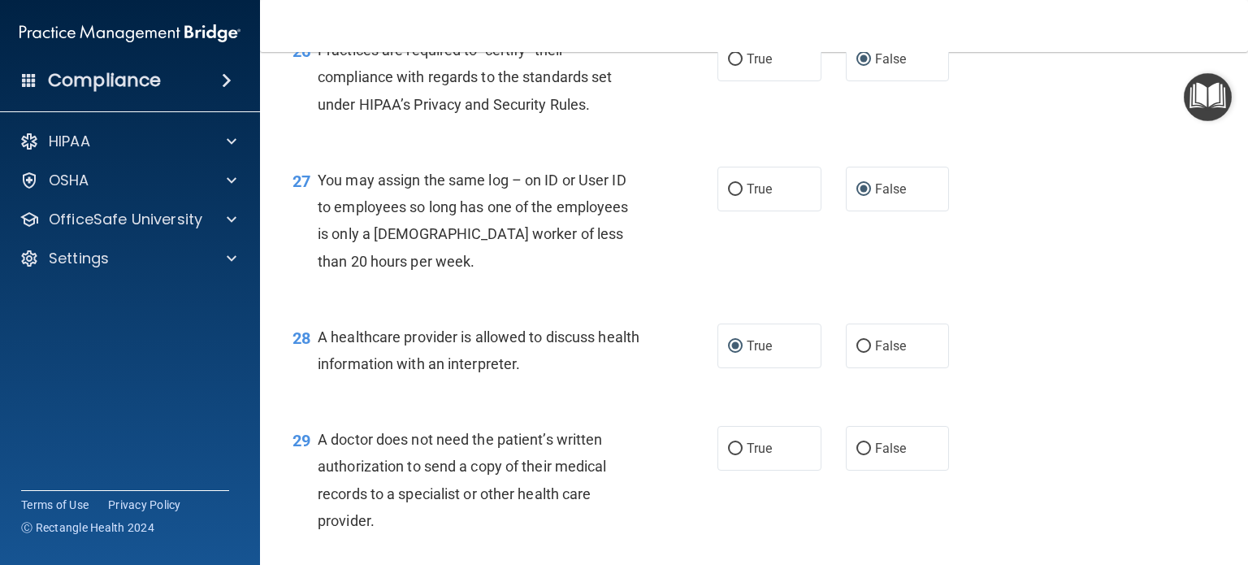
scroll to position [3737, 0]
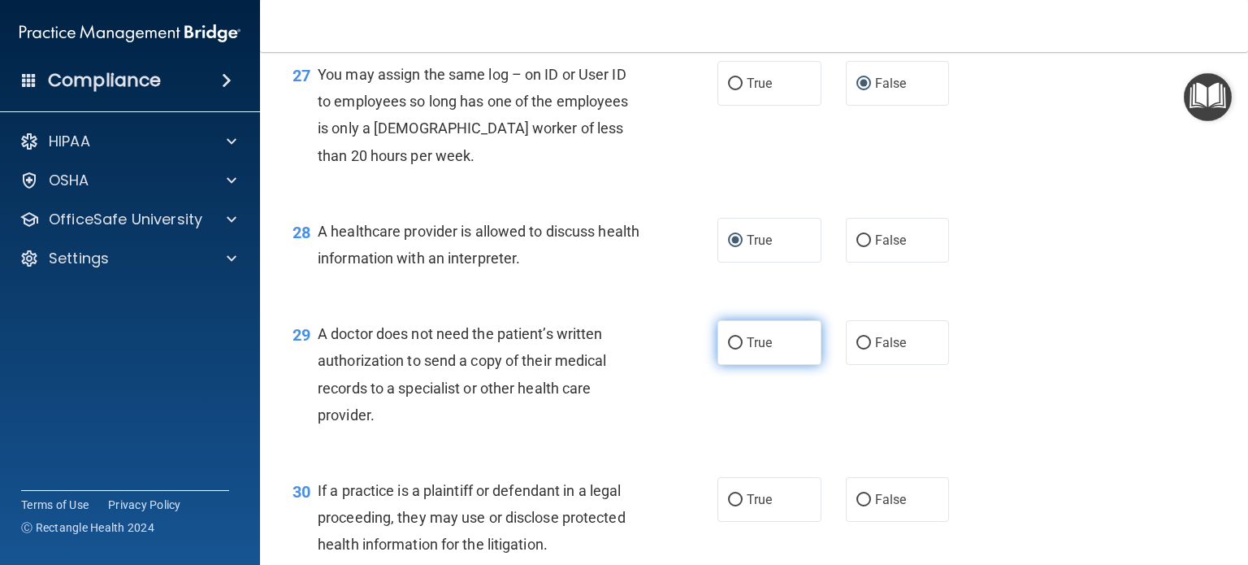
click at [728, 349] on input "True" at bounding box center [735, 343] width 15 height 12
radio input "true"
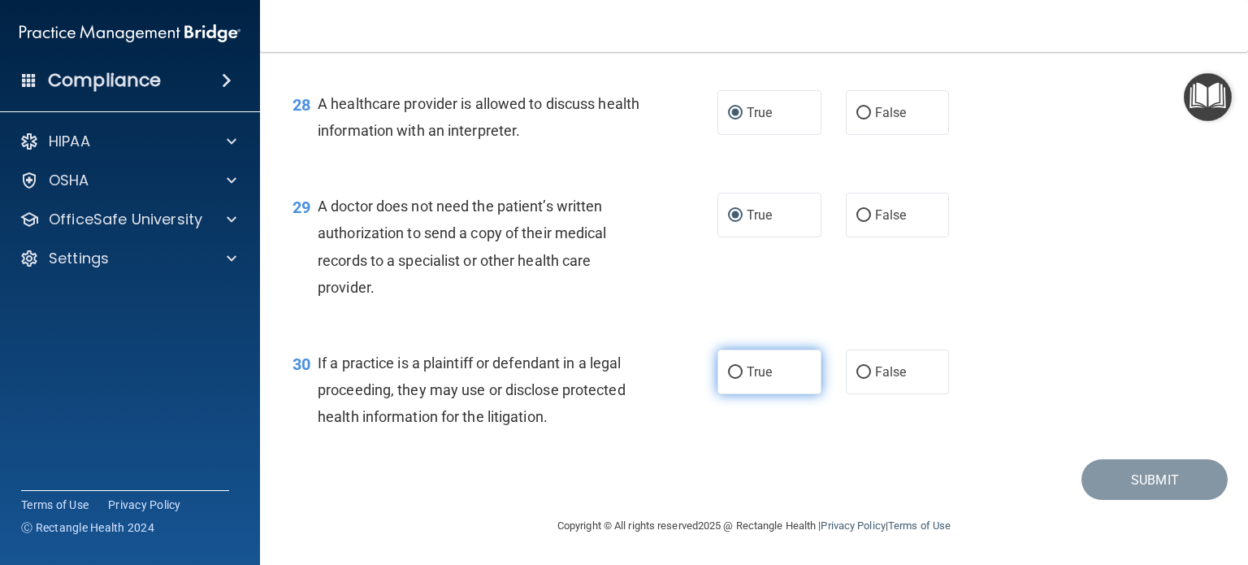
scroll to position [3900, 0]
click at [729, 394] on label "True" at bounding box center [769, 371] width 104 height 45
click at [729, 379] on input "True" at bounding box center [735, 372] width 15 height 12
radio input "true"
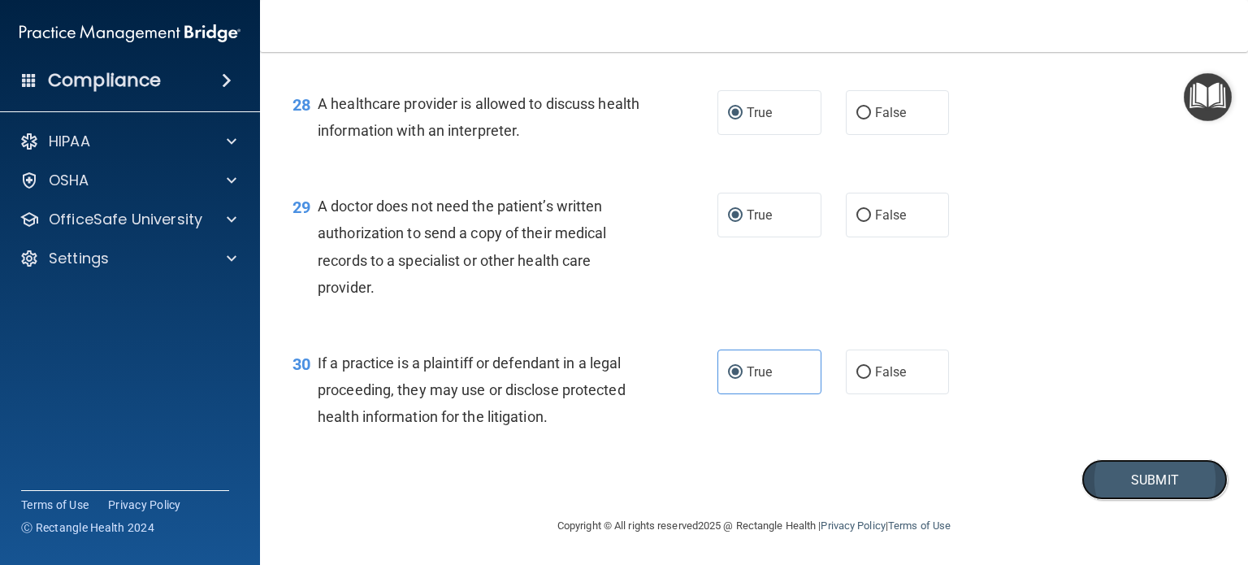
click at [1129, 489] on button "Submit" at bounding box center [1154, 479] width 146 height 41
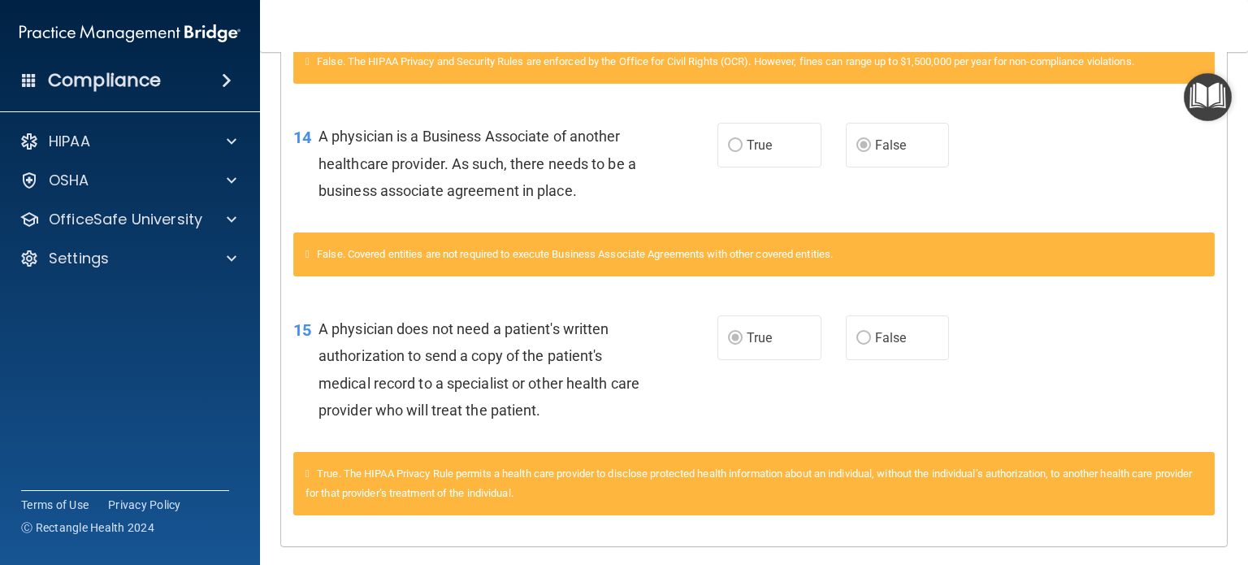
scroll to position [1215, 0]
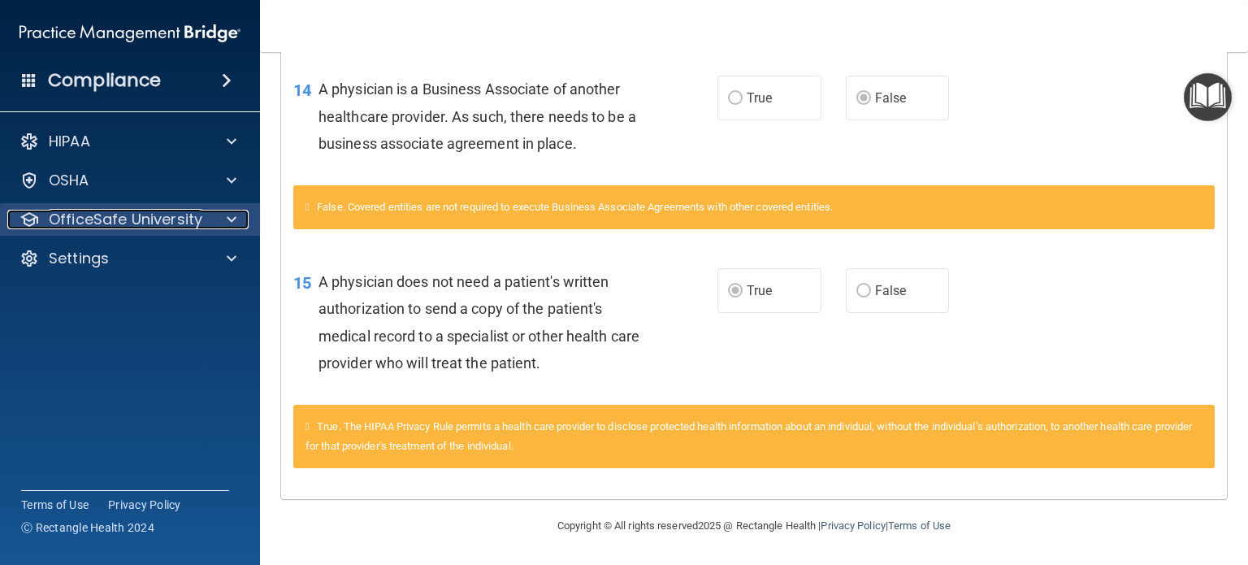
click at [126, 227] on p "OfficeSafe University" at bounding box center [126, 219] width 154 height 19
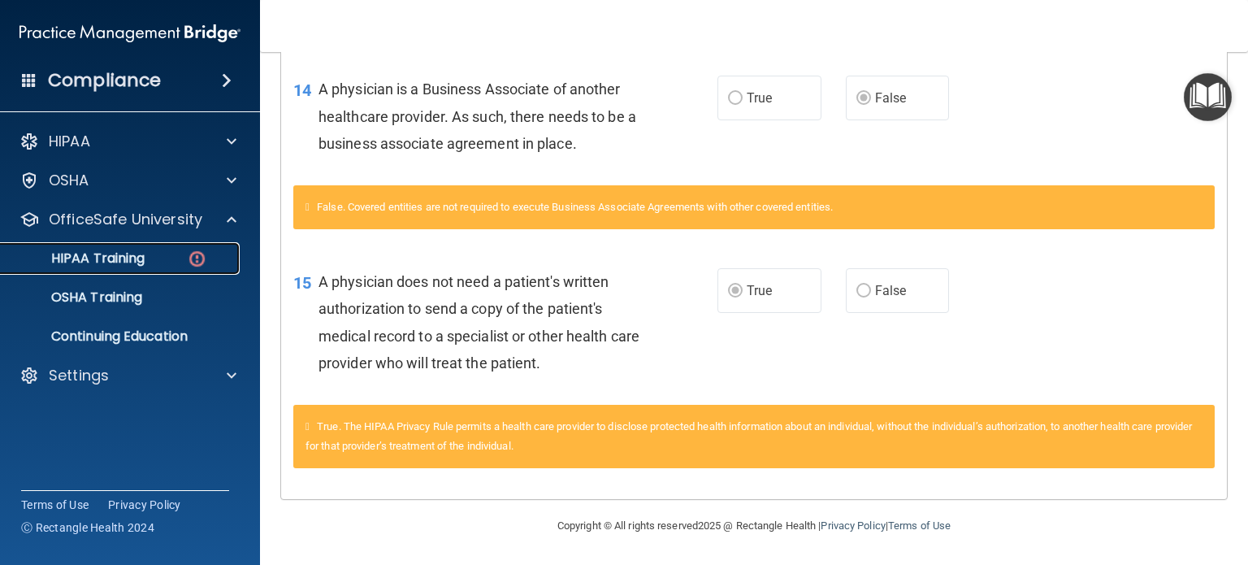
click at [122, 271] on link "HIPAA Training" at bounding box center [112, 258] width 256 height 32
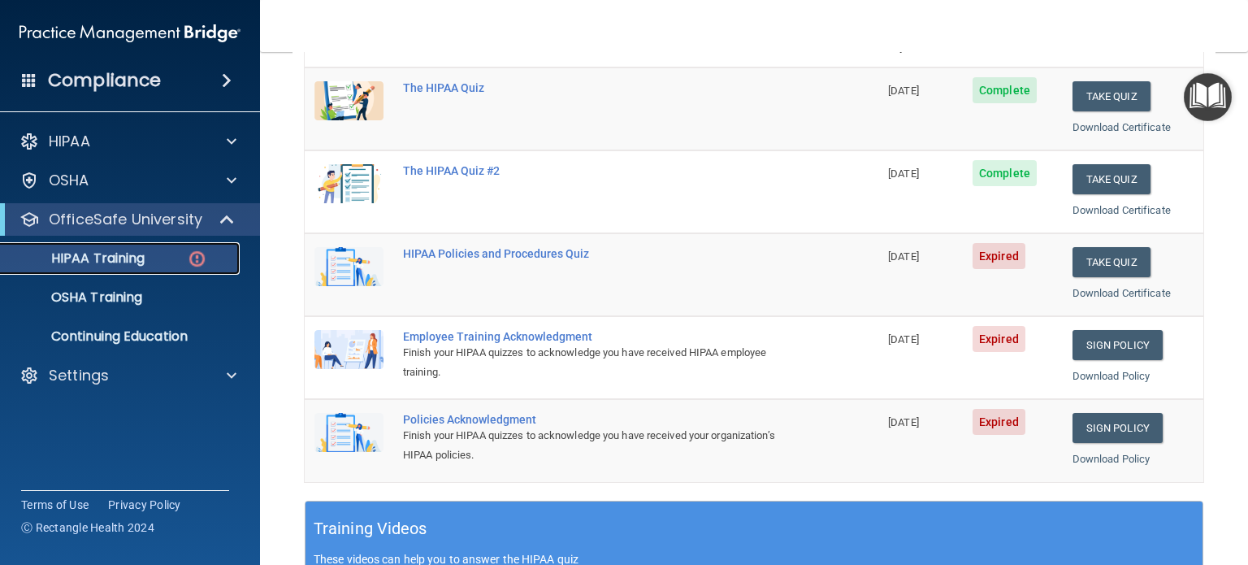
scroll to position [167, 0]
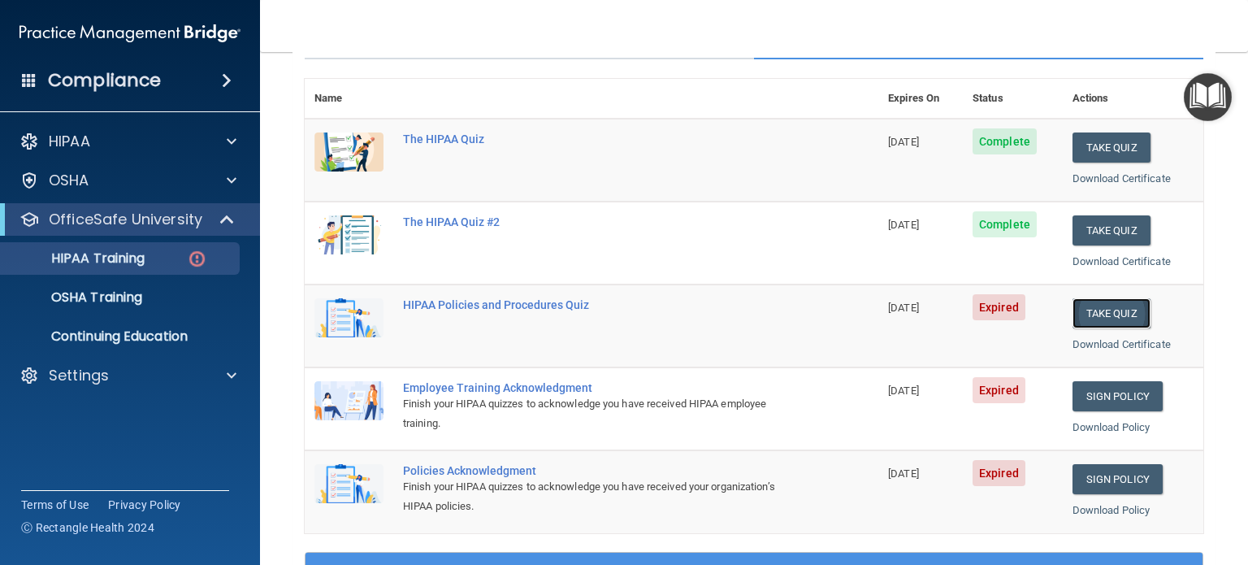
click at [1084, 310] on button "Take Quiz" at bounding box center [1111, 313] width 78 height 30
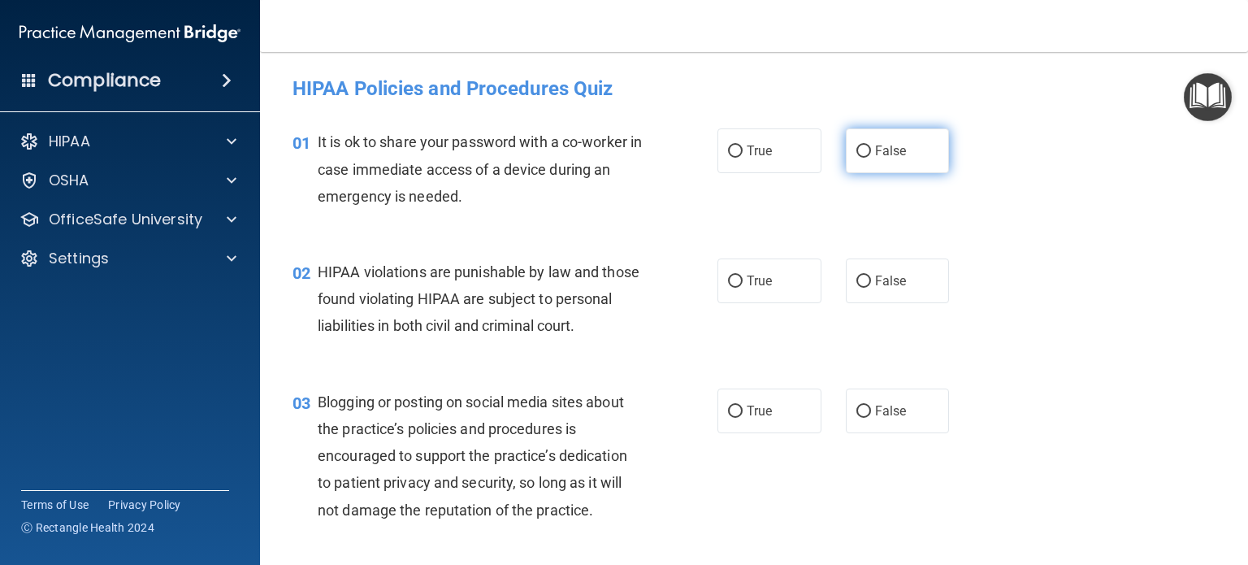
click at [856, 149] on input "False" at bounding box center [863, 151] width 15 height 12
radio input "true"
click at [728, 277] on input "True" at bounding box center [735, 281] width 15 height 12
radio input "true"
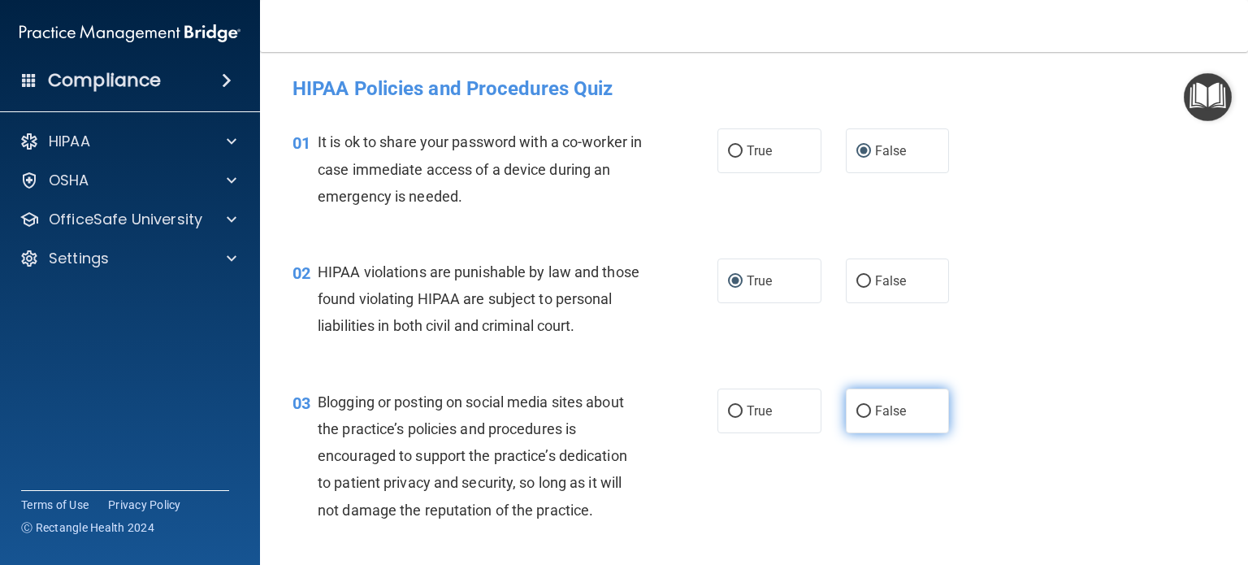
click at [858, 418] on input "False" at bounding box center [863, 411] width 15 height 12
radio input "true"
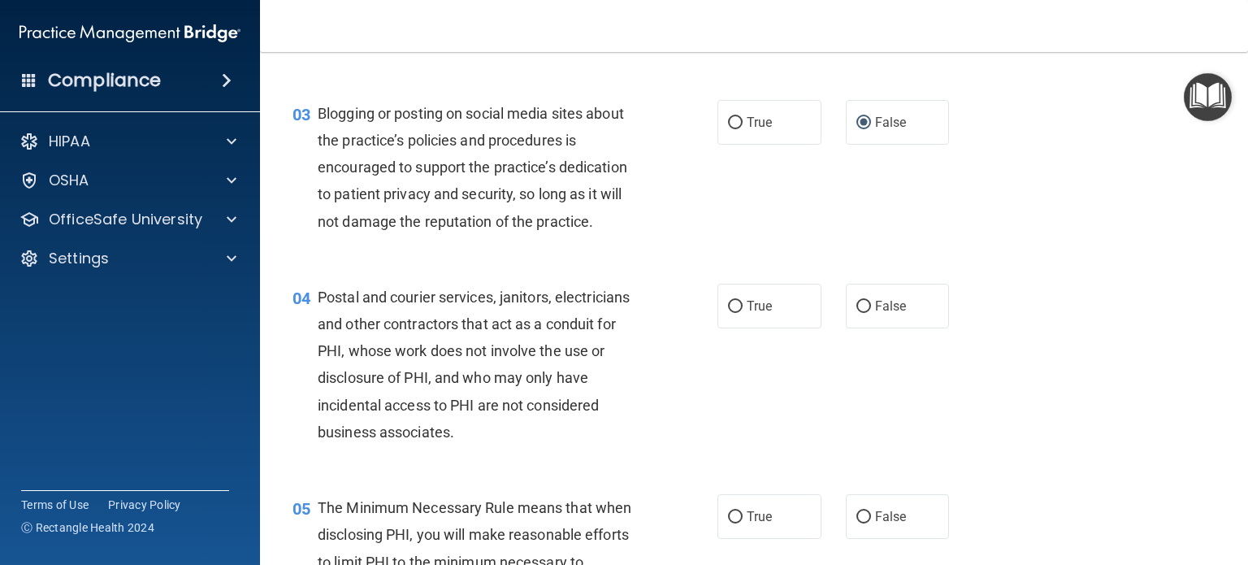
scroll to position [325, 0]
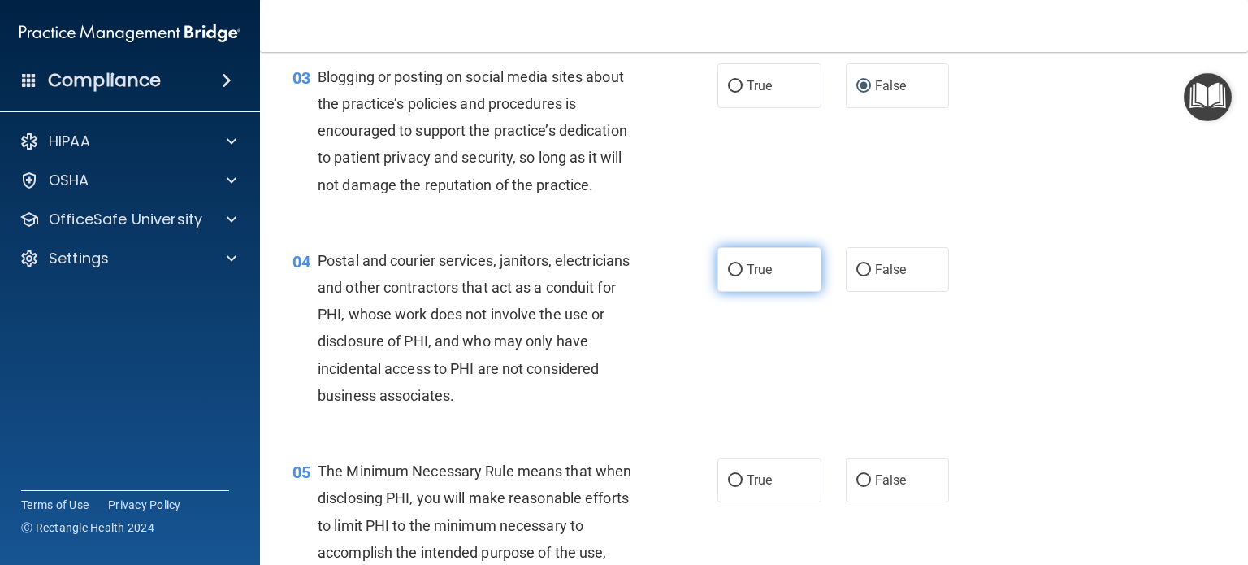
click at [734, 276] on input "True" at bounding box center [735, 270] width 15 height 12
radio input "true"
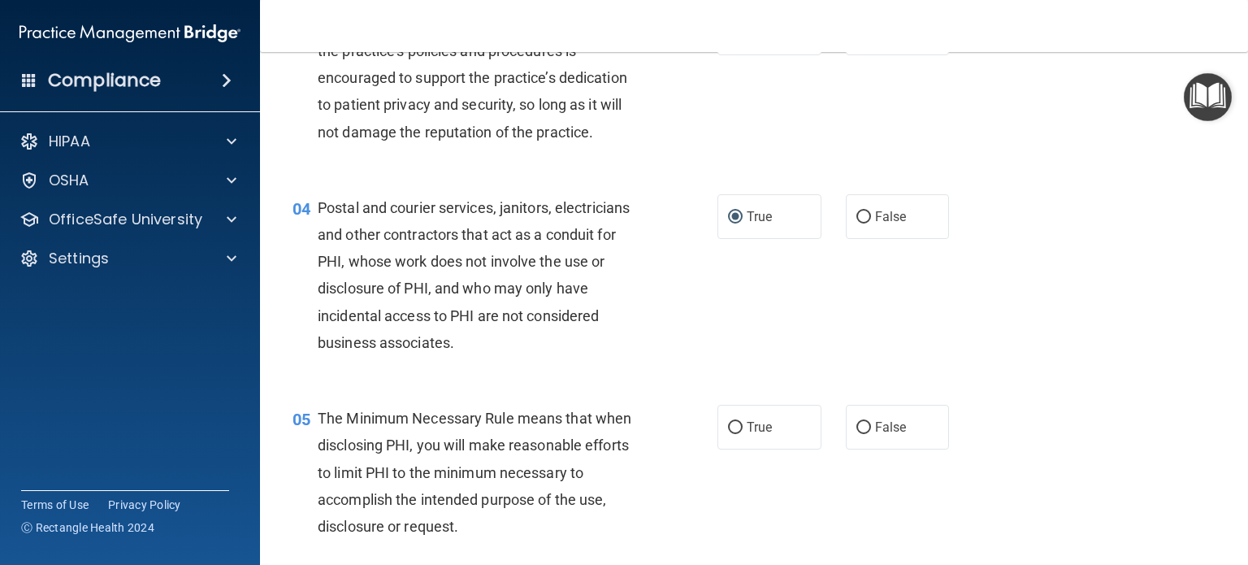
scroll to position [406, 0]
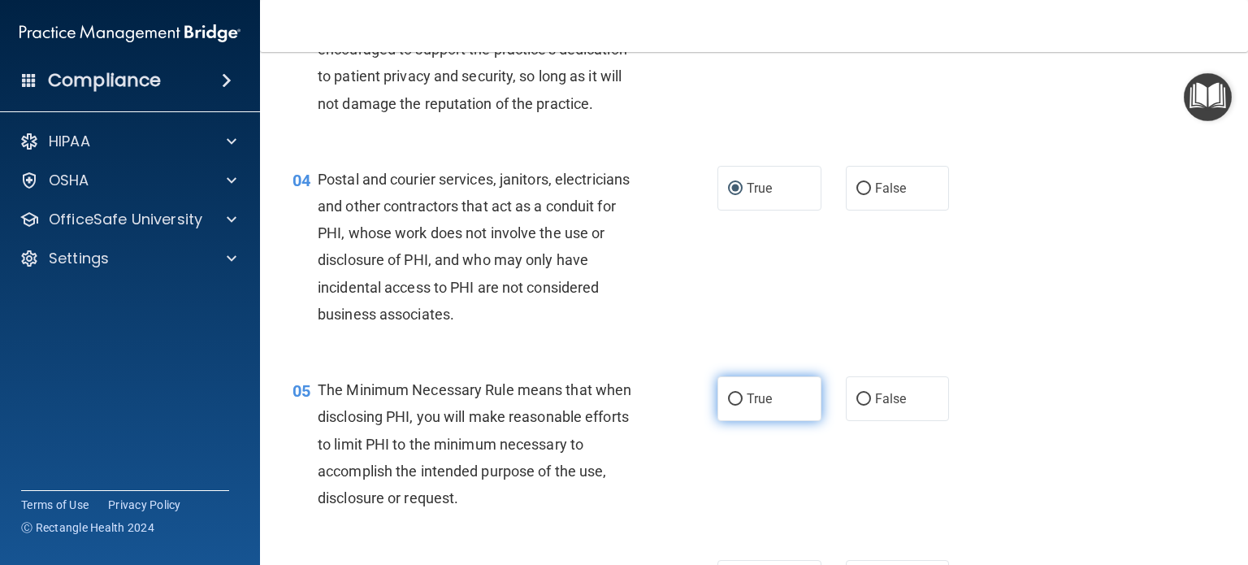
click at [728, 405] on input "True" at bounding box center [735, 399] width 15 height 12
radio input "true"
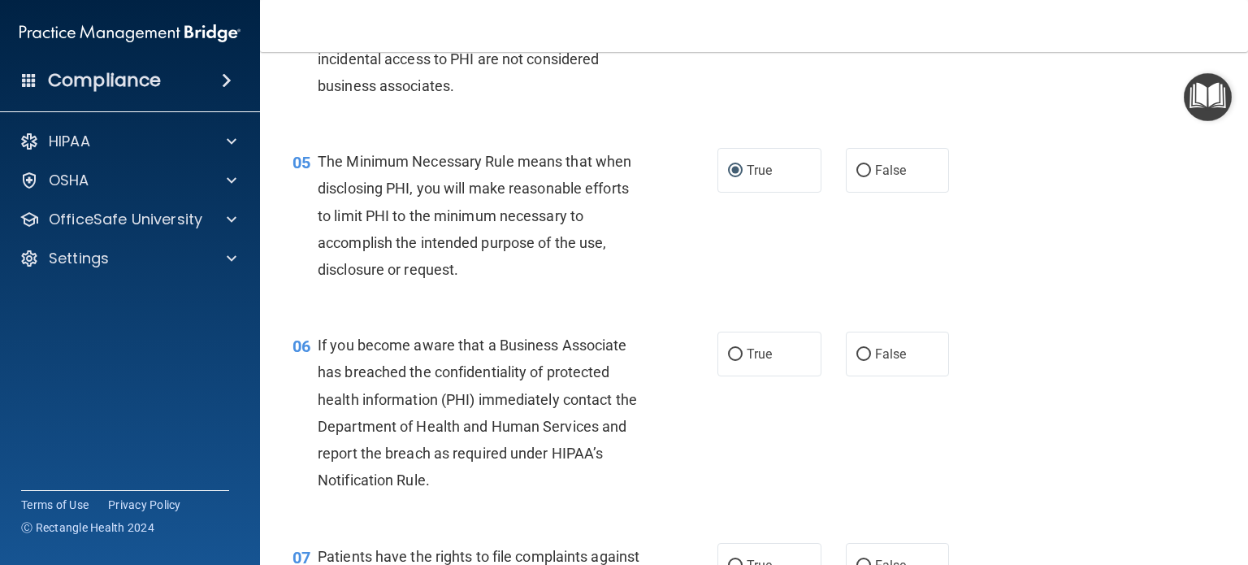
scroll to position [650, 0]
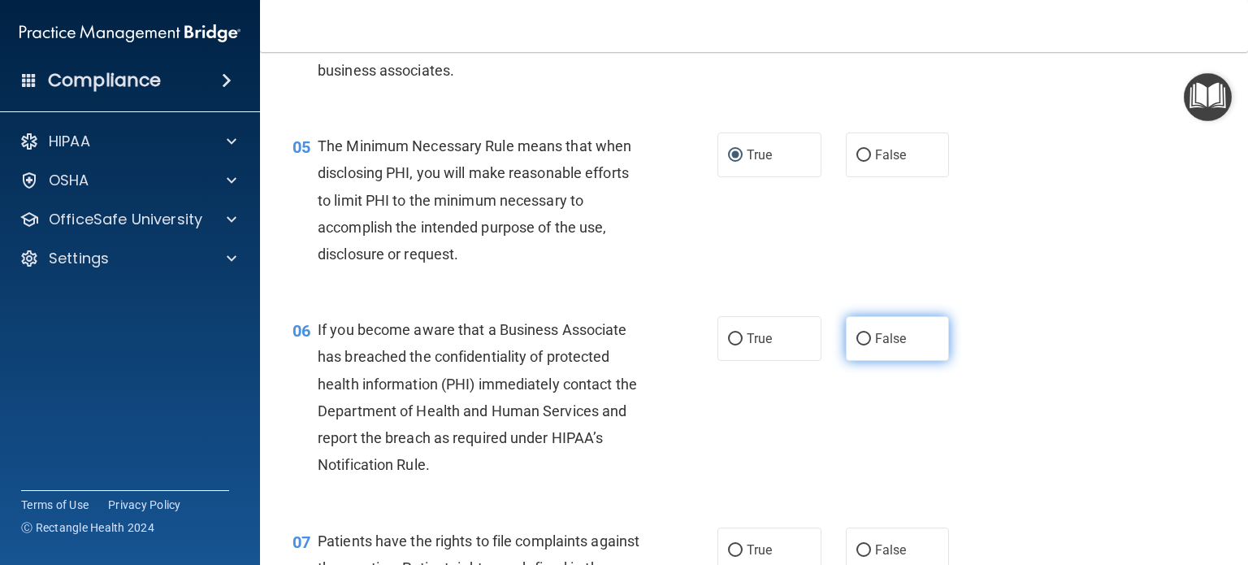
click at [875, 346] on span "False" at bounding box center [891, 338] width 32 height 15
click at [871, 345] on input "False" at bounding box center [863, 339] width 15 height 12
radio input "true"
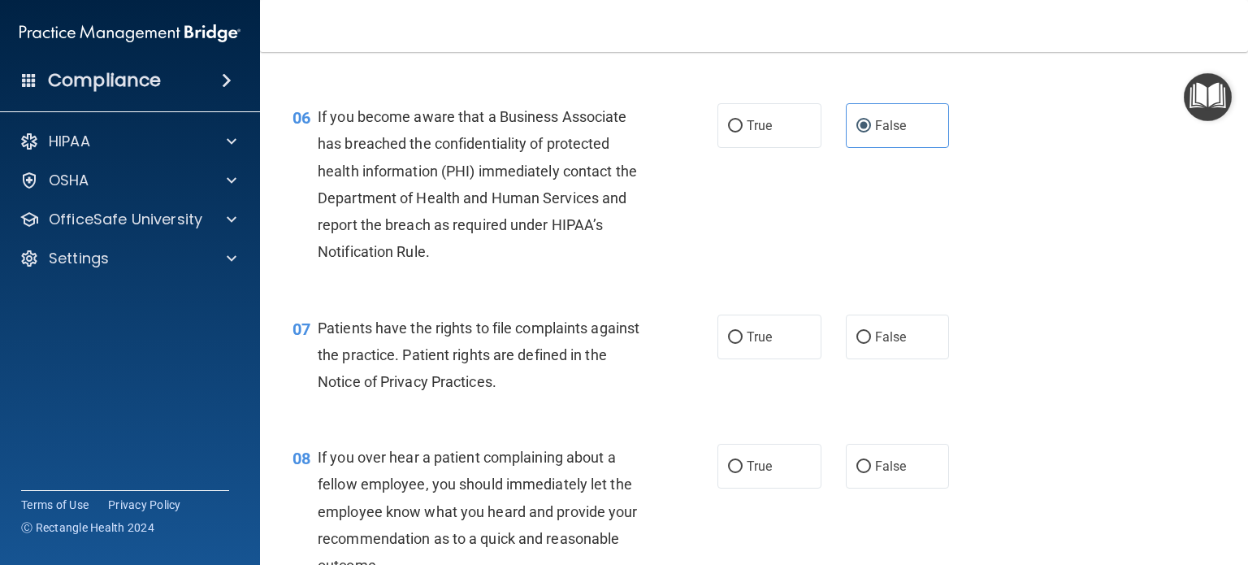
scroll to position [894, 0]
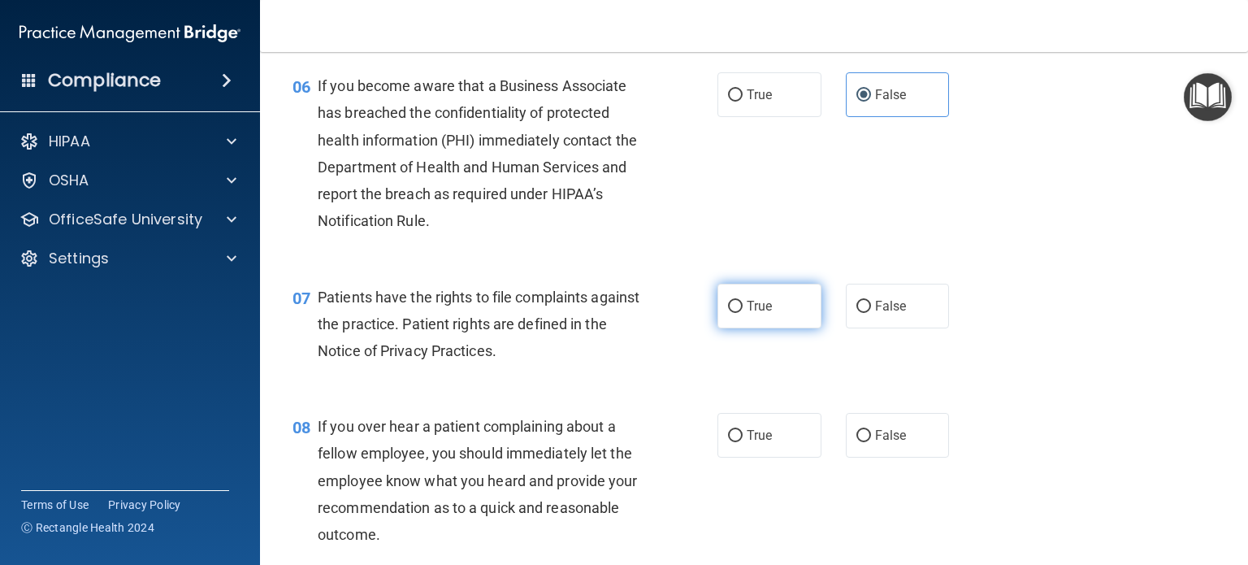
click at [729, 313] on input "True" at bounding box center [735, 307] width 15 height 12
radio input "true"
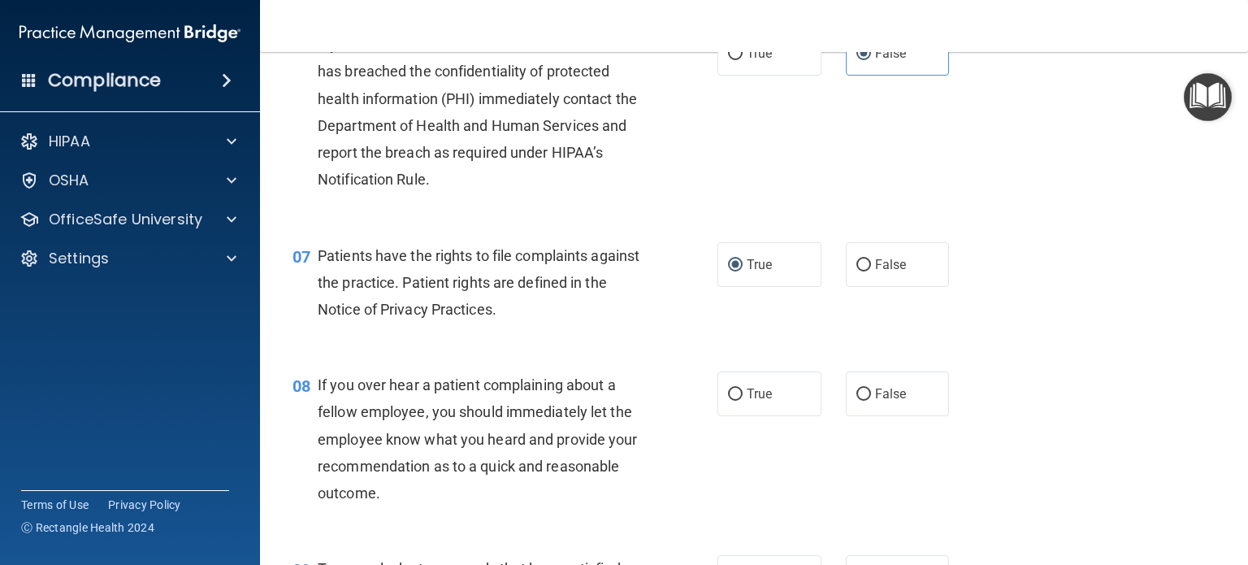
scroll to position [975, 0]
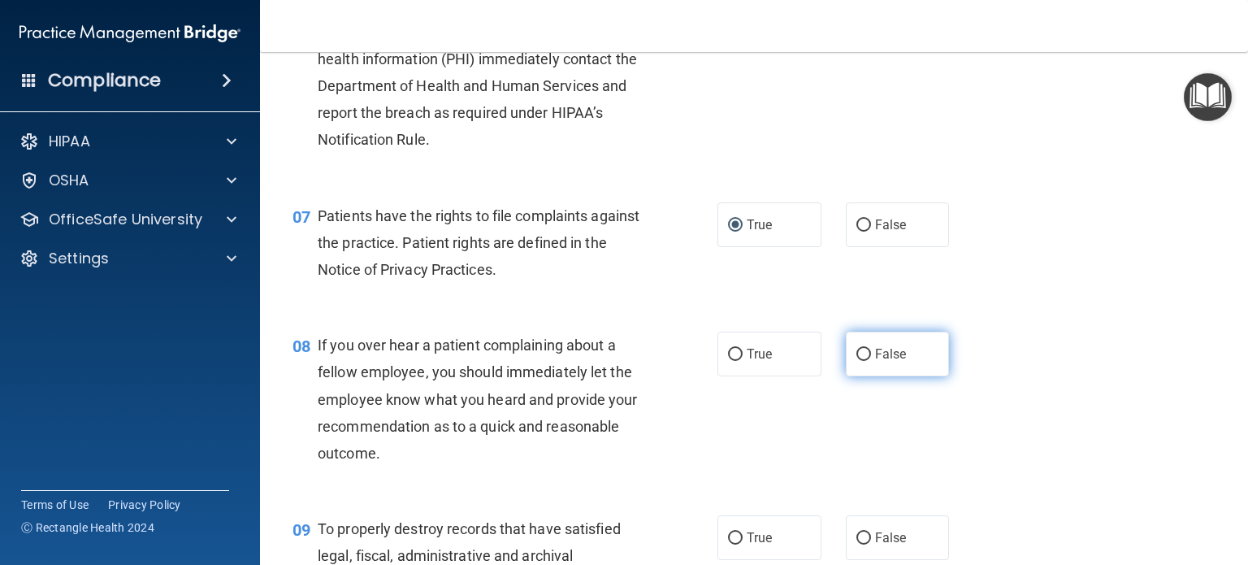
click at [856, 361] on input "False" at bounding box center [863, 355] width 15 height 12
radio input "true"
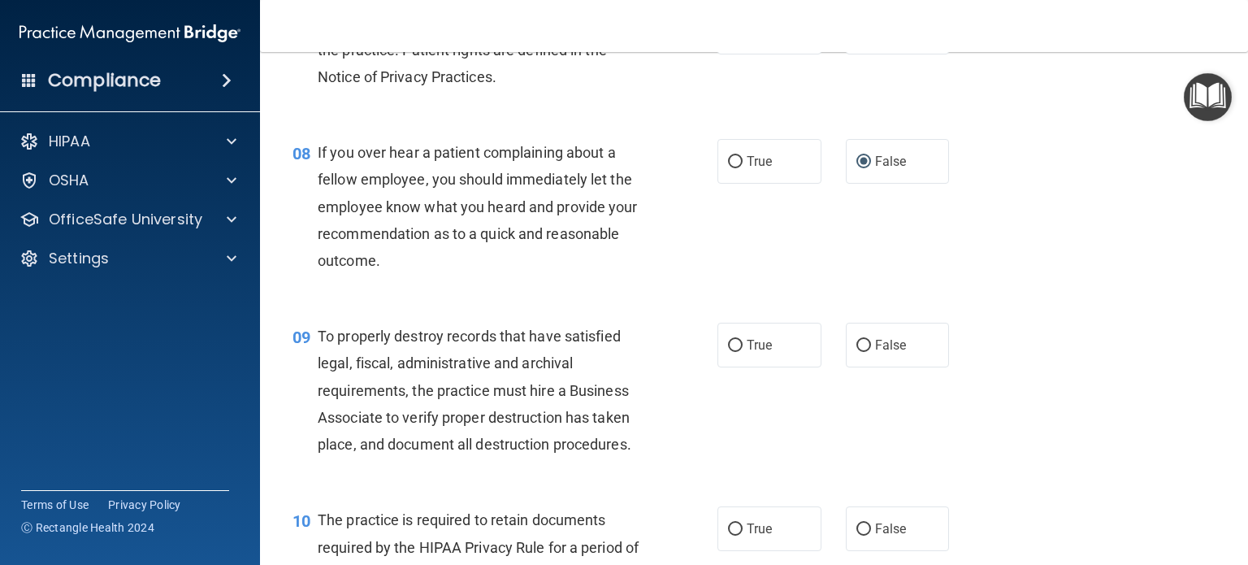
scroll to position [1219, 0]
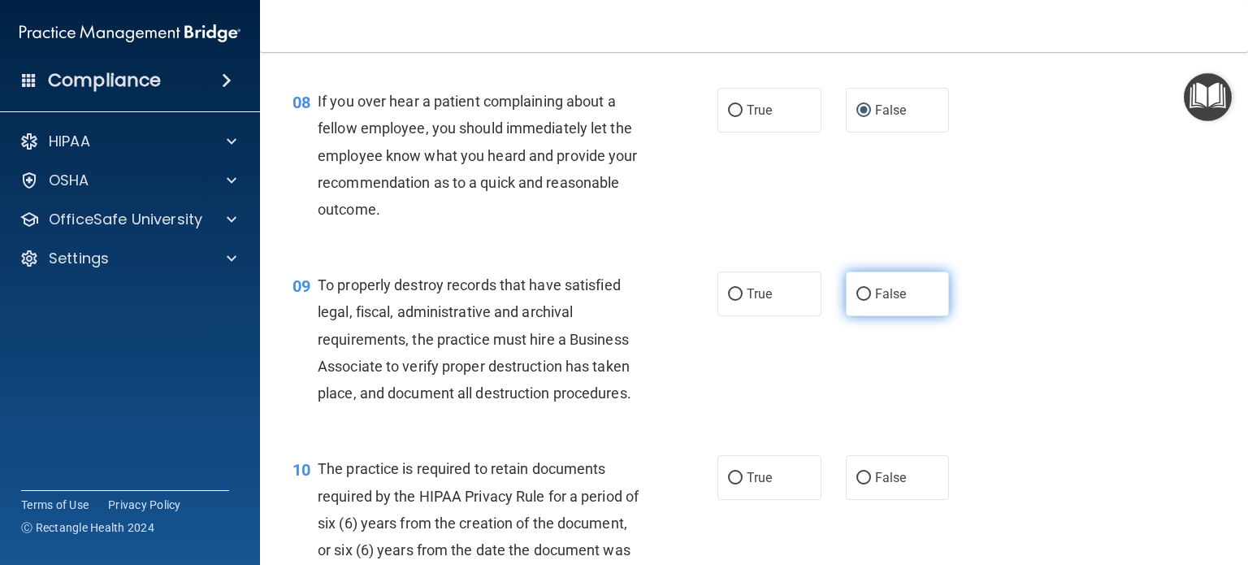
click at [846, 316] on label "False" at bounding box center [898, 293] width 104 height 45
click at [856, 301] on input "False" at bounding box center [863, 294] width 15 height 12
radio input "true"
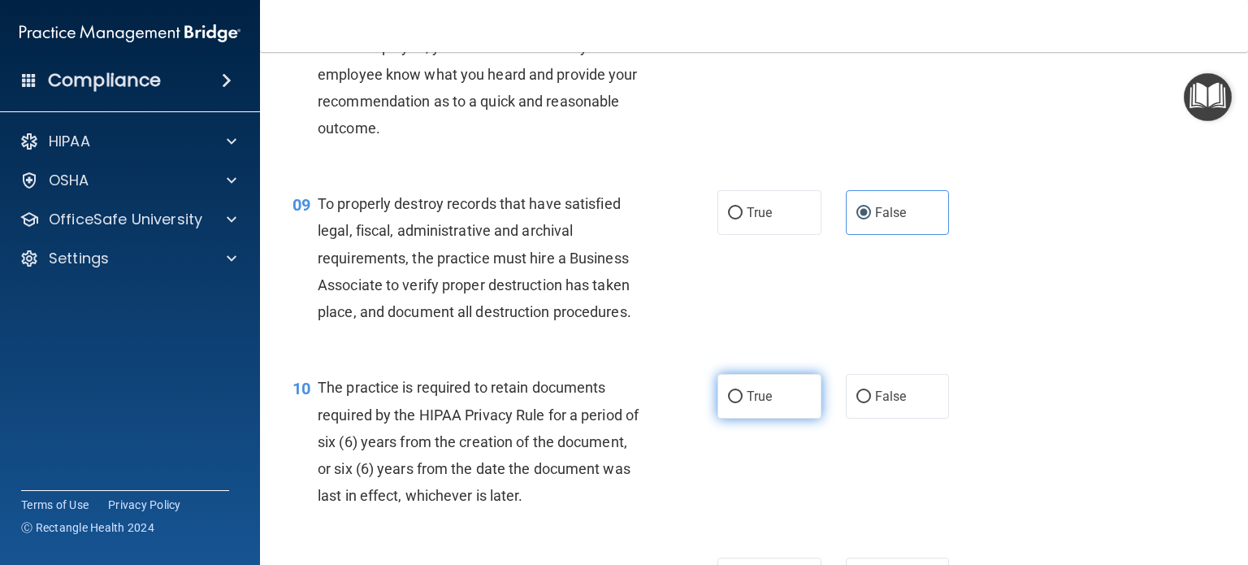
click at [747, 404] on span "True" at bounding box center [759, 395] width 25 height 15
click at [741, 403] on input "True" at bounding box center [735, 397] width 15 height 12
radio input "true"
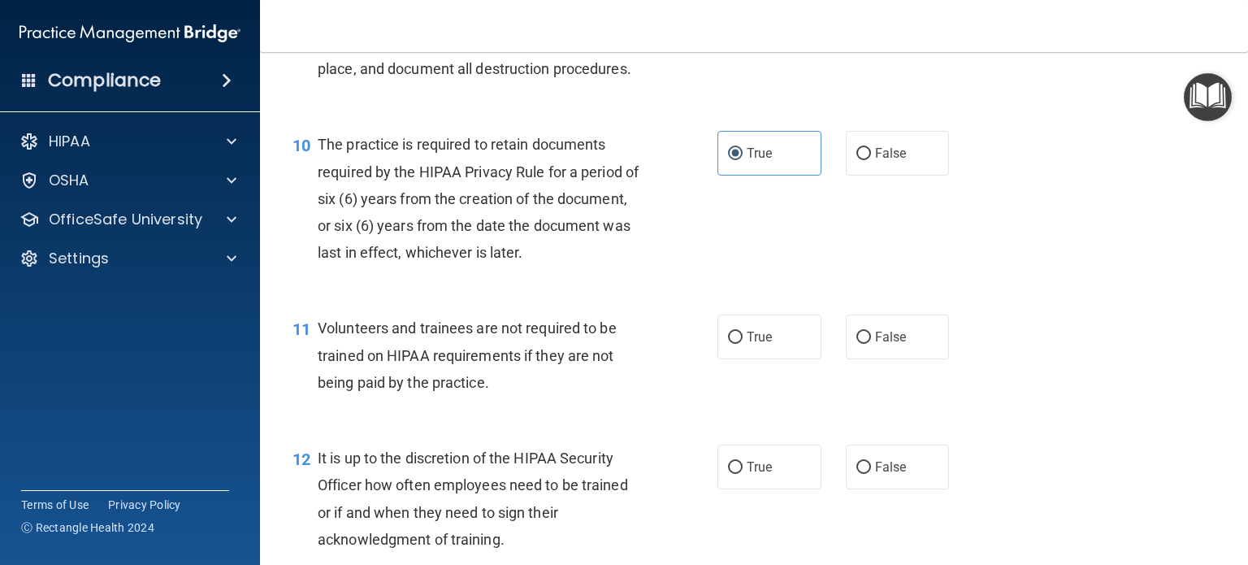
scroll to position [1544, 0]
click at [856, 343] on input "False" at bounding box center [863, 337] width 15 height 12
radio input "true"
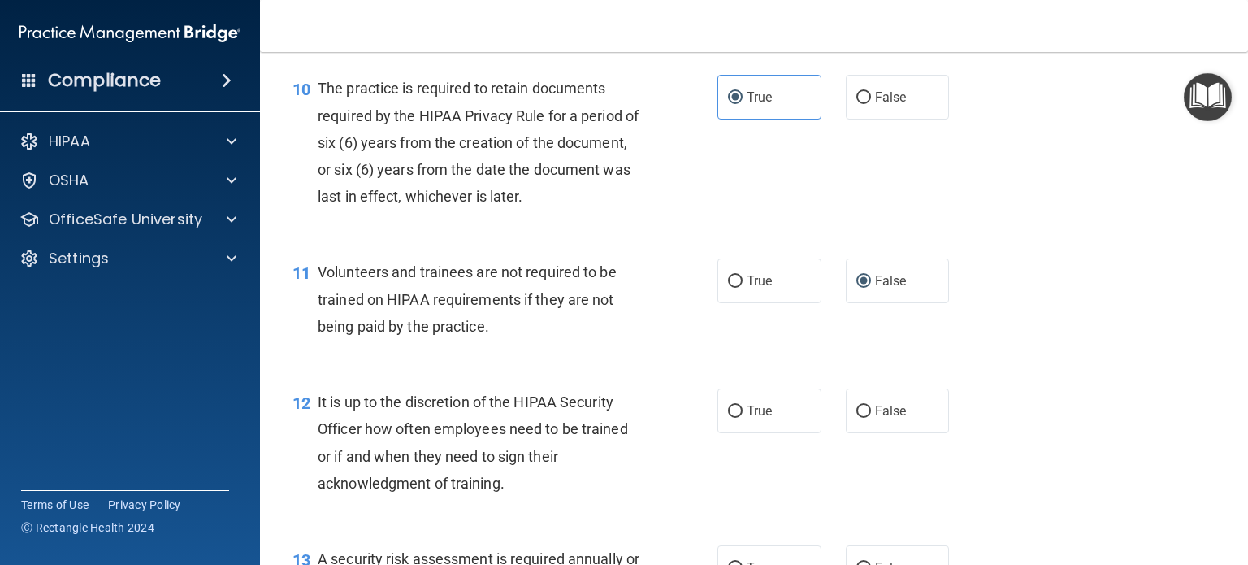
scroll to position [1787, 0]
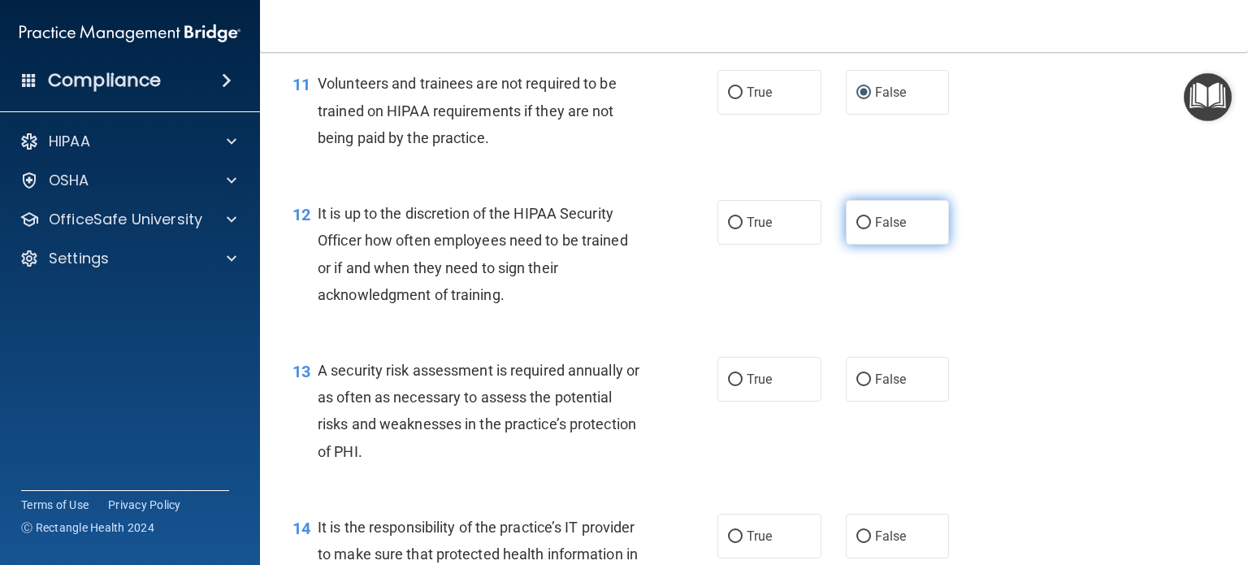
click at [856, 229] on input "False" at bounding box center [863, 223] width 15 height 12
radio input "true"
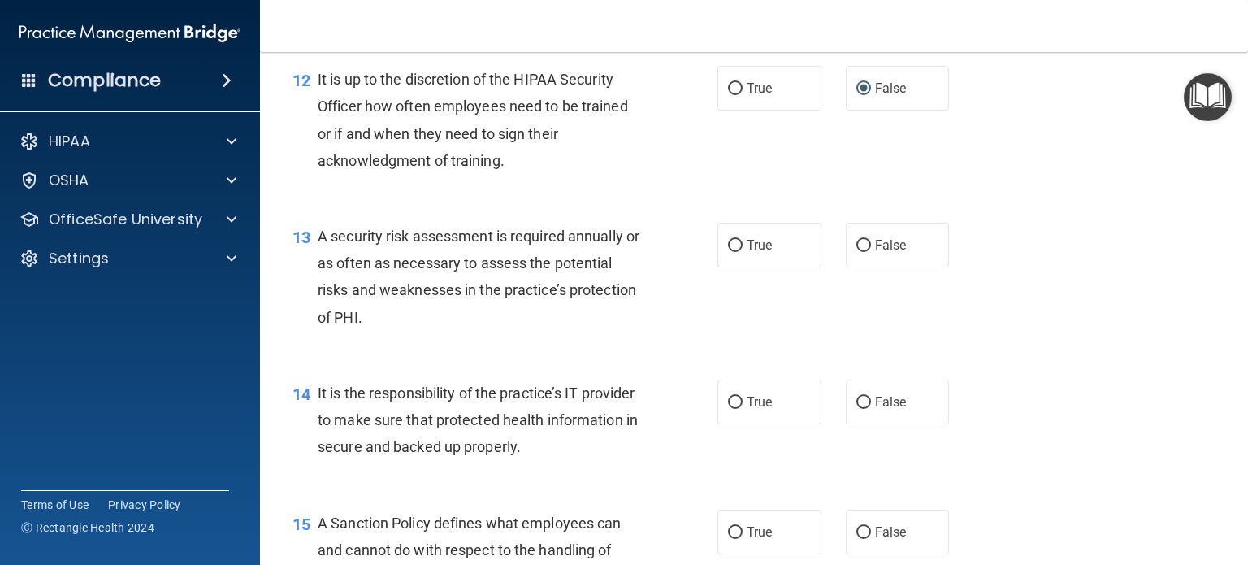
scroll to position [1950, 0]
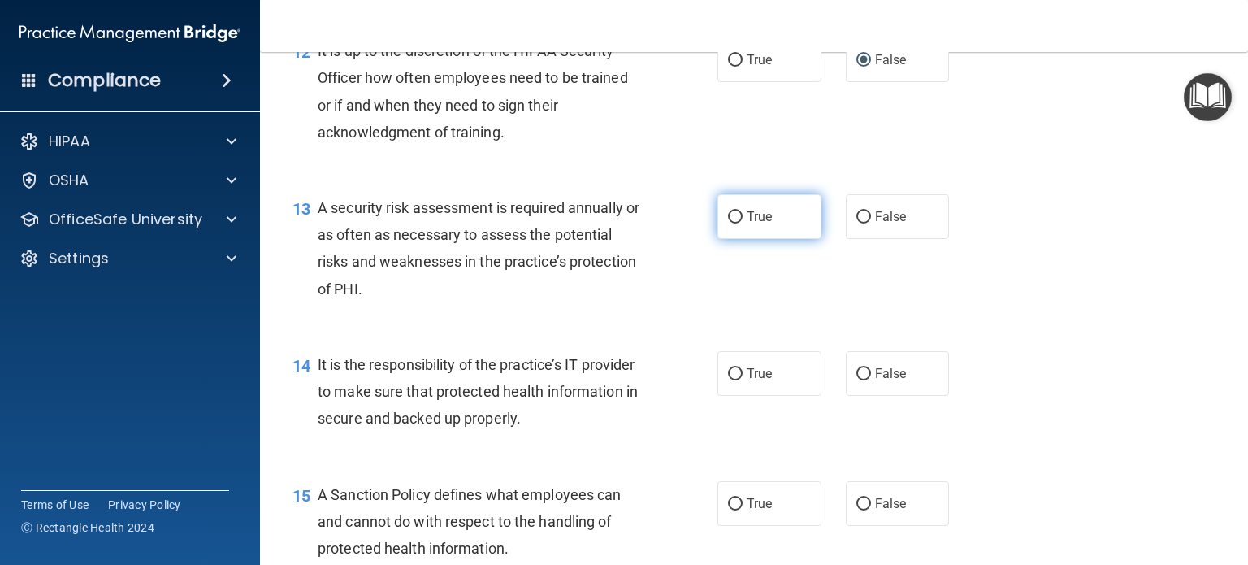
click at [734, 223] on input "True" at bounding box center [735, 217] width 15 height 12
radio input "true"
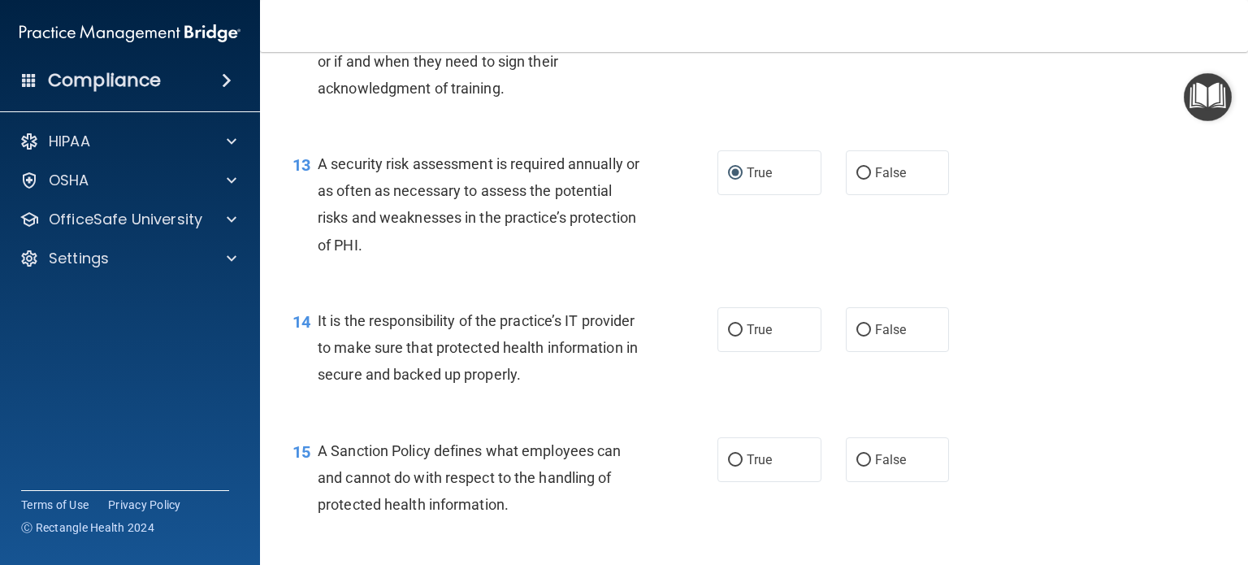
scroll to position [2031, 0]
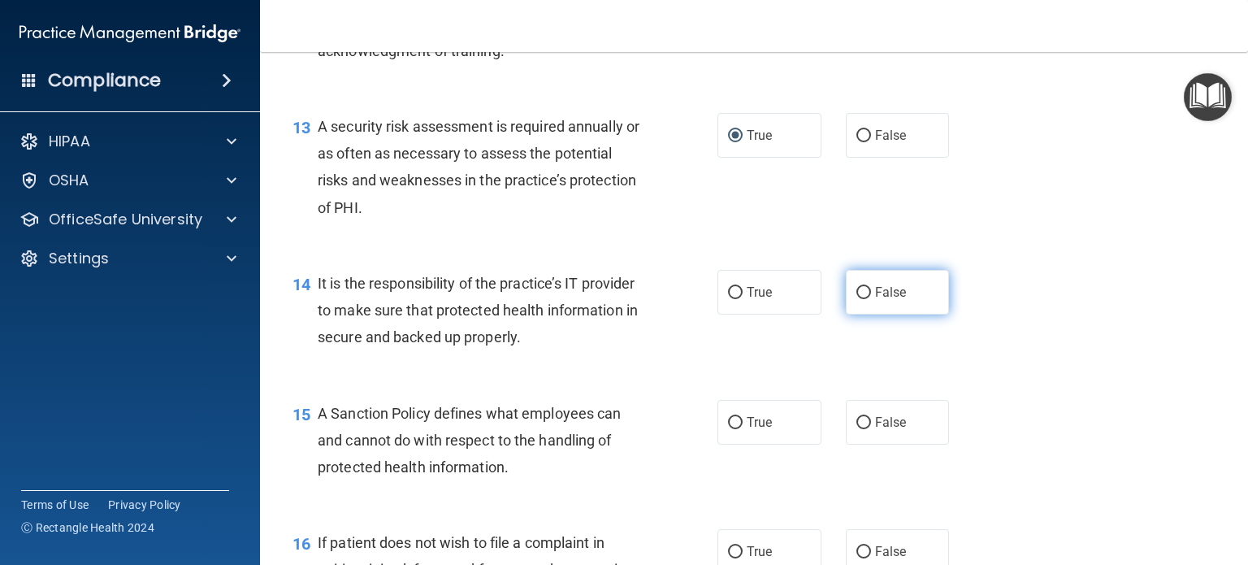
click at [856, 299] on input "False" at bounding box center [863, 293] width 15 height 12
radio input "true"
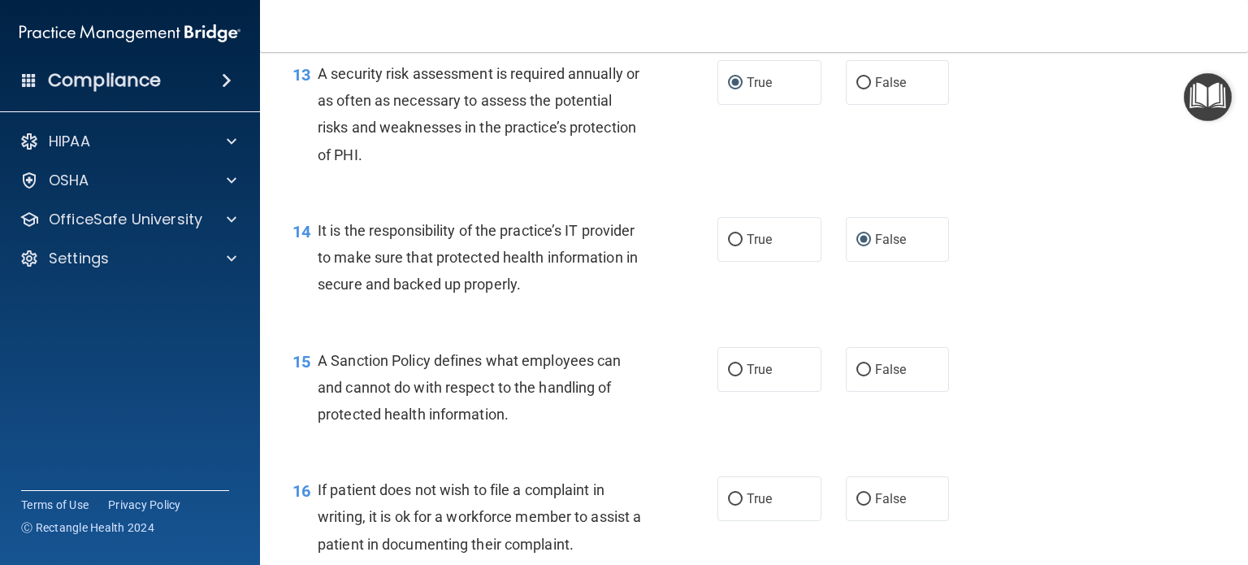
scroll to position [2112, 0]
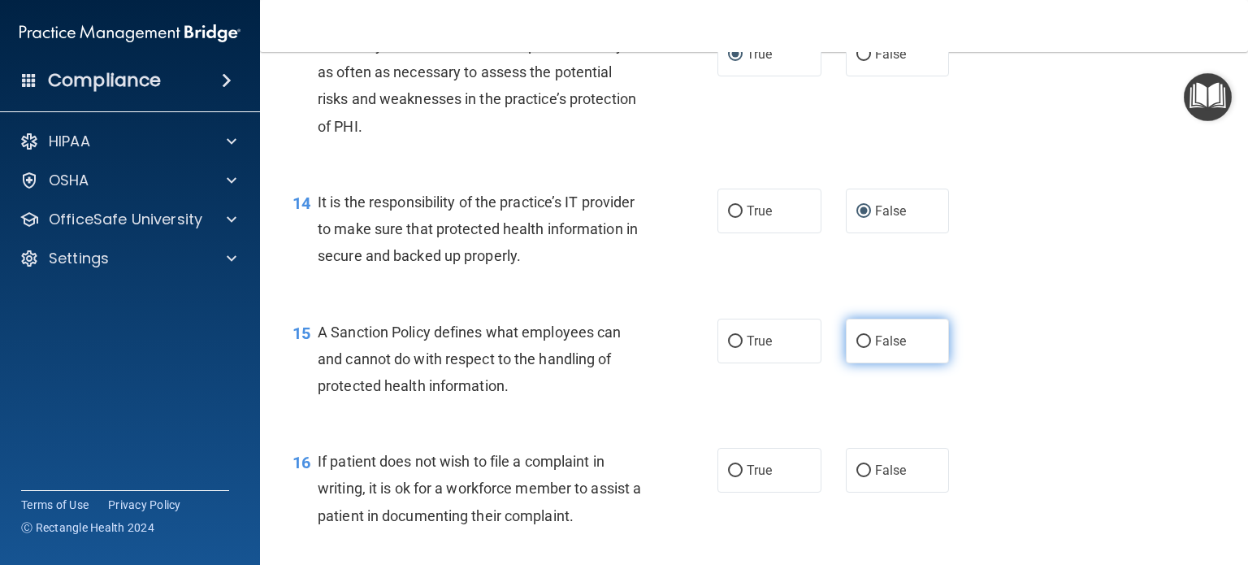
click at [858, 348] on input "False" at bounding box center [863, 342] width 15 height 12
radio input "true"
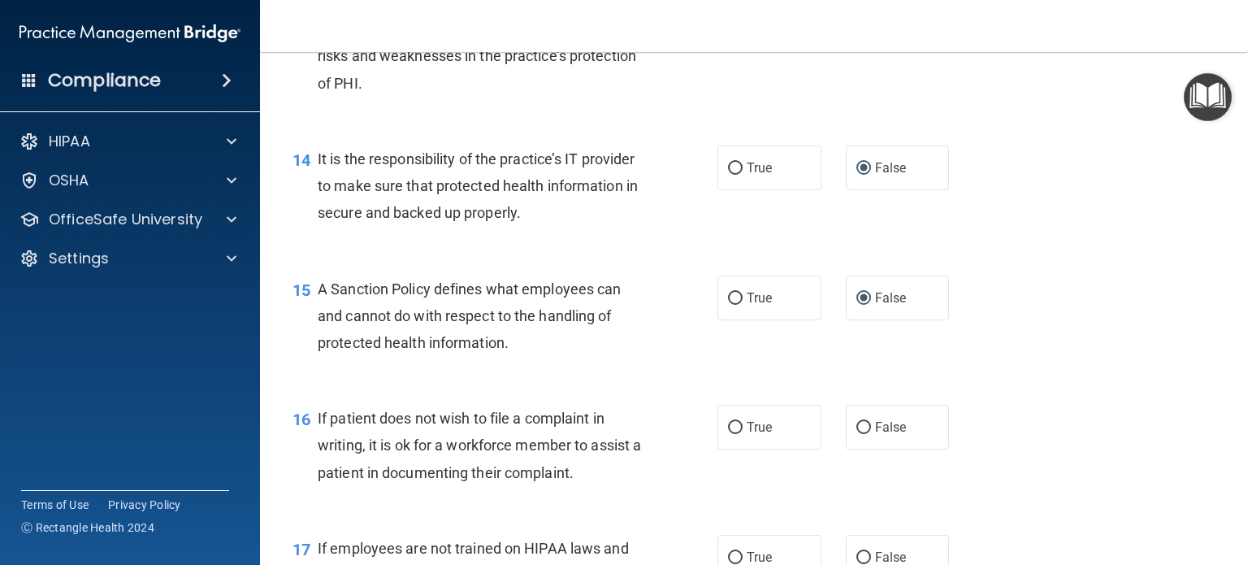
scroll to position [2193, 0]
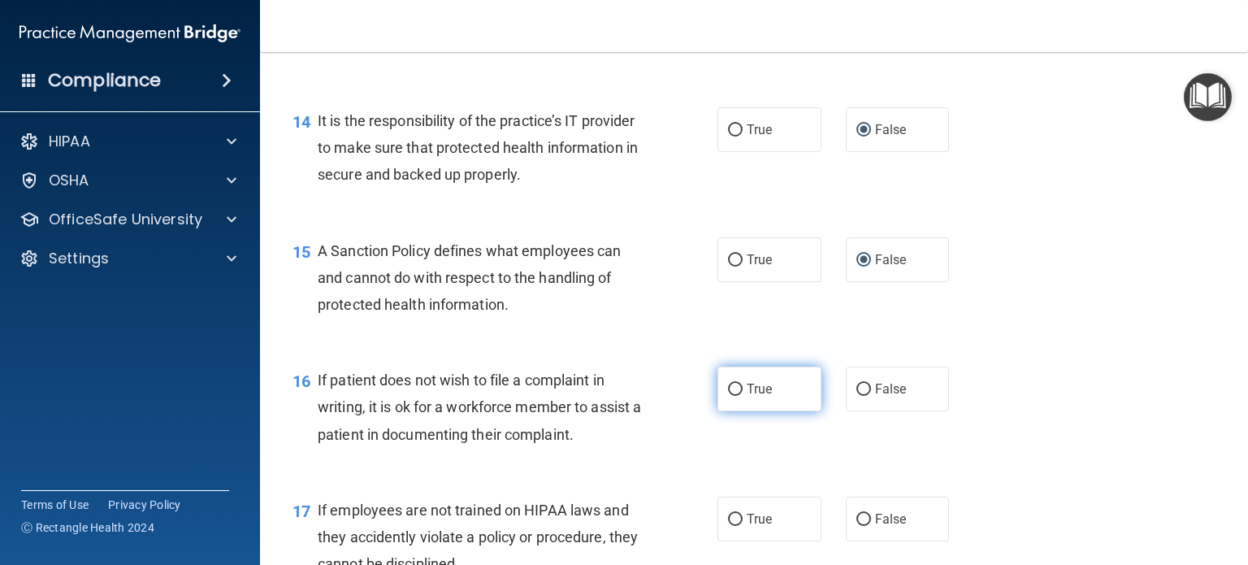
click at [739, 408] on label "True" at bounding box center [769, 388] width 104 height 45
click at [739, 396] on input "True" at bounding box center [735, 389] width 15 height 12
radio input "true"
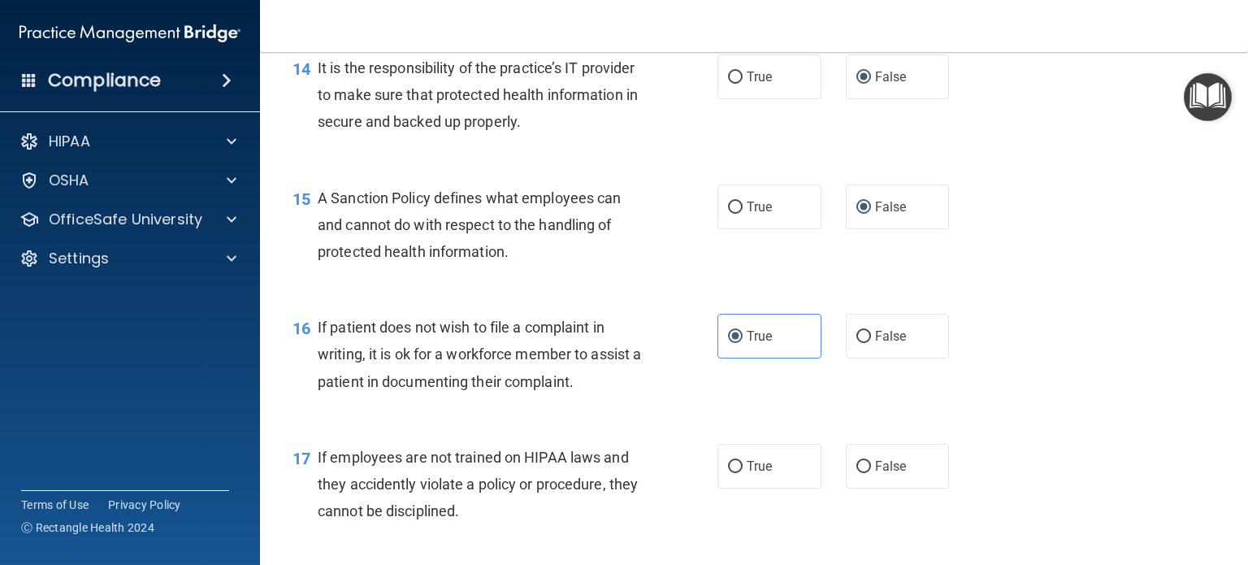
scroll to position [2275, 0]
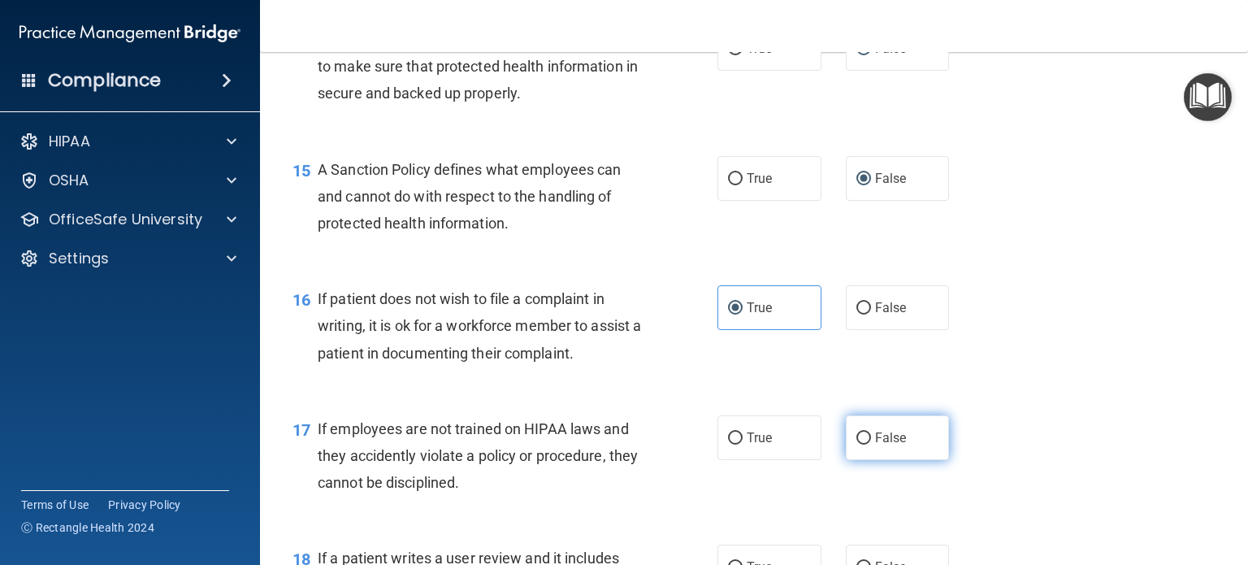
click at [875, 445] on span "False" at bounding box center [891, 437] width 32 height 15
click at [871, 444] on input "False" at bounding box center [863, 438] width 15 height 12
radio input "true"
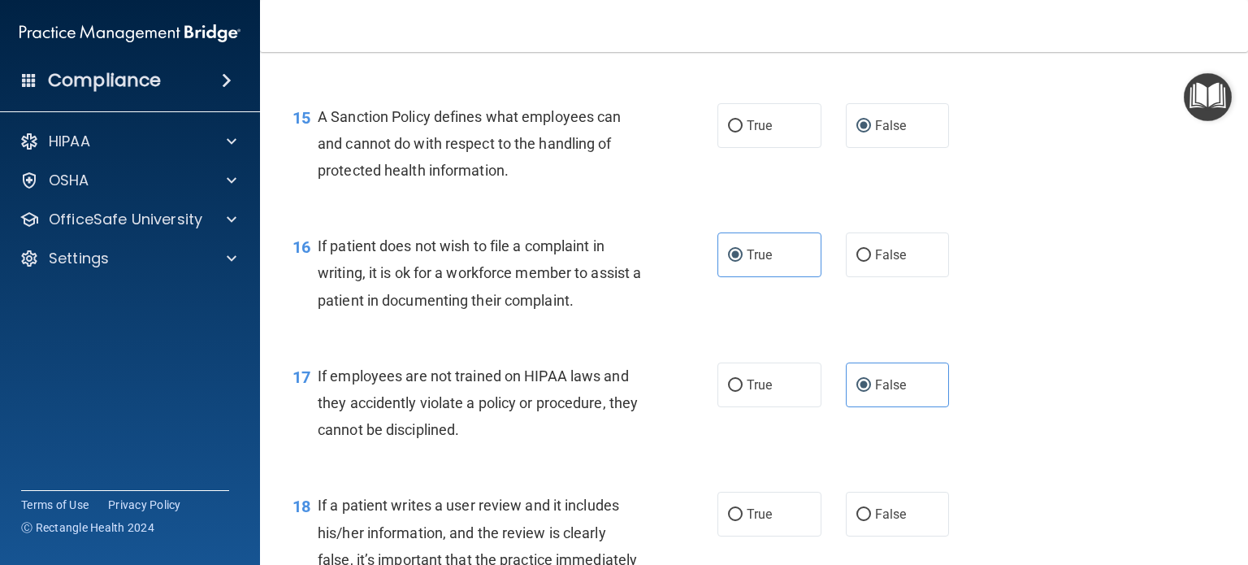
scroll to position [2356, 0]
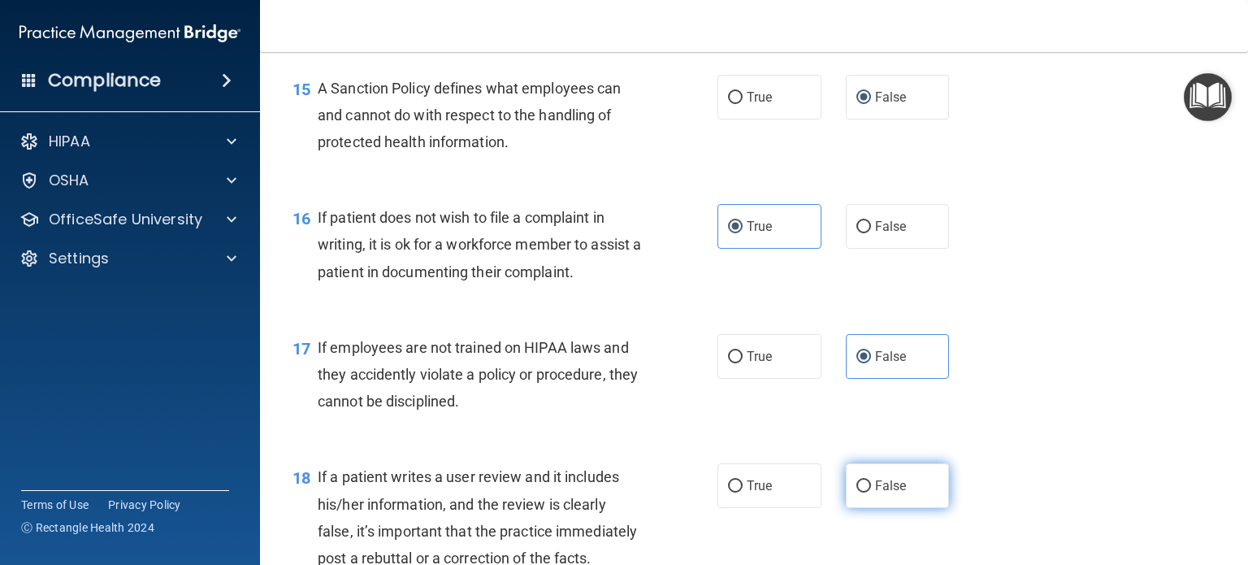
click at [881, 493] on span "False" at bounding box center [891, 485] width 32 height 15
click at [871, 492] on input "False" at bounding box center [863, 486] width 15 height 12
radio input "true"
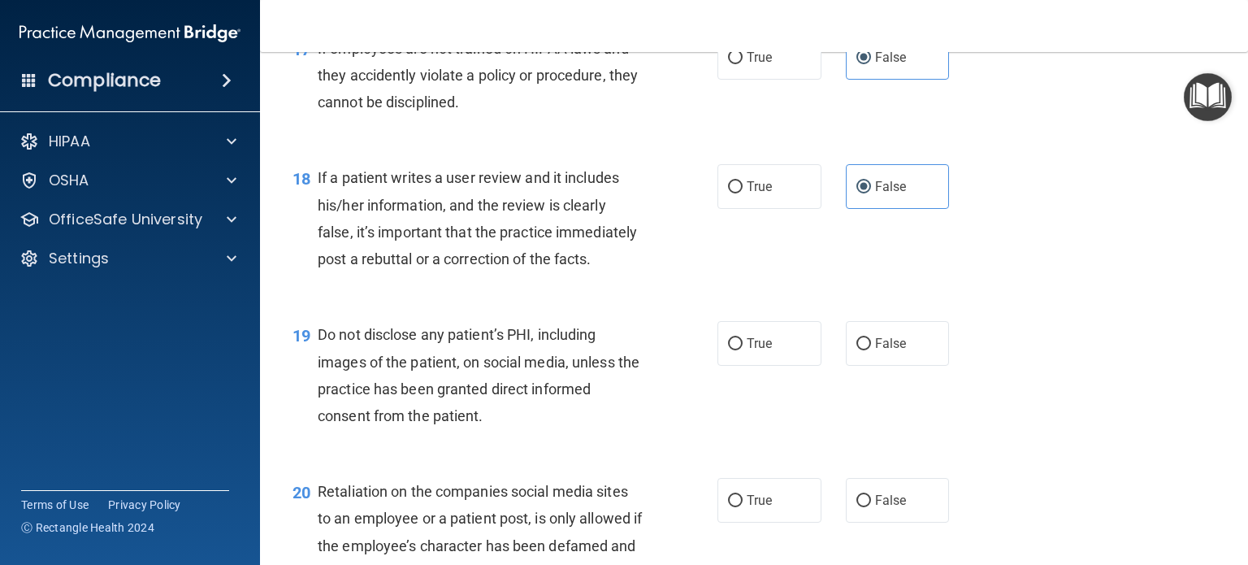
scroll to position [2762, 0]
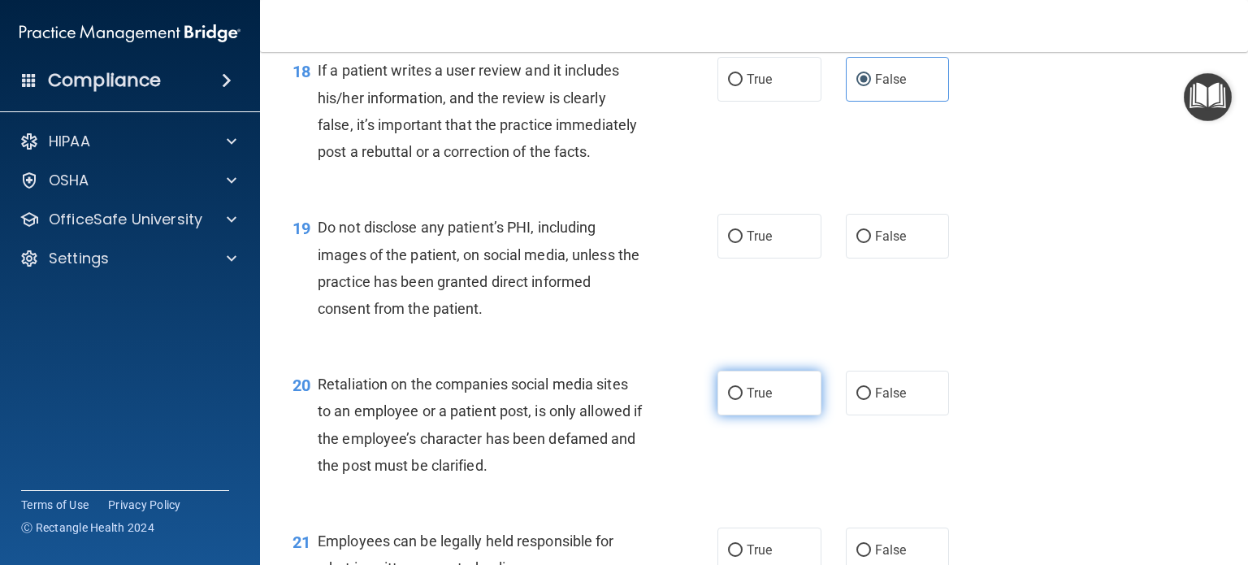
click at [734, 415] on label "True" at bounding box center [769, 392] width 104 height 45
click at [734, 400] on input "True" at bounding box center [735, 394] width 15 height 12
radio input "true"
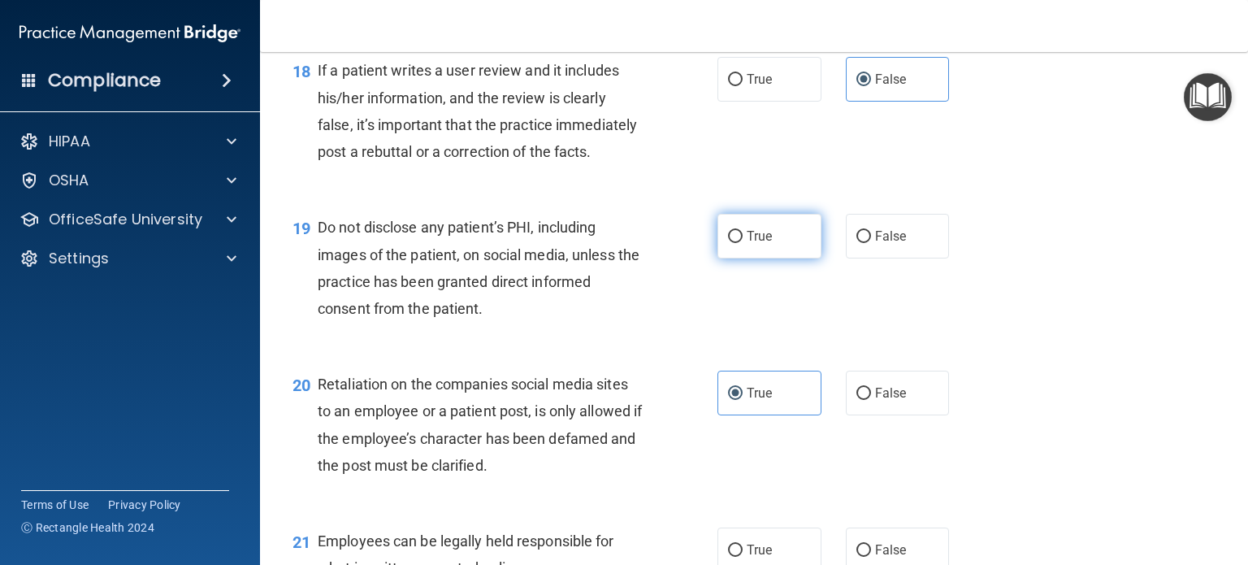
click at [761, 244] on span "True" at bounding box center [759, 235] width 25 height 15
click at [743, 243] on input "True" at bounding box center [735, 237] width 15 height 12
radio input "true"
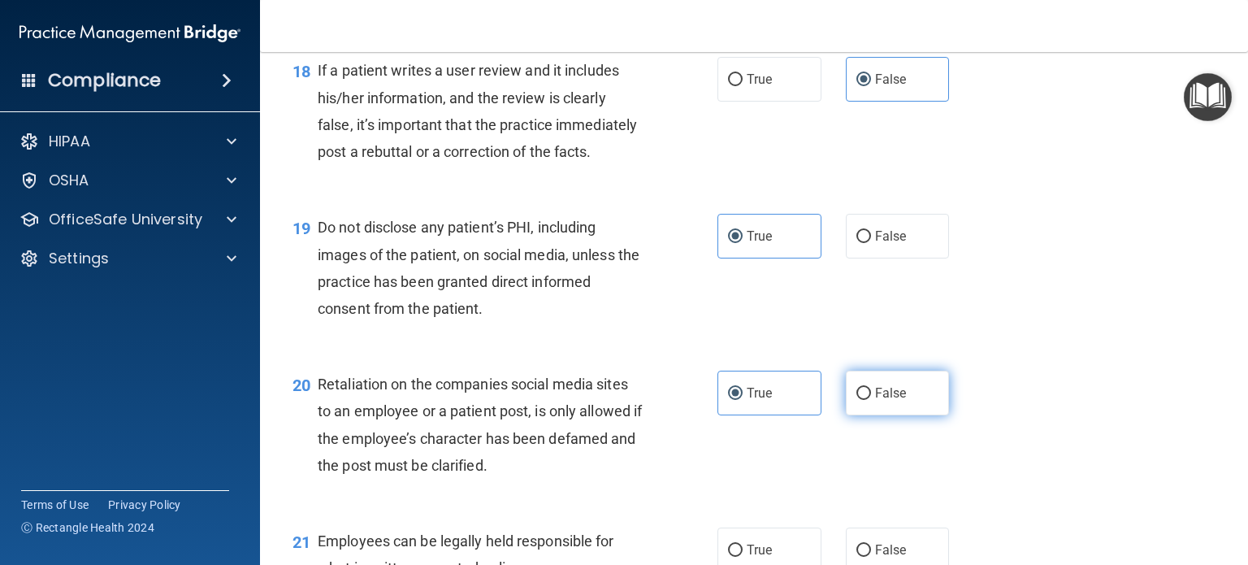
click at [900, 415] on label "False" at bounding box center [898, 392] width 104 height 45
click at [871, 400] on input "False" at bounding box center [863, 394] width 15 height 12
radio input "true"
radio input "false"
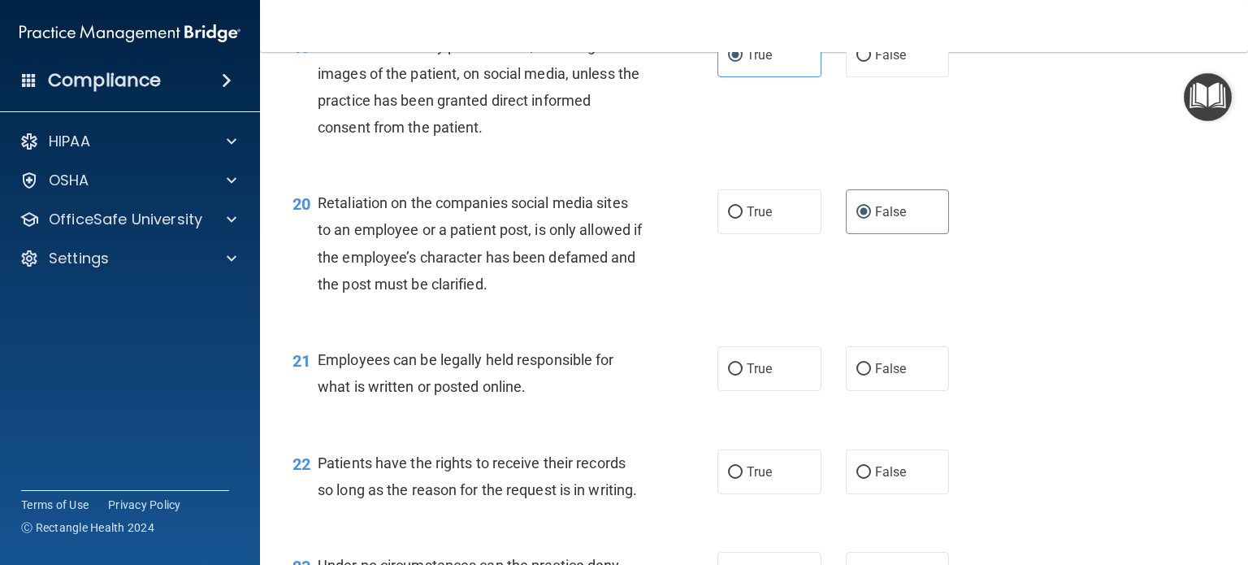
scroll to position [3006, 0]
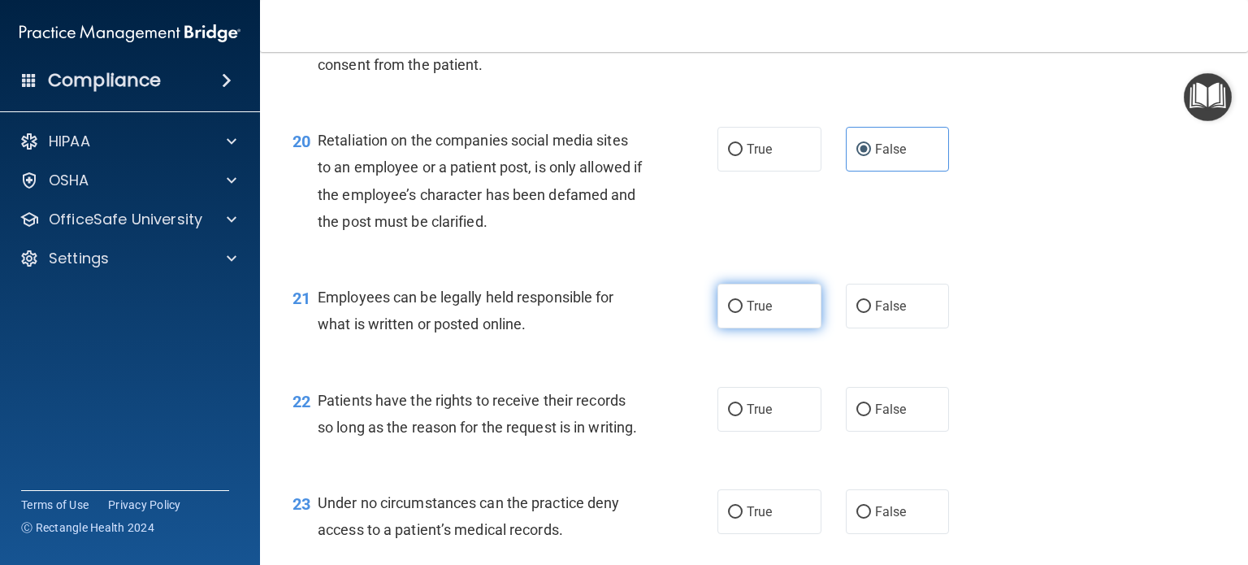
click at [732, 313] on input "True" at bounding box center [735, 307] width 15 height 12
radio input "true"
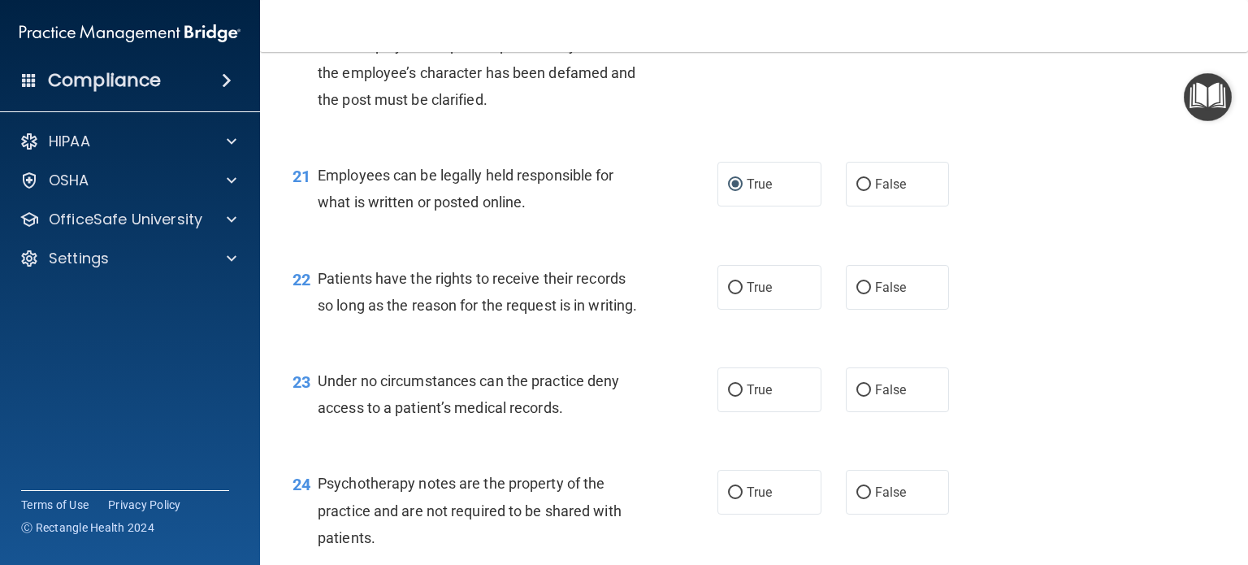
scroll to position [3168, 0]
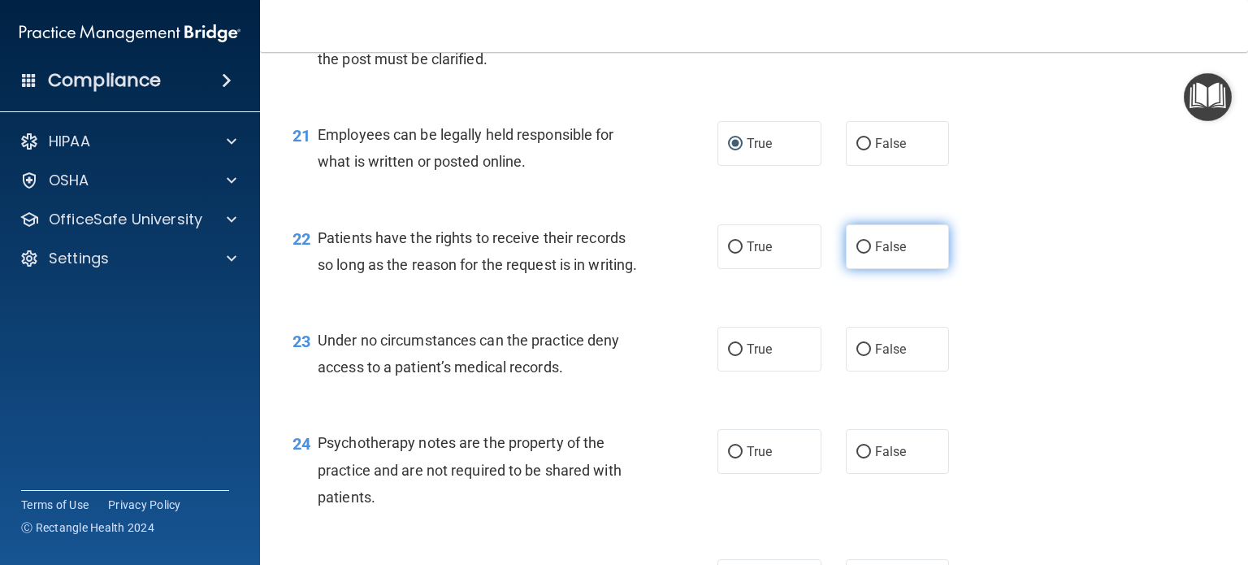
click at [862, 269] on label "False" at bounding box center [898, 246] width 104 height 45
click at [862, 253] on input "False" at bounding box center [863, 247] width 15 height 12
radio input "true"
click at [914, 371] on label "False" at bounding box center [898, 349] width 104 height 45
click at [871, 356] on input "False" at bounding box center [863, 350] width 15 height 12
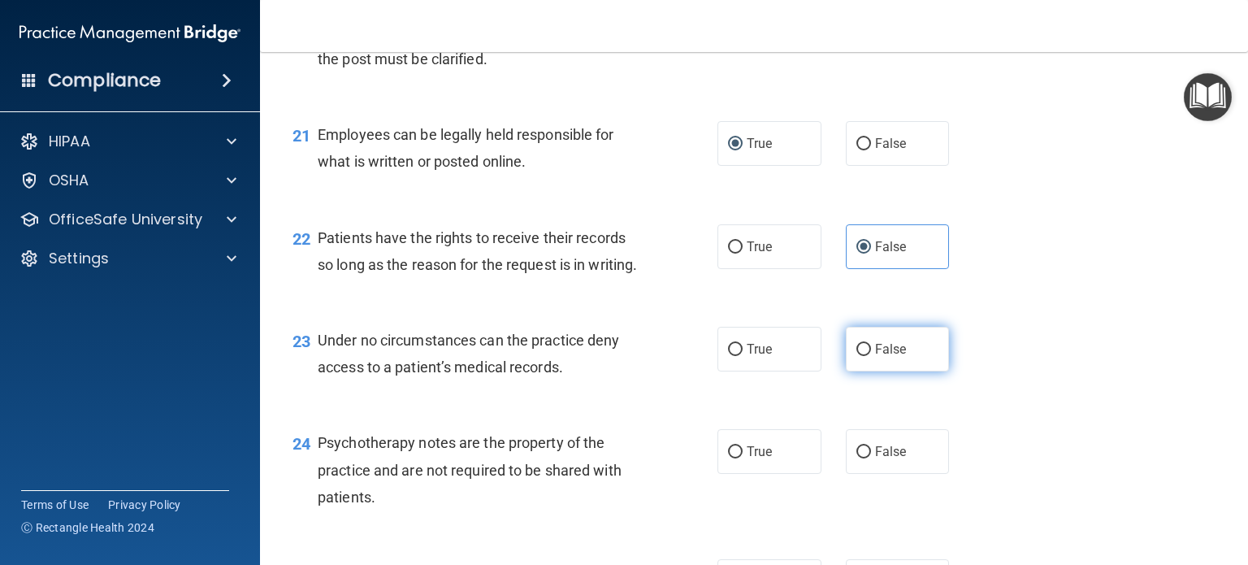
radio input "true"
click at [731, 458] on input "True" at bounding box center [735, 452] width 15 height 12
radio input "true"
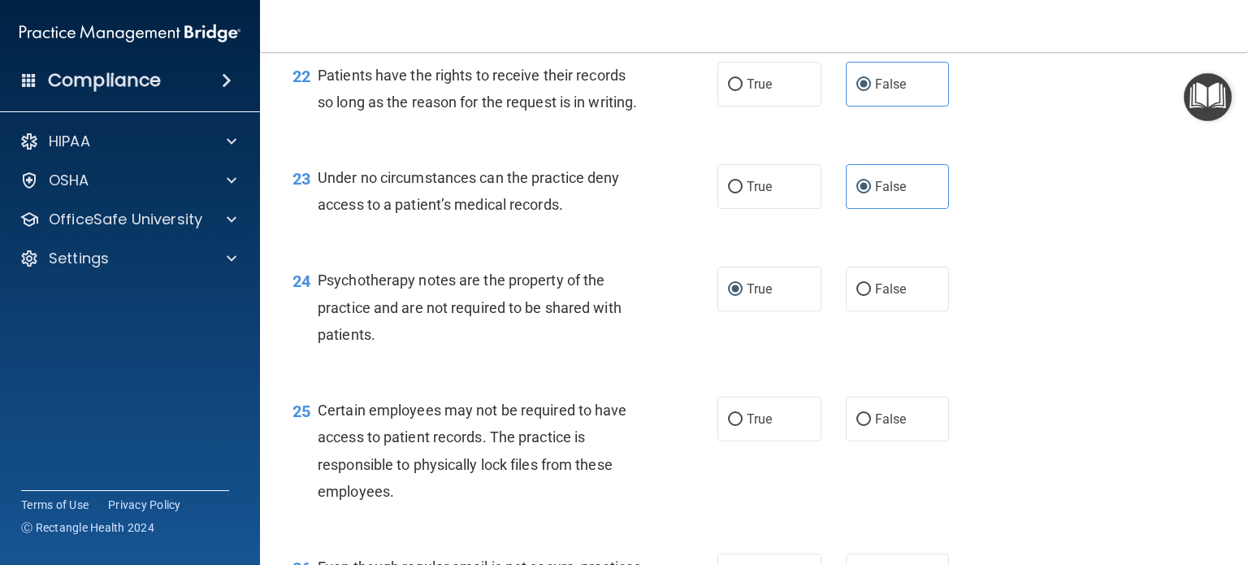
scroll to position [3412, 0]
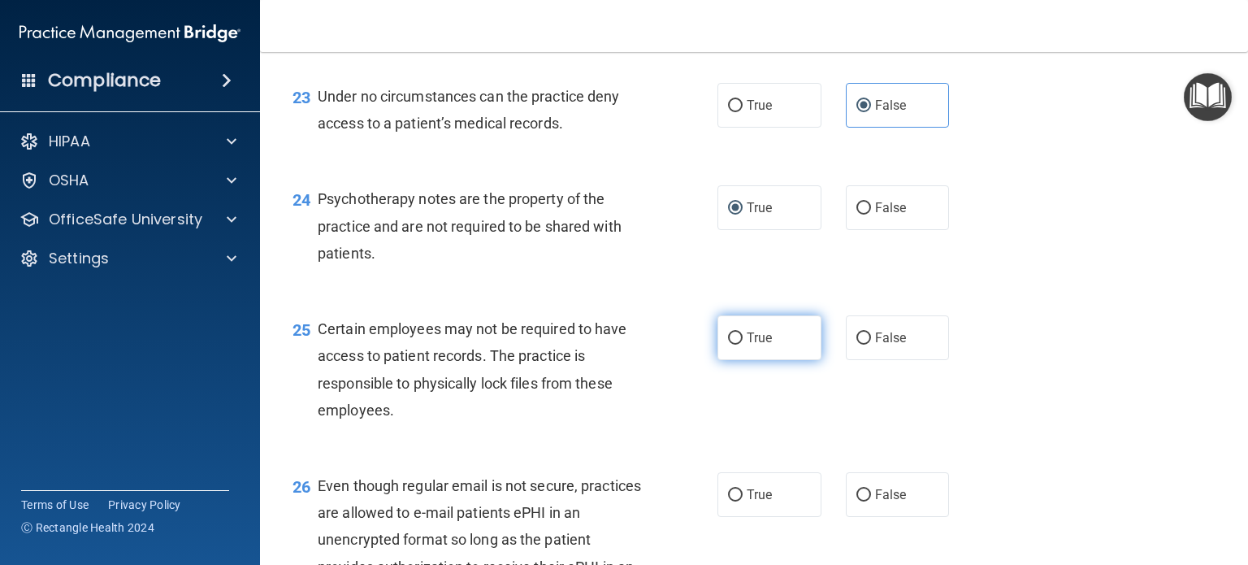
click at [733, 344] on input "True" at bounding box center [735, 338] width 15 height 12
radio input "true"
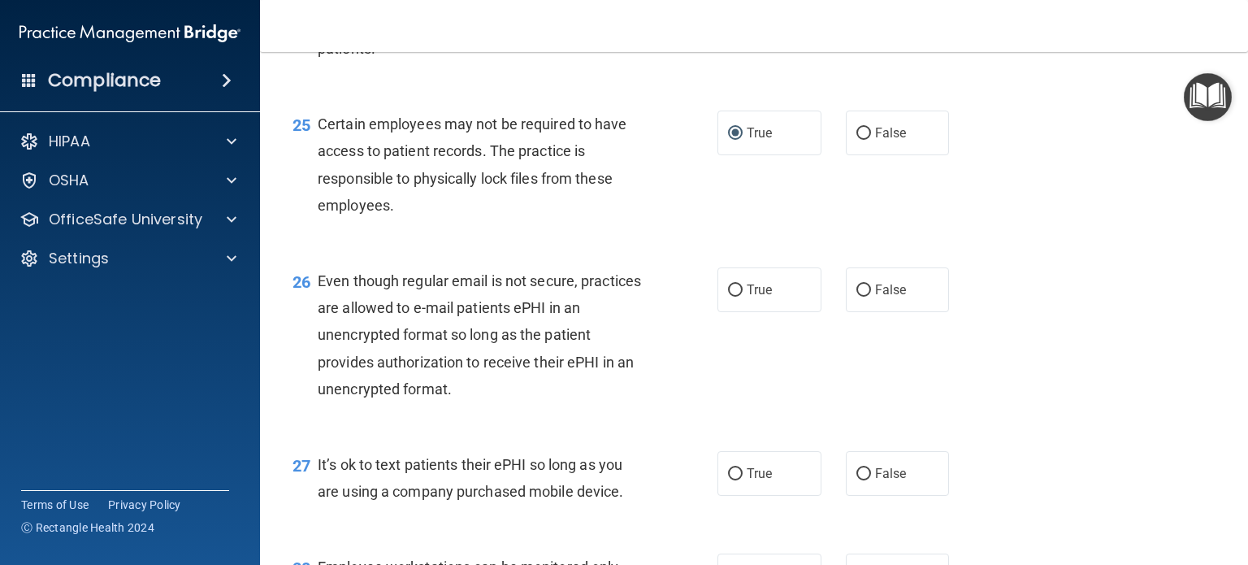
scroll to position [3656, 0]
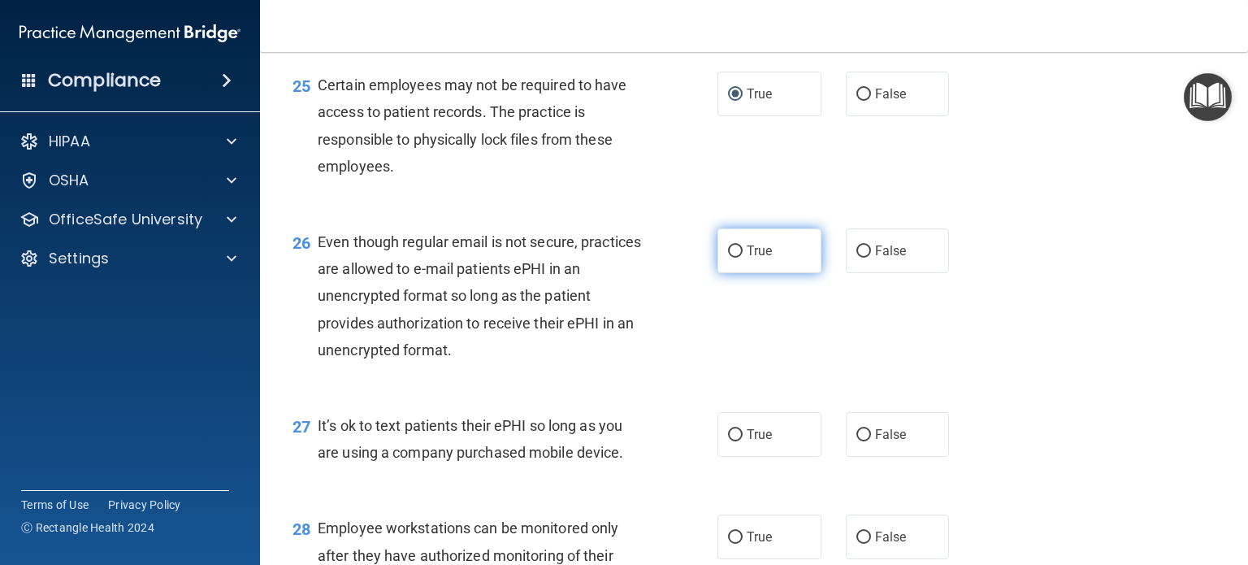
click at [730, 258] on input "True" at bounding box center [735, 251] width 15 height 12
radio input "true"
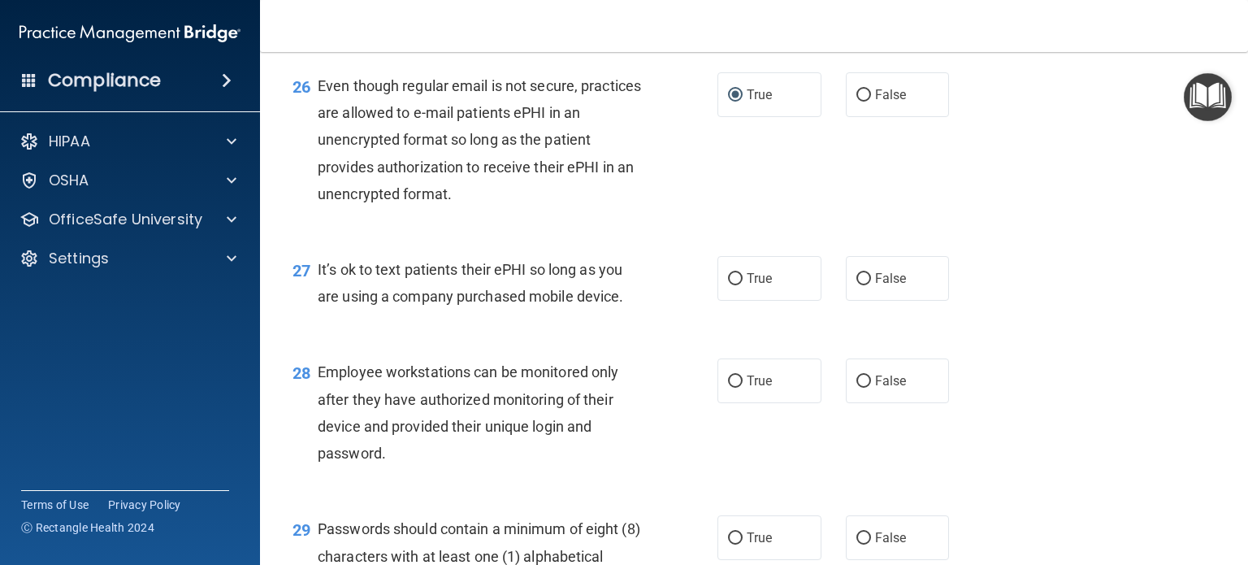
scroll to position [3818, 0]
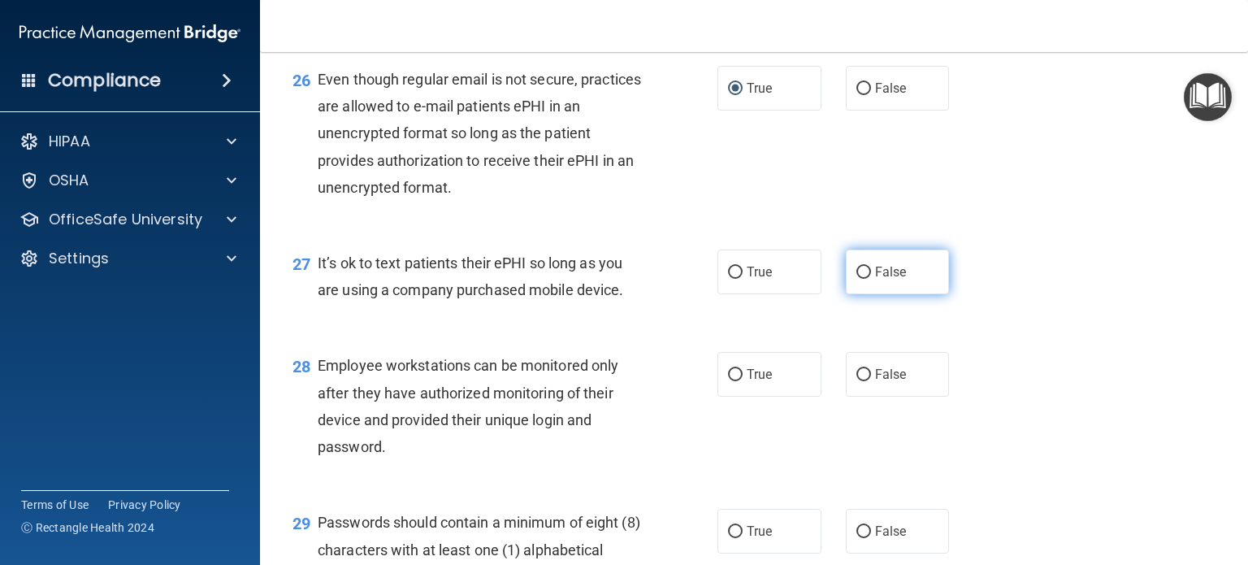
click at [858, 279] on input "False" at bounding box center [863, 272] width 15 height 12
radio input "true"
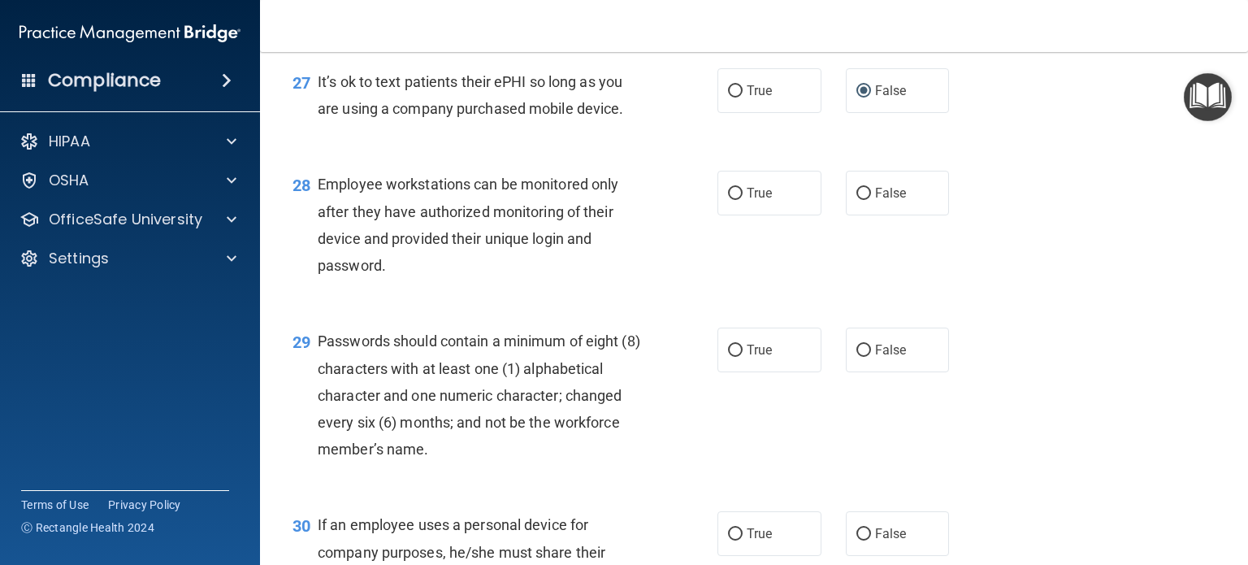
scroll to position [4062, 0]
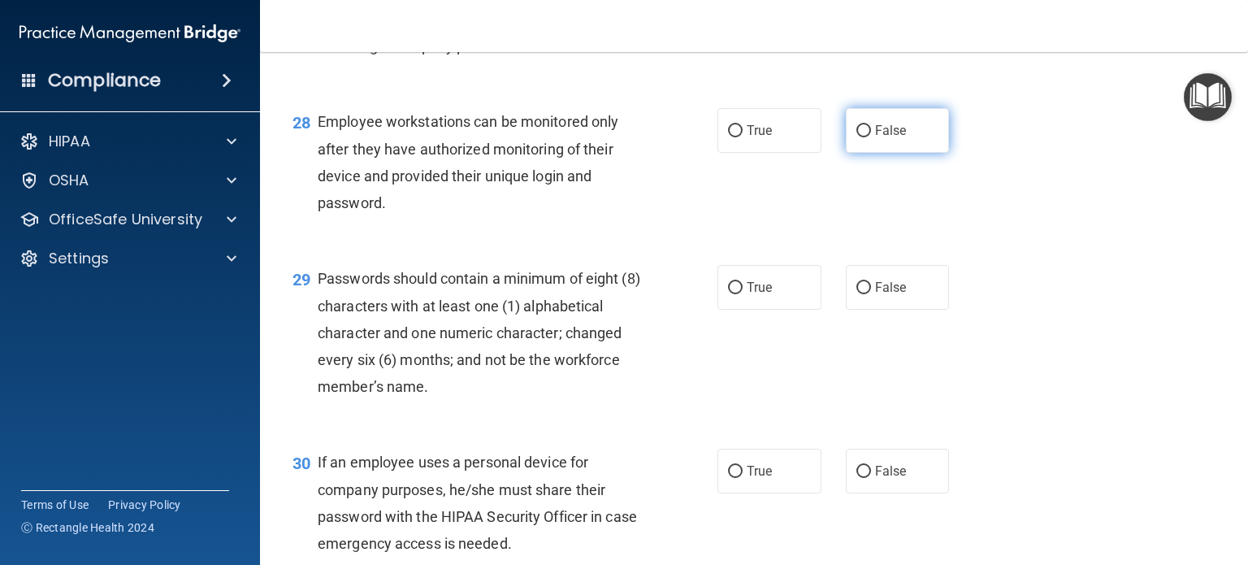
click at [865, 153] on label "False" at bounding box center [898, 130] width 104 height 45
click at [865, 137] on input "False" at bounding box center [863, 131] width 15 height 12
radio input "true"
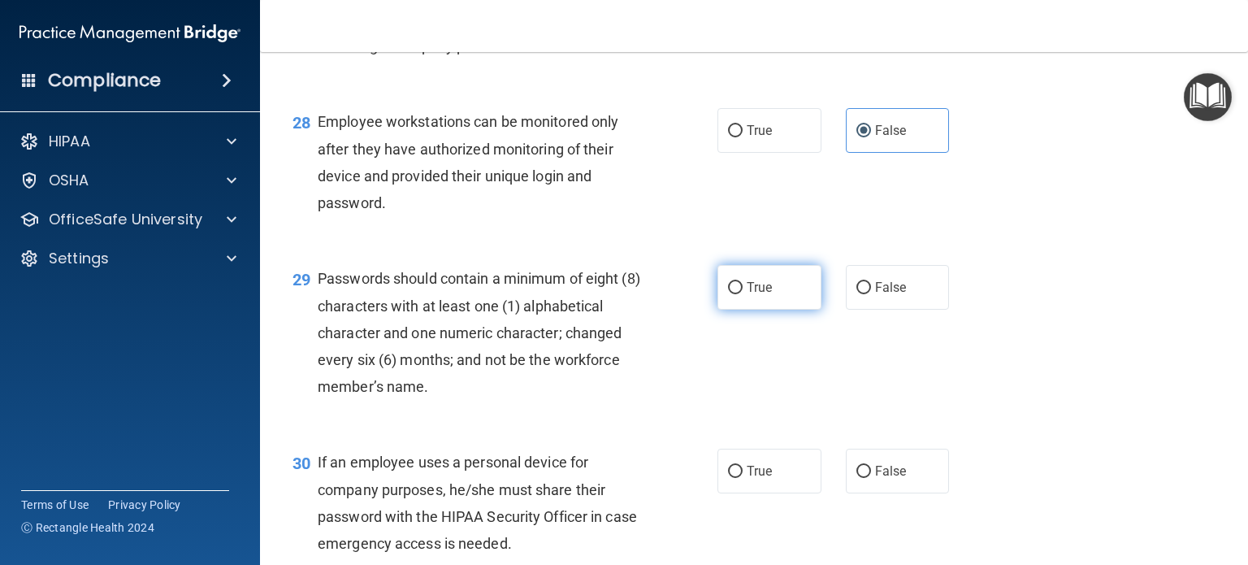
click at [728, 294] on input "True" at bounding box center [735, 288] width 15 height 12
radio input "true"
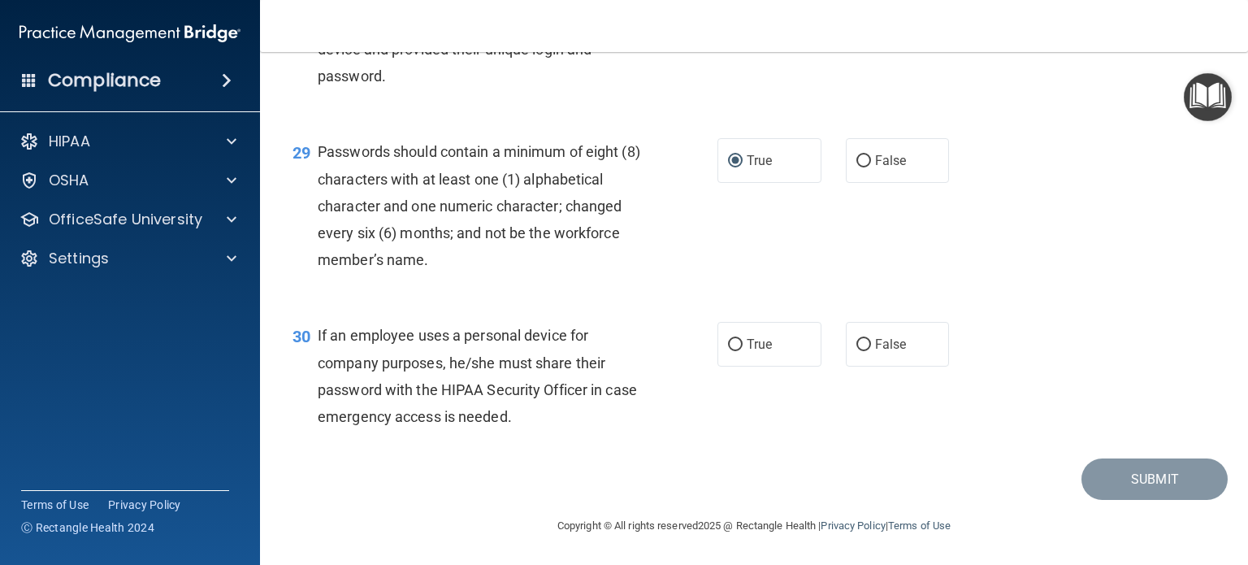
scroll to position [4224, 0]
click at [856, 351] on input "False" at bounding box center [863, 345] width 15 height 12
radio input "true"
click at [1170, 500] on button "Submit" at bounding box center [1154, 478] width 146 height 41
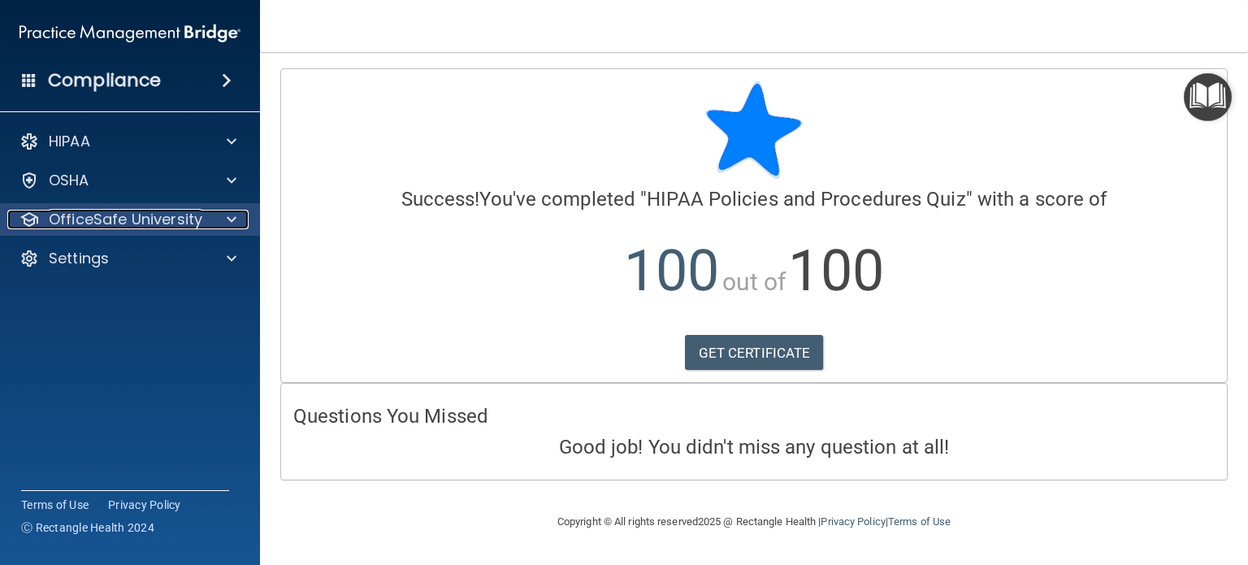
click at [108, 219] on p "OfficeSafe University" at bounding box center [126, 219] width 154 height 19
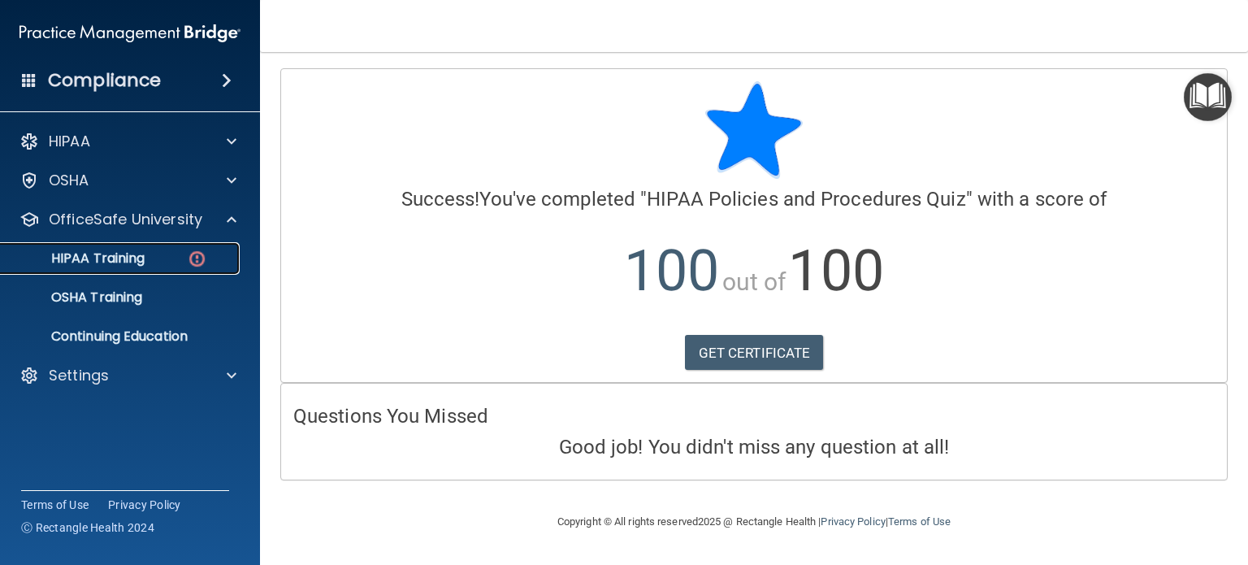
click at [107, 264] on p "HIPAA Training" at bounding box center [78, 258] width 134 height 16
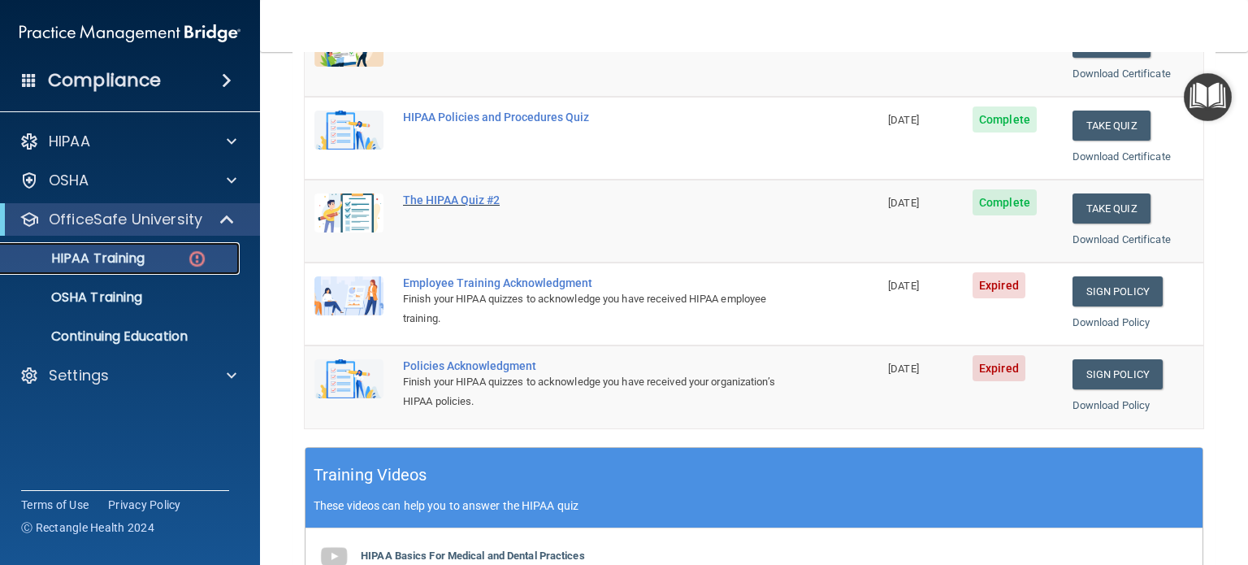
scroll to position [244, 0]
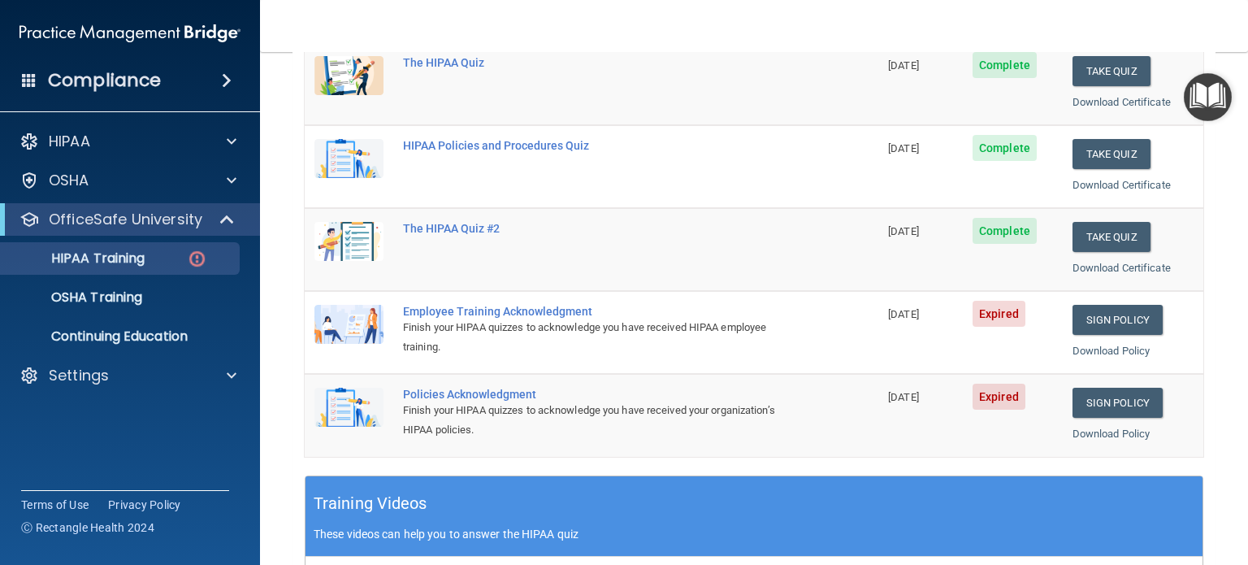
click at [557, 305] on div "Employee Training Acknowledgment" at bounding box center [600, 311] width 394 height 13
click at [1143, 323] on link "Sign Policy" at bounding box center [1117, 320] width 90 height 30
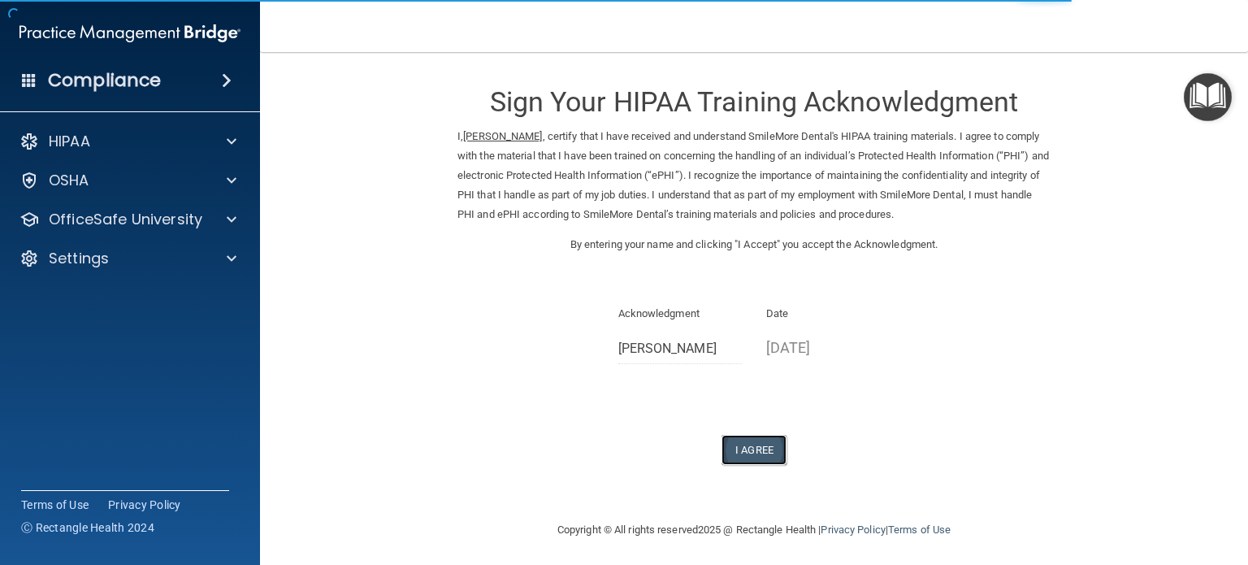
click at [767, 453] on button "I Agree" at bounding box center [753, 450] width 65 height 30
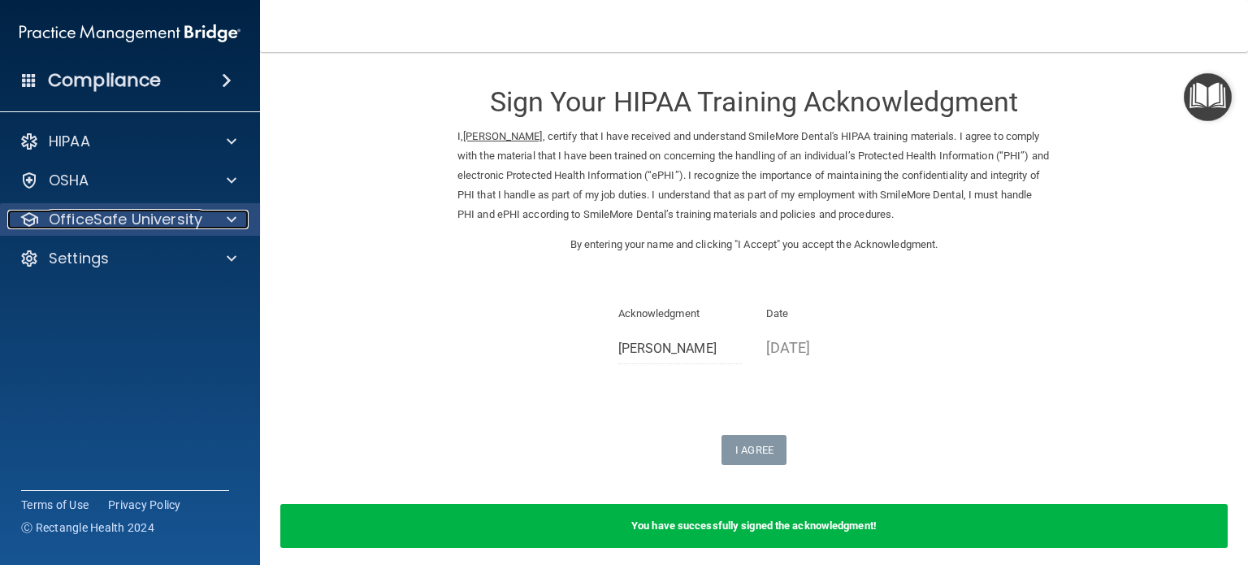
click at [170, 220] on p "OfficeSafe University" at bounding box center [126, 219] width 154 height 19
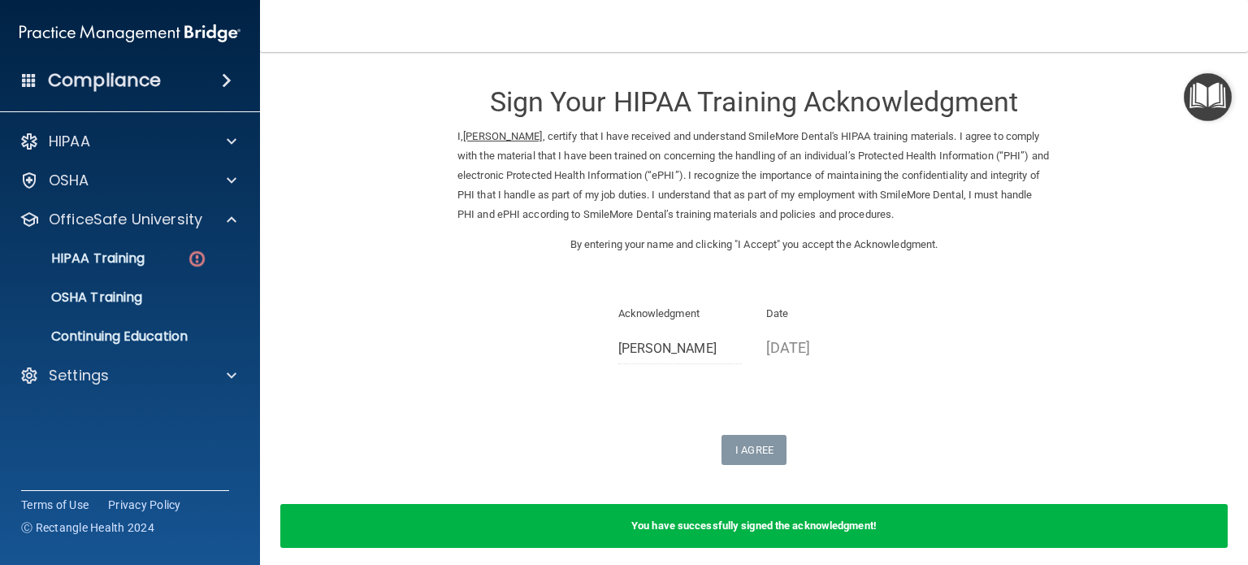
click at [1214, 81] on img "Open Resource Center" at bounding box center [1208, 97] width 48 height 48
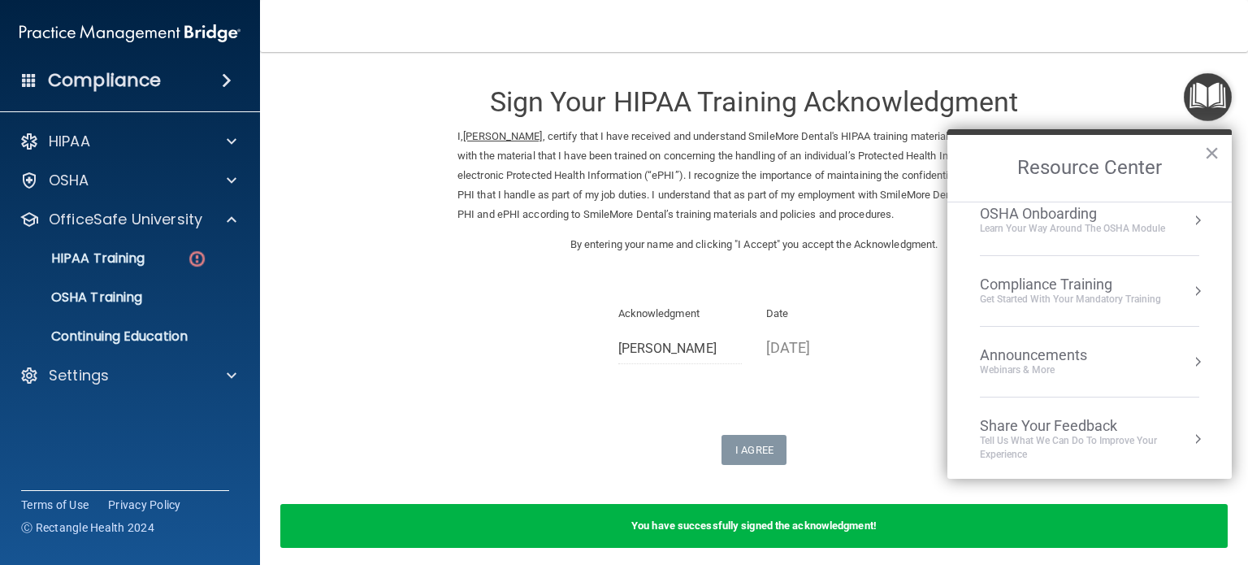
scroll to position [89, 0]
click at [1204, 87] on img "Open Resource Center" at bounding box center [1208, 97] width 48 height 48
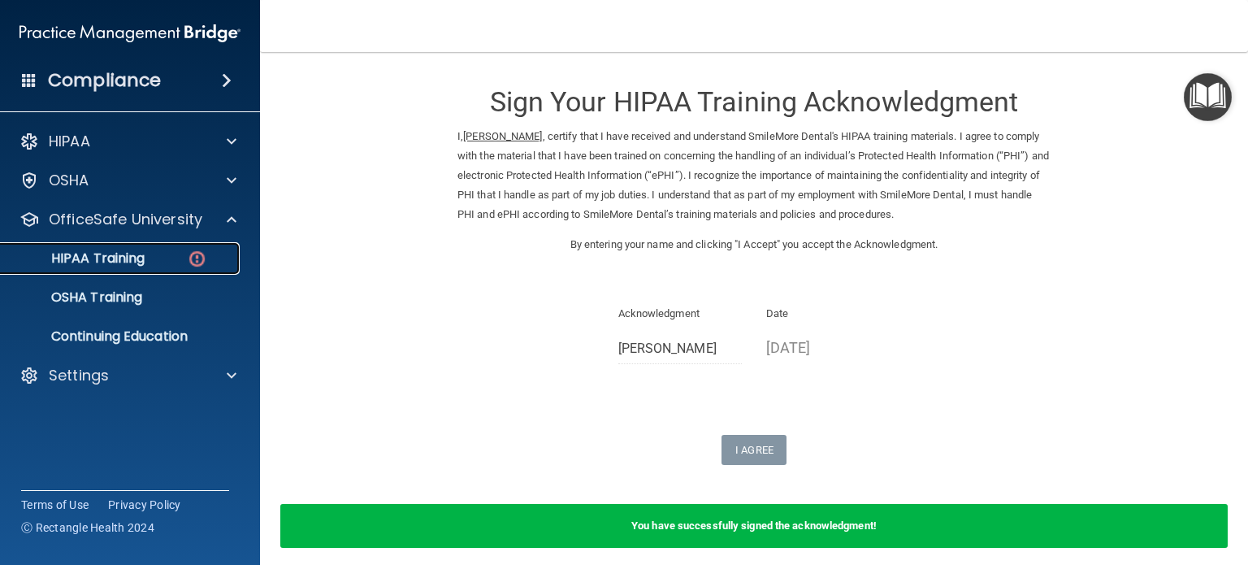
click at [128, 256] on p "HIPAA Training" at bounding box center [78, 258] width 134 height 16
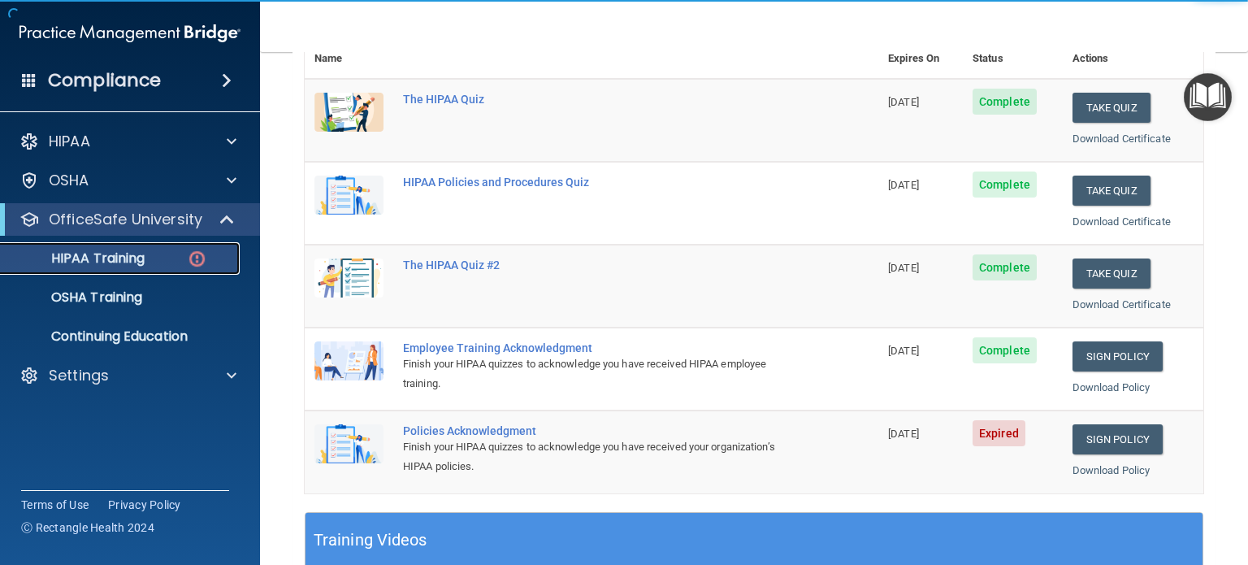
scroll to position [244, 0]
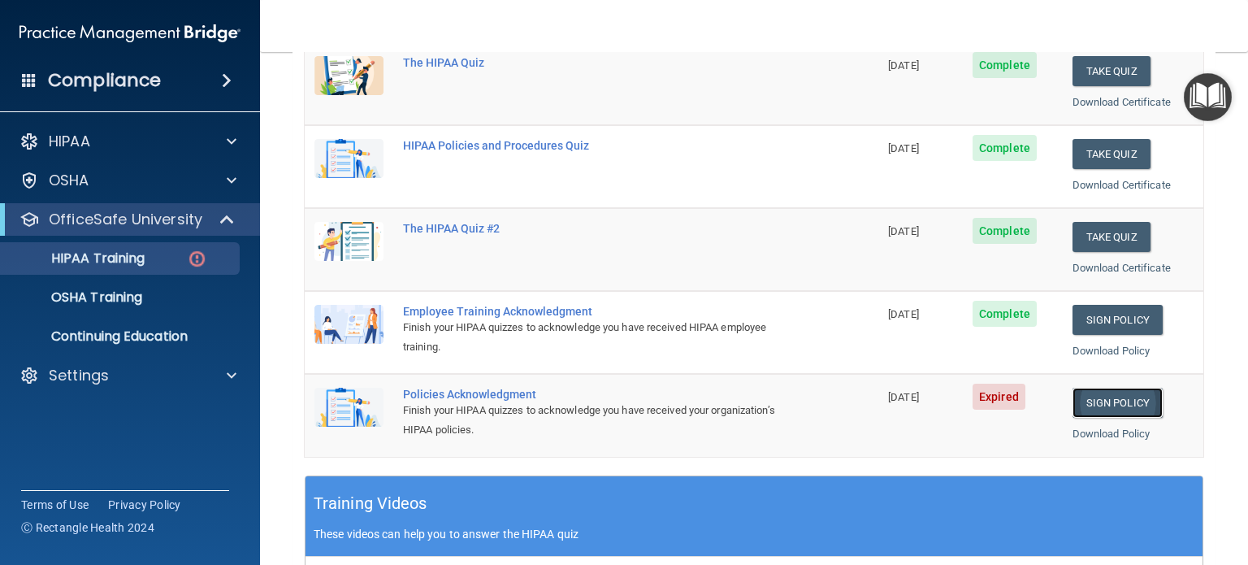
click at [1081, 408] on link "Sign Policy" at bounding box center [1117, 403] width 90 height 30
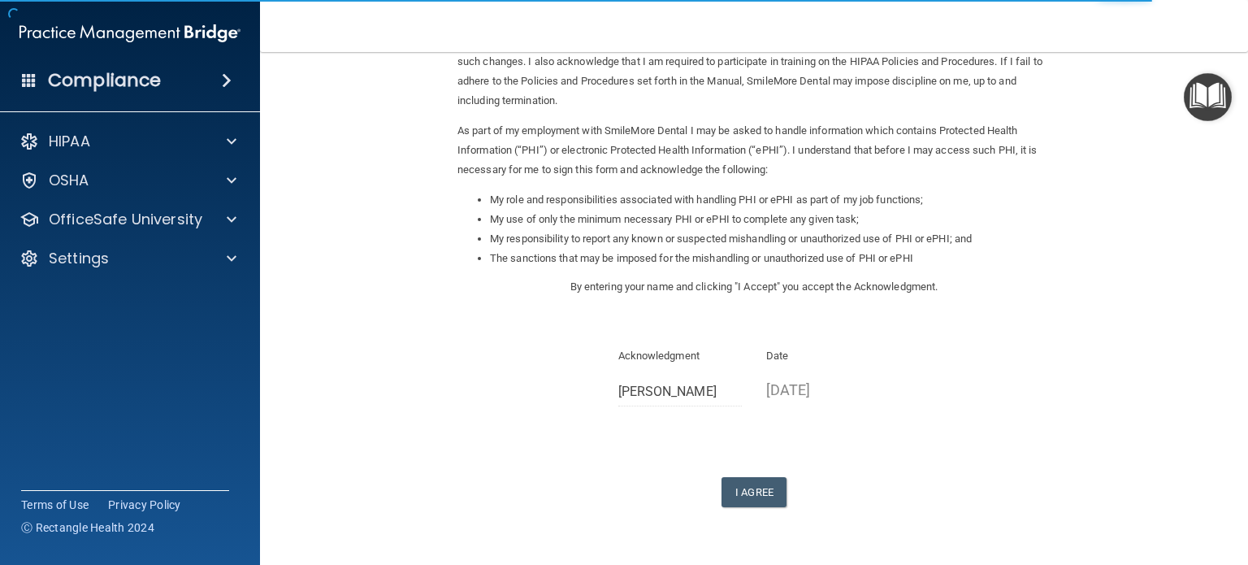
scroll to position [162, 0]
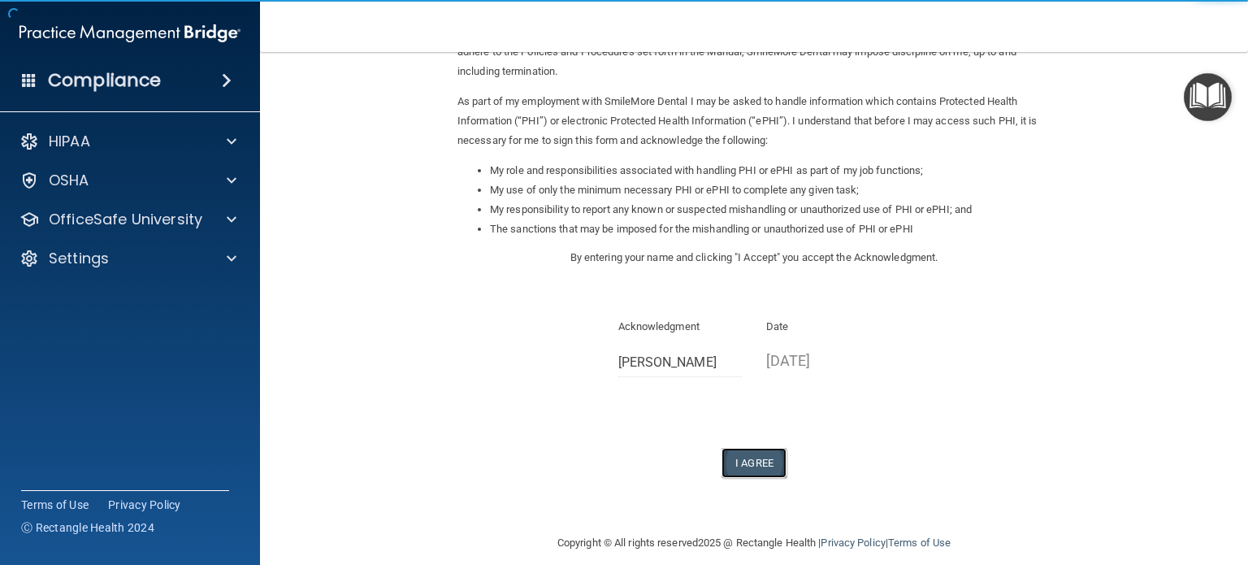
click at [755, 457] on button "I Agree" at bounding box center [753, 463] width 65 height 30
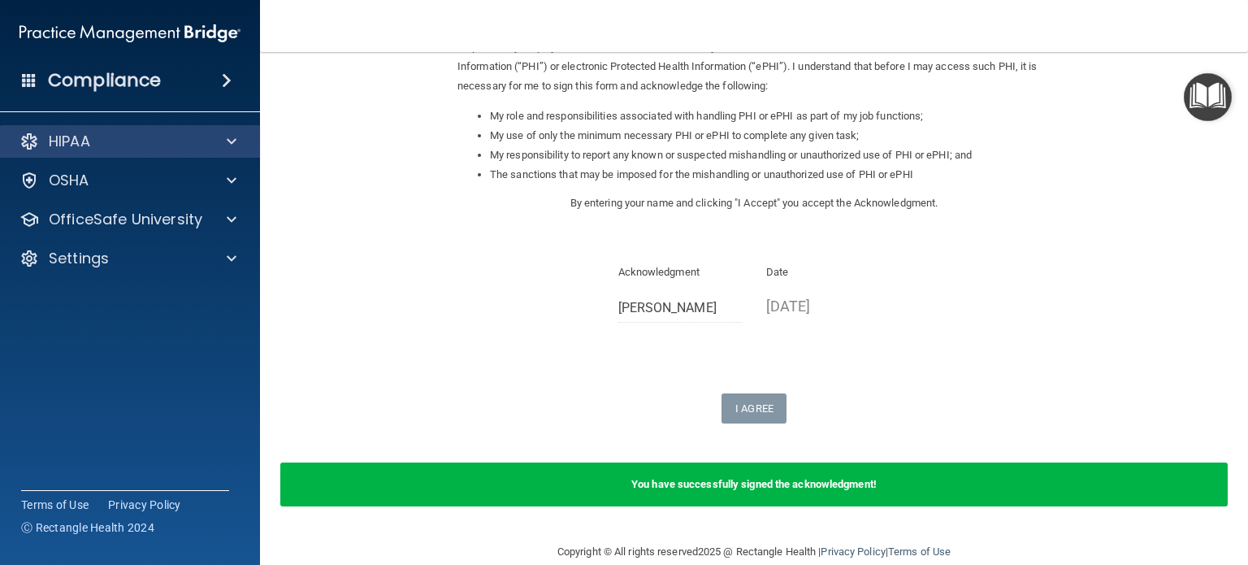
scroll to position [242, 0]
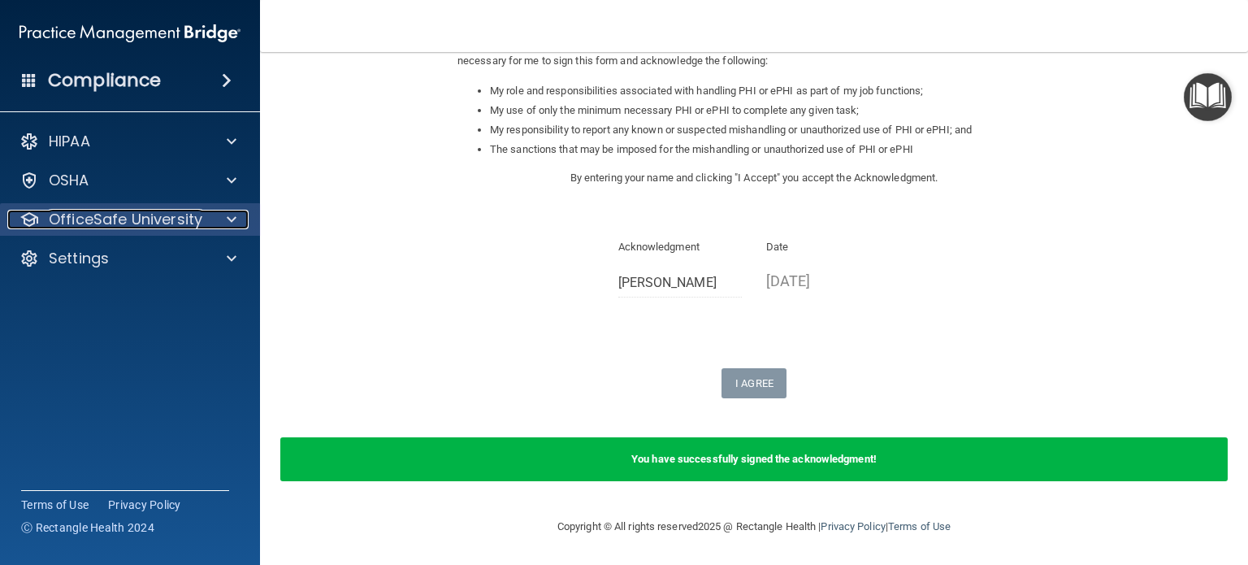
click at [140, 220] on p "OfficeSafe University" at bounding box center [126, 219] width 154 height 19
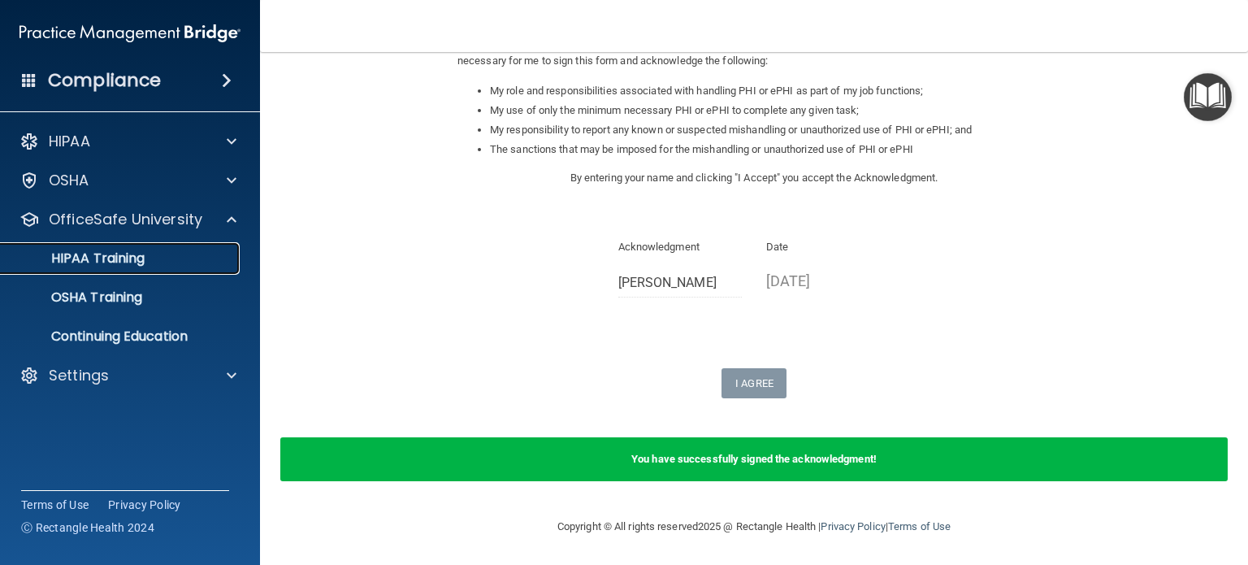
click at [126, 261] on p "HIPAA Training" at bounding box center [78, 258] width 134 height 16
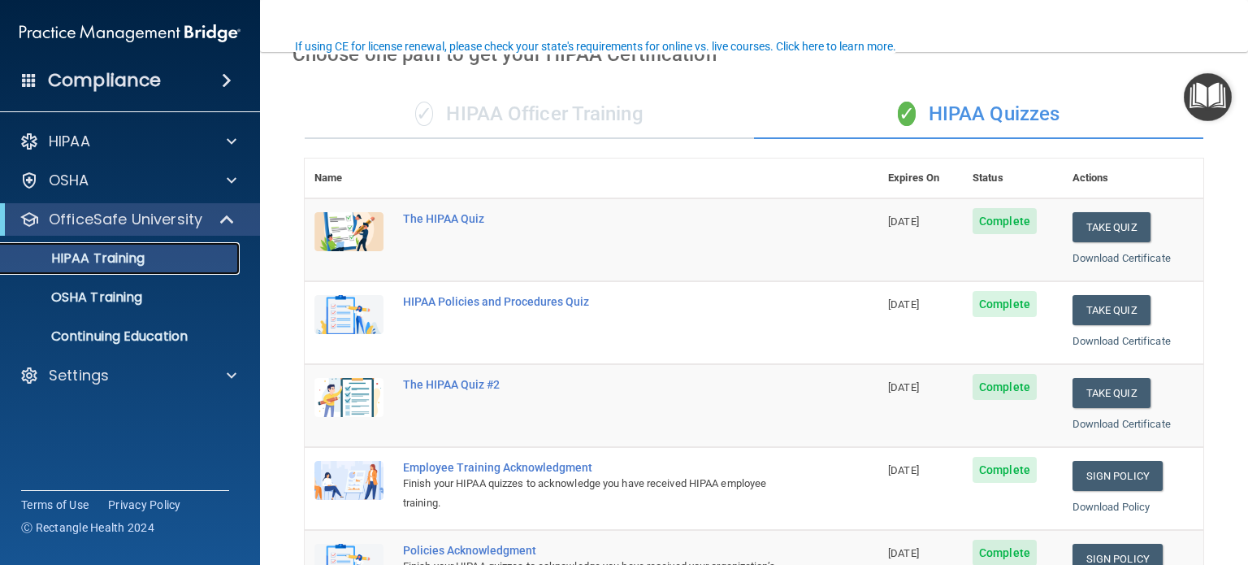
scroll to position [86, 0]
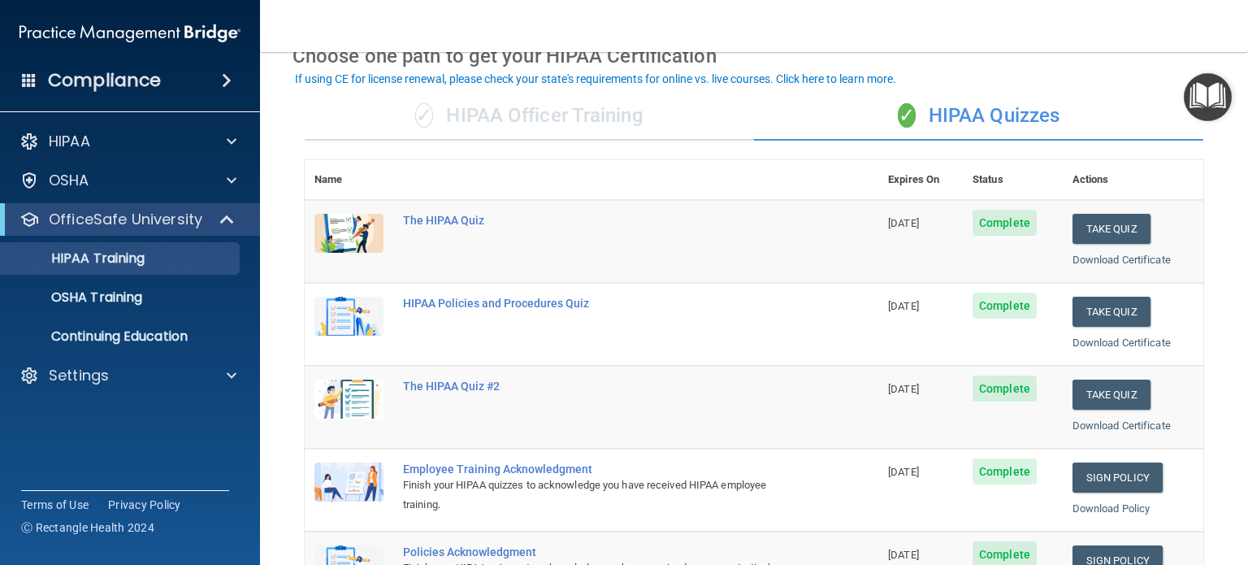
click at [453, 111] on div "✓ HIPAA Officer Training" at bounding box center [529, 116] width 449 height 49
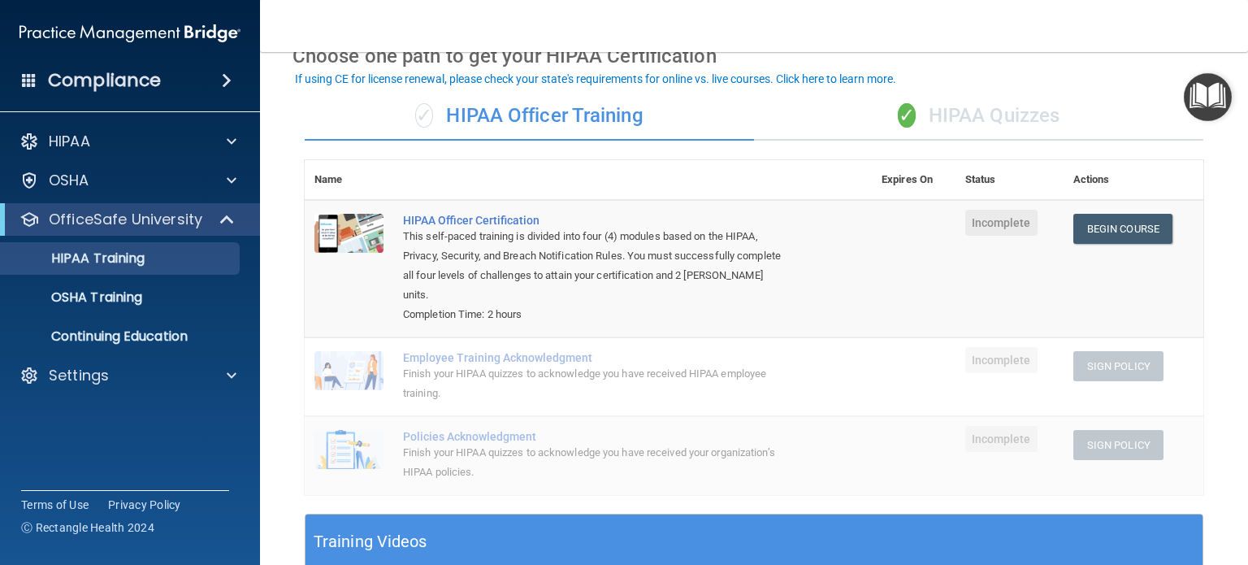
click at [937, 123] on div "✓ HIPAA Quizzes" at bounding box center [978, 116] width 449 height 49
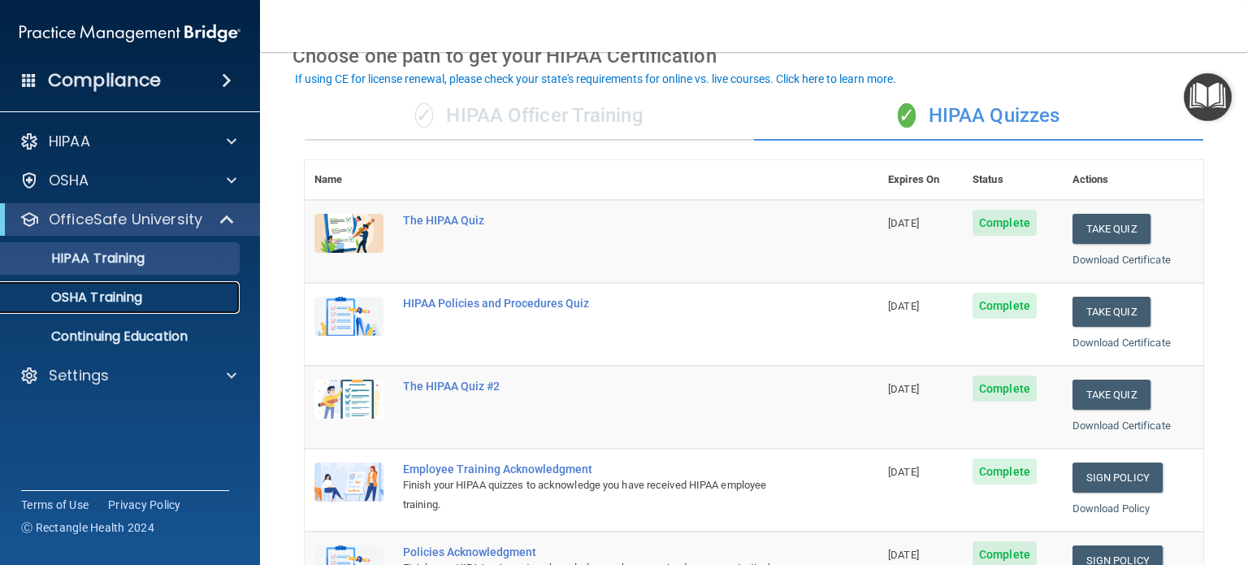
click at [123, 302] on p "OSHA Training" at bounding box center [77, 297] width 132 height 16
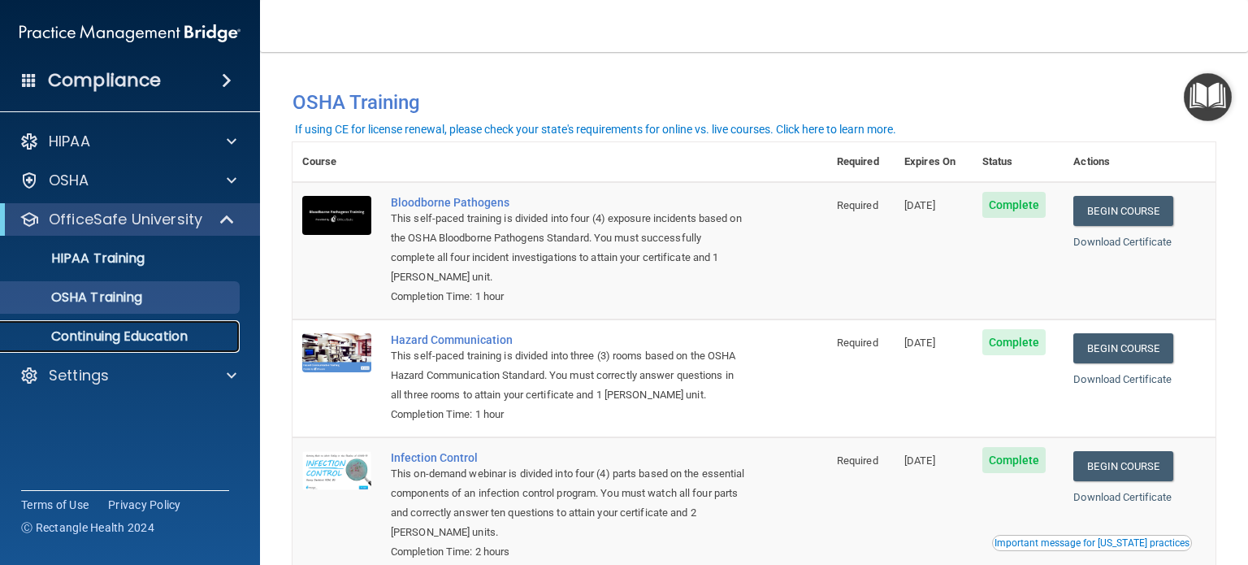
click at [121, 343] on p "Continuing Education" at bounding box center [122, 336] width 222 height 16
